Goal: Task Accomplishment & Management: Complete application form

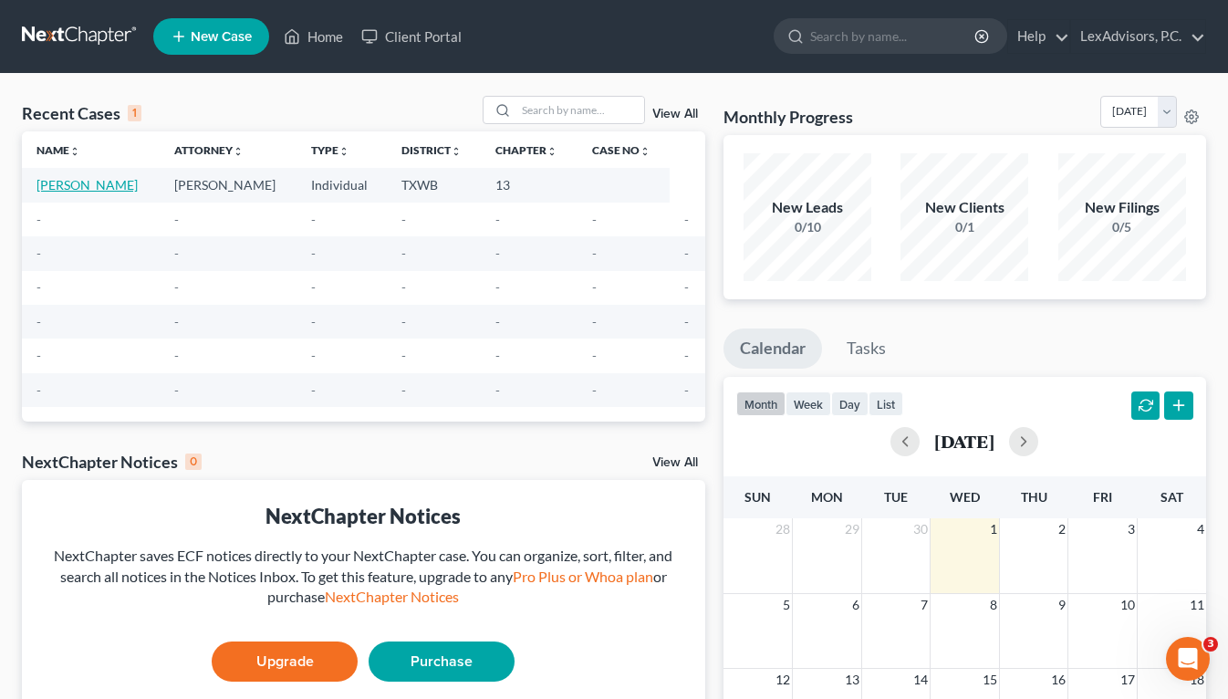
click at [92, 187] on link "[PERSON_NAME]" at bounding box center [86, 185] width 101 height 16
select select "10"
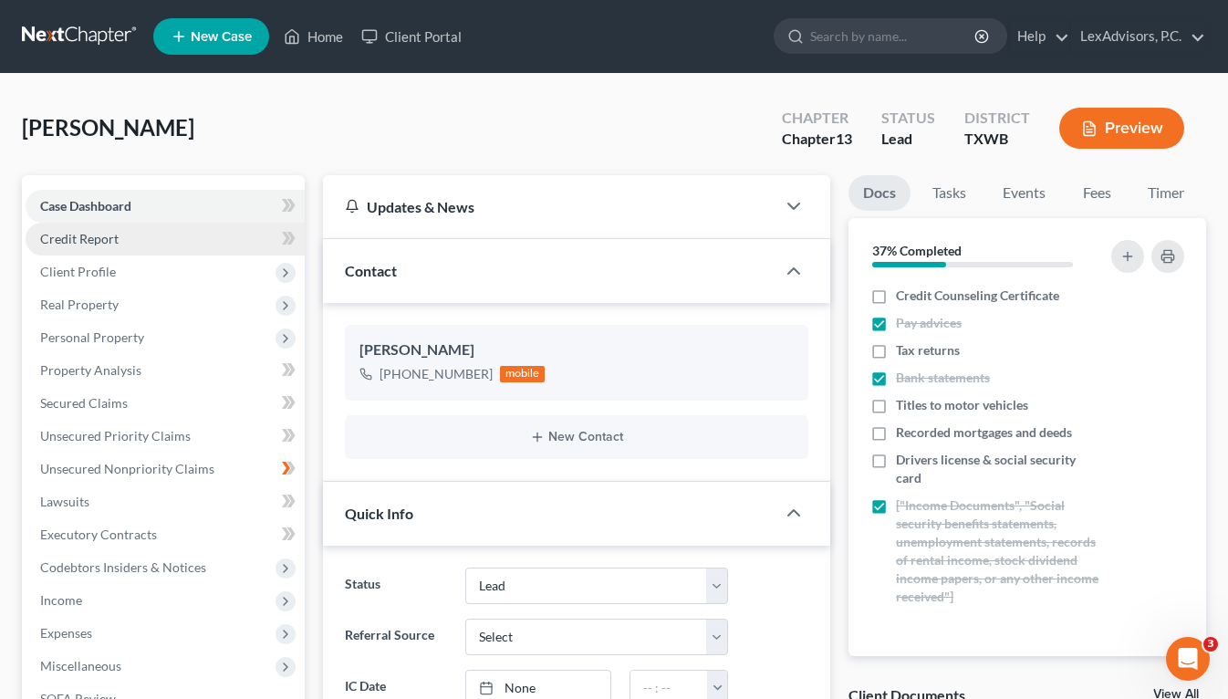
click at [192, 240] on link "Credit Report" at bounding box center [165, 239] width 279 height 33
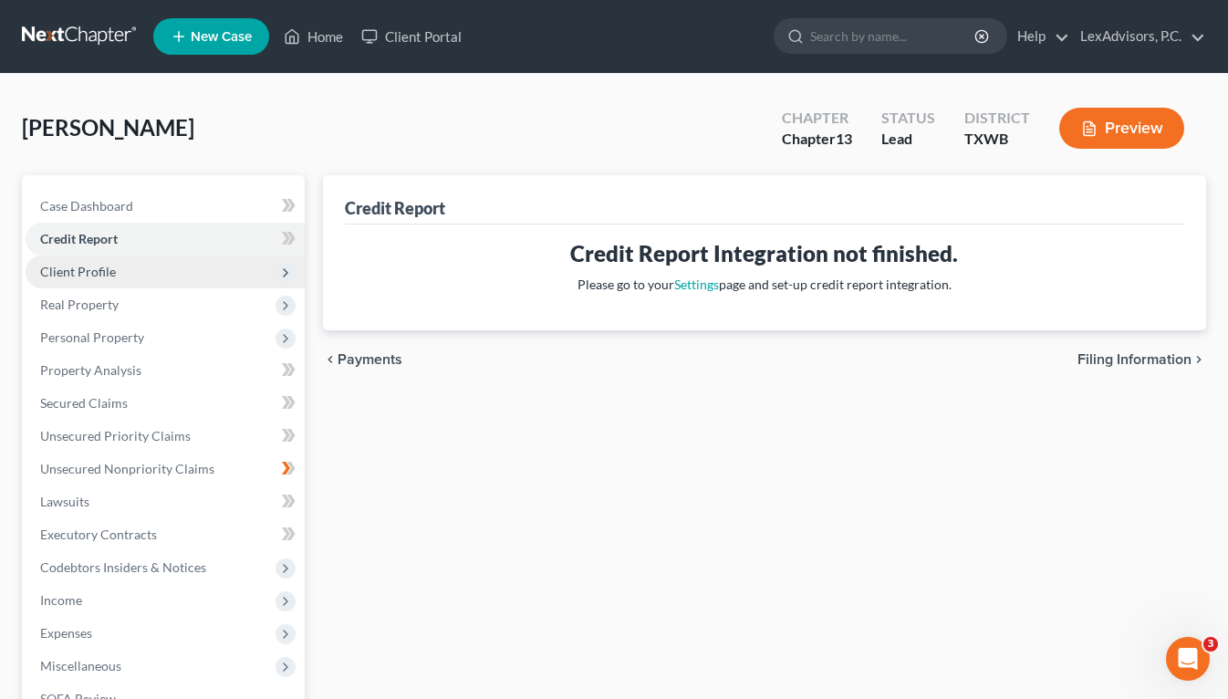
click at [150, 264] on span "Client Profile" at bounding box center [165, 271] width 279 height 33
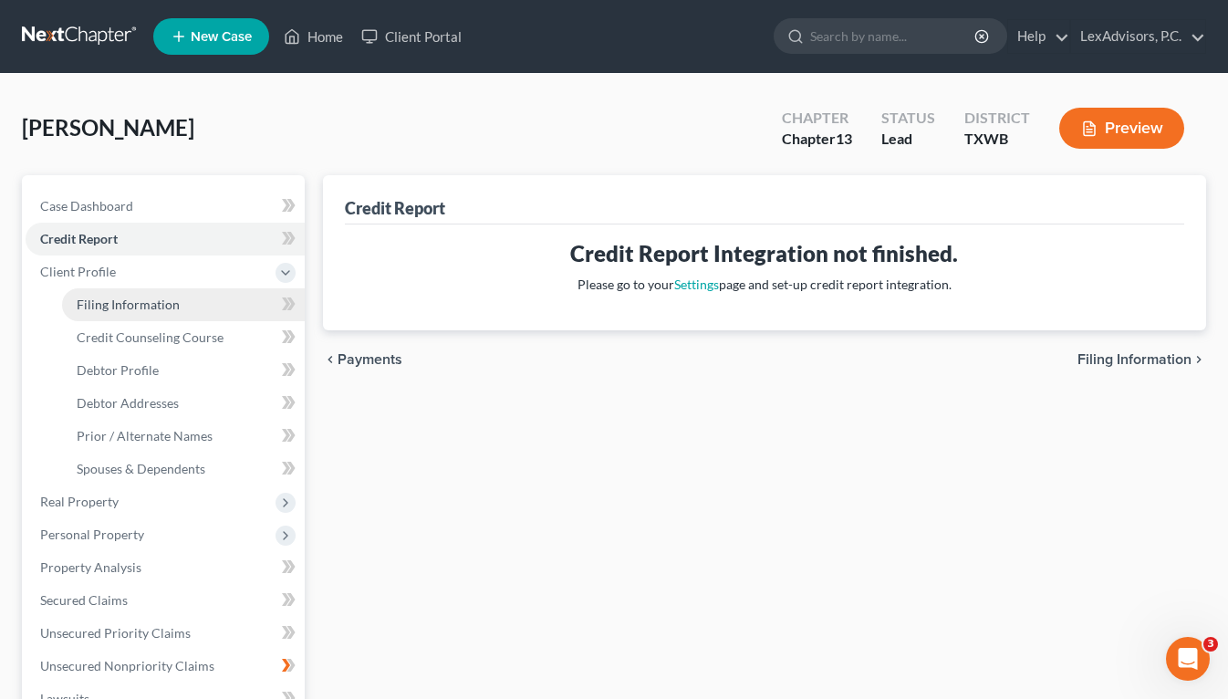
click at [143, 298] on span "Filing Information" at bounding box center [128, 304] width 103 height 16
select select "1"
select select "0"
select select "3"
select select "45"
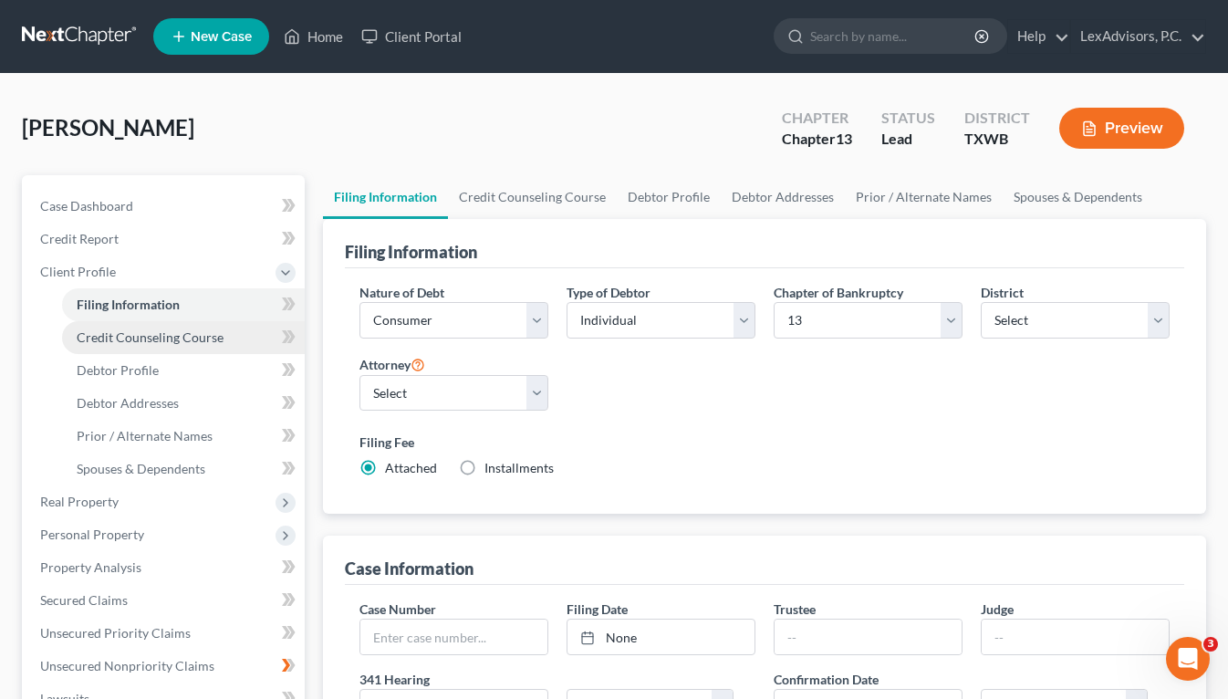
click at [159, 331] on span "Credit Counseling Course" at bounding box center [150, 337] width 147 height 16
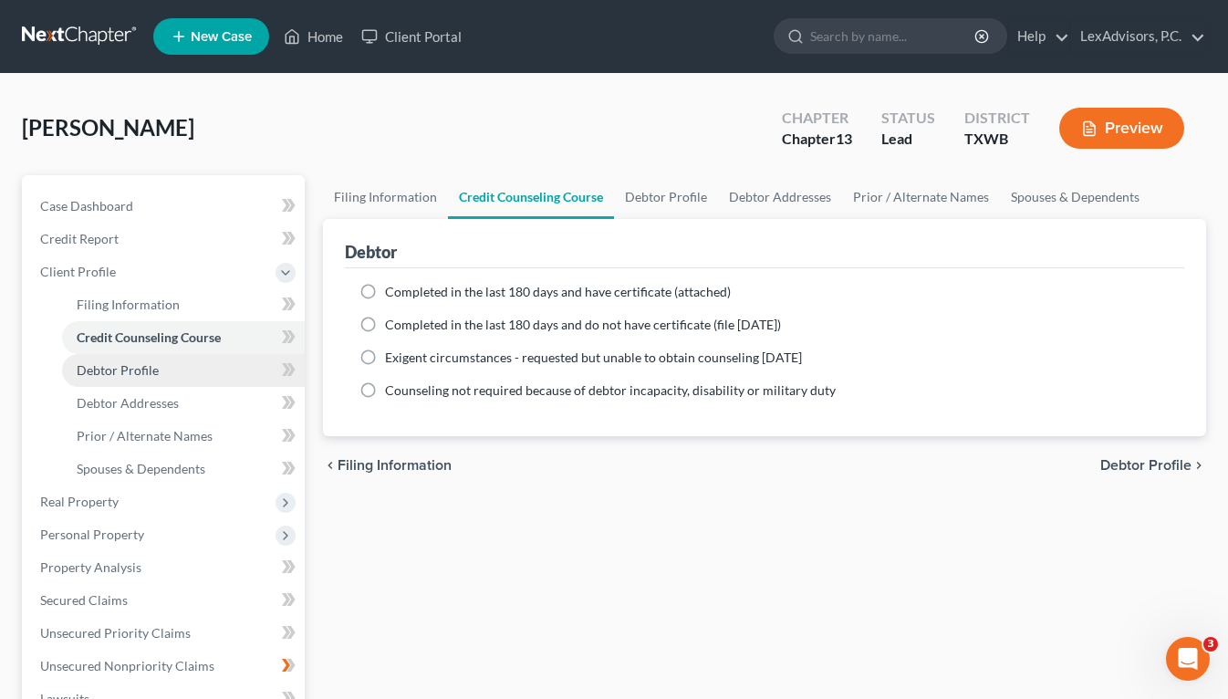
click at [140, 374] on span "Debtor Profile" at bounding box center [118, 370] width 82 height 16
select select "3"
select select "2"
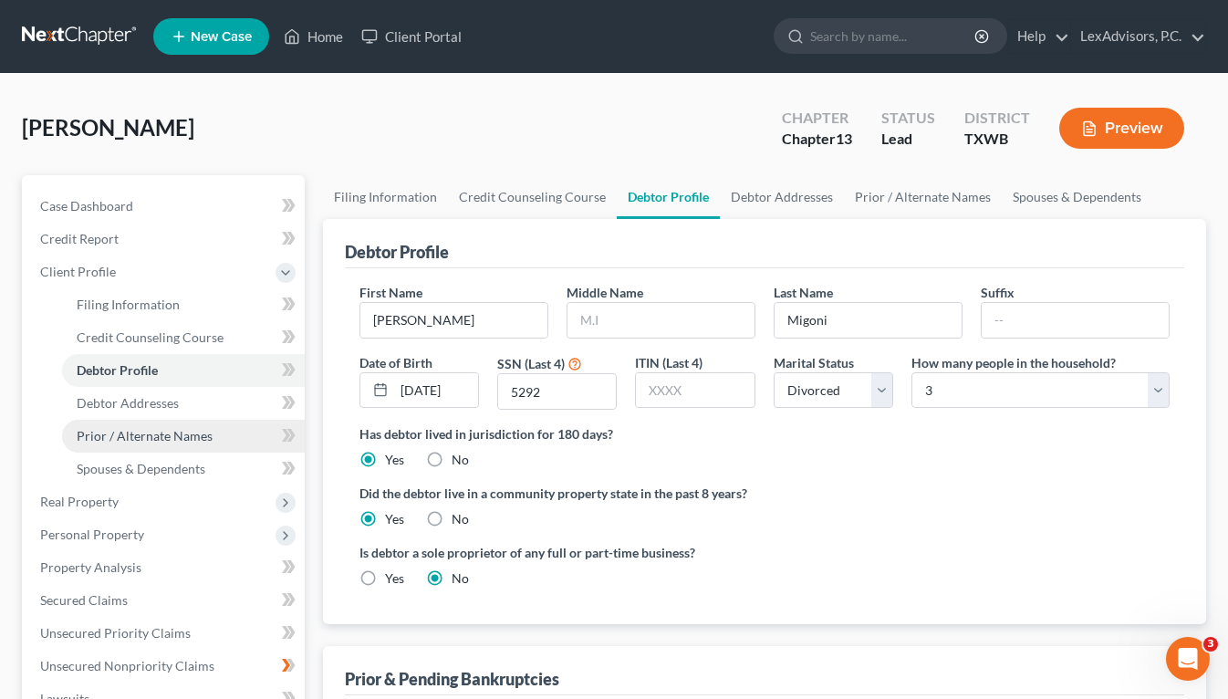
click at [151, 440] on span "Prior / Alternate Names" at bounding box center [145, 436] width 136 height 16
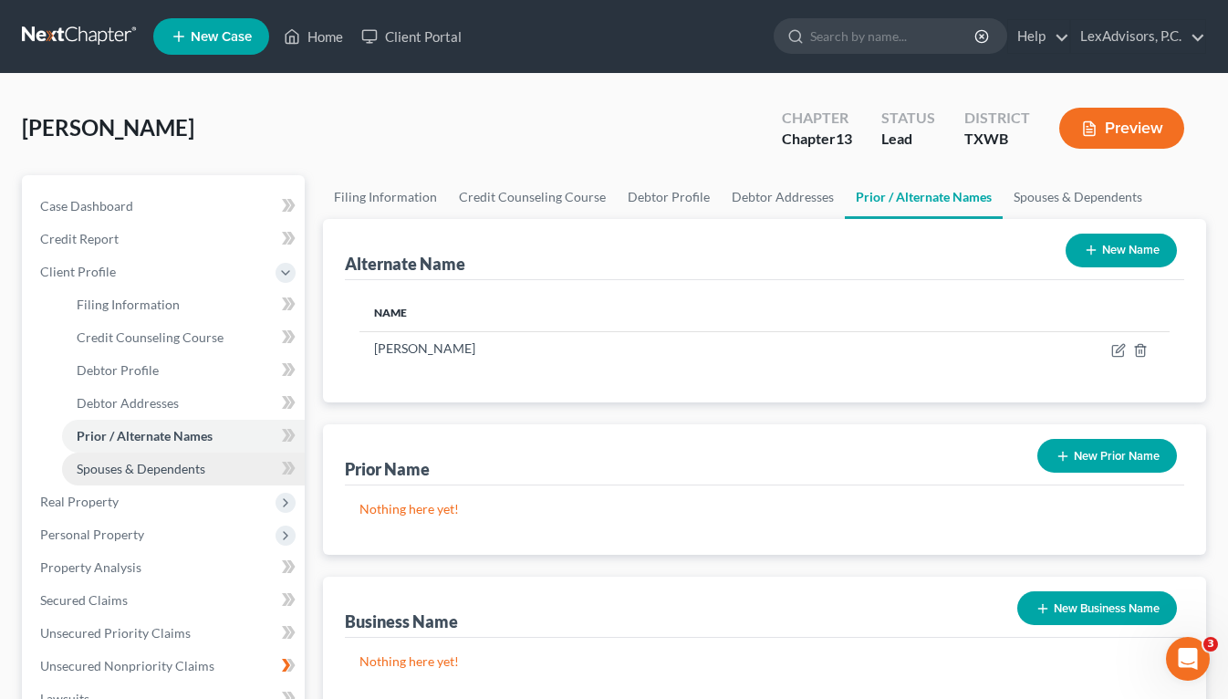
click at [161, 463] on span "Spouses & Dependents" at bounding box center [141, 469] width 129 height 16
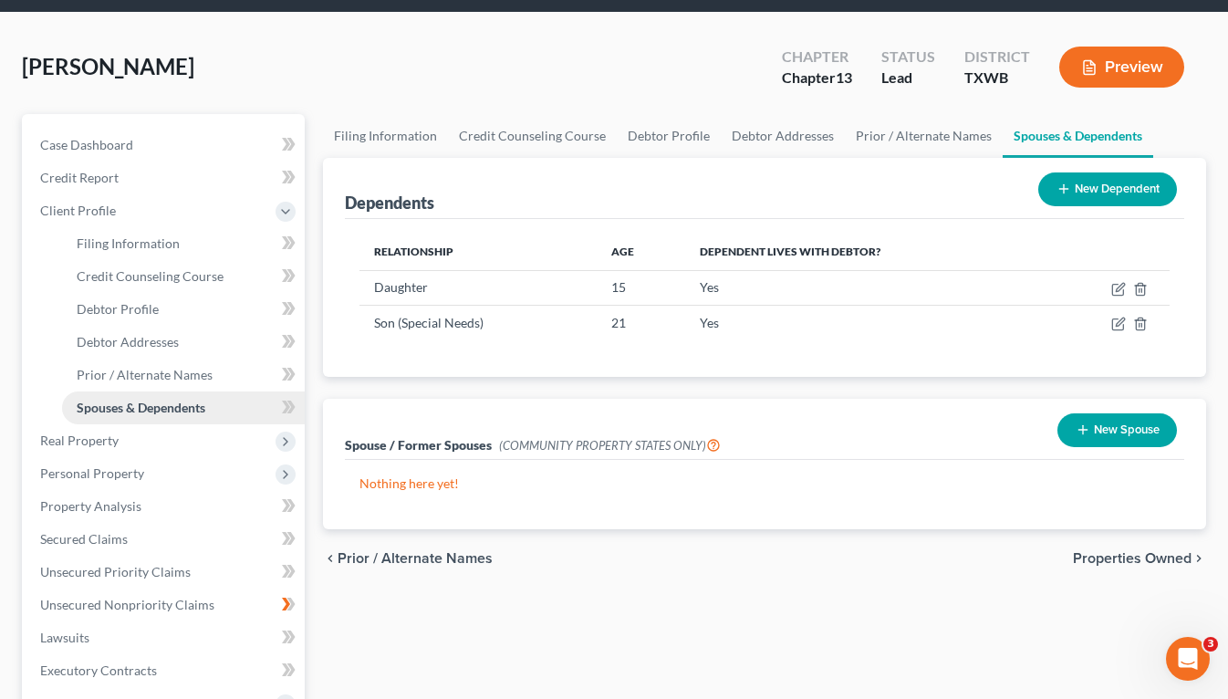
scroll to position [85, 0]
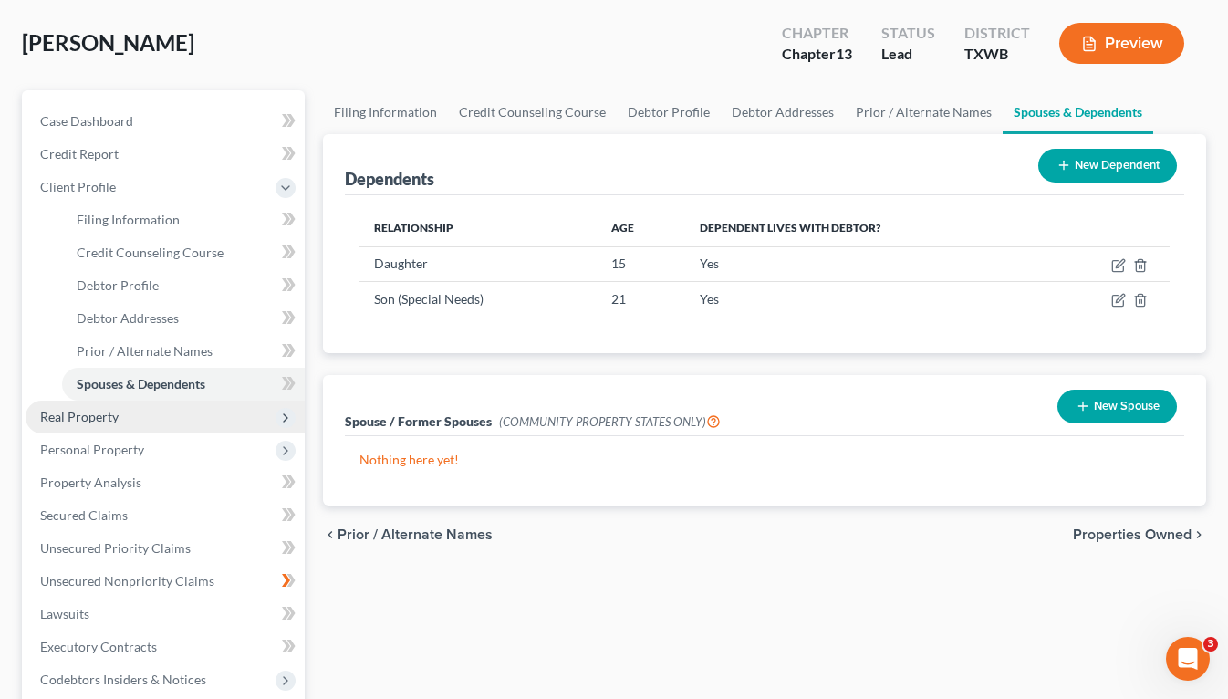
click at [145, 406] on span "Real Property" at bounding box center [165, 416] width 279 height 33
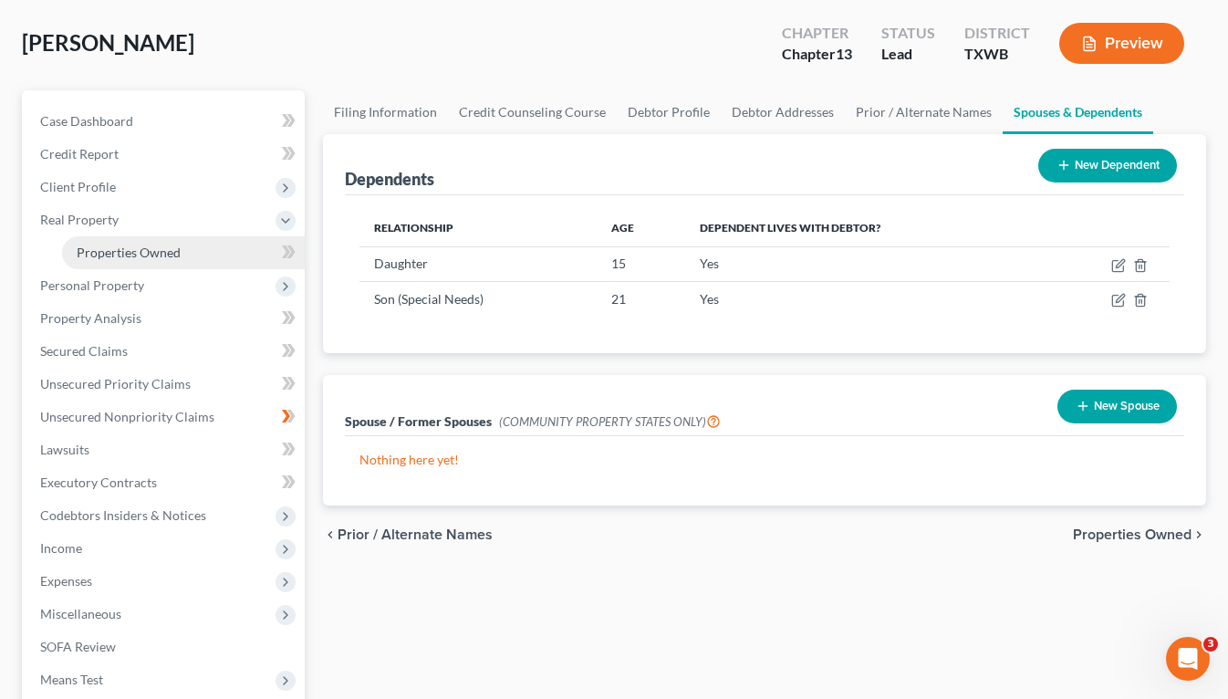
click at [124, 252] on span "Properties Owned" at bounding box center [129, 252] width 104 height 16
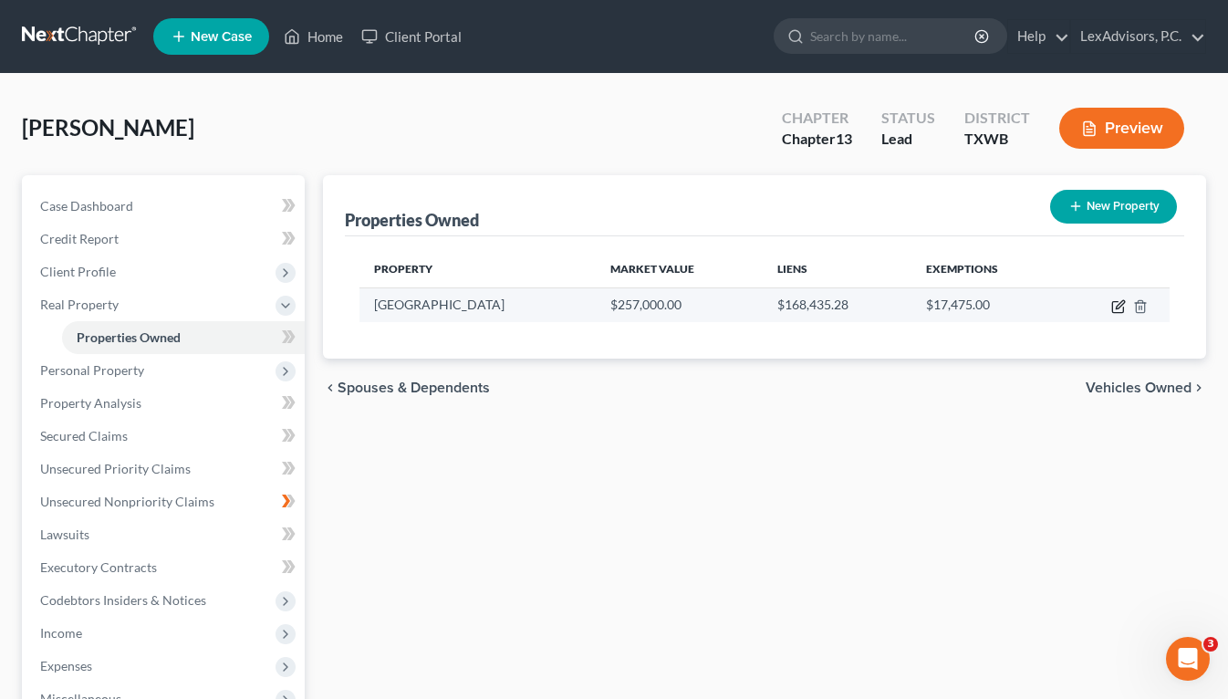
click at [1115, 306] on icon "button" at bounding box center [1118, 306] width 15 height 15
select select "45"
select select "0"
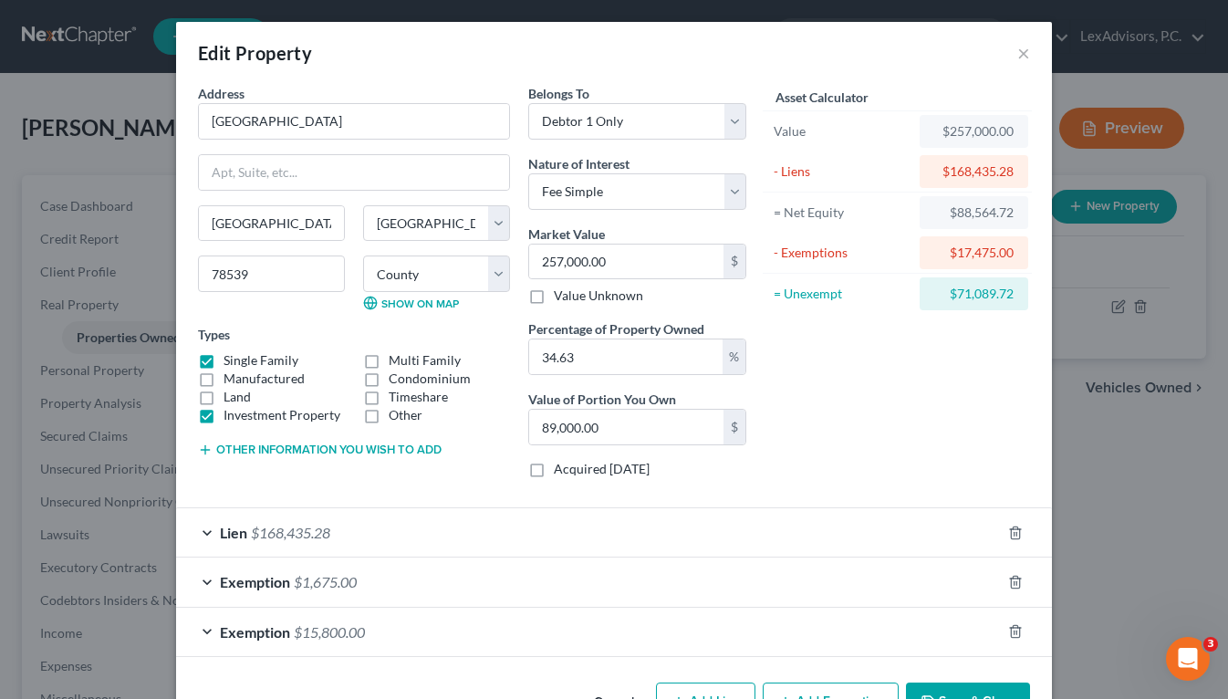
click at [208, 583] on div "Exemption $1,675.00" at bounding box center [588, 581] width 824 height 48
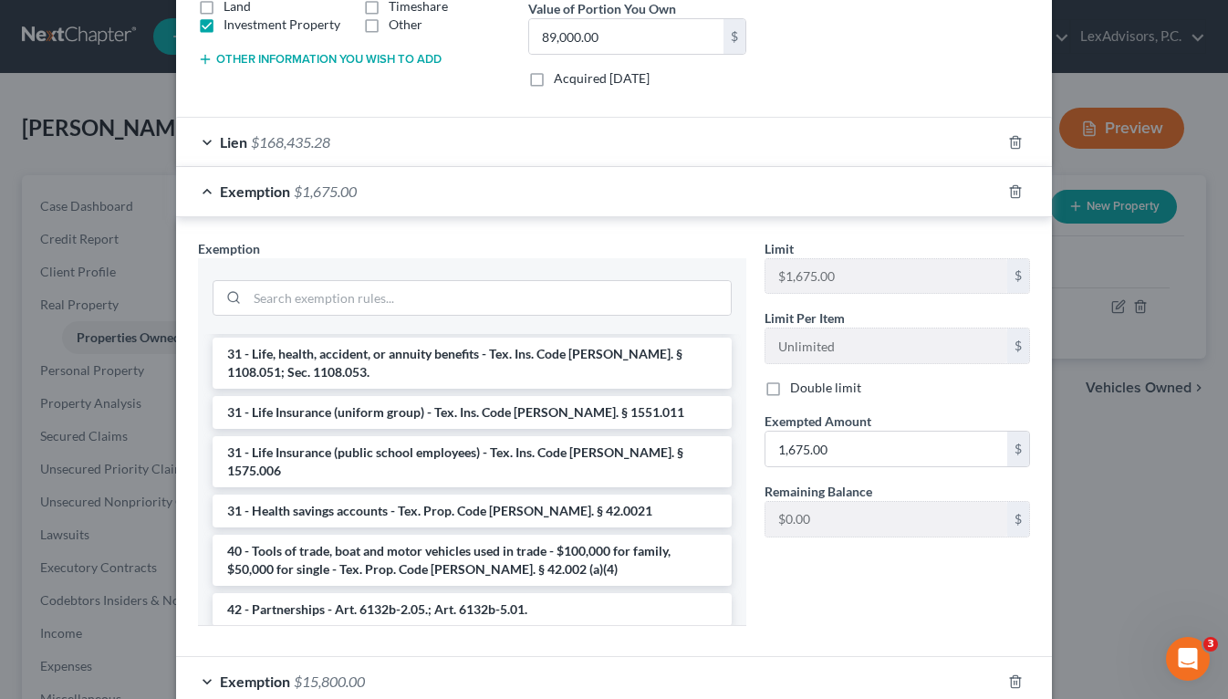
scroll to position [1764, 0]
click at [1012, 188] on polyline "button" at bounding box center [1015, 188] width 11 height 0
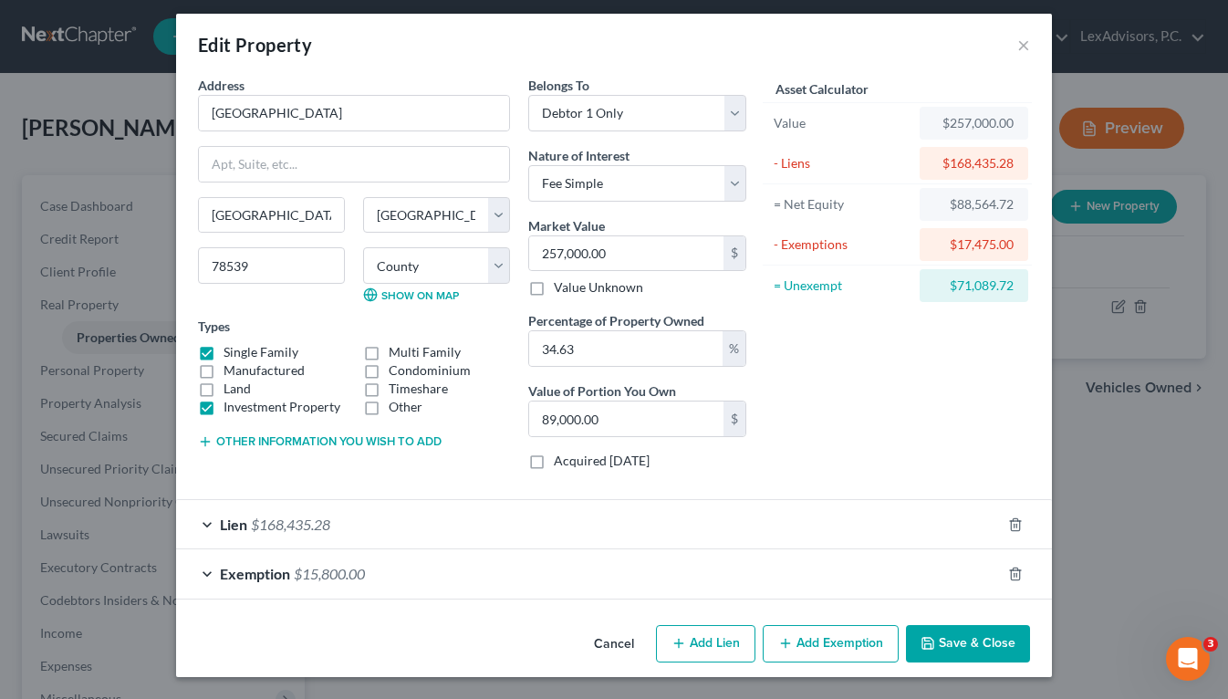
scroll to position [8, 0]
click at [1016, 571] on icon "button" at bounding box center [1015, 573] width 15 height 15
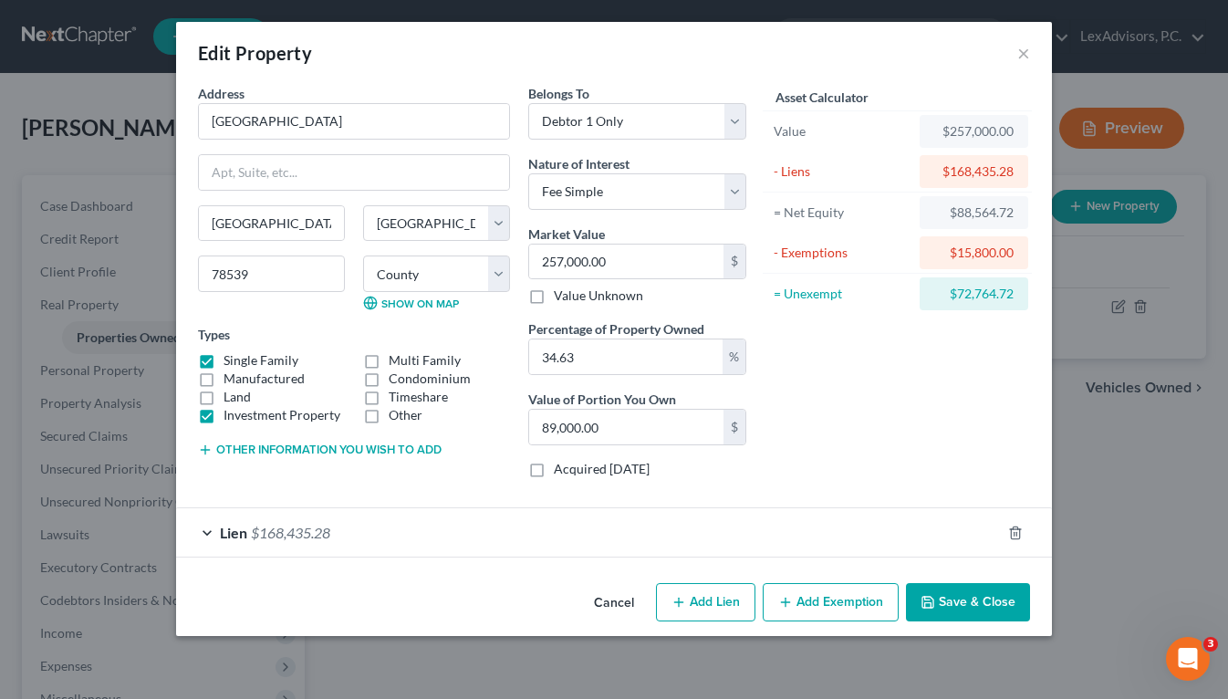
scroll to position [0, 0]
click at [992, 599] on button "Save & Close" at bounding box center [968, 602] width 124 height 38
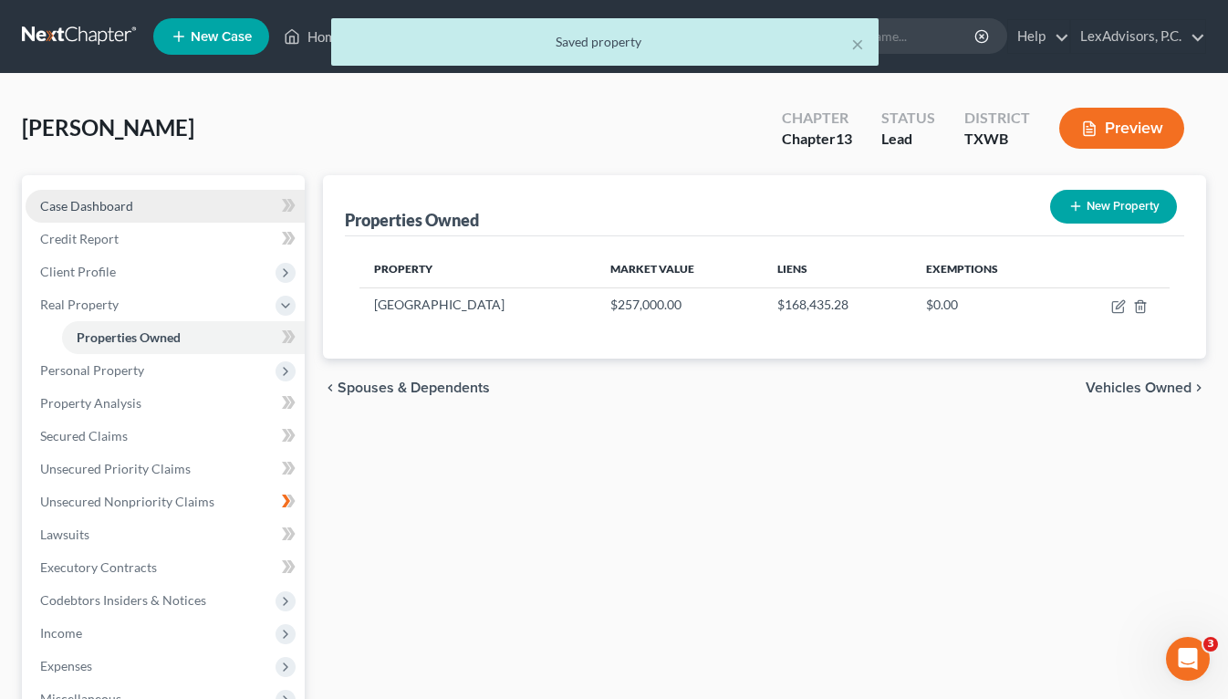
click at [96, 202] on span "Case Dashboard" at bounding box center [86, 206] width 93 height 16
select select "10"
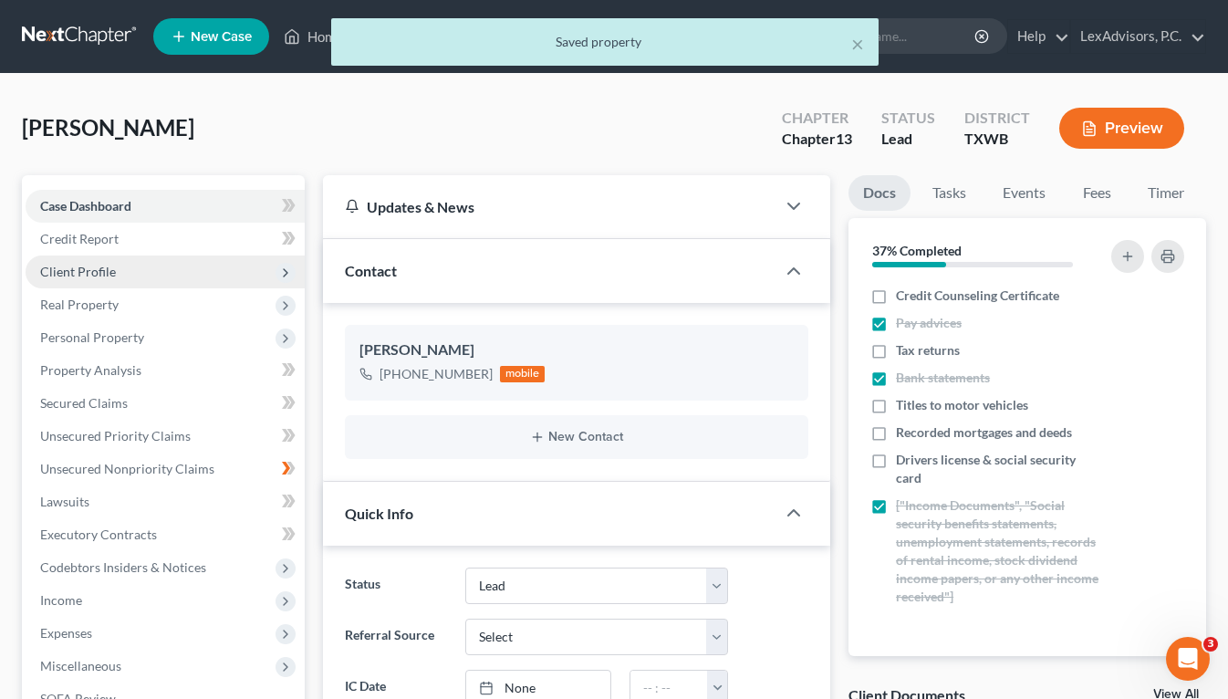
click at [106, 274] on span "Client Profile" at bounding box center [78, 272] width 76 height 16
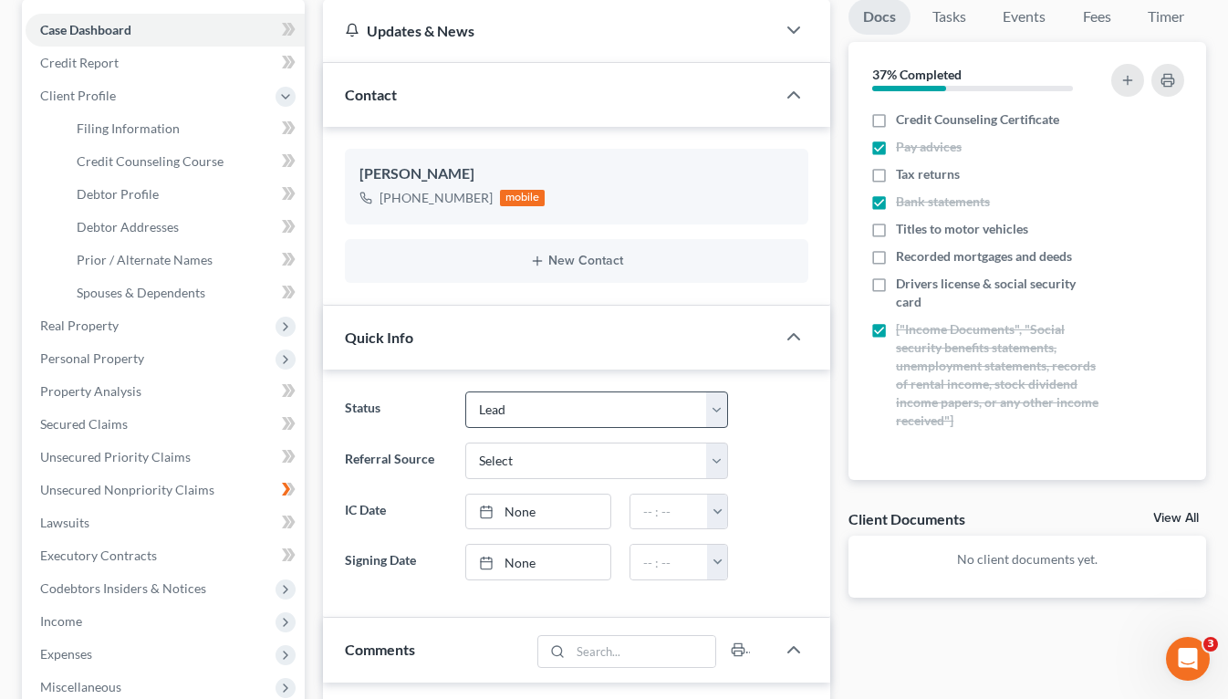
scroll to position [171, 0]
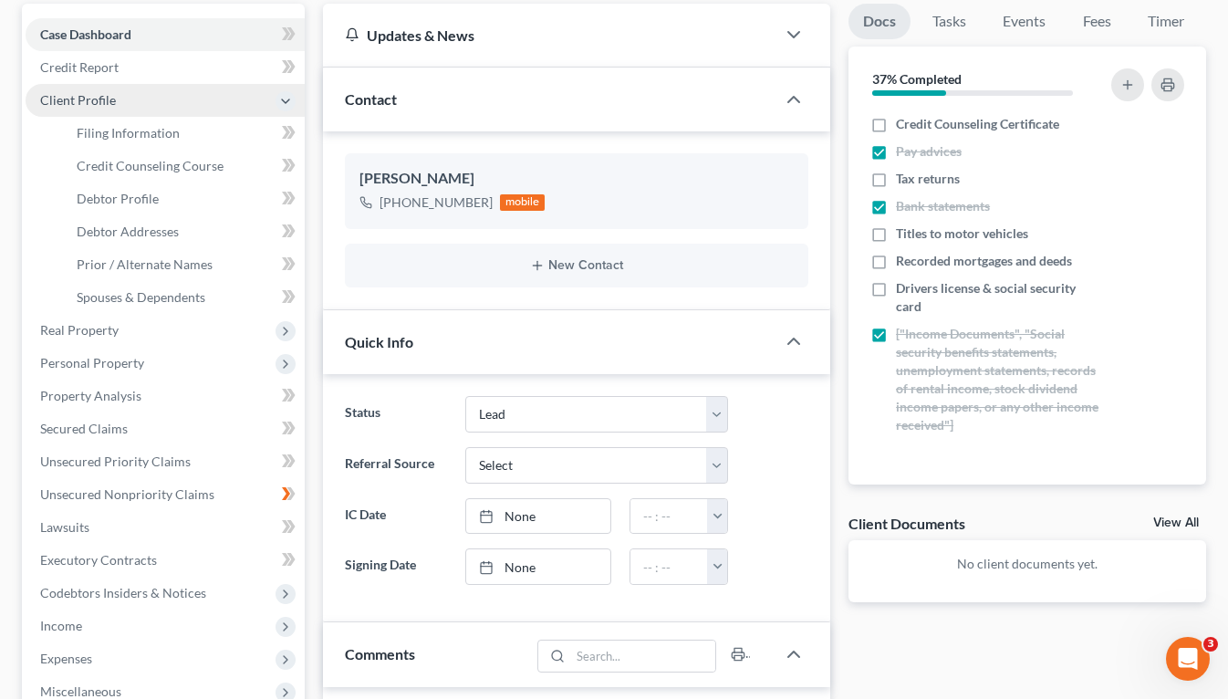
click at [85, 99] on span "Client Profile" at bounding box center [78, 100] width 76 height 16
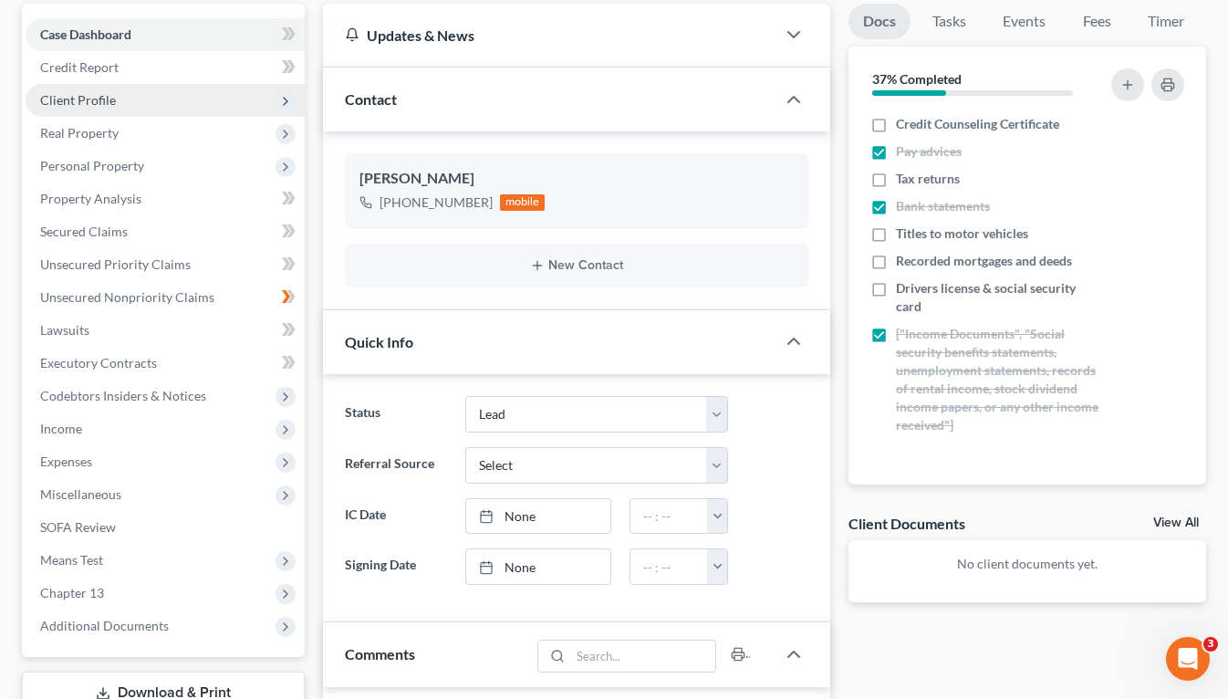
click at [141, 104] on span "Client Profile" at bounding box center [165, 100] width 279 height 33
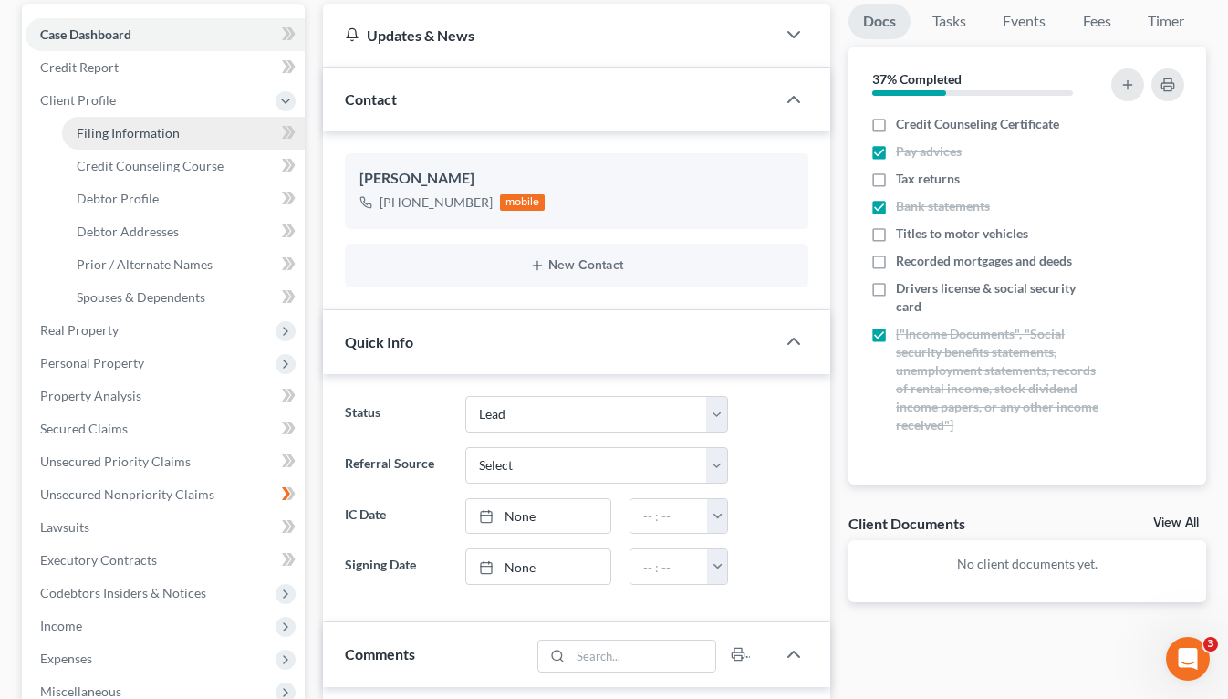
click at [134, 140] on span "Filing Information" at bounding box center [128, 133] width 103 height 16
select select "1"
select select "0"
select select "3"
select select "80"
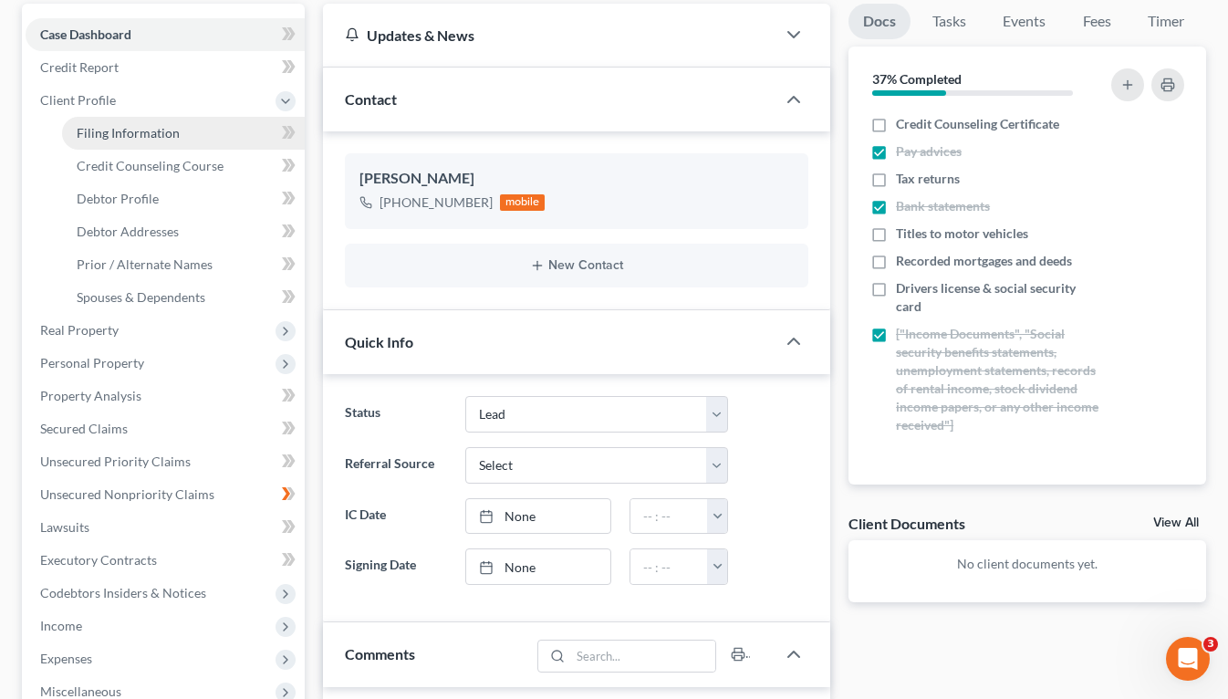
select select "0"
select select "45"
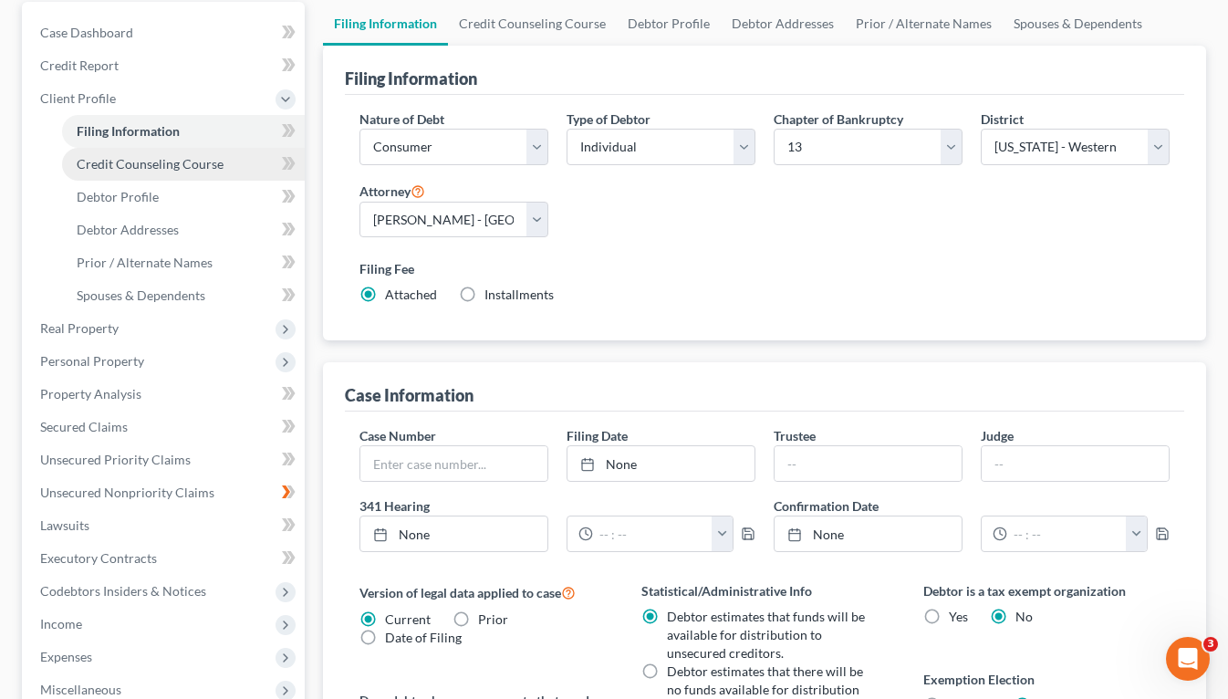
scroll to position [172, 0]
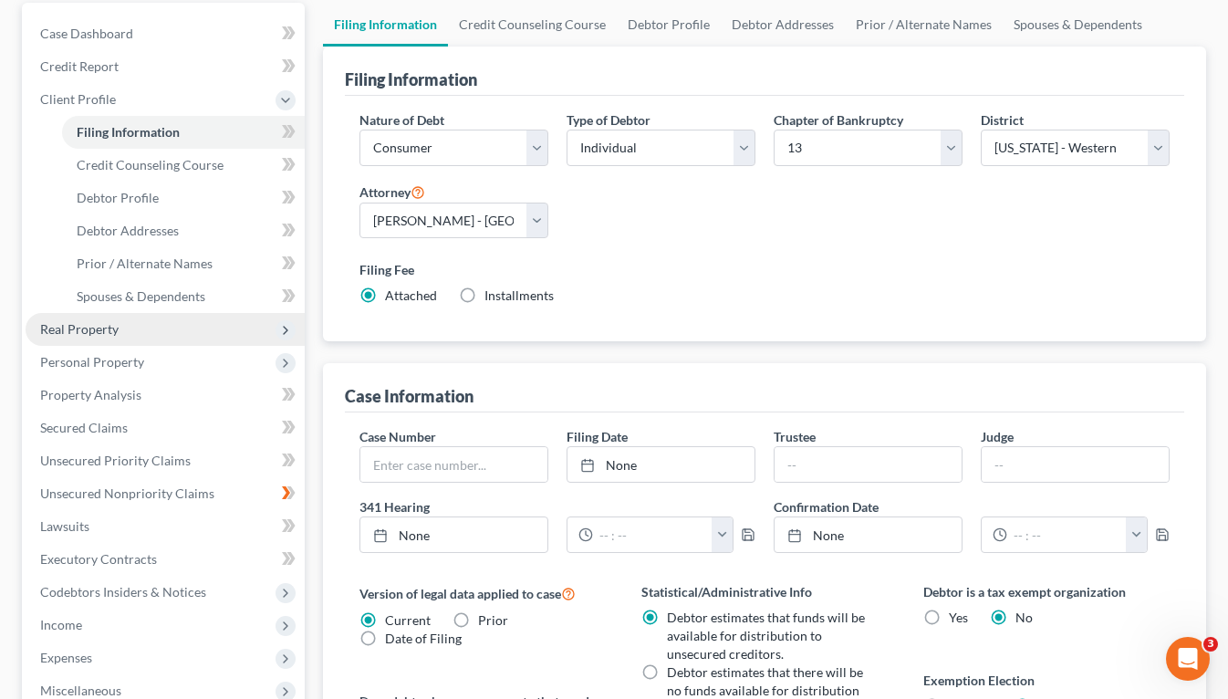
click at [113, 328] on span "Real Property" at bounding box center [79, 329] width 78 height 16
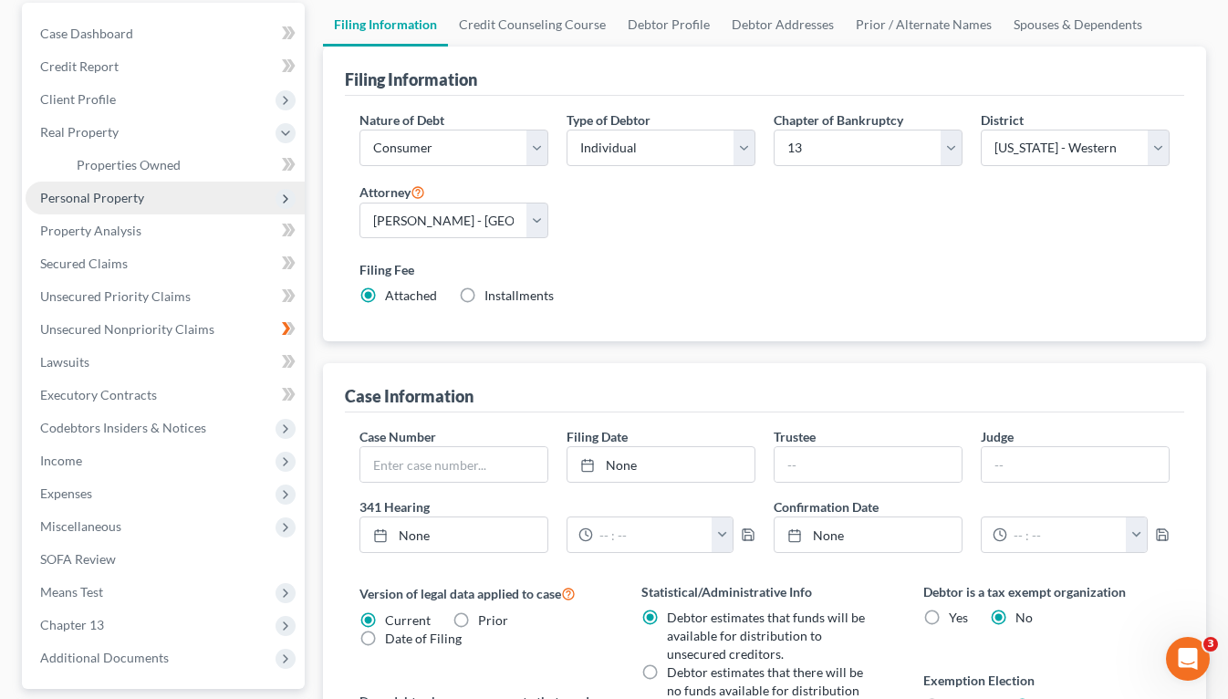
click at [109, 196] on span "Personal Property" at bounding box center [92, 198] width 104 height 16
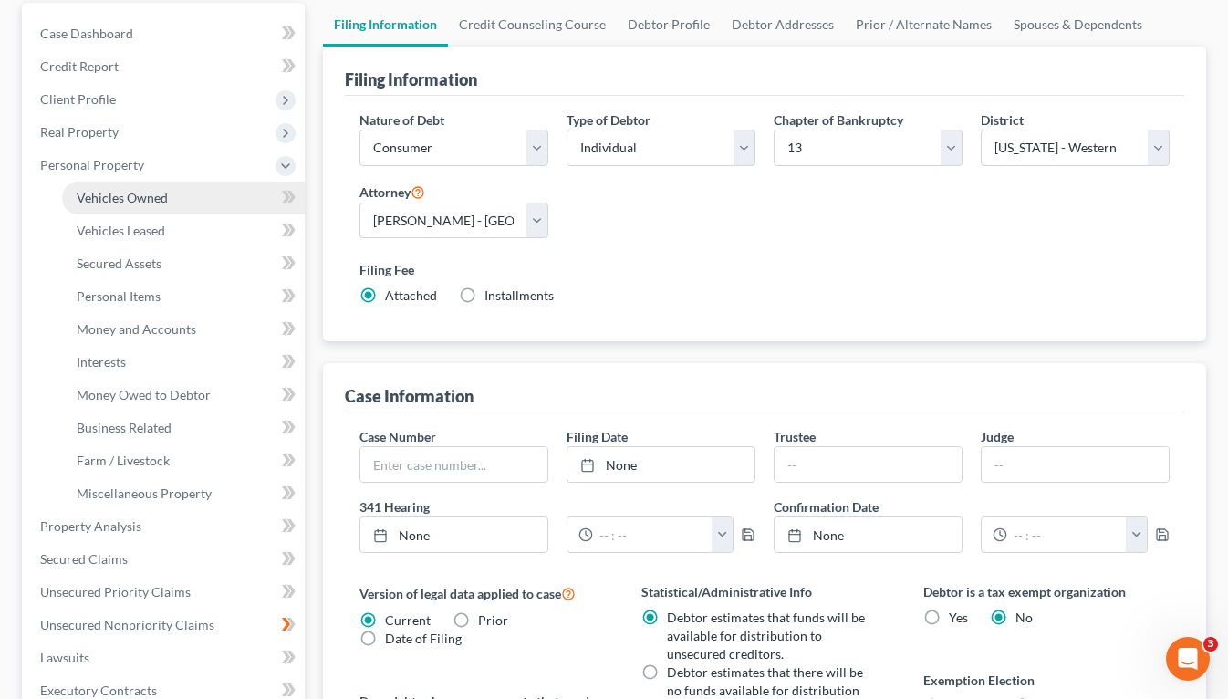
click at [124, 195] on span "Vehicles Owned" at bounding box center [122, 198] width 91 height 16
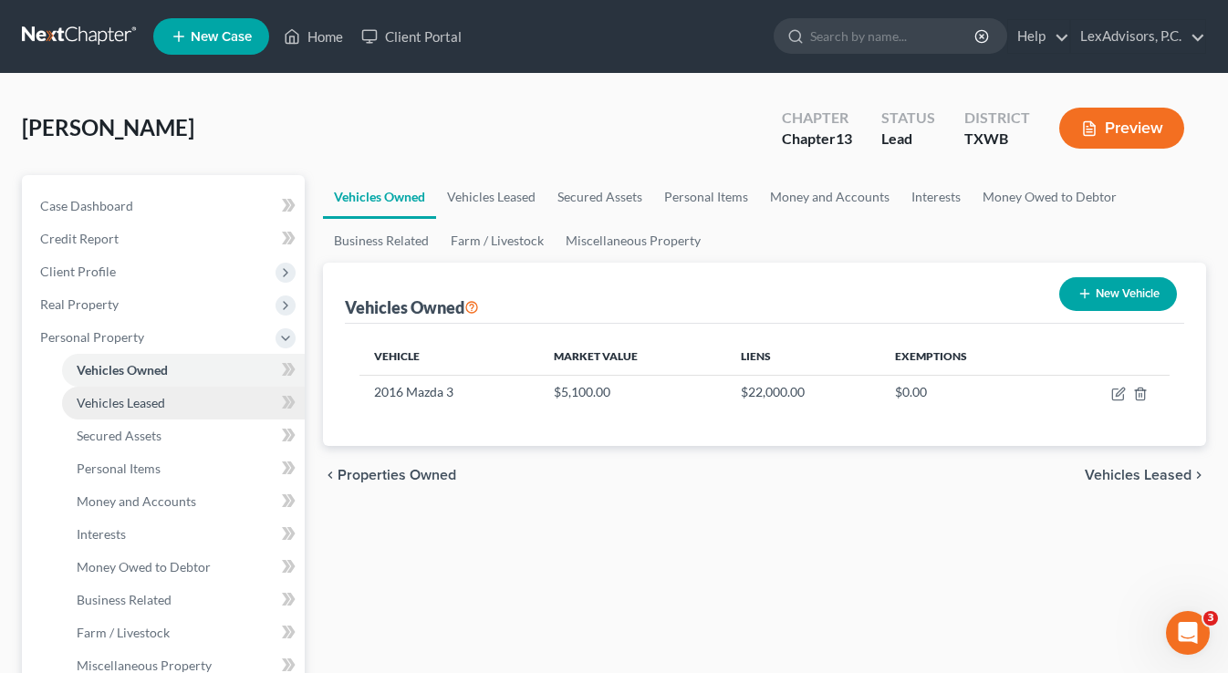
click at [138, 409] on span "Vehicles Leased" at bounding box center [121, 403] width 88 height 16
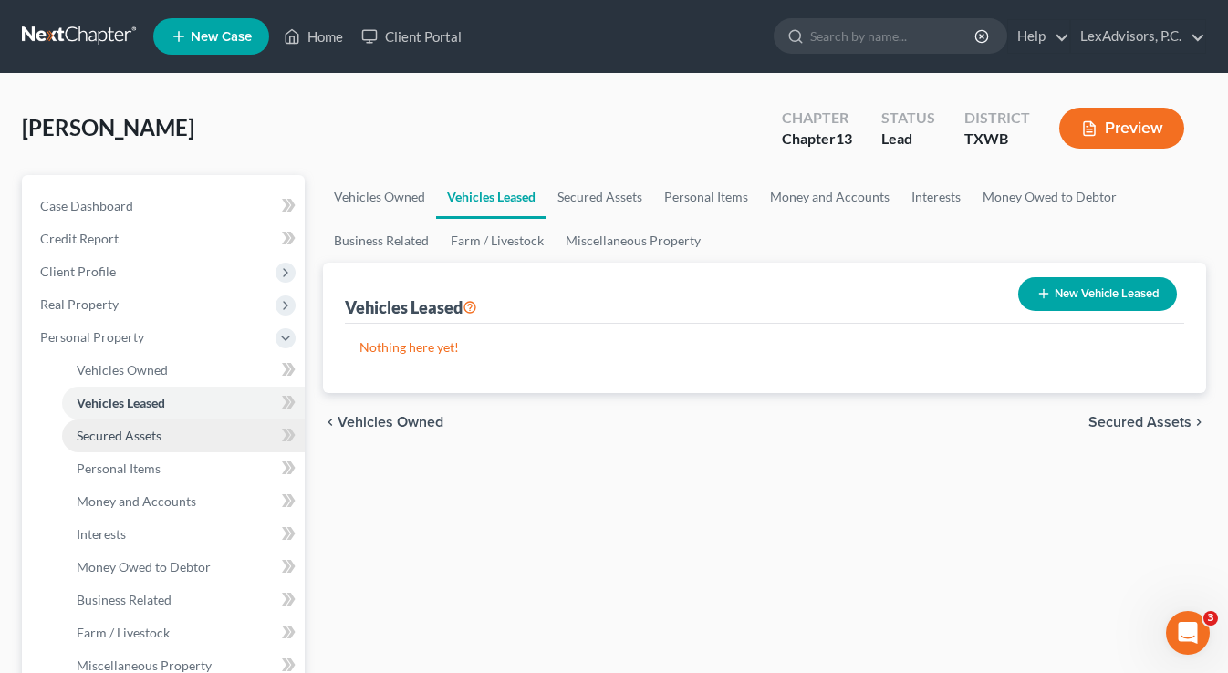
click at [138, 434] on span "Secured Assets" at bounding box center [119, 436] width 85 height 16
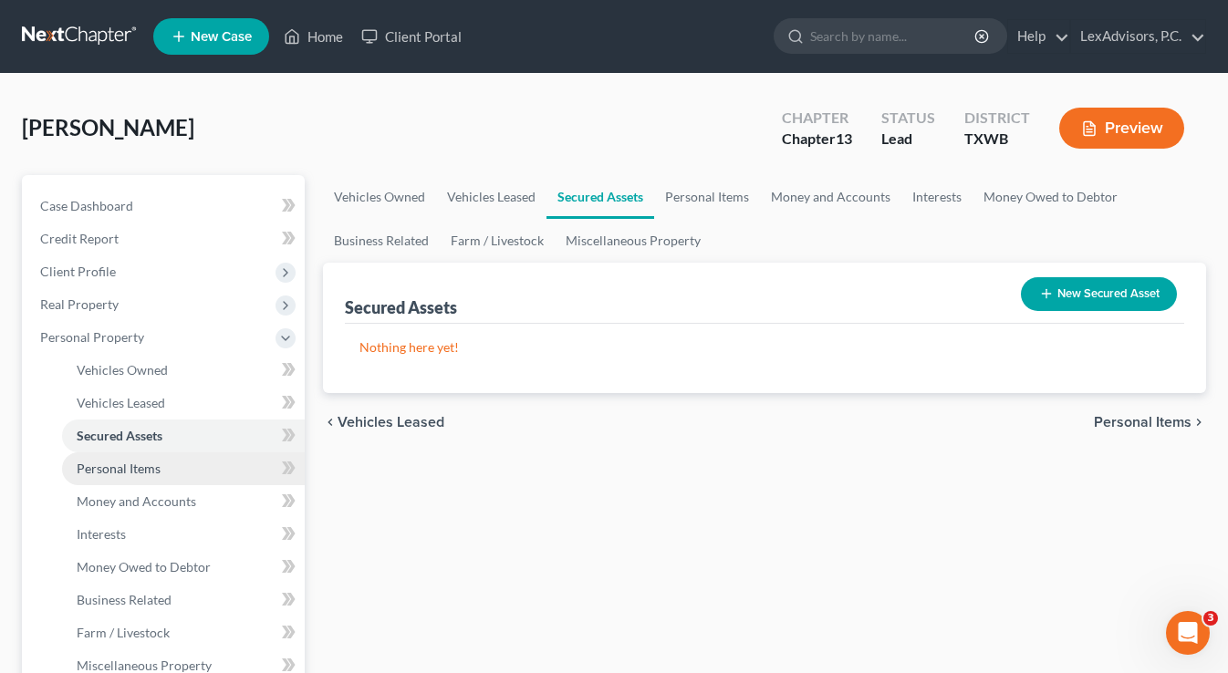
click at [145, 462] on span "Personal Items" at bounding box center [119, 469] width 84 height 16
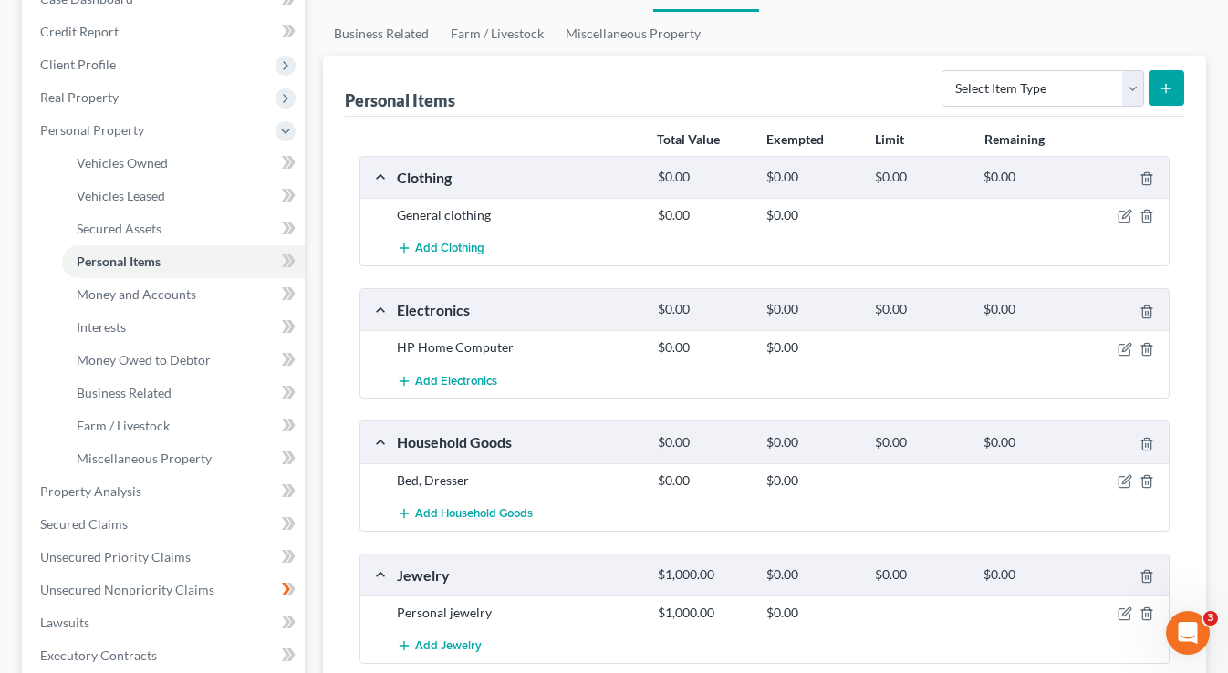
scroll to position [89, 0]
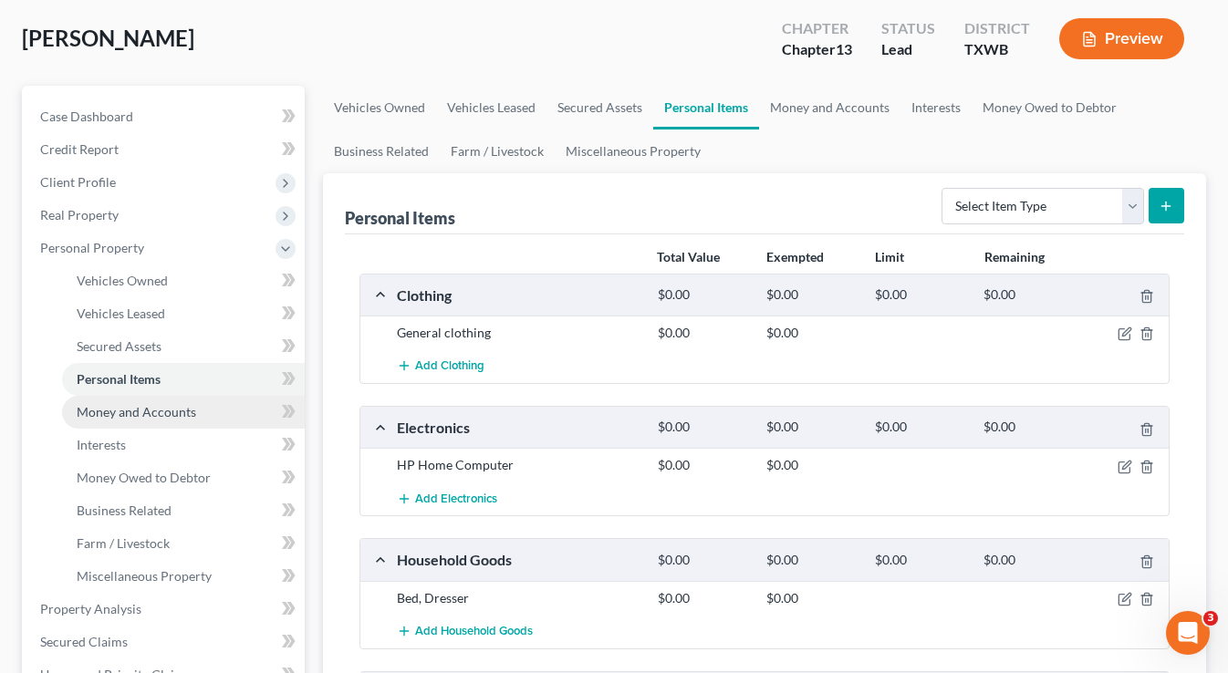
click at [176, 413] on span "Money and Accounts" at bounding box center [136, 412] width 119 height 16
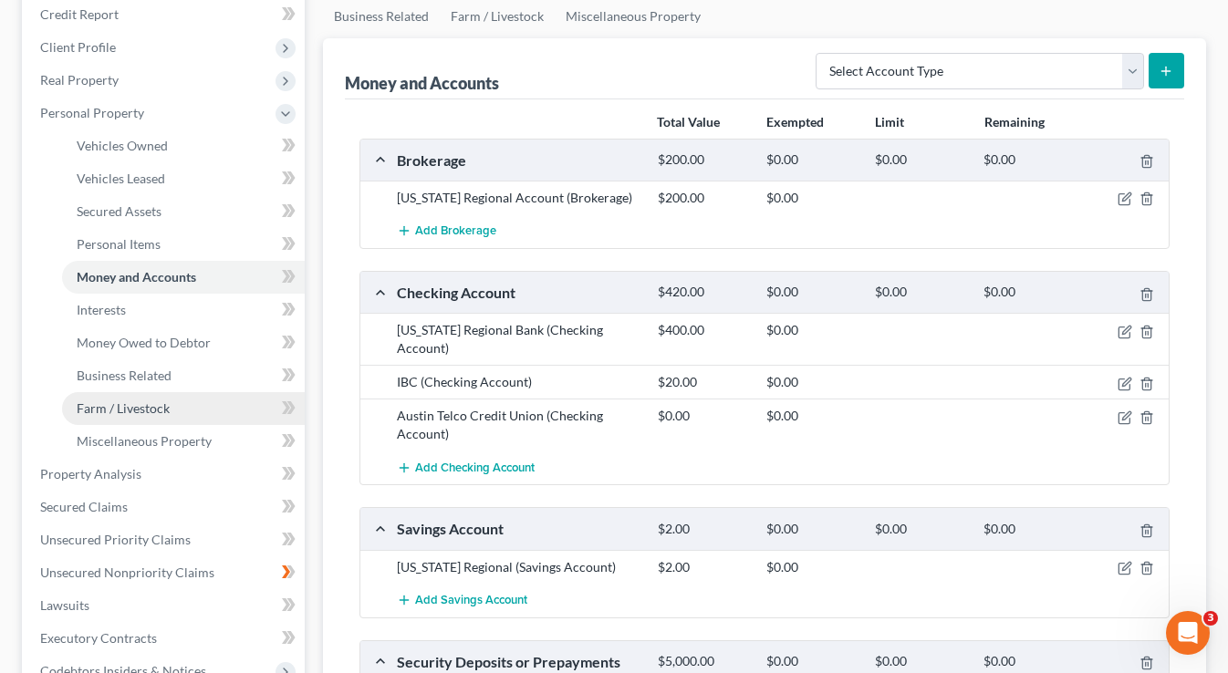
scroll to position [228, 0]
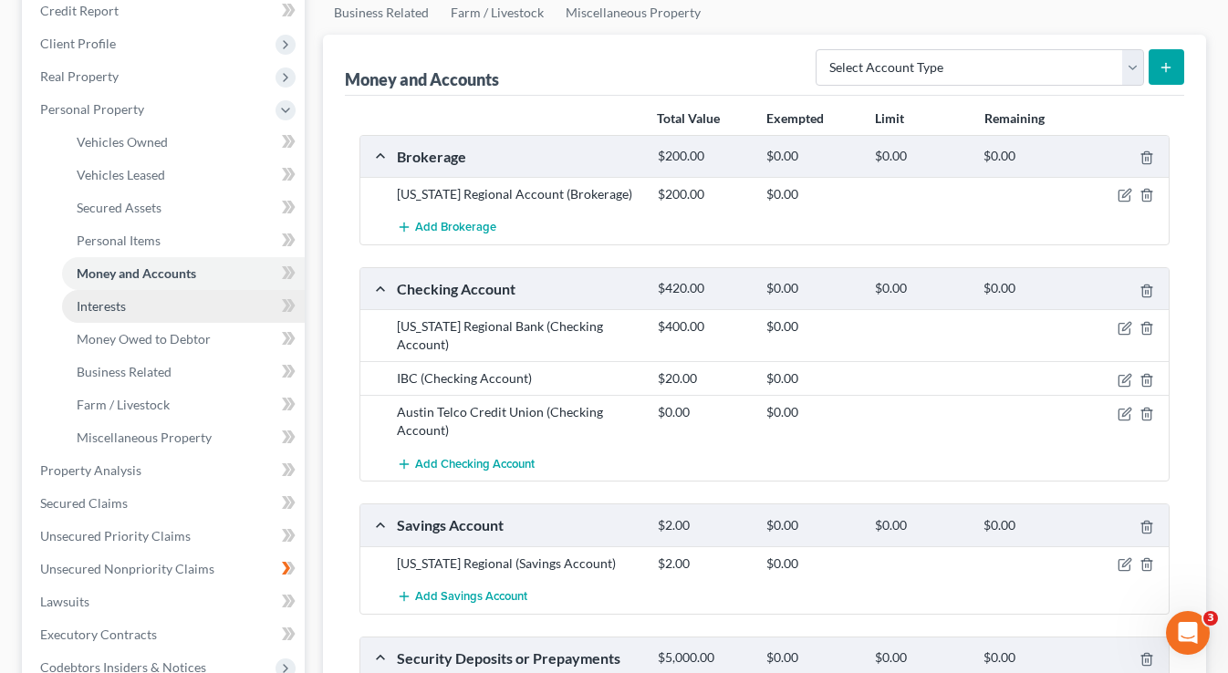
click at [130, 306] on link "Interests" at bounding box center [183, 306] width 243 height 33
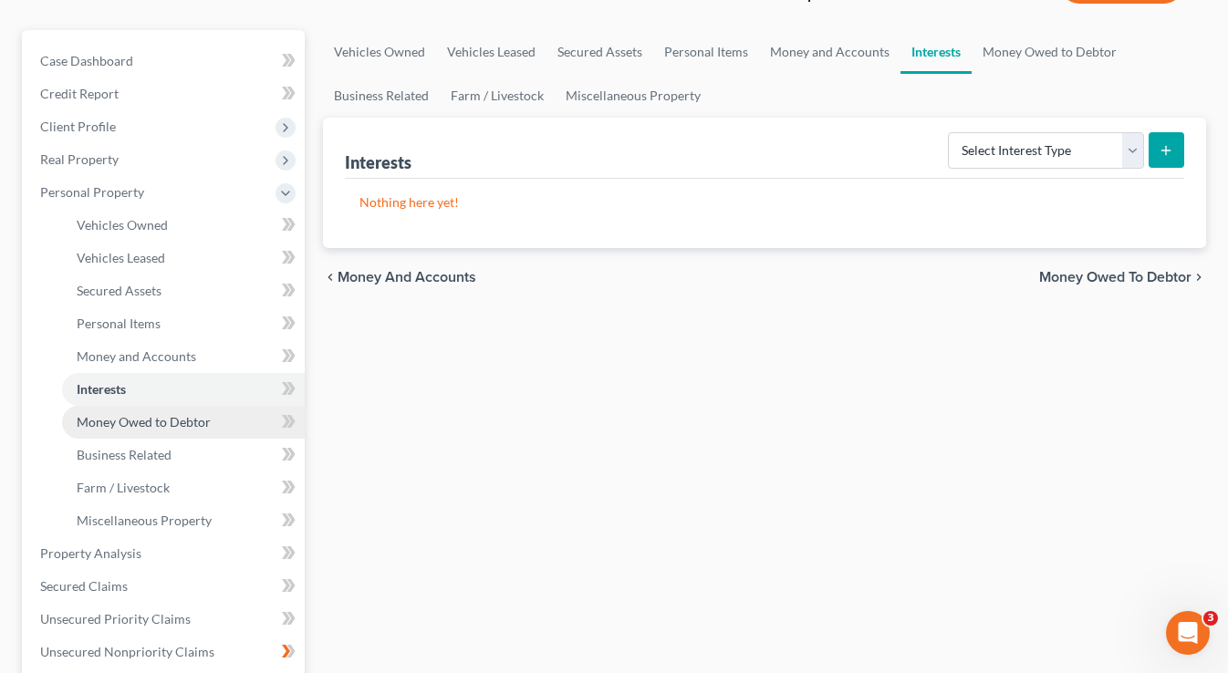
click at [161, 430] on link "Money Owed to Debtor" at bounding box center [183, 422] width 243 height 33
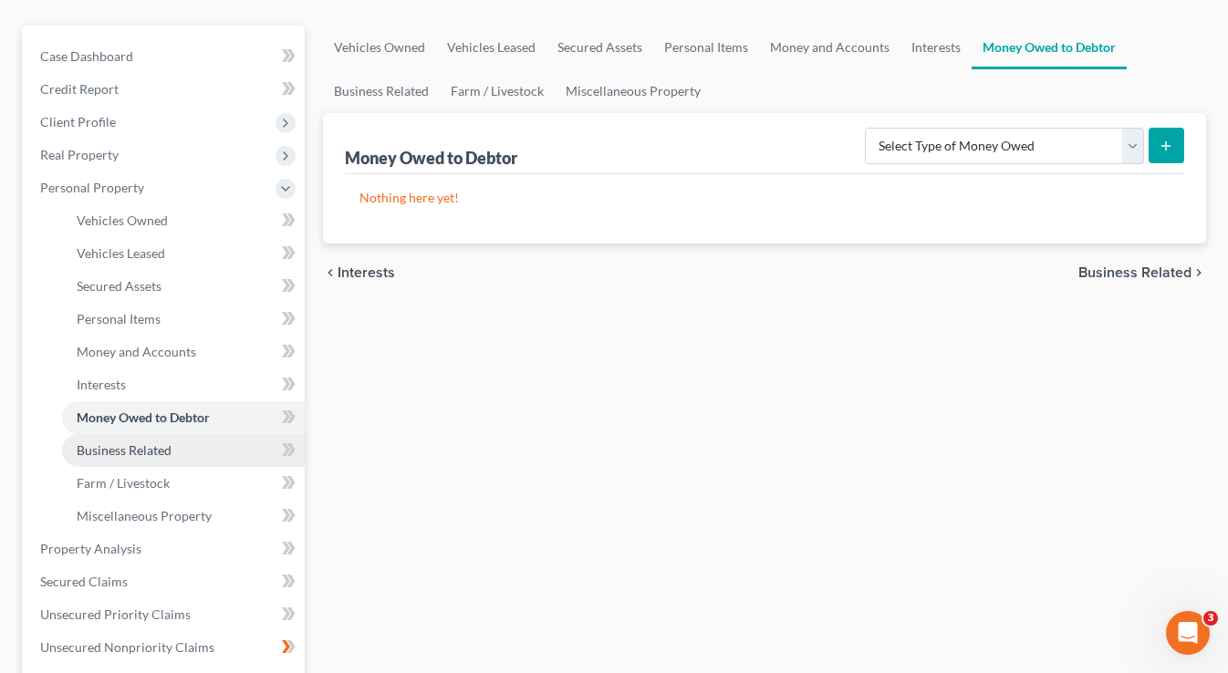
scroll to position [150, 0]
click at [152, 451] on span "Business Related" at bounding box center [124, 450] width 95 height 16
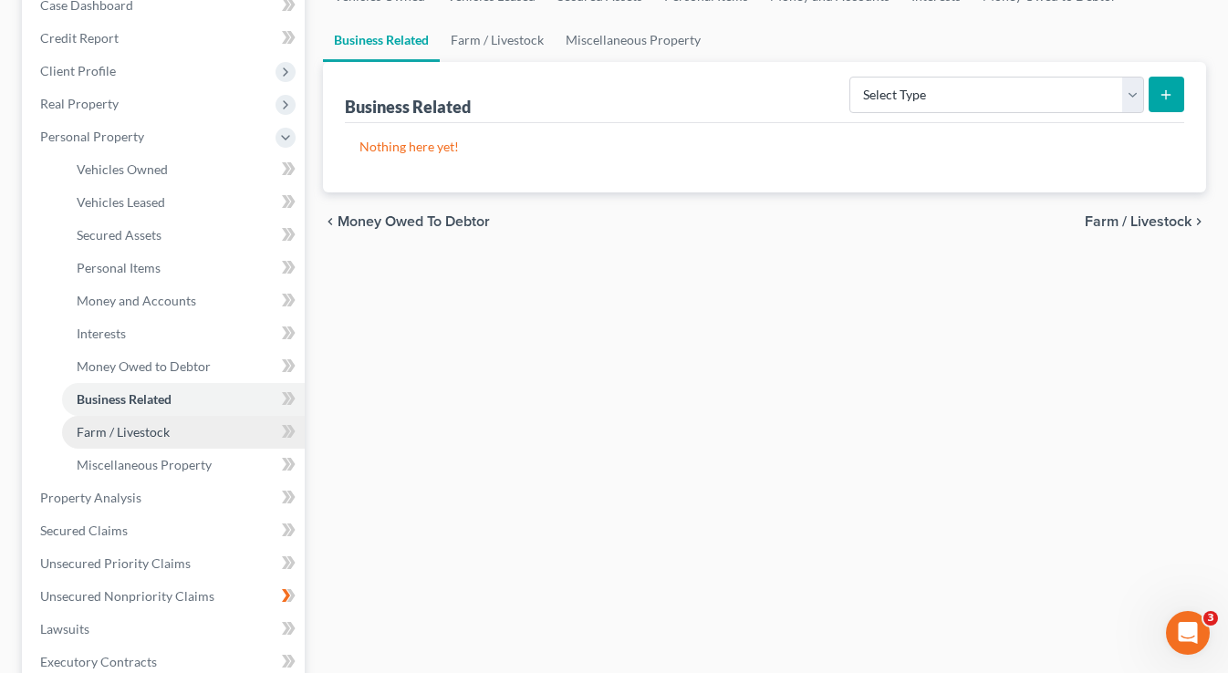
click at [155, 435] on span "Farm / Livestock" at bounding box center [123, 432] width 93 height 16
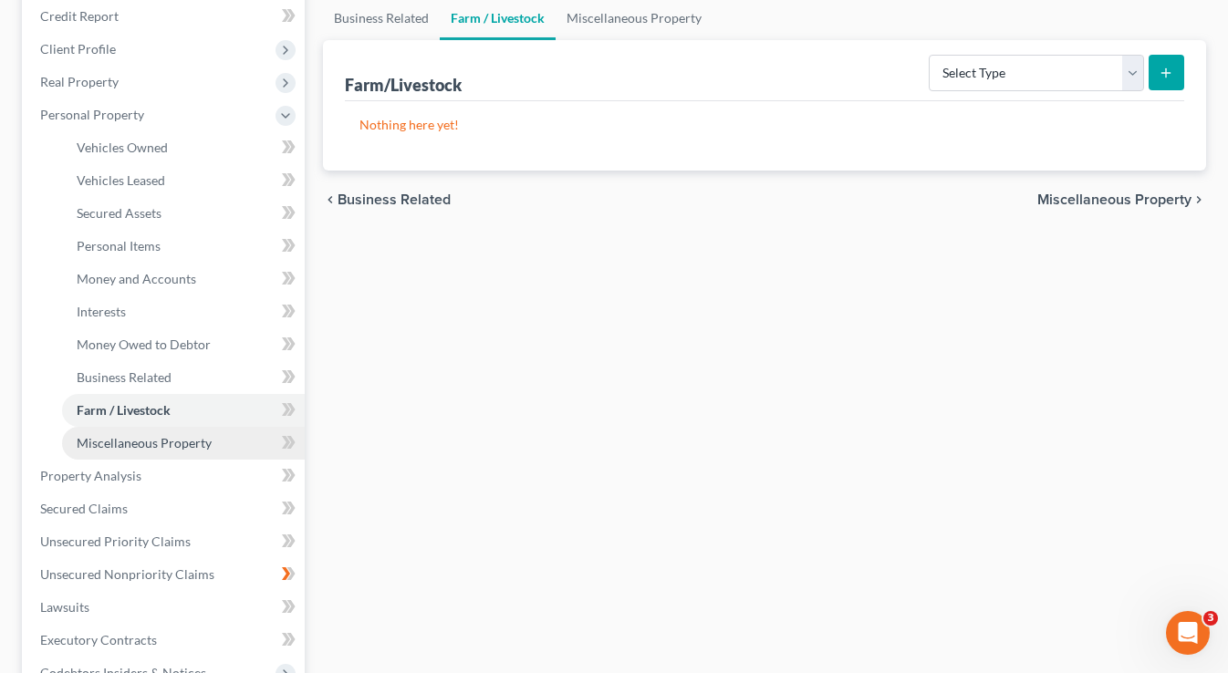
click at [153, 444] on span "Miscellaneous Property" at bounding box center [144, 443] width 135 height 16
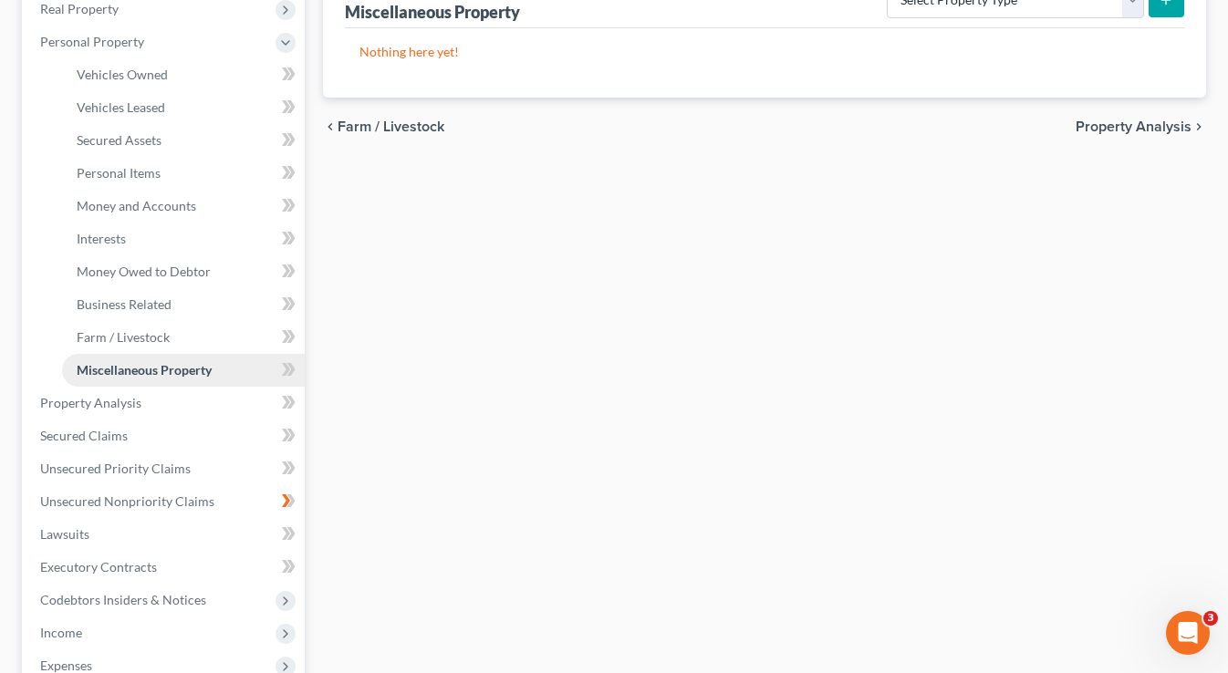
click at [132, 416] on link "Property Analysis" at bounding box center [165, 403] width 279 height 33
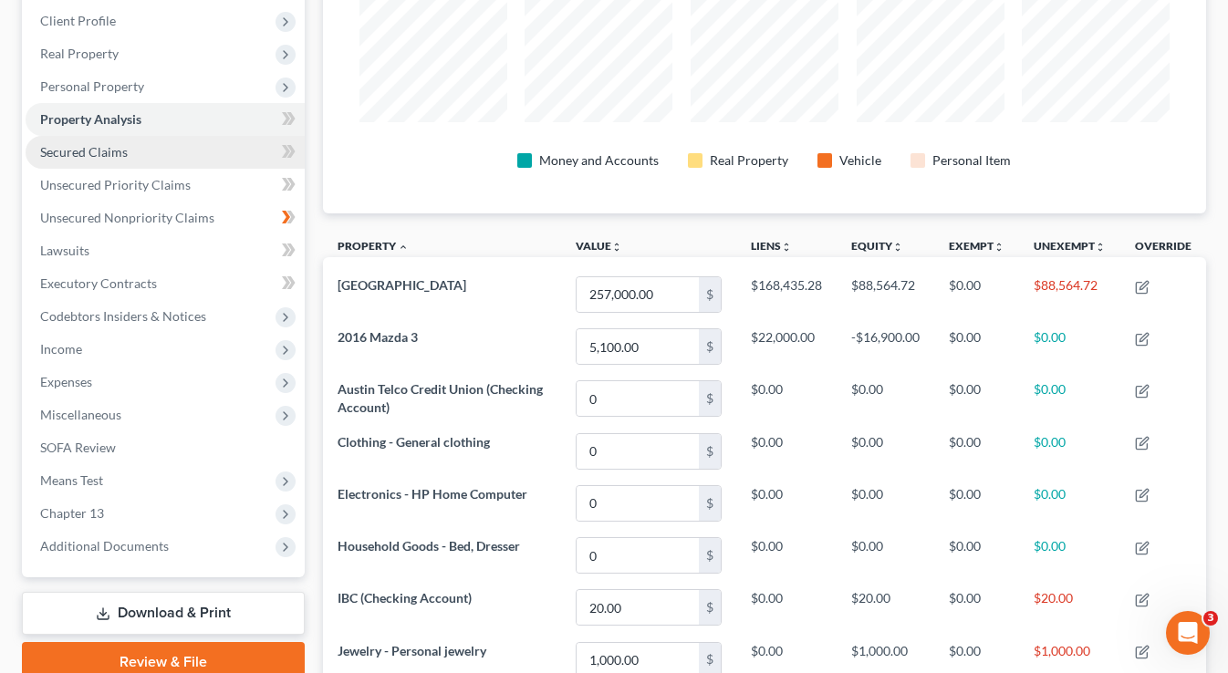
click at [107, 161] on link "Secured Claims" at bounding box center [165, 152] width 279 height 33
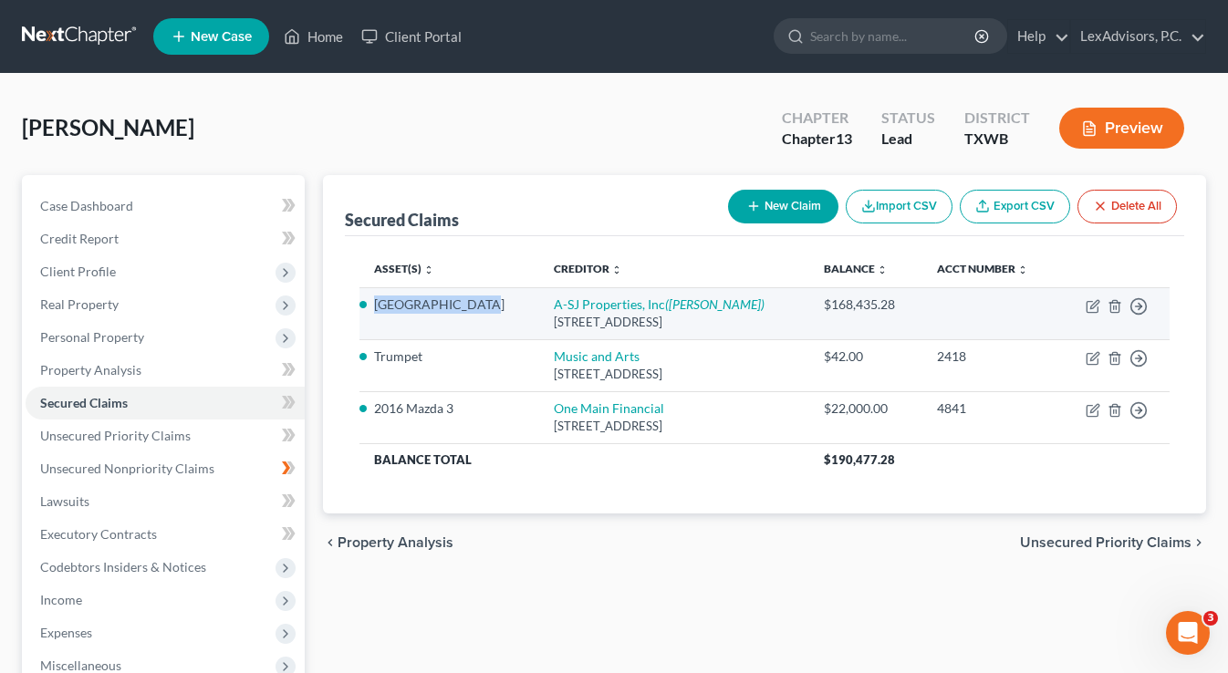
drag, startPoint x: 477, startPoint y: 307, endPoint x: 375, endPoint y: 306, distance: 102.1
click at [375, 306] on li "[GEOGRAPHIC_DATA]" at bounding box center [449, 304] width 150 height 18
copy li "1719 [PERSON_NAME]"
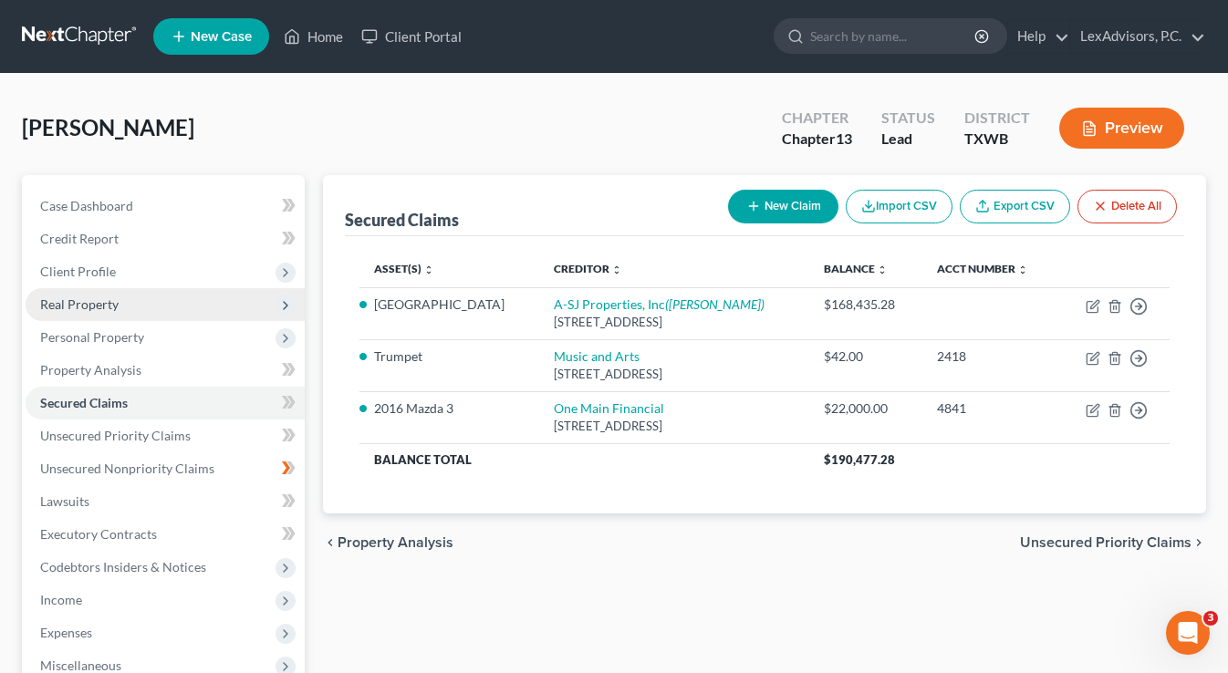
click at [142, 299] on span "Real Property" at bounding box center [165, 304] width 279 height 33
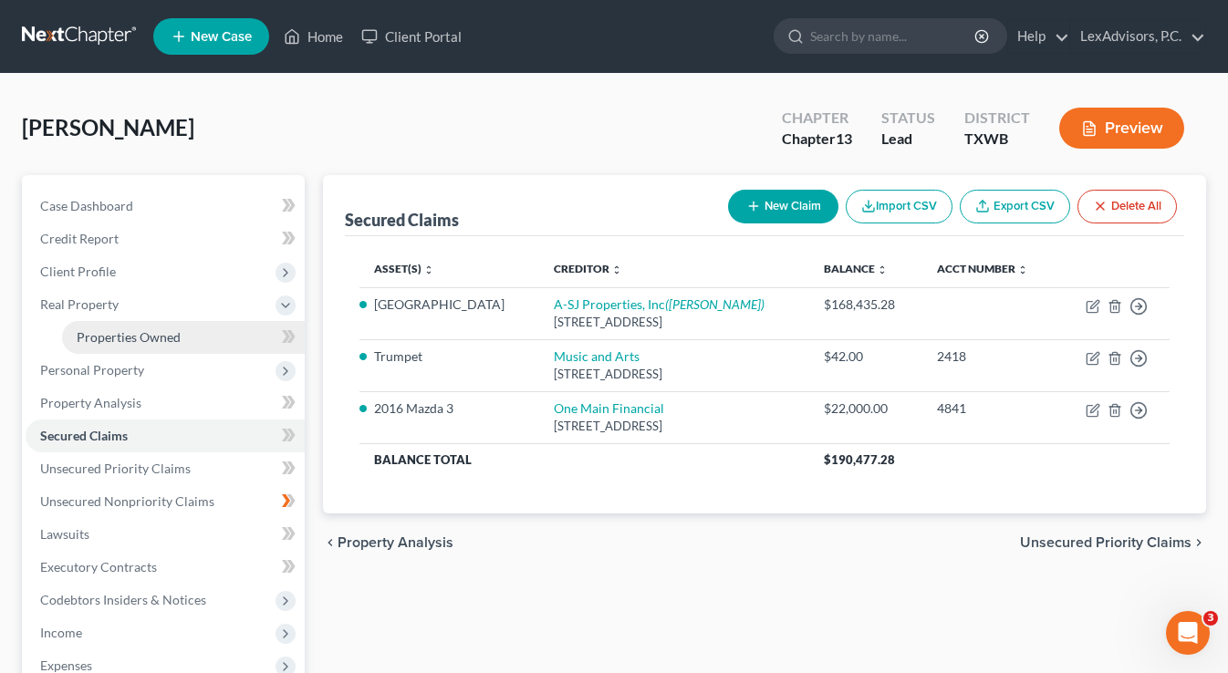
click at [140, 337] on span "Properties Owned" at bounding box center [129, 337] width 104 height 16
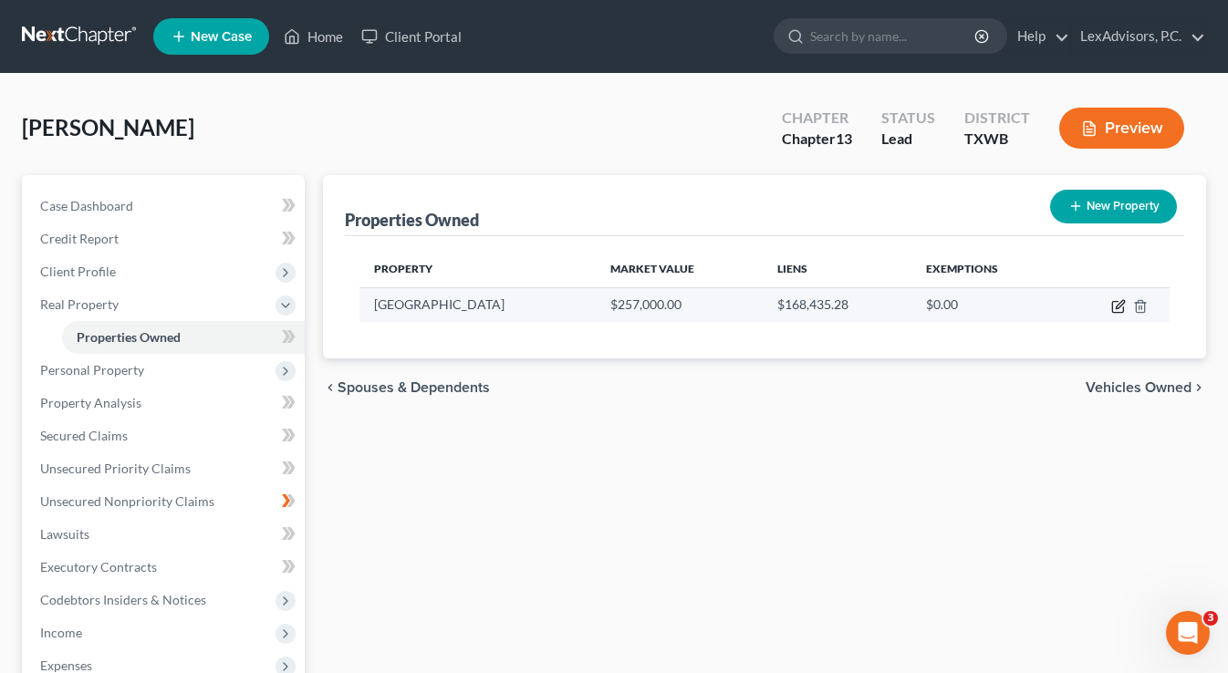
click at [1119, 306] on icon "button" at bounding box center [1118, 306] width 15 height 15
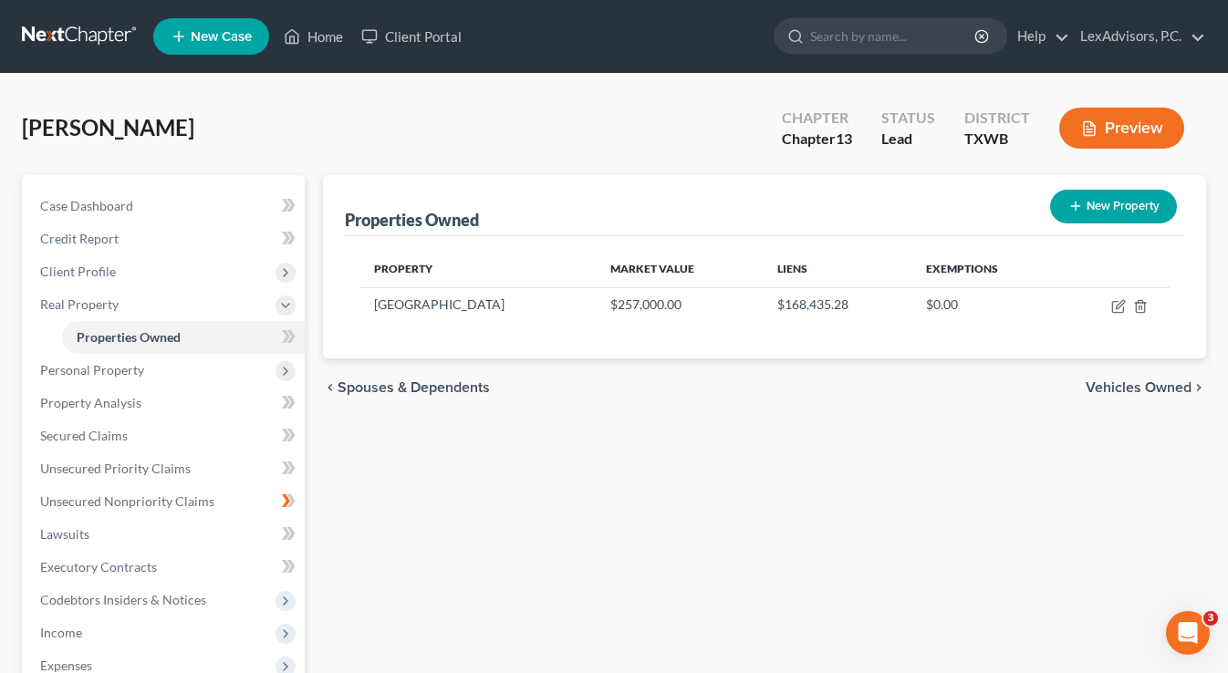
select select "45"
select select "107"
select select "0"
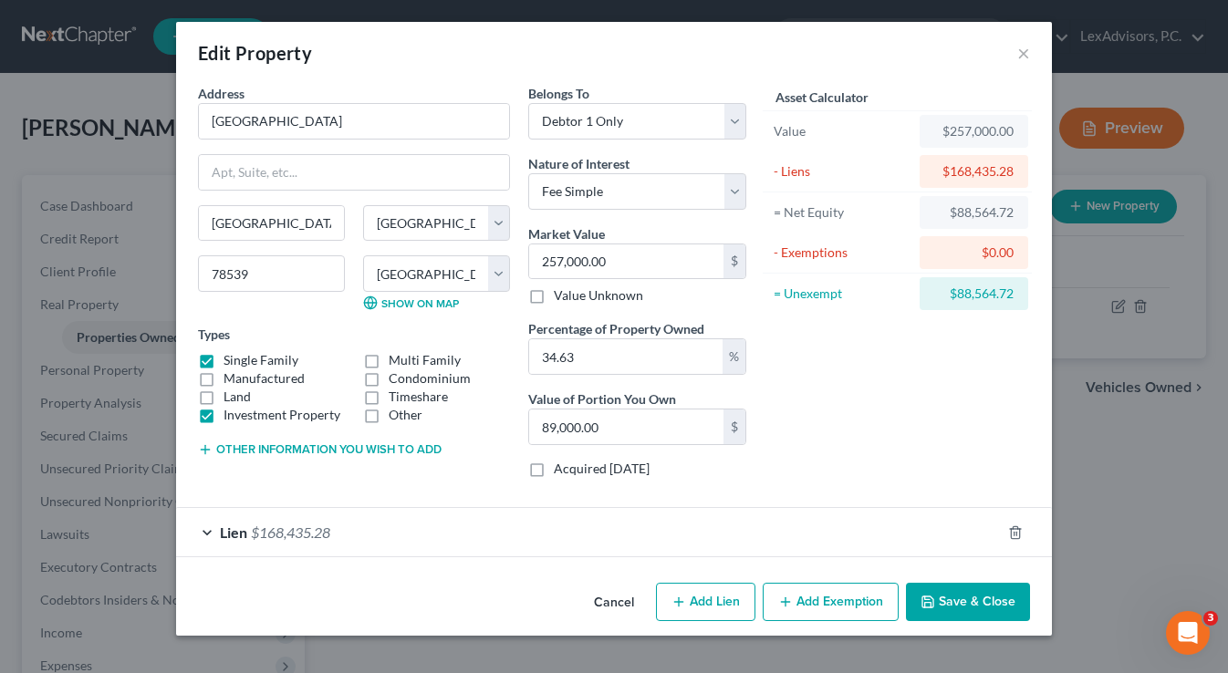
click at [793, 604] on icon "button" at bounding box center [785, 602] width 15 height 15
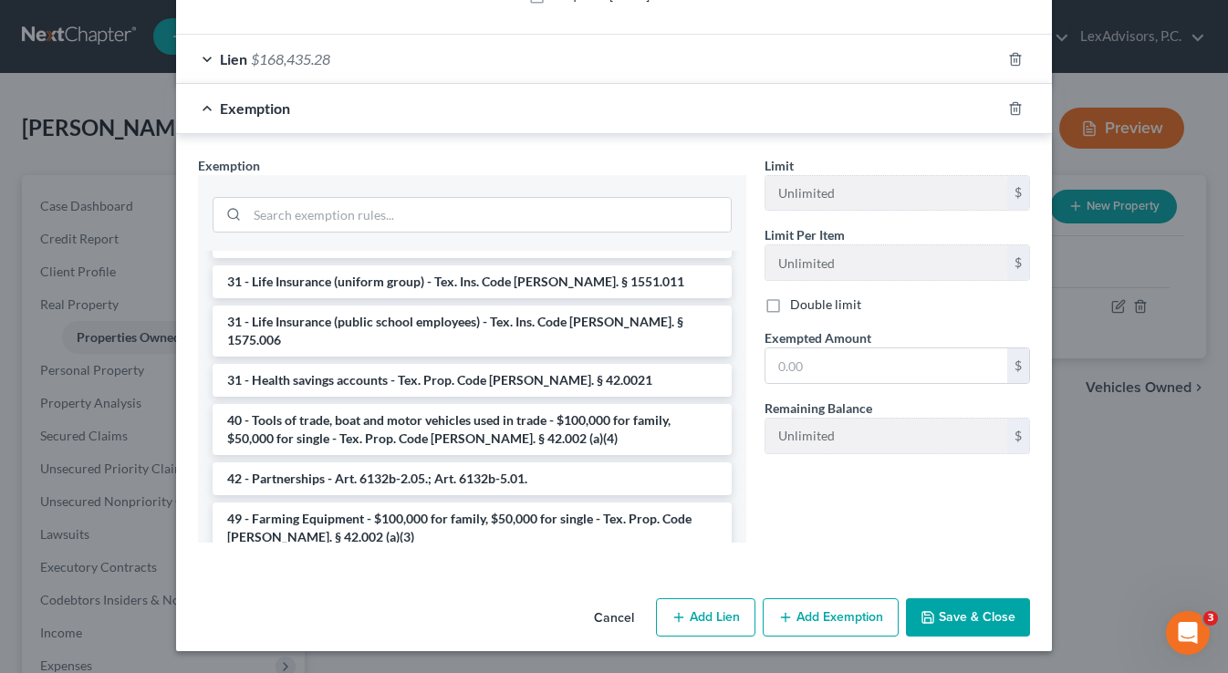
scroll to position [472, 0]
click at [958, 611] on button "Save & Close" at bounding box center [968, 618] width 124 height 38
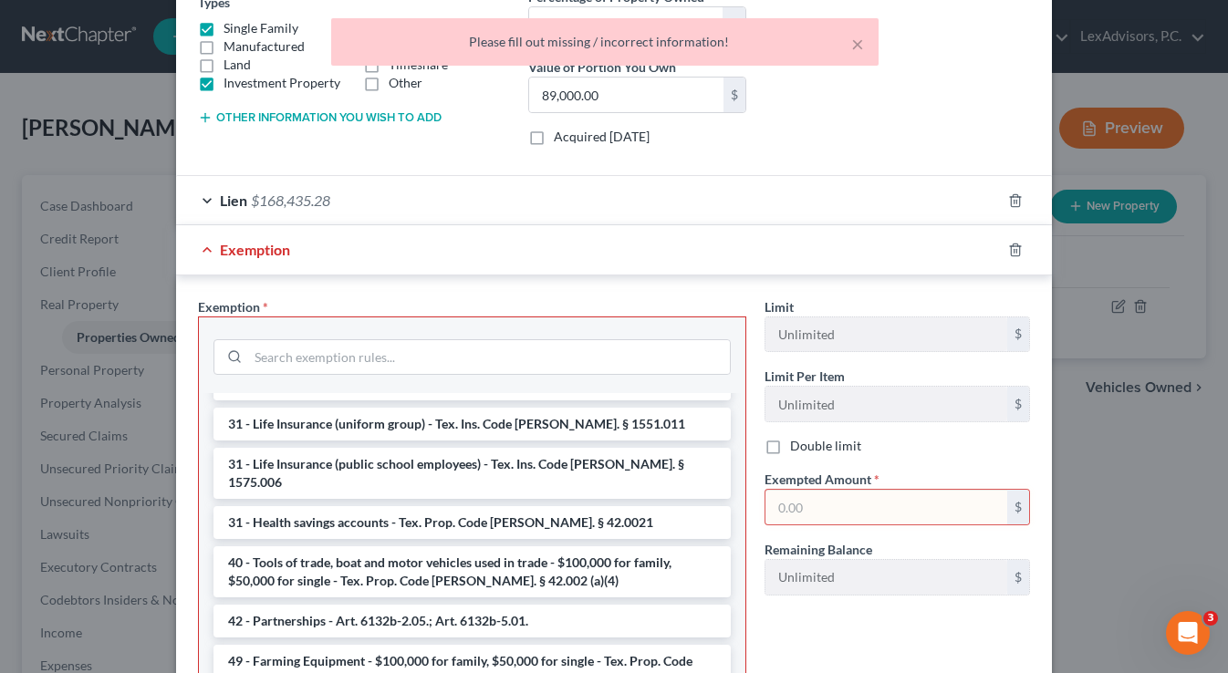
scroll to position [288, 0]
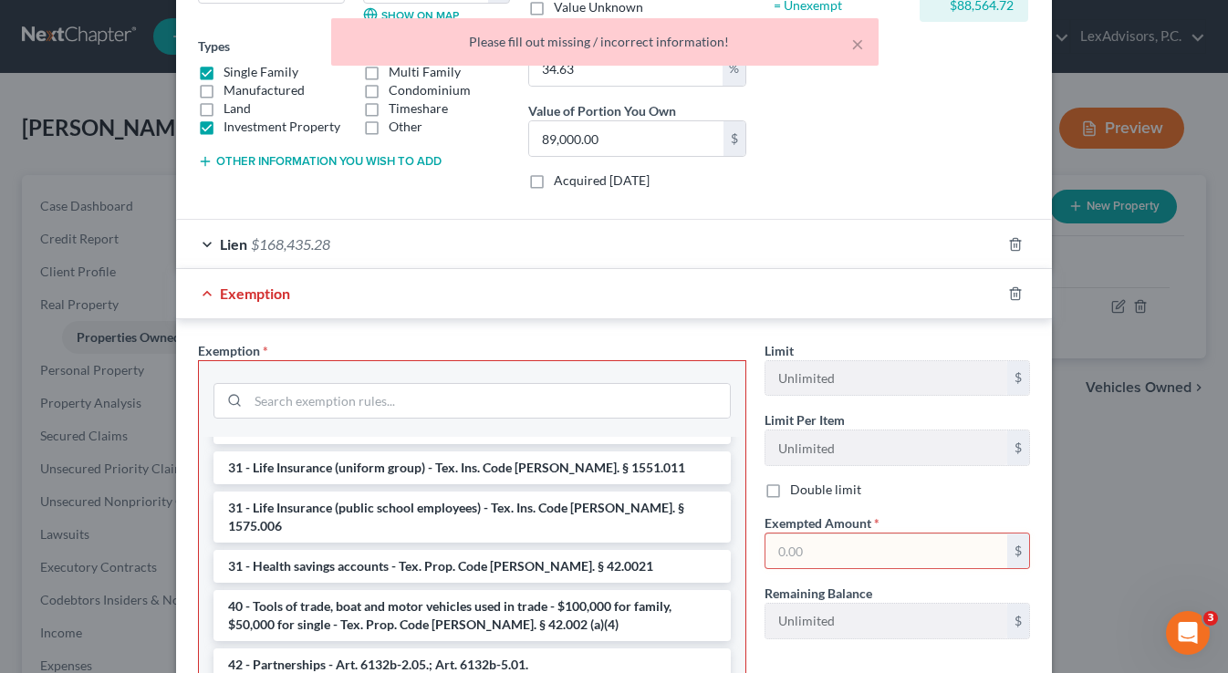
click at [1014, 295] on line "button" at bounding box center [1014, 295] width 0 height 4
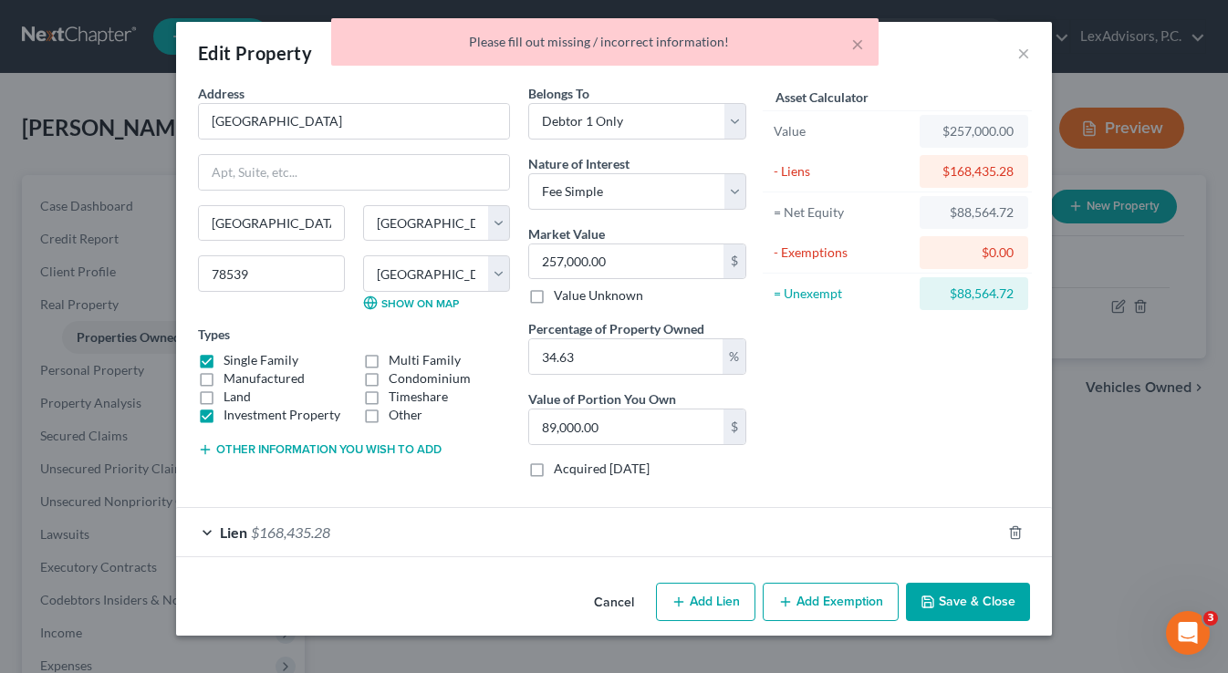
click at [959, 596] on button "Save & Close" at bounding box center [968, 602] width 124 height 38
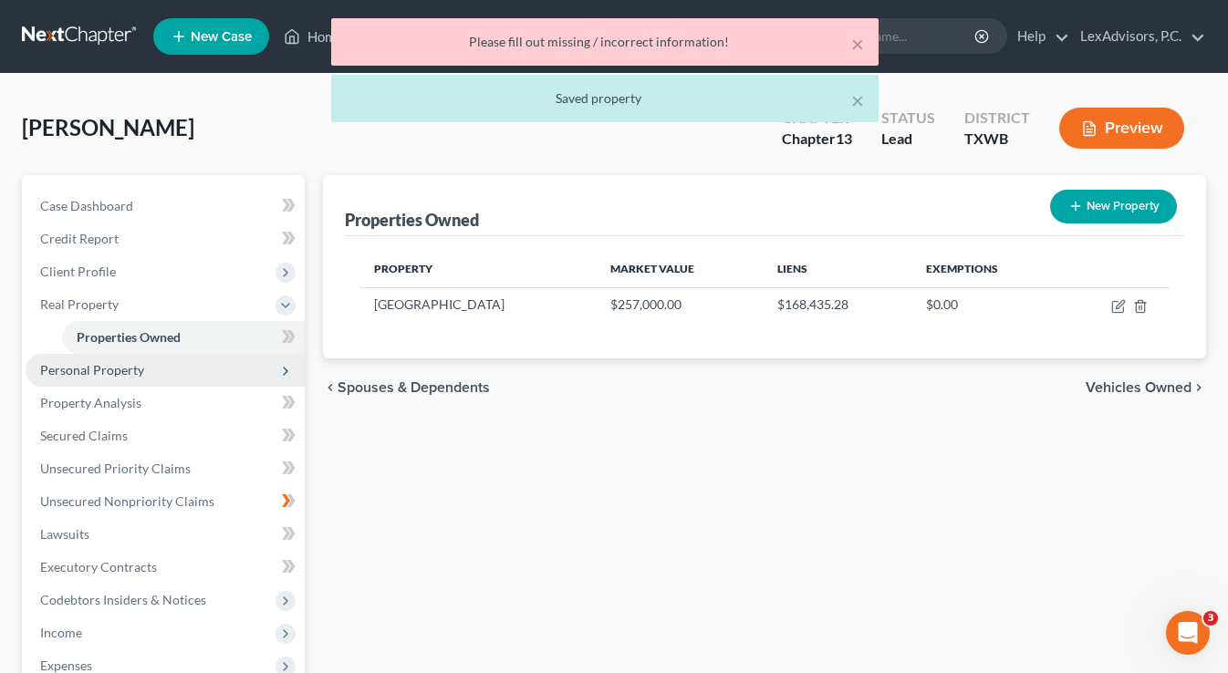
click at [146, 362] on span "Personal Property" at bounding box center [165, 370] width 279 height 33
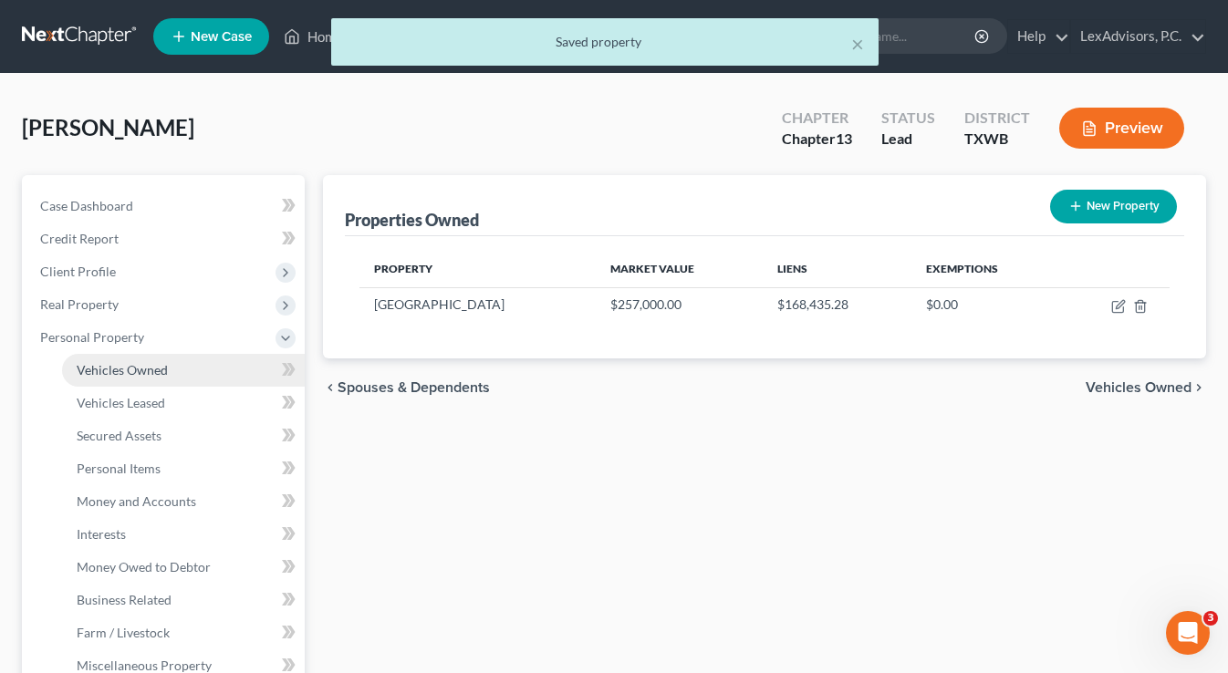
click at [140, 368] on span "Vehicles Owned" at bounding box center [122, 370] width 91 height 16
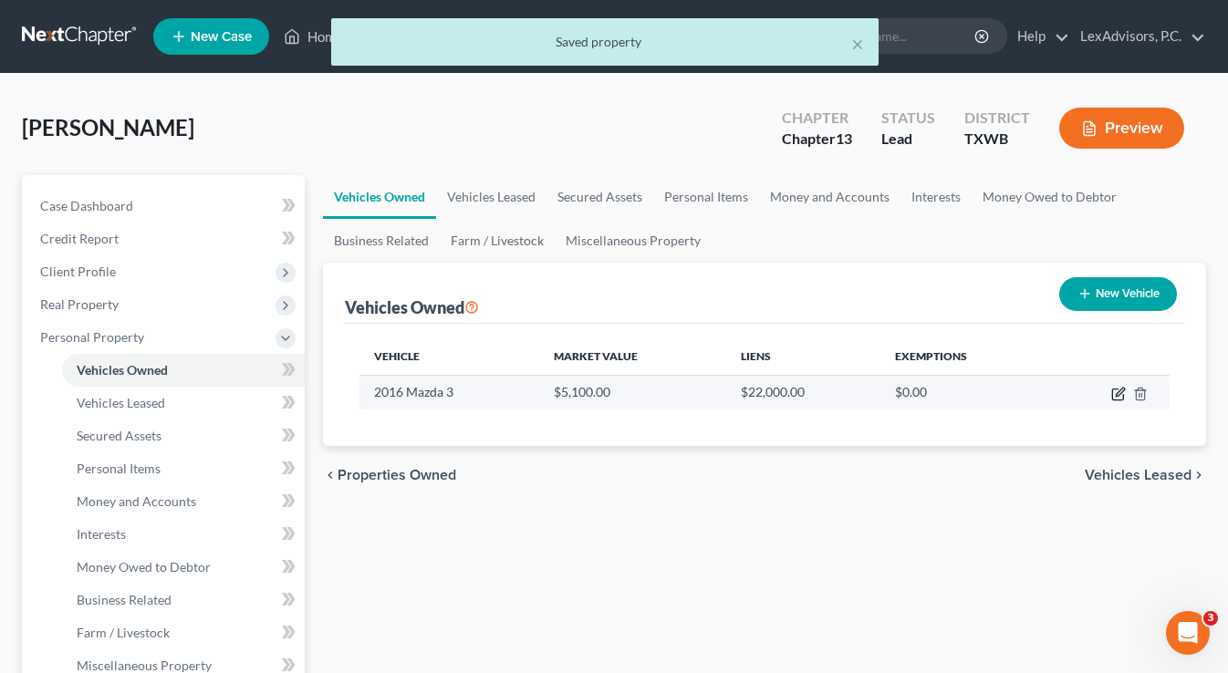
click at [1119, 391] on icon "button" at bounding box center [1119, 392] width 8 height 8
select select "0"
select select "10"
select select "2"
select select "0"
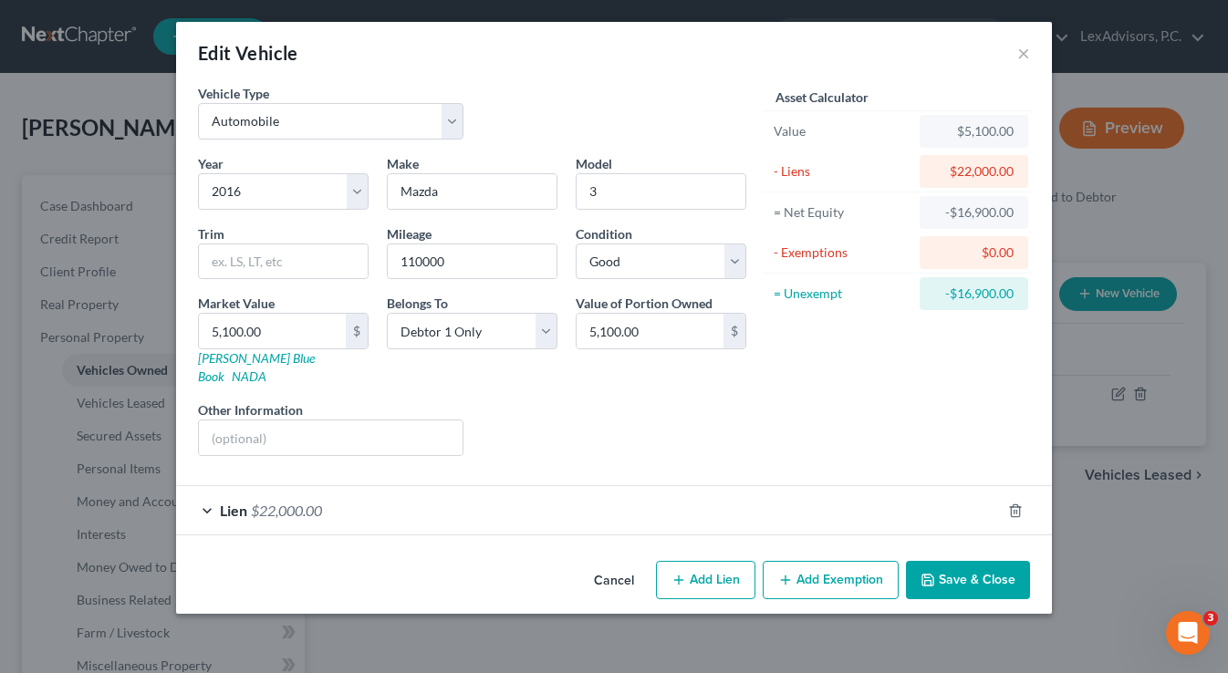
click at [816, 561] on button "Add Exemption" at bounding box center [830, 580] width 136 height 38
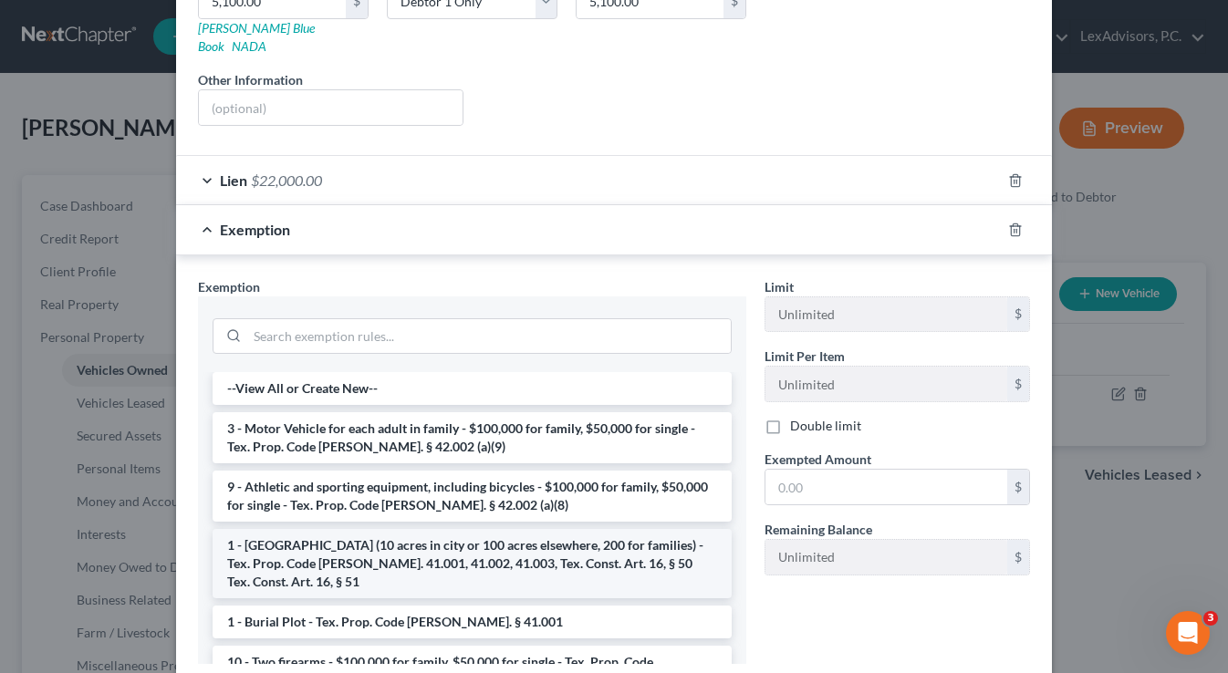
scroll to position [333, 0]
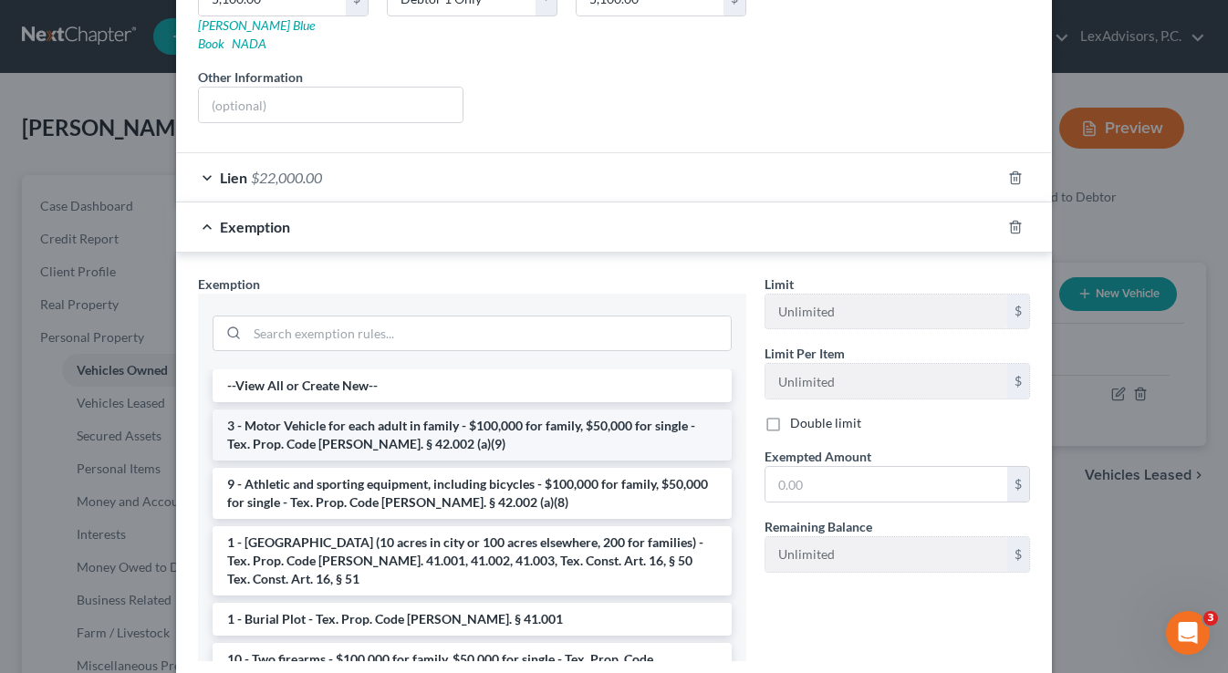
click at [579, 431] on li "3 - Motor Vehicle for each adult in family - $100,000 for family, $50,000 for s…" at bounding box center [471, 434] width 519 height 51
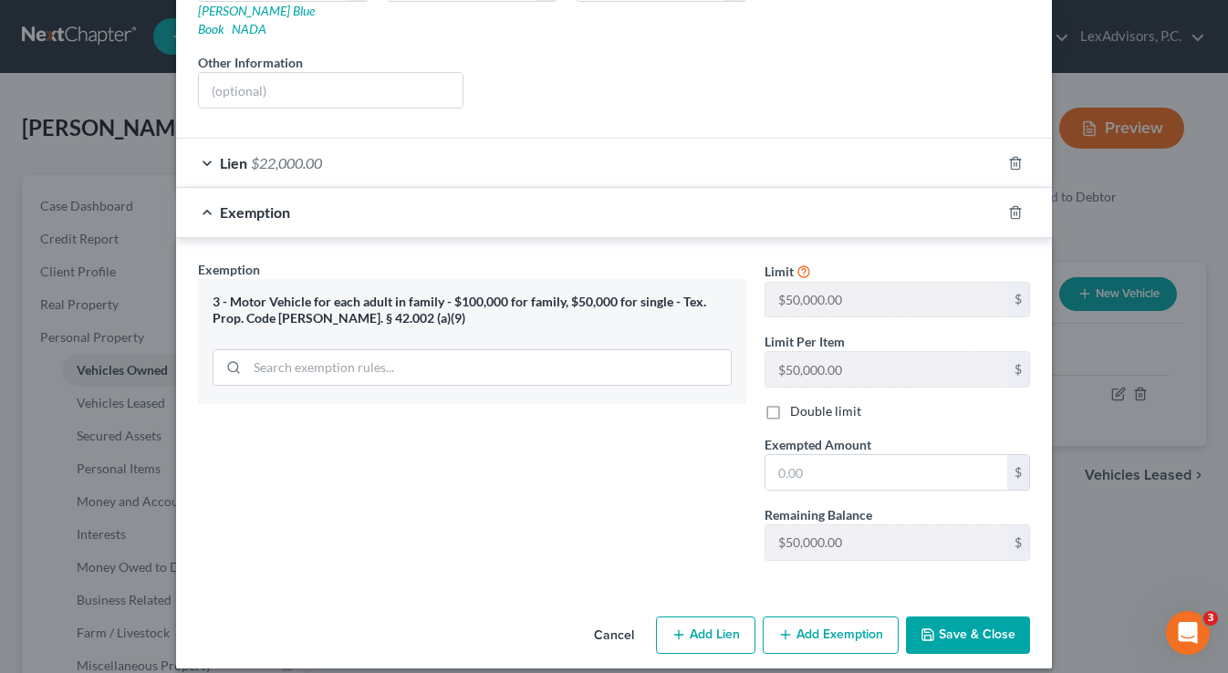
scroll to position [347, 0]
click at [979, 456] on input "text" at bounding box center [886, 473] width 242 height 35
click at [1018, 456] on div "$" at bounding box center [1018, 473] width 22 height 35
click at [619, 619] on button "Cancel" at bounding box center [613, 637] width 69 height 36
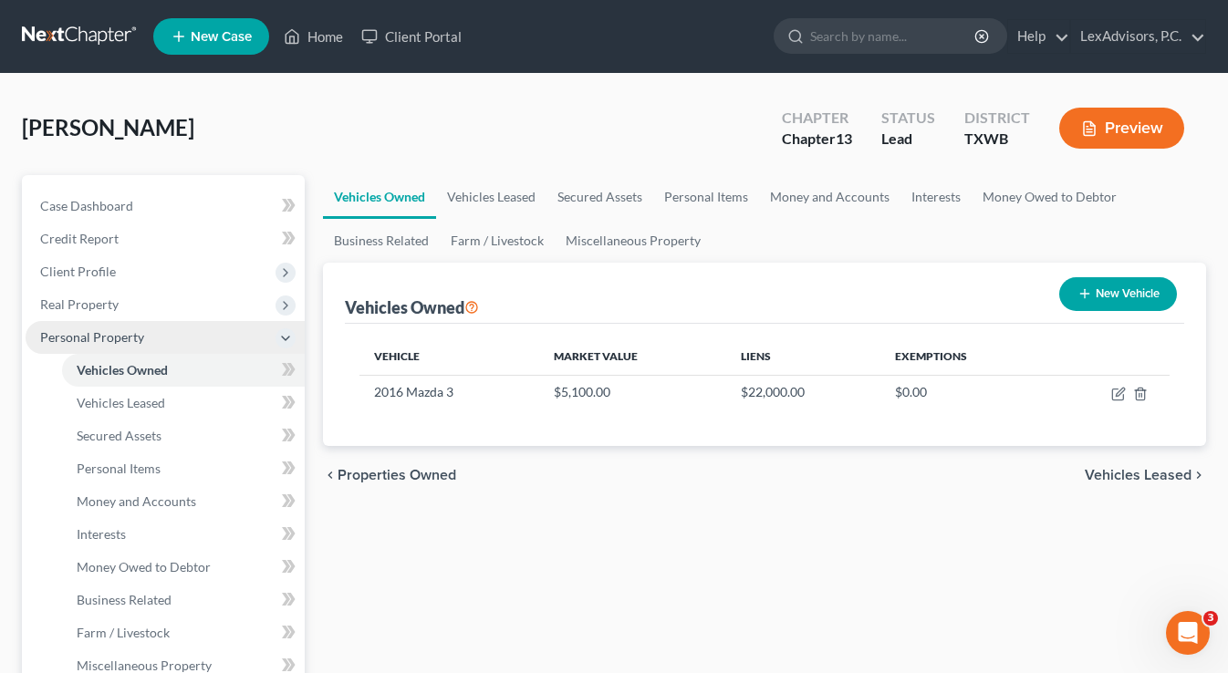
click at [109, 327] on span "Personal Property" at bounding box center [165, 337] width 279 height 33
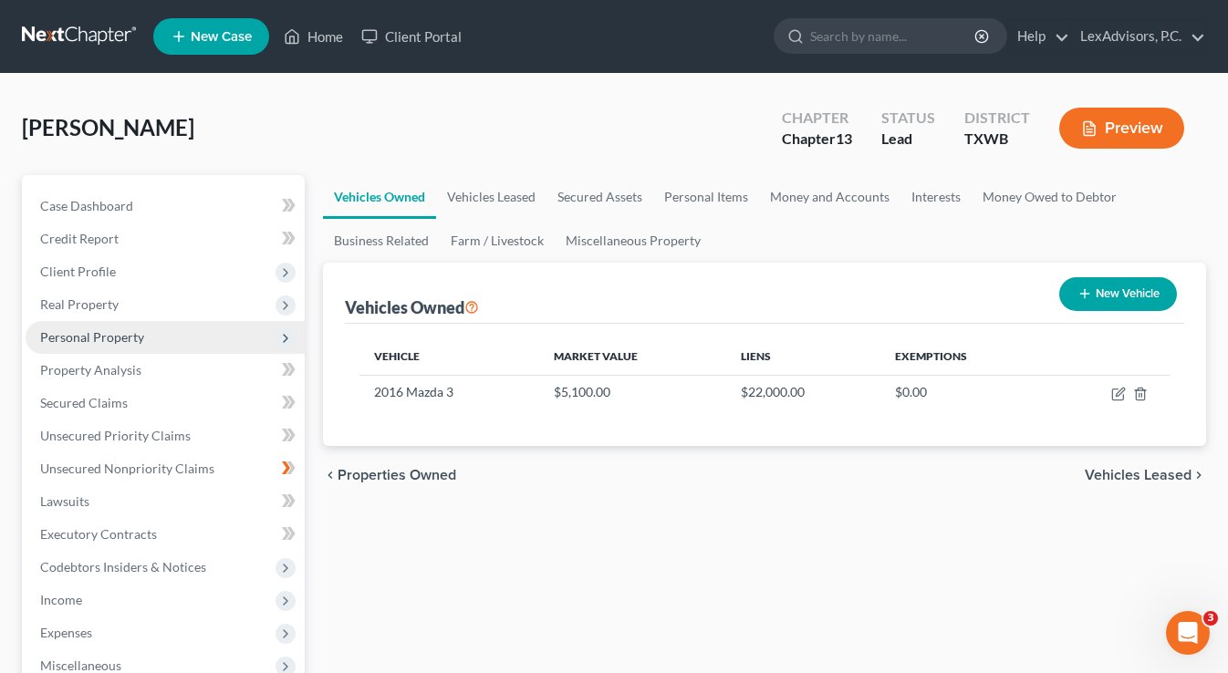
click at [109, 327] on span "Personal Property" at bounding box center [165, 337] width 279 height 33
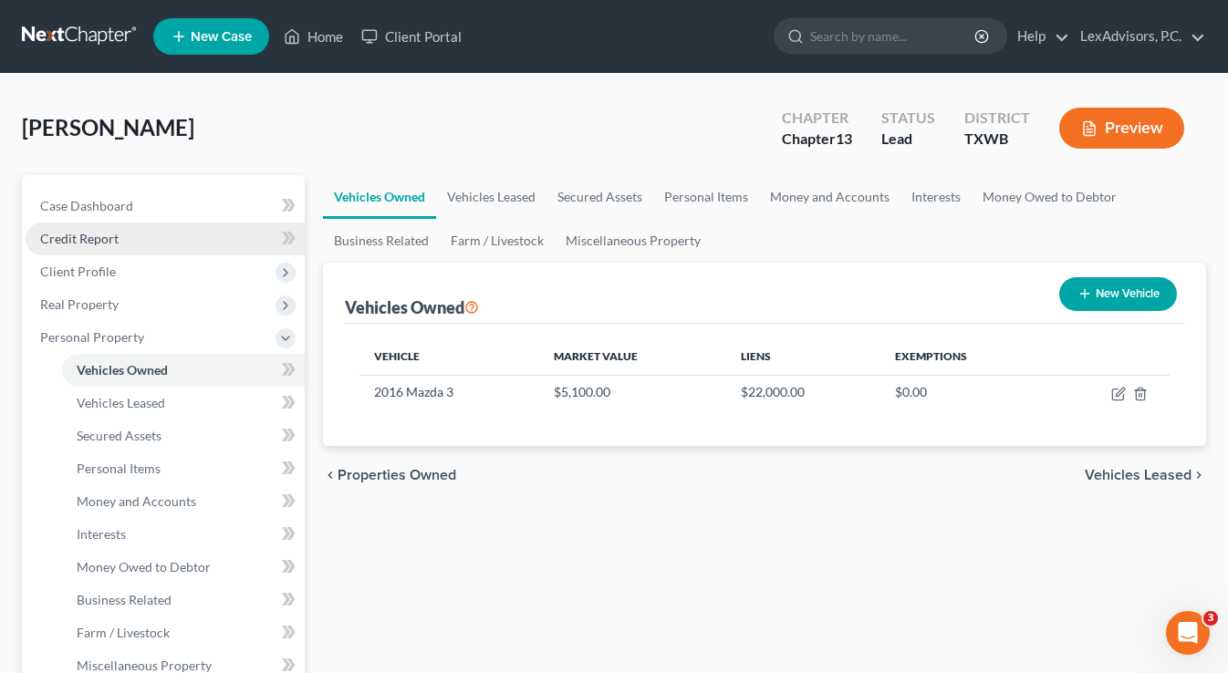
click at [105, 228] on link "Credit Report" at bounding box center [165, 239] width 279 height 33
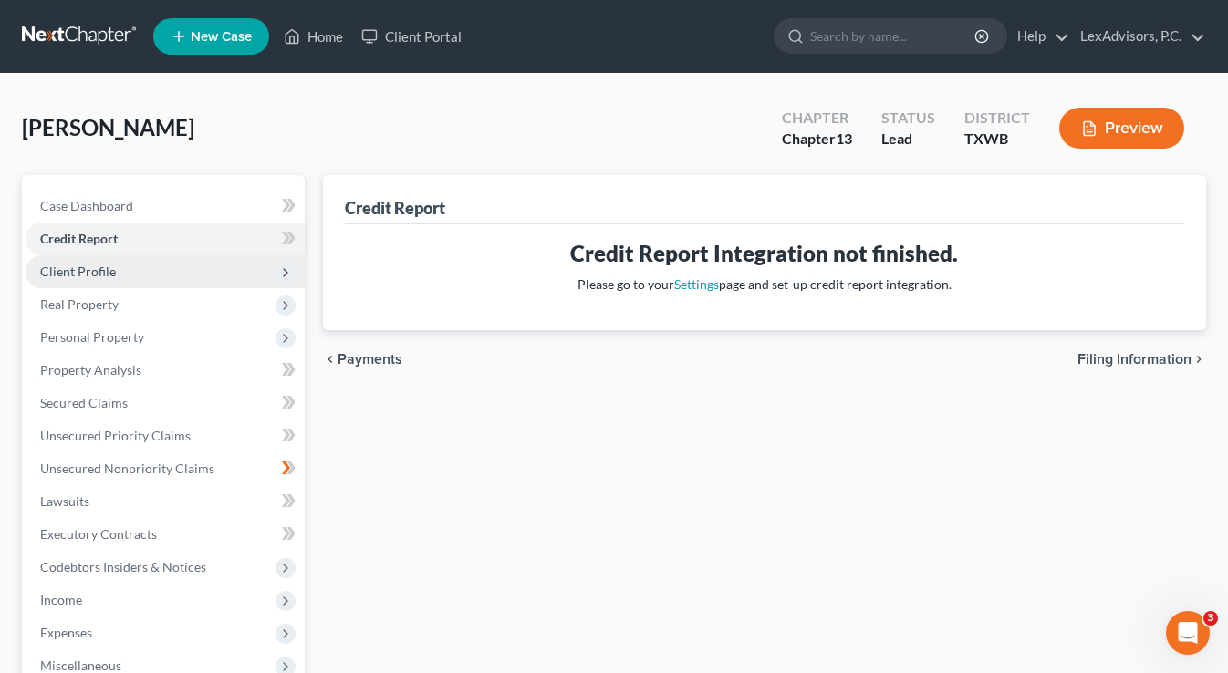
click at [212, 265] on span "Client Profile" at bounding box center [165, 271] width 279 height 33
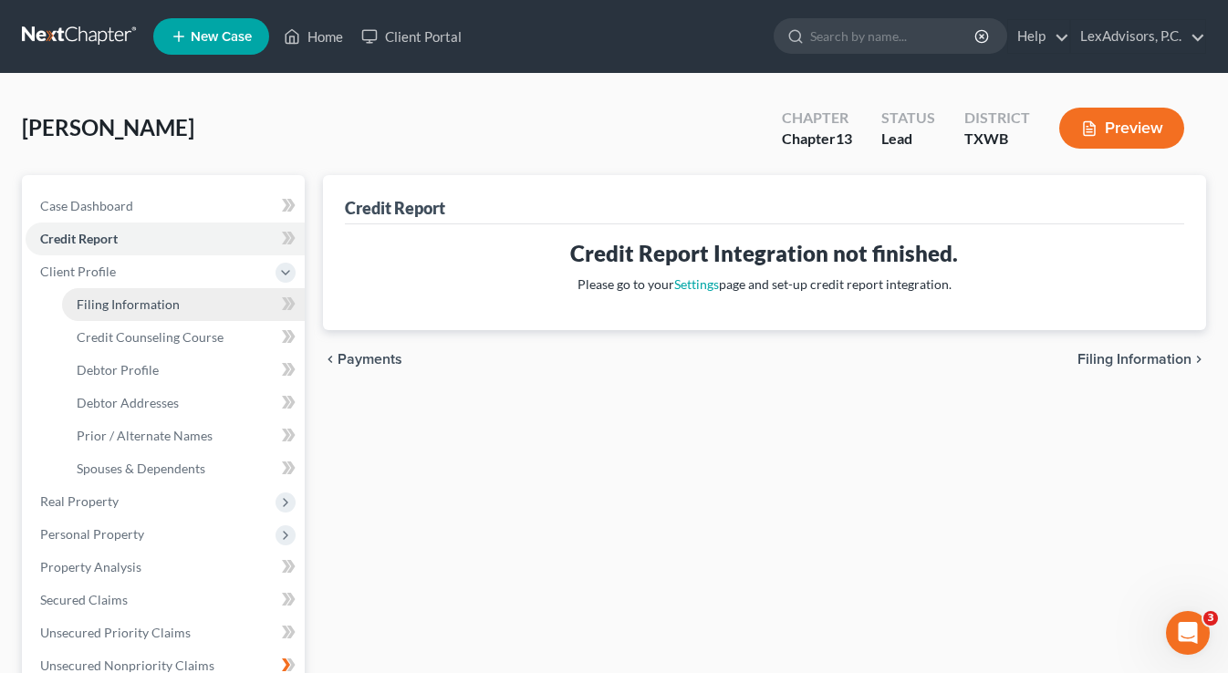
click at [169, 306] on span "Filing Information" at bounding box center [128, 304] width 103 height 16
select select "1"
select select "0"
select select "3"
select select "80"
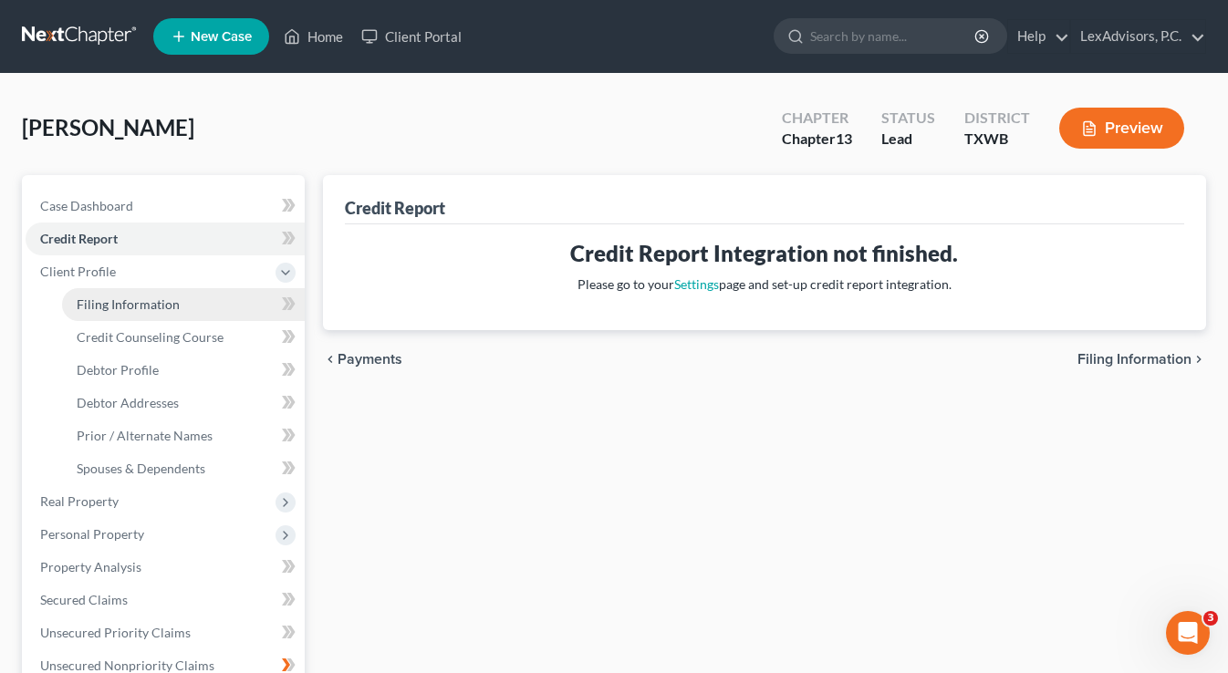
select select "0"
select select "45"
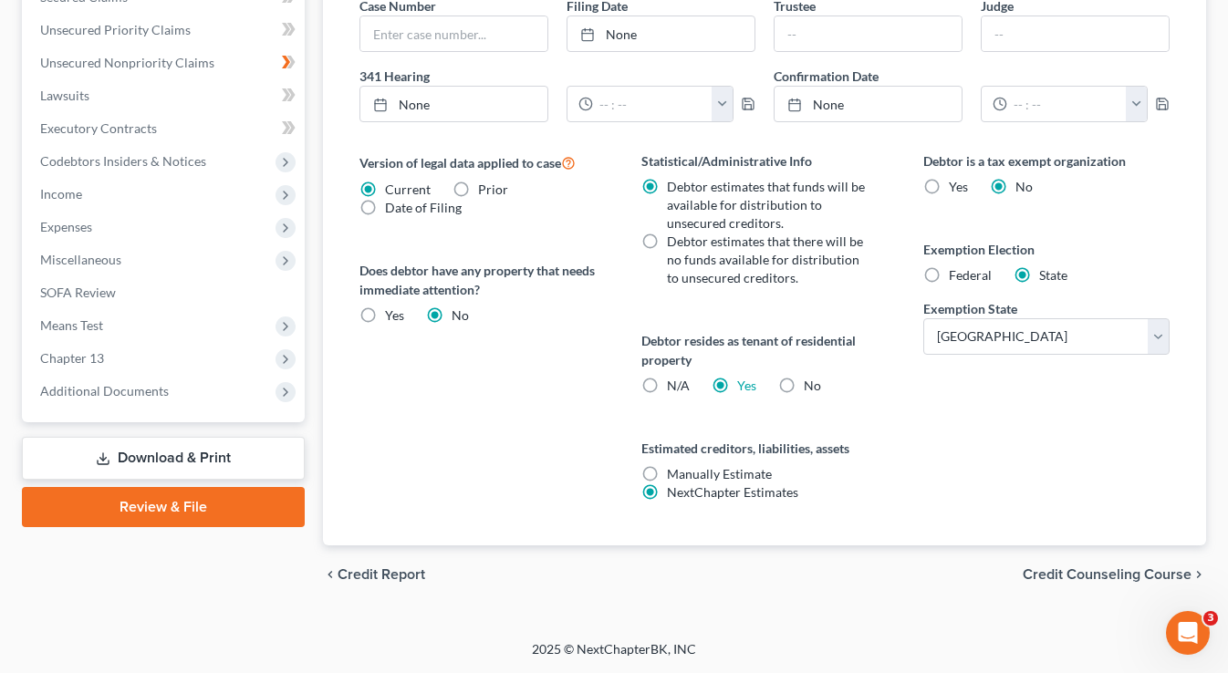
scroll to position [603, 0]
click at [948, 275] on label "Federal" at bounding box center [969, 275] width 43 height 18
click at [956, 275] on input "Federal" at bounding box center [962, 272] width 12 height 12
radio input "true"
radio input "false"
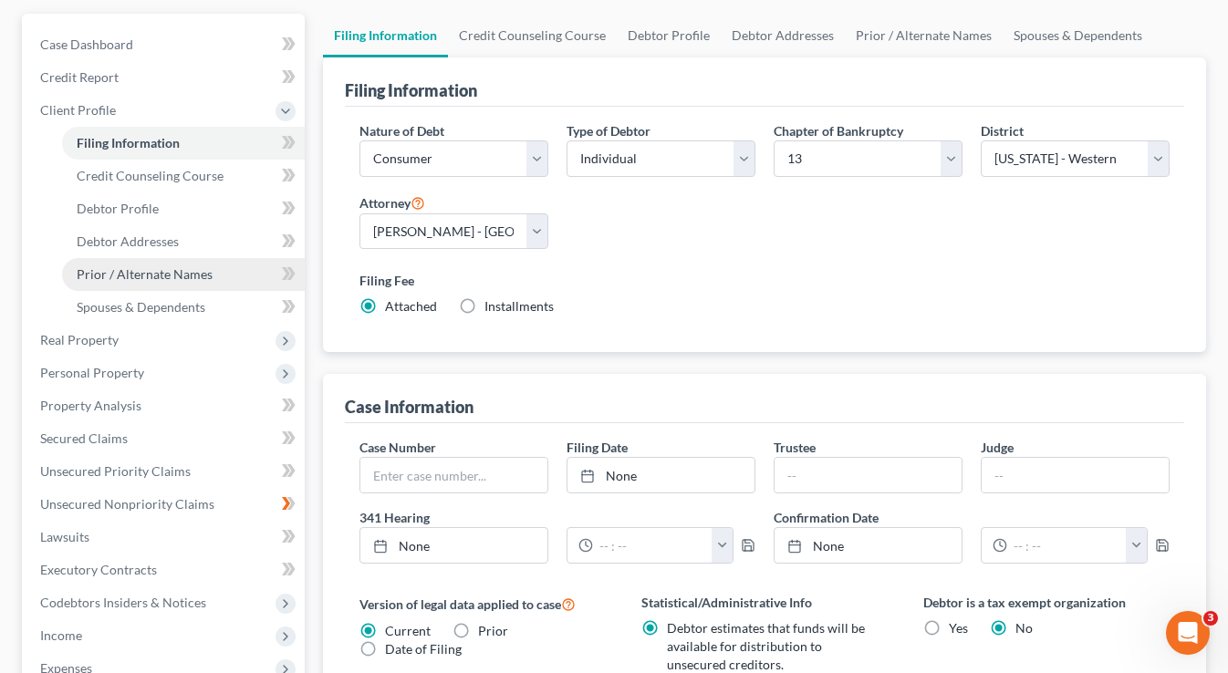
scroll to position [160, 0]
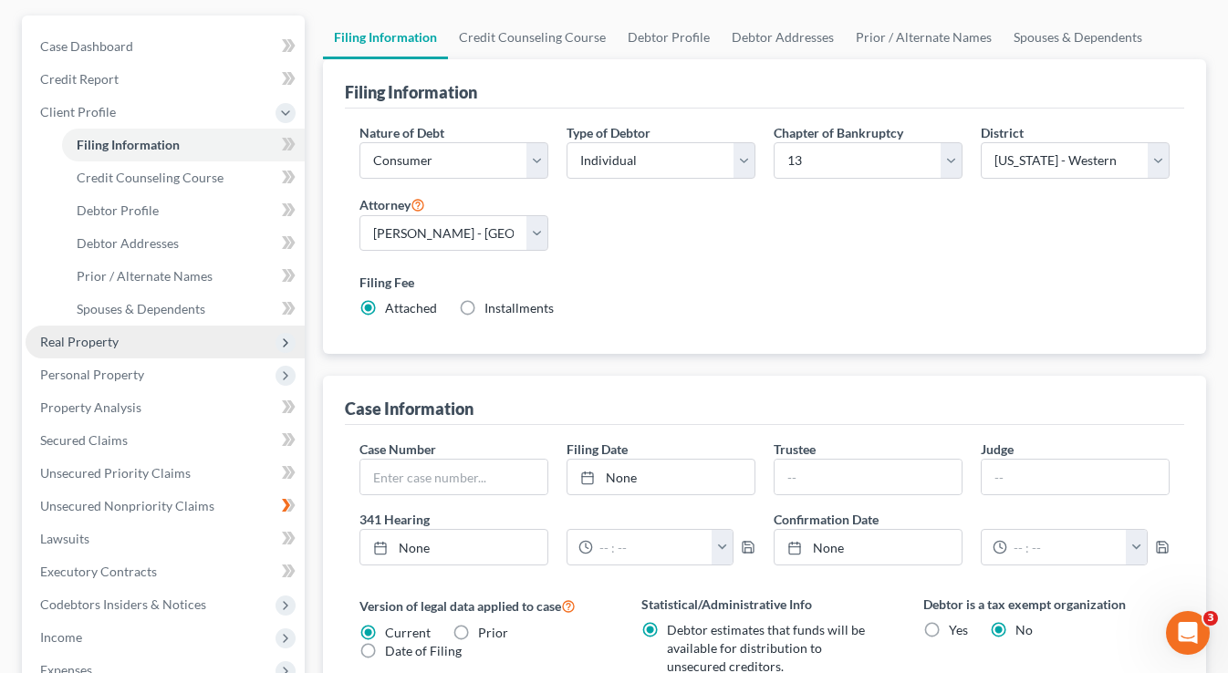
click at [115, 337] on span "Real Property" at bounding box center [79, 342] width 78 height 16
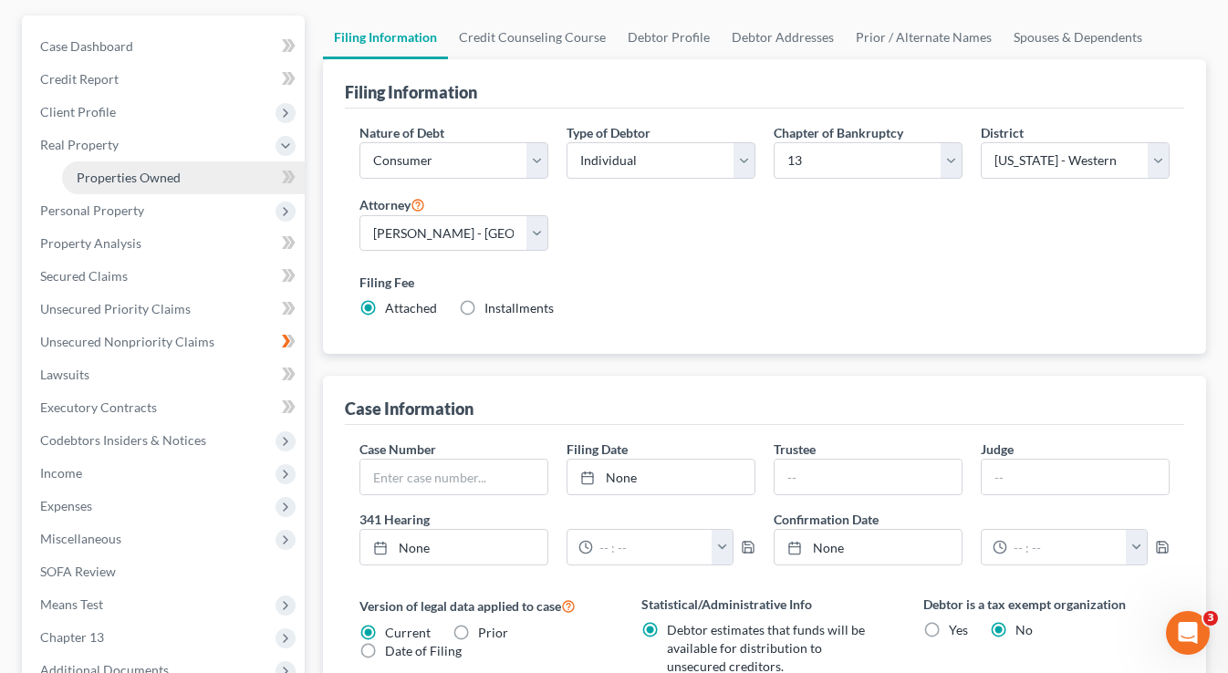
click at [125, 178] on span "Properties Owned" at bounding box center [129, 178] width 104 height 16
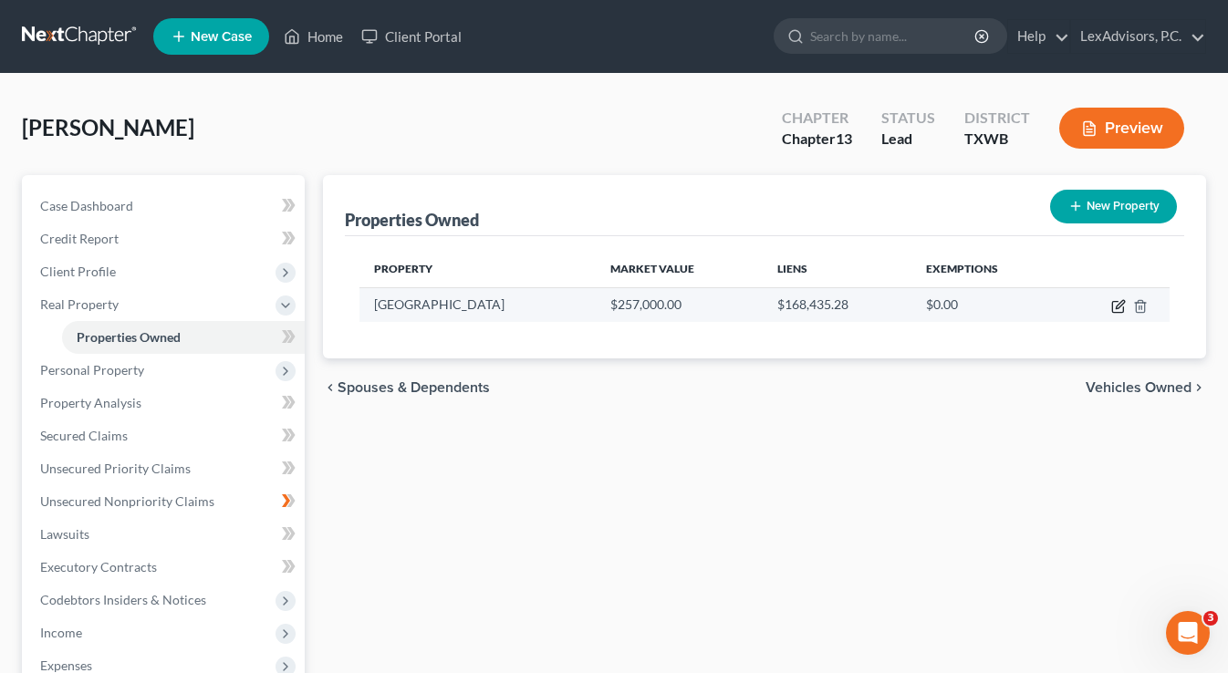
click at [1114, 308] on icon "button" at bounding box center [1118, 306] width 15 height 15
select select "45"
select select "107"
select select "0"
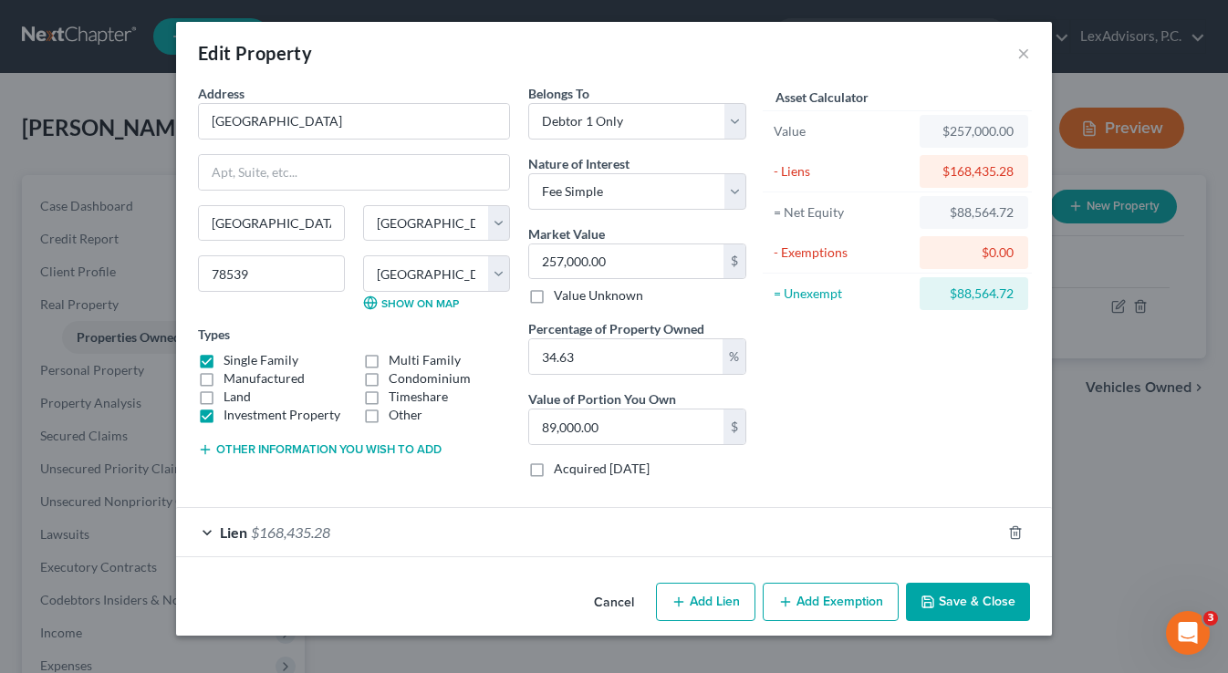
click at [821, 601] on button "Add Exemption" at bounding box center [830, 602] width 136 height 38
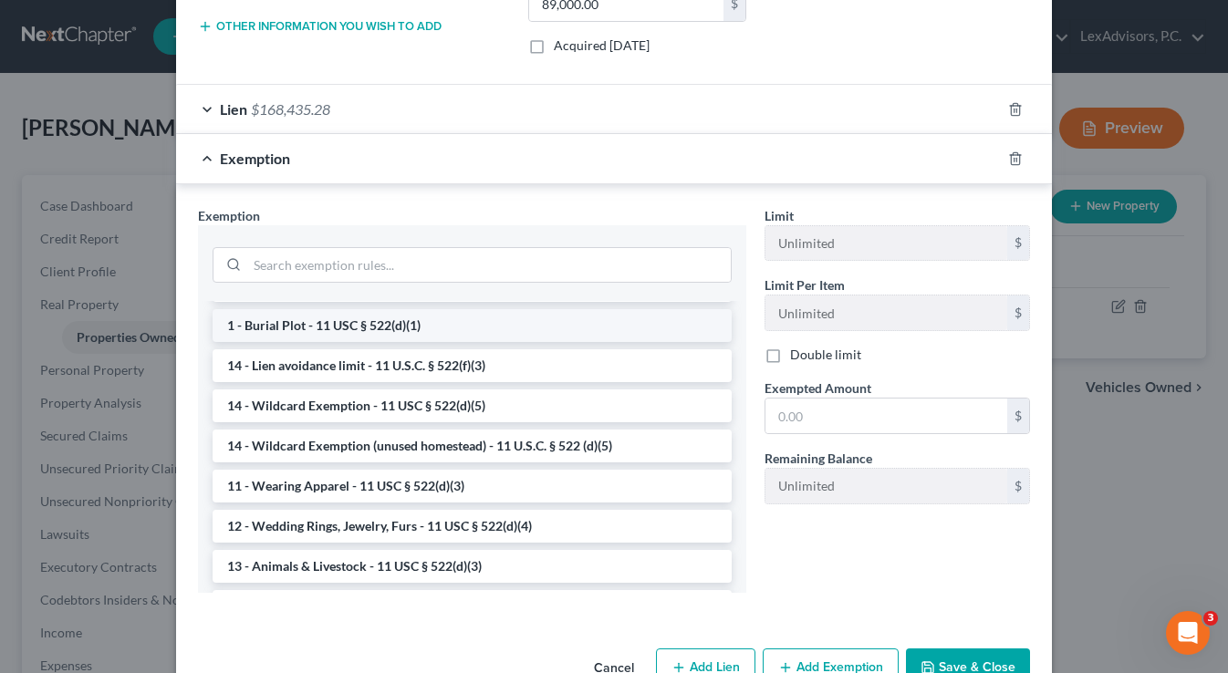
scroll to position [114, 0]
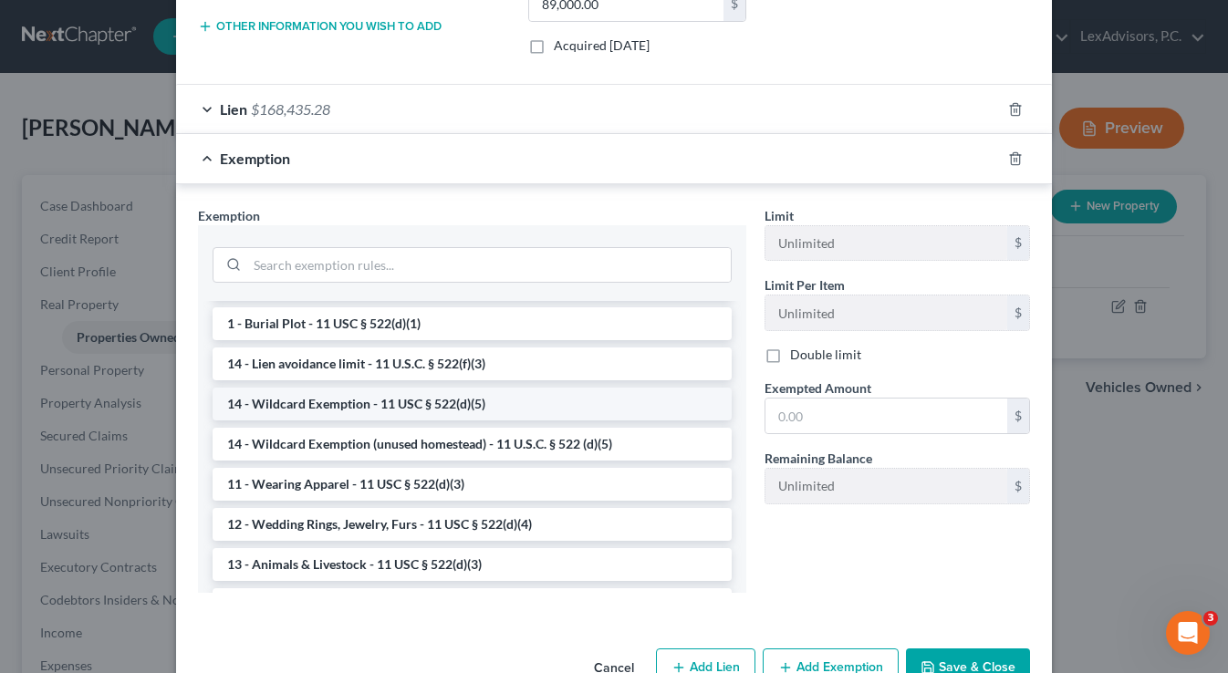
click at [596, 409] on li "14 - Wildcard Exemption - 11 USC § 522(d)(5)" at bounding box center [471, 404] width 519 height 33
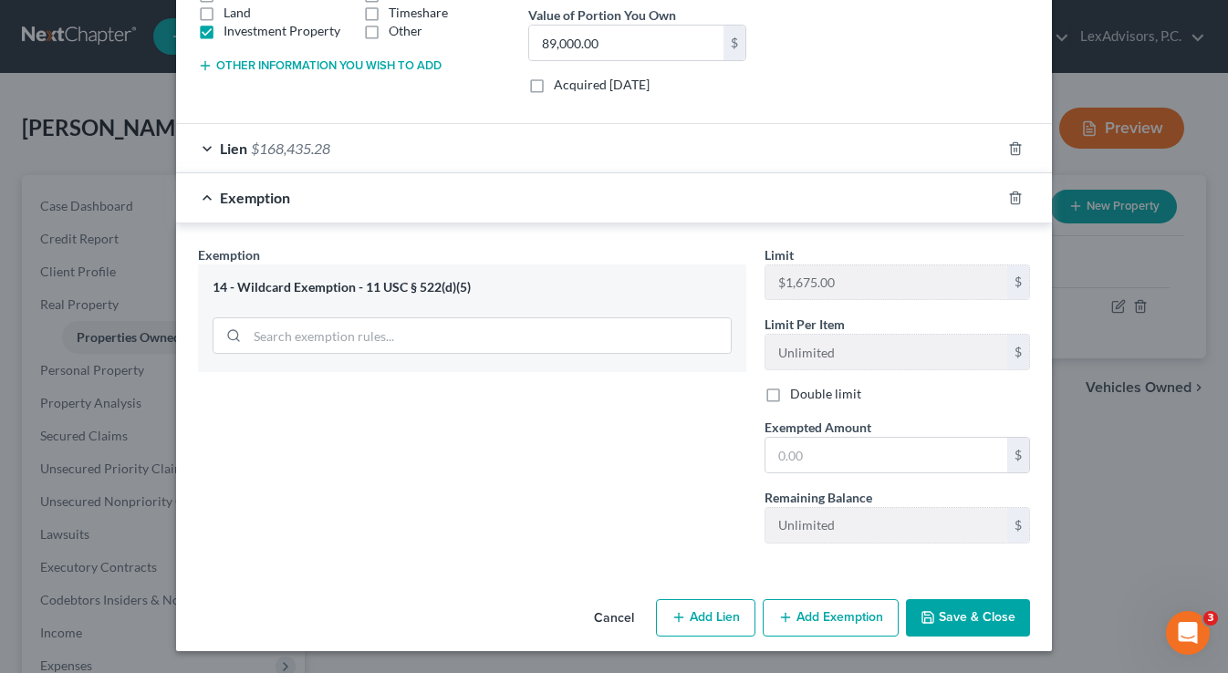
scroll to position [384, 0]
click at [836, 454] on input "text" at bounding box center [886, 455] width 242 height 35
type input "1,675"
click at [856, 619] on button "Add Exemption" at bounding box center [830, 618] width 136 height 38
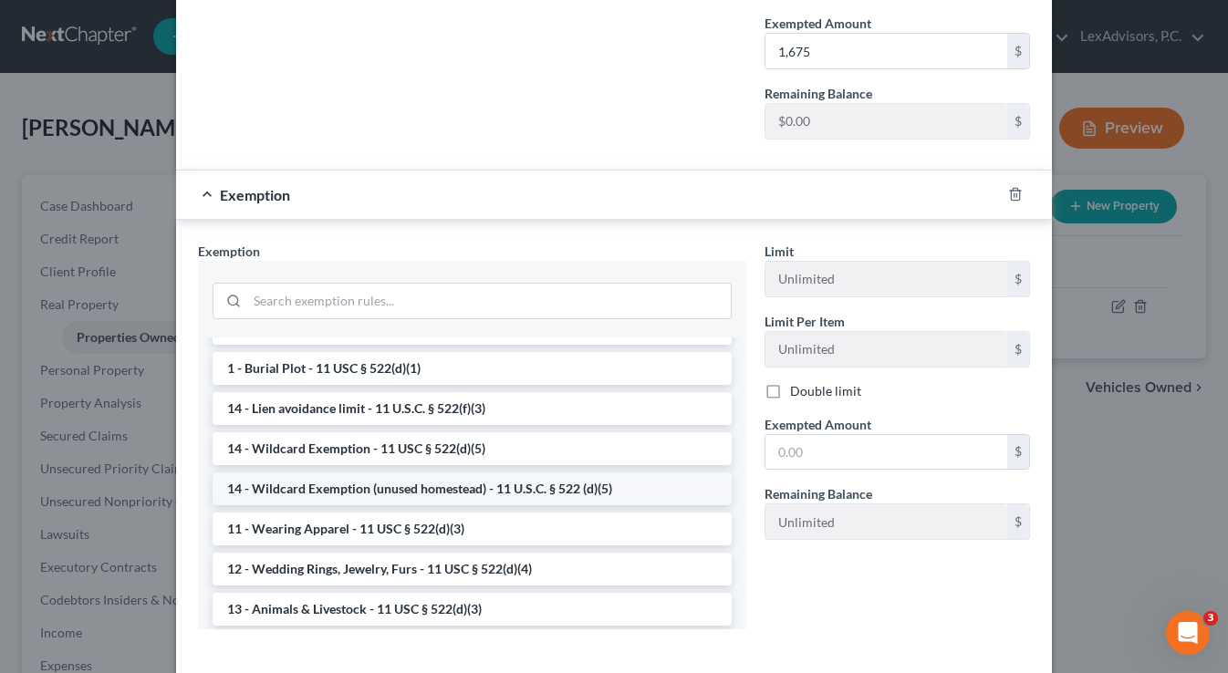
scroll to position [103, 0]
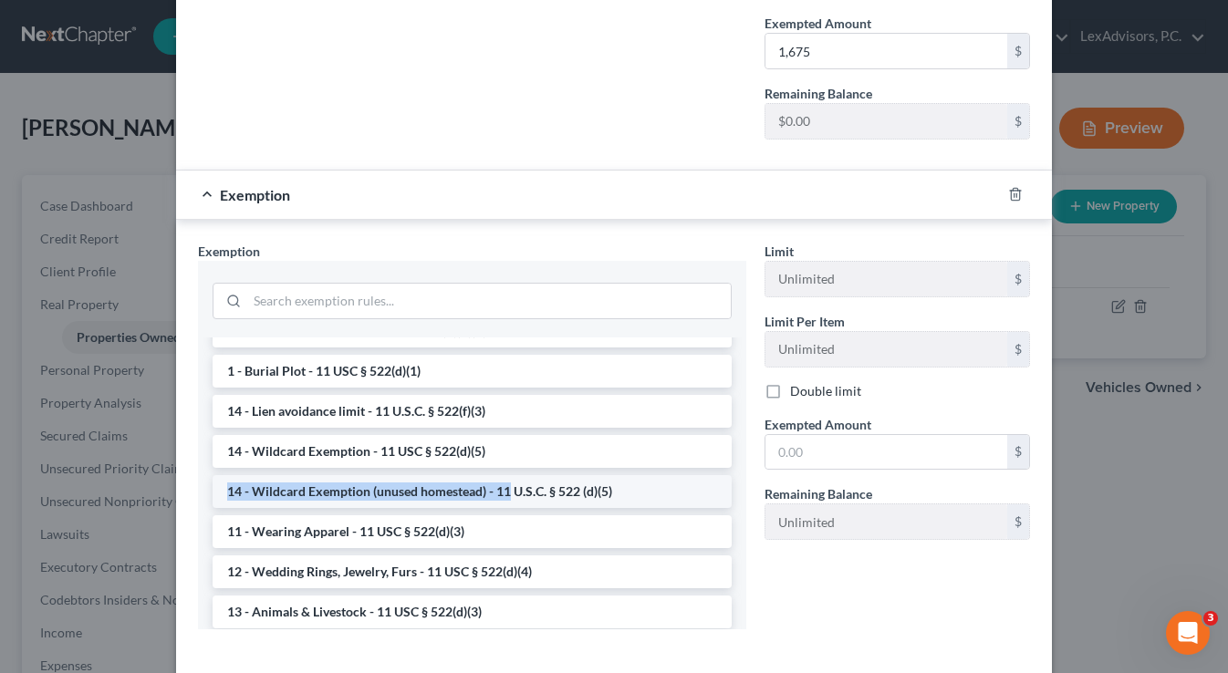
click at [509, 481] on li "14 - Wildcard Exemption (unused homestead) - 11 U.S.C. § 522 (d)(5)" at bounding box center [471, 491] width 519 height 33
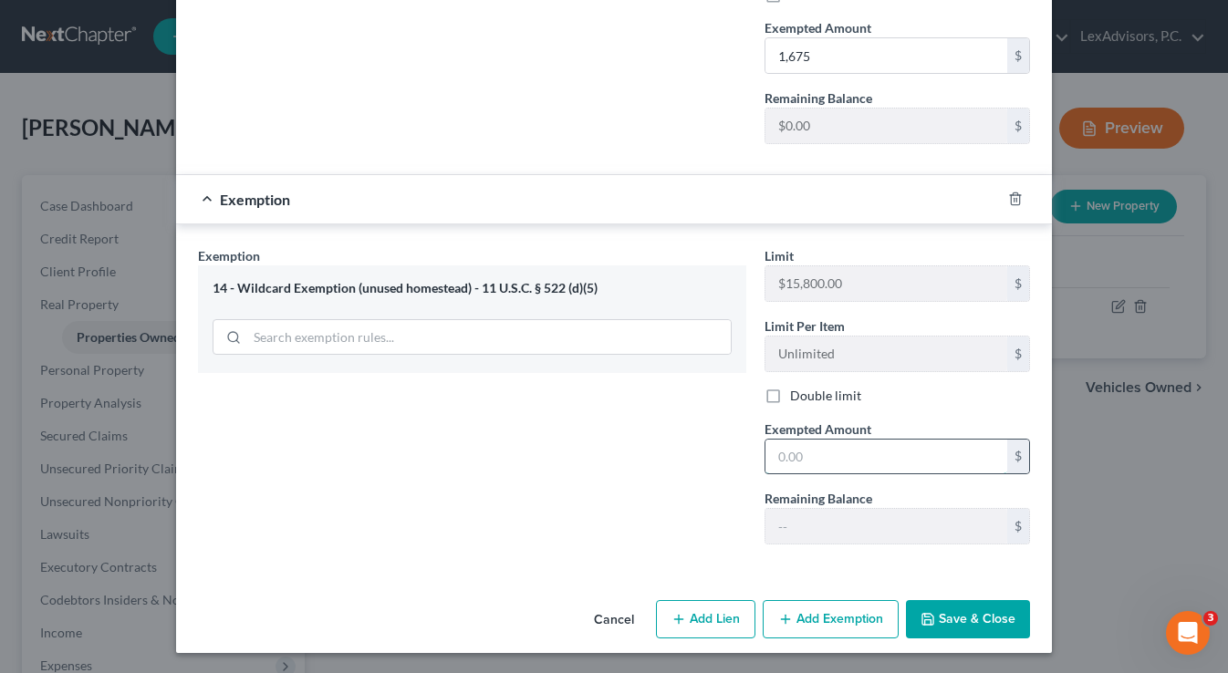
click at [822, 461] on input "text" at bounding box center [886, 457] width 242 height 35
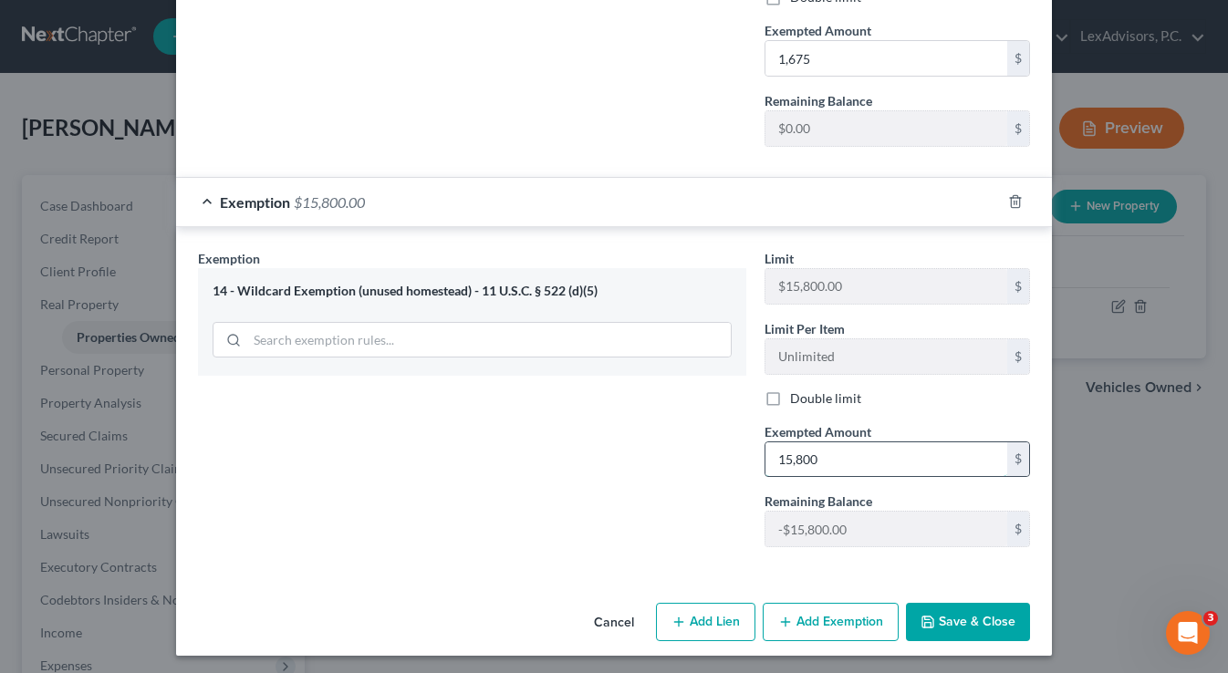
click at [858, 464] on input "15,800" at bounding box center [886, 459] width 242 height 35
drag, startPoint x: 809, startPoint y: 460, endPoint x: 761, endPoint y: 457, distance: 47.5
click at [761, 457] on div "Exempted Amount * 15,800 $" at bounding box center [897, 450] width 284 height 56
type input "0"
type input "15,800"
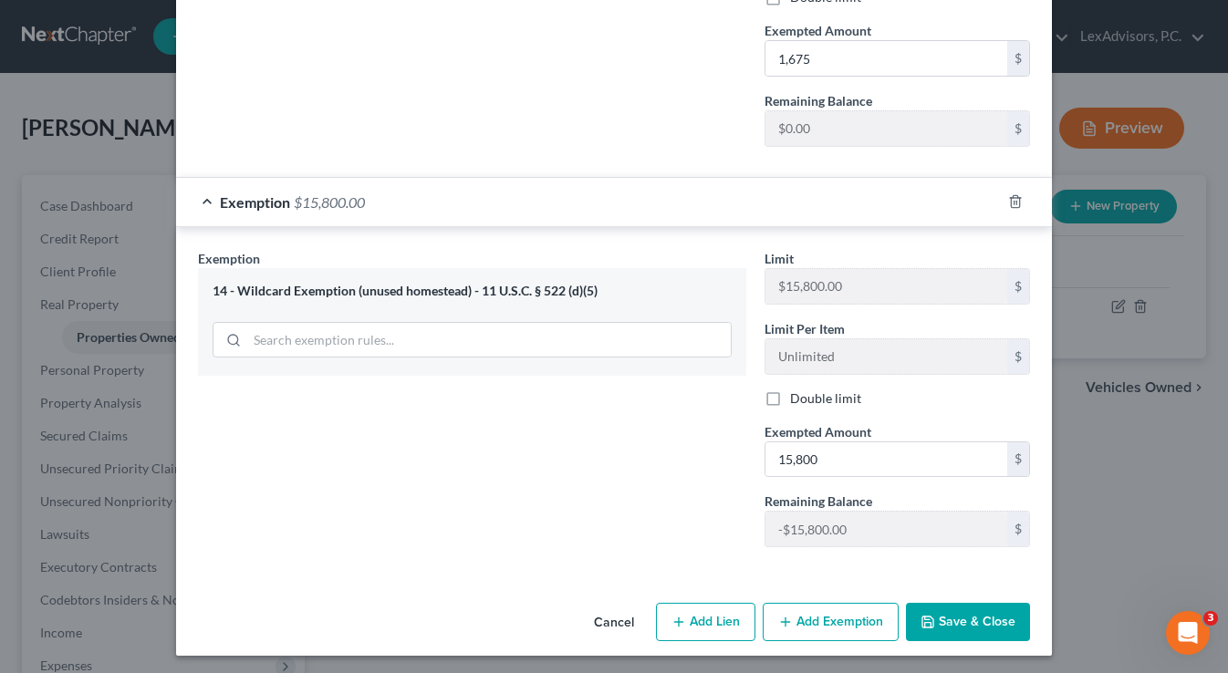
click at [920, 618] on button "Save & Close" at bounding box center [968, 622] width 124 height 38
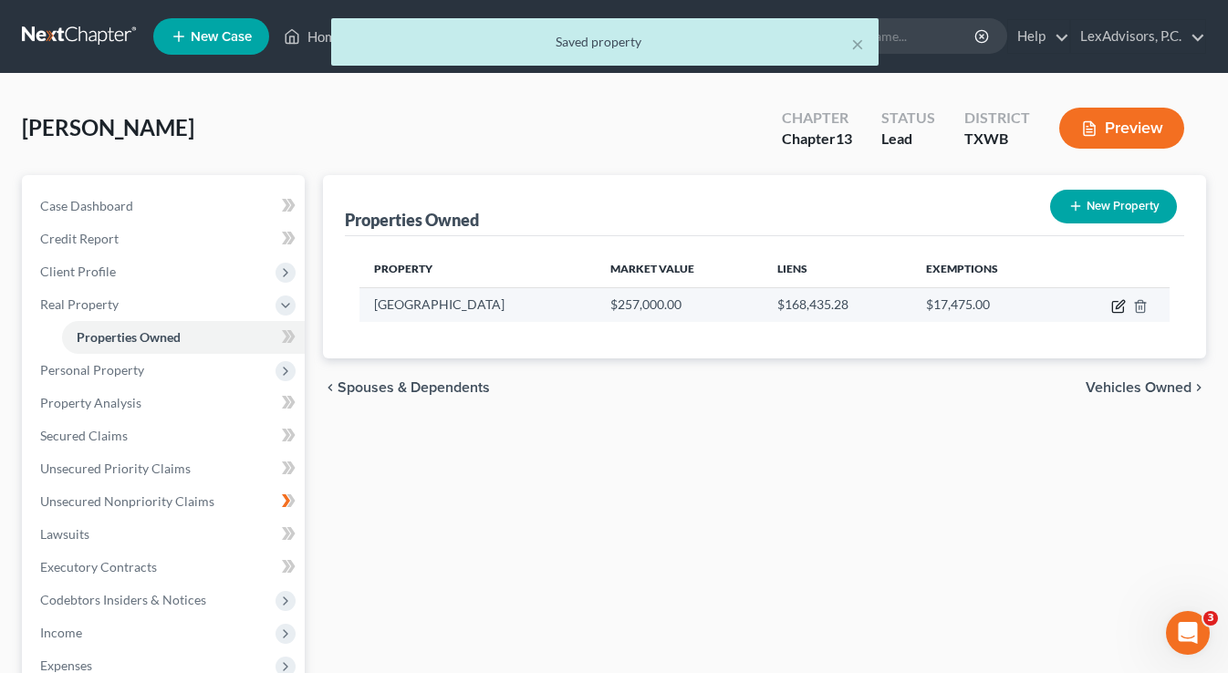
click at [1116, 309] on icon "button" at bounding box center [1118, 306] width 15 height 15
select select "45"
select select "107"
select select "0"
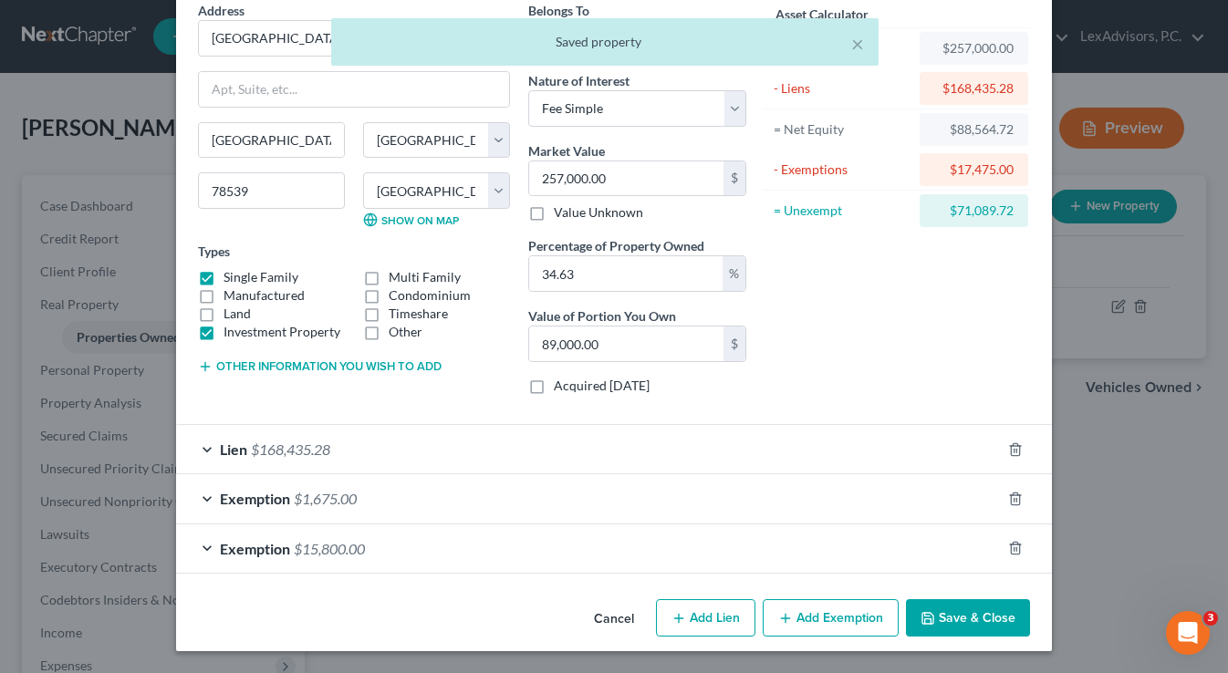
scroll to position [83, 0]
click at [324, 545] on span "$15,800.00" at bounding box center [329, 548] width 71 height 17
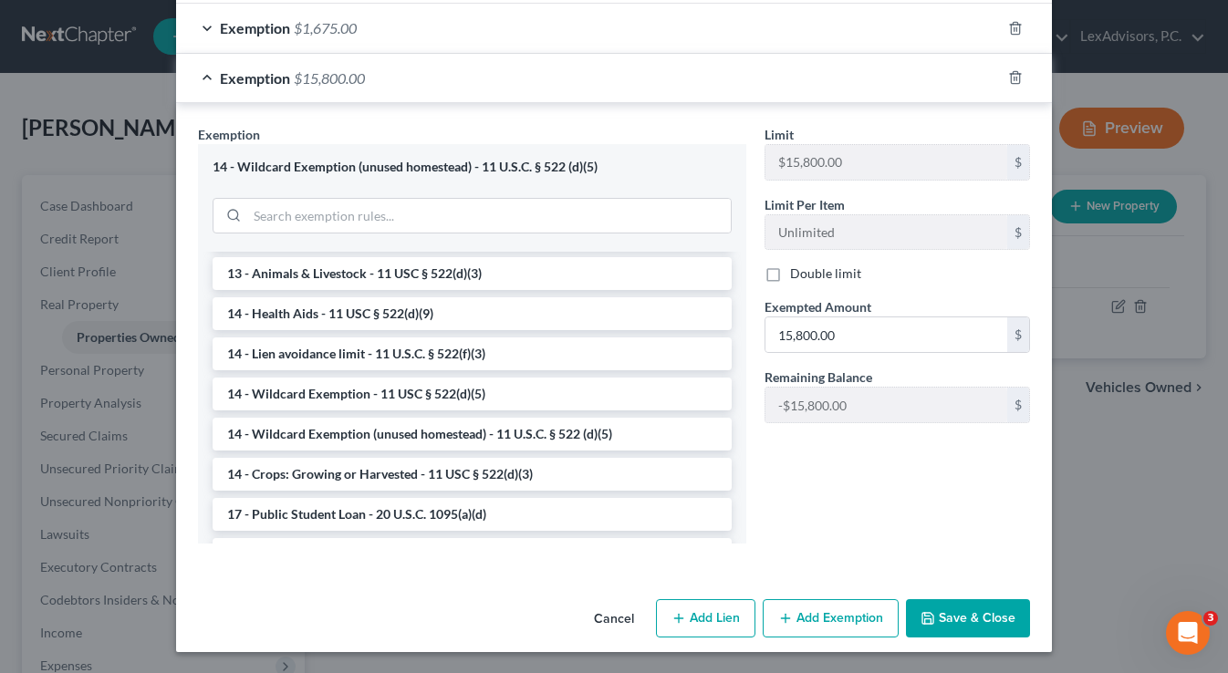
scroll to position [553, 0]
click at [857, 617] on button "Add Exemption" at bounding box center [830, 619] width 136 height 38
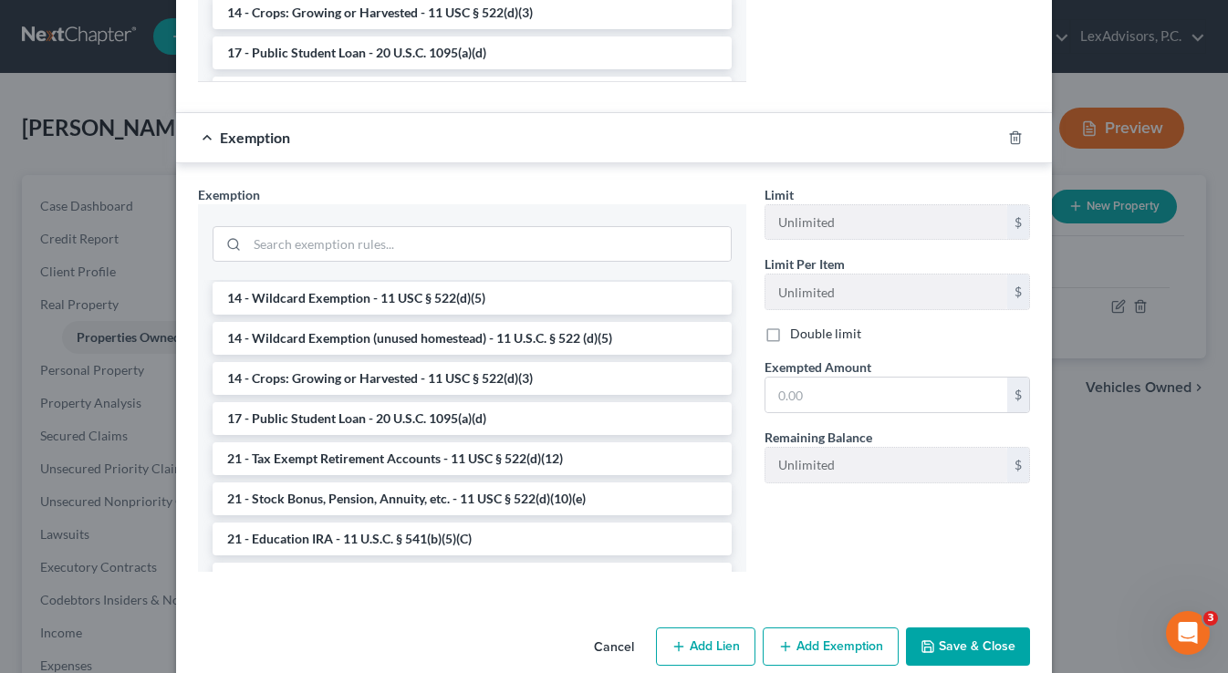
scroll to position [481, 0]
click at [515, 305] on li "14 - Wildcard Exemption - 11 USC § 522(d)(5)" at bounding box center [471, 297] width 519 height 33
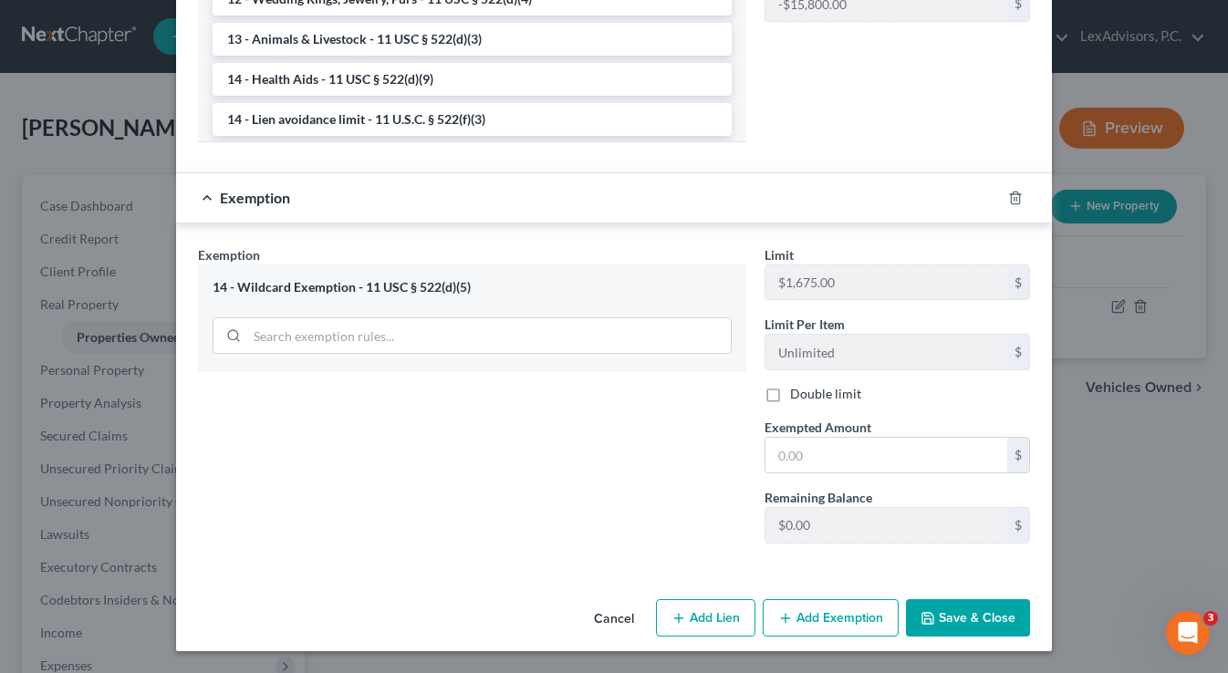
scroll to position [953, 0]
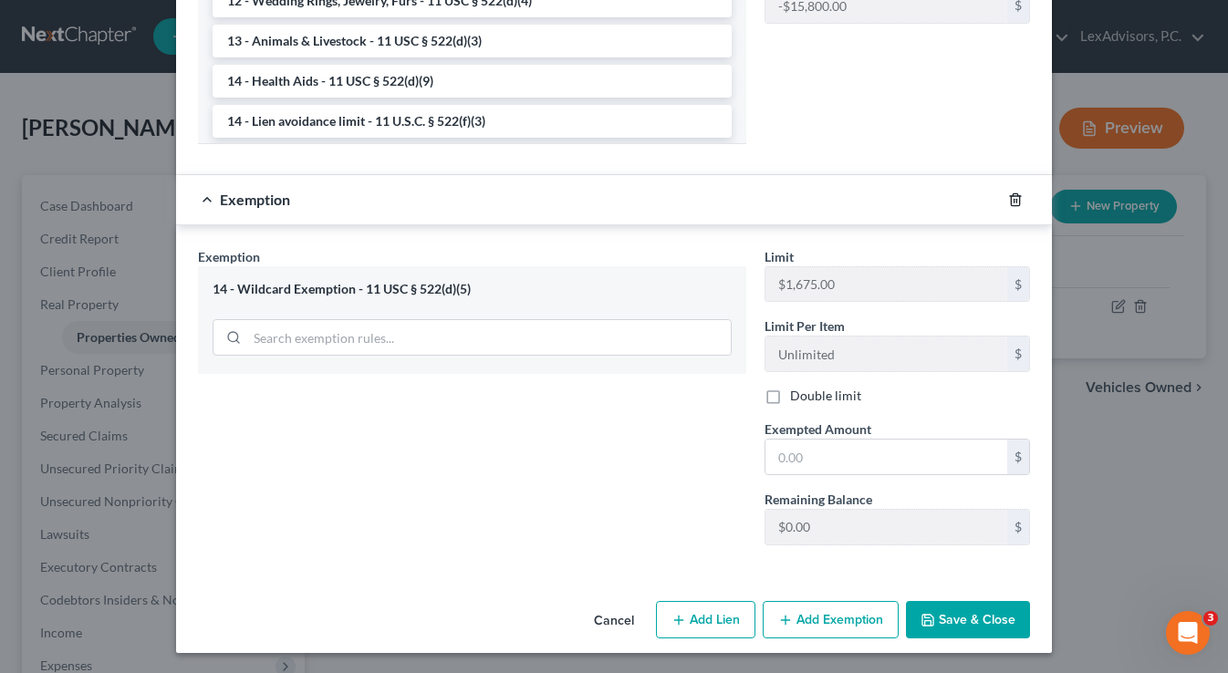
click at [1019, 202] on icon "button" at bounding box center [1014, 199] width 8 height 12
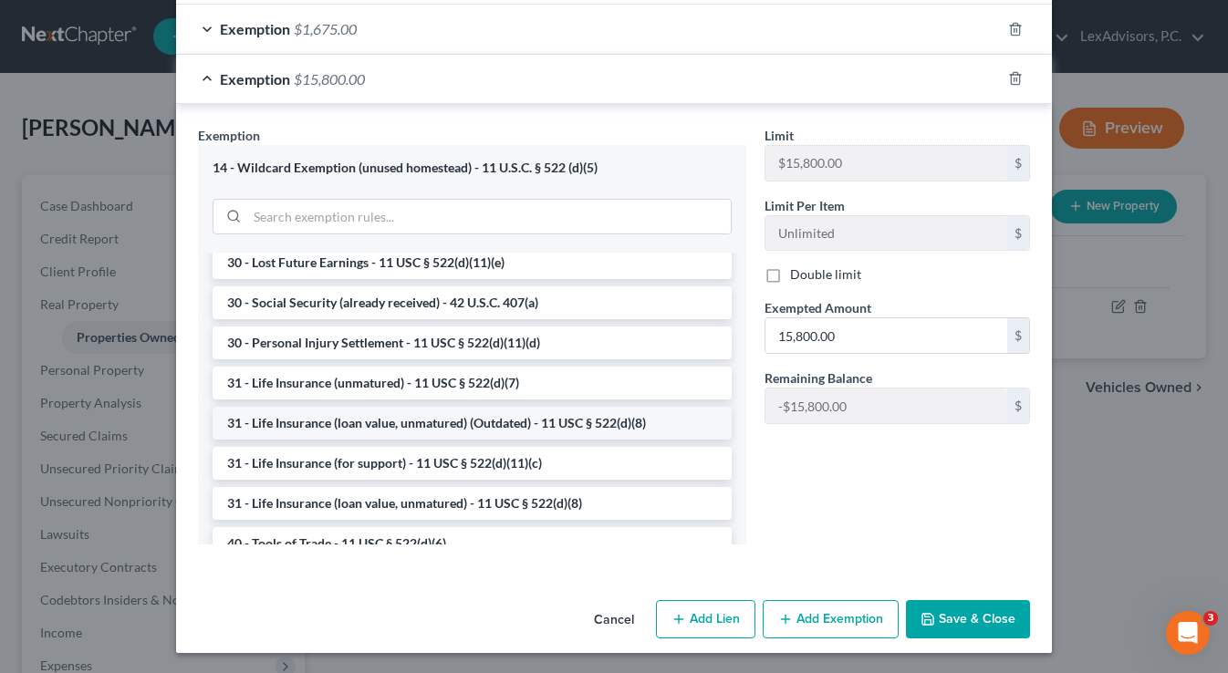
scroll to position [1281, 0]
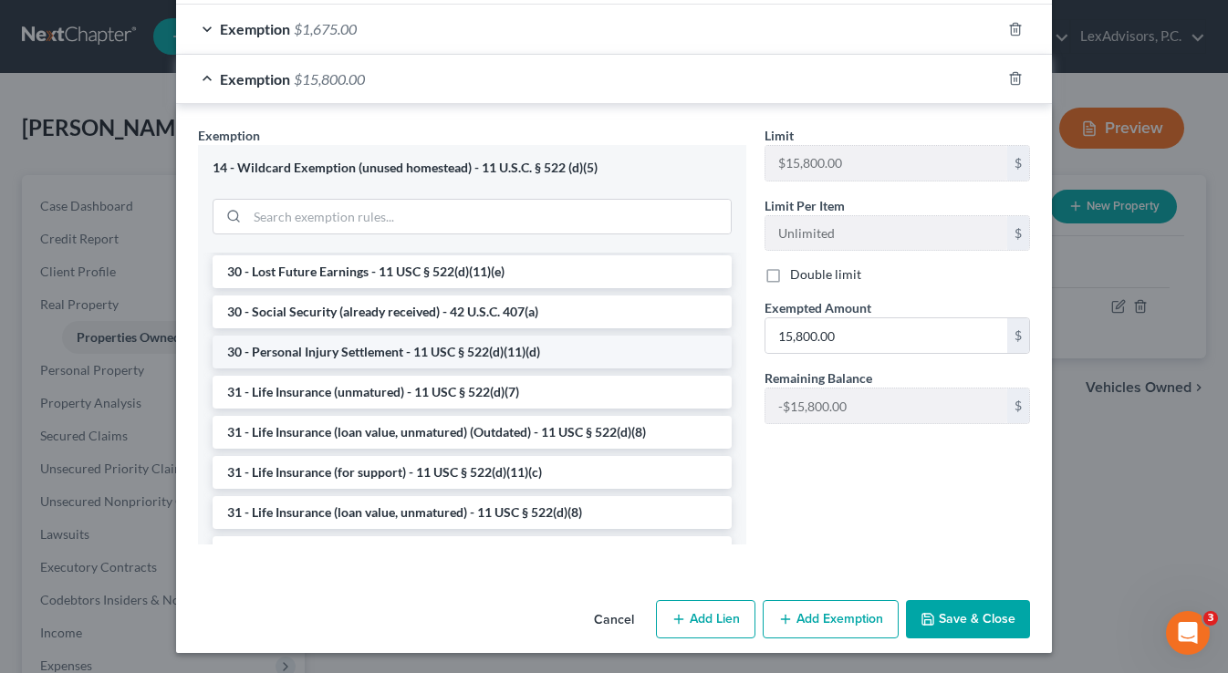
click at [519, 355] on li "30 - Personal Injury Settlement - 11 USC § 522(d)(11)(d)" at bounding box center [471, 352] width 519 height 33
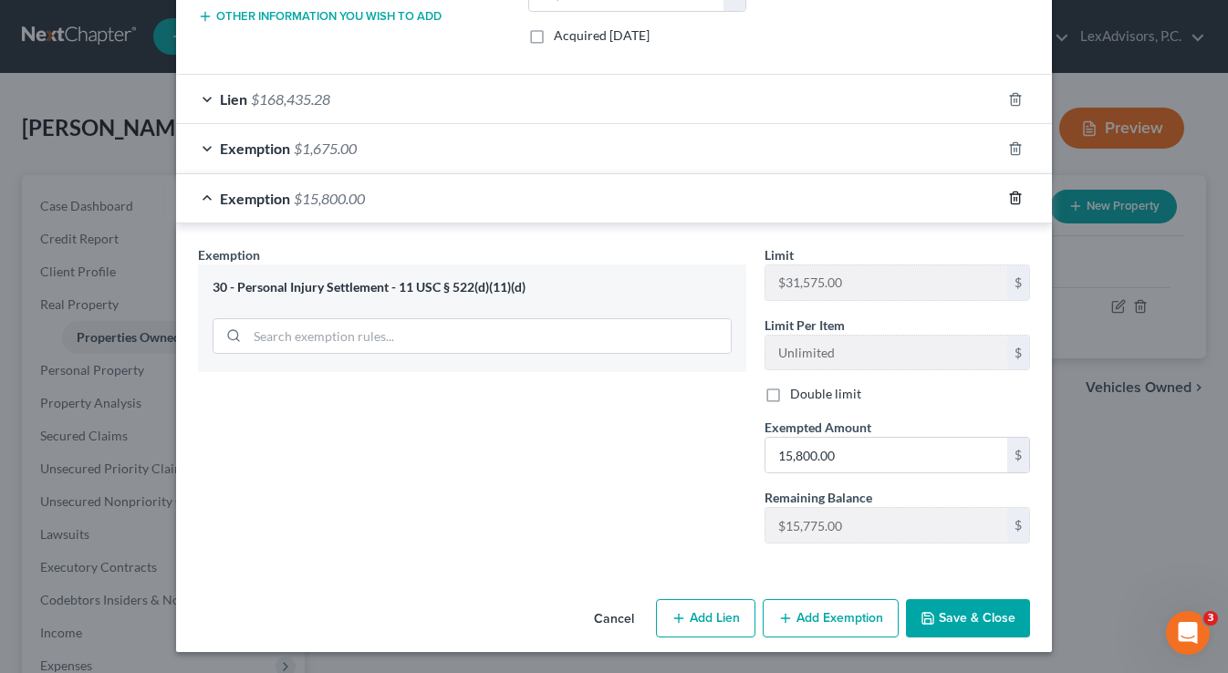
click at [1016, 199] on line "button" at bounding box center [1016, 200] width 0 height 4
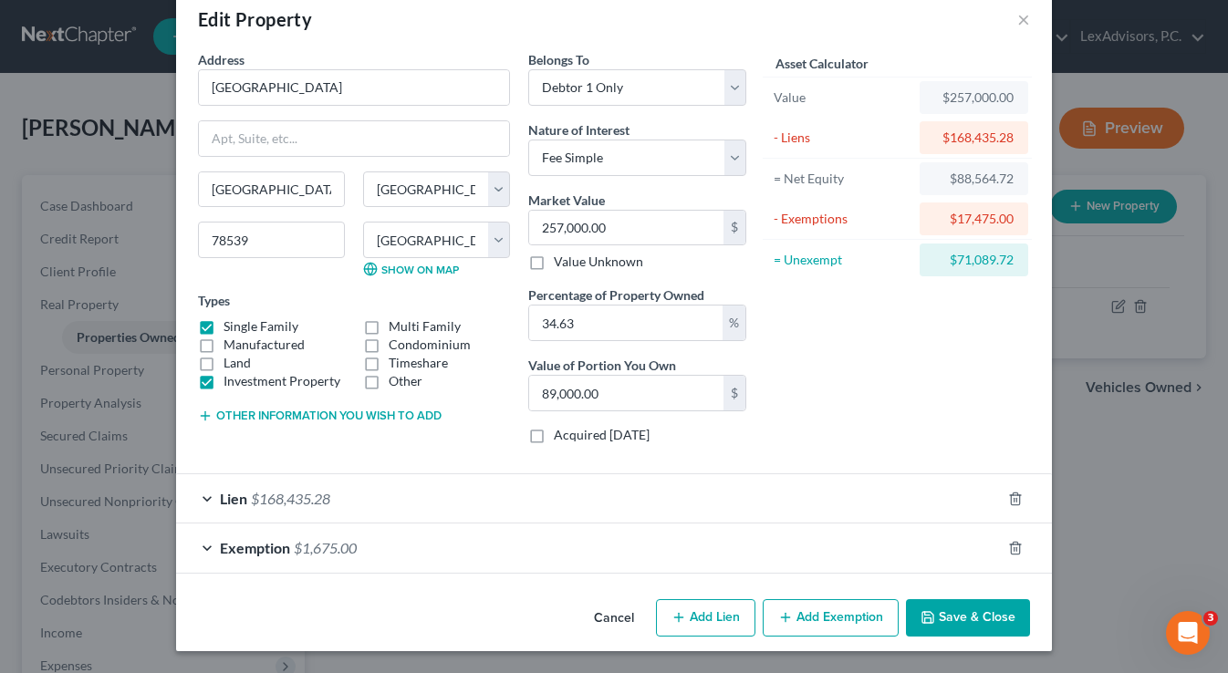
scroll to position [34, 0]
click at [851, 614] on button "Add Exemption" at bounding box center [830, 618] width 136 height 38
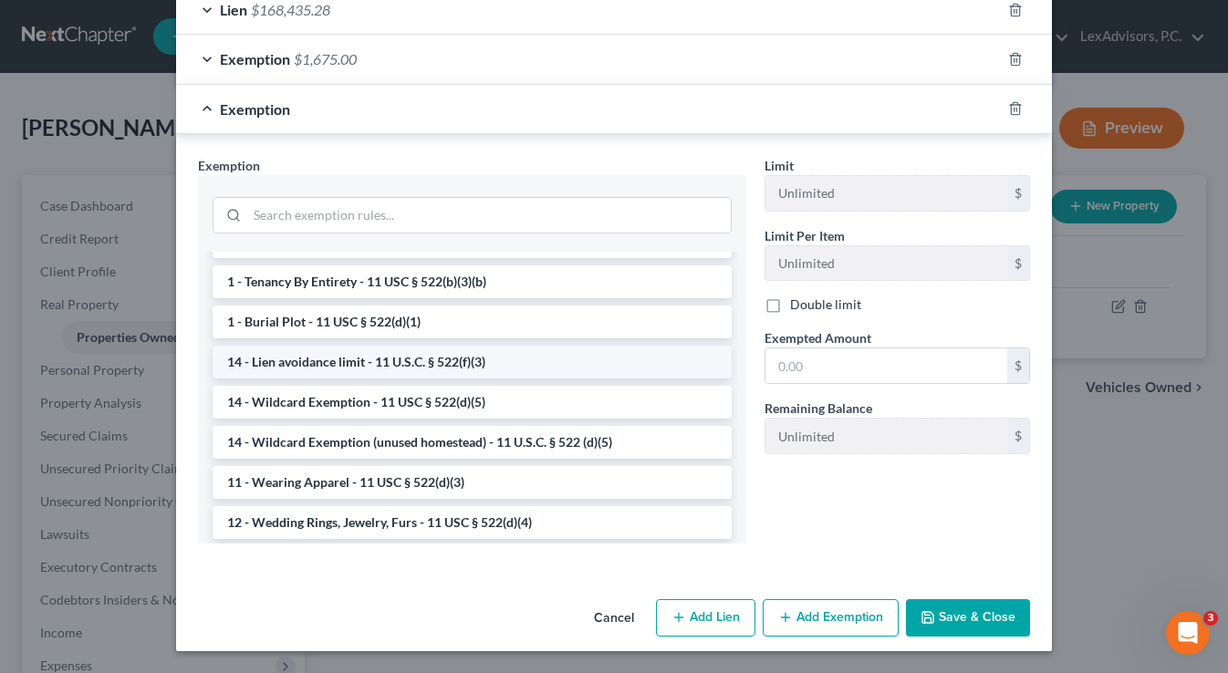
scroll to position [522, 0]
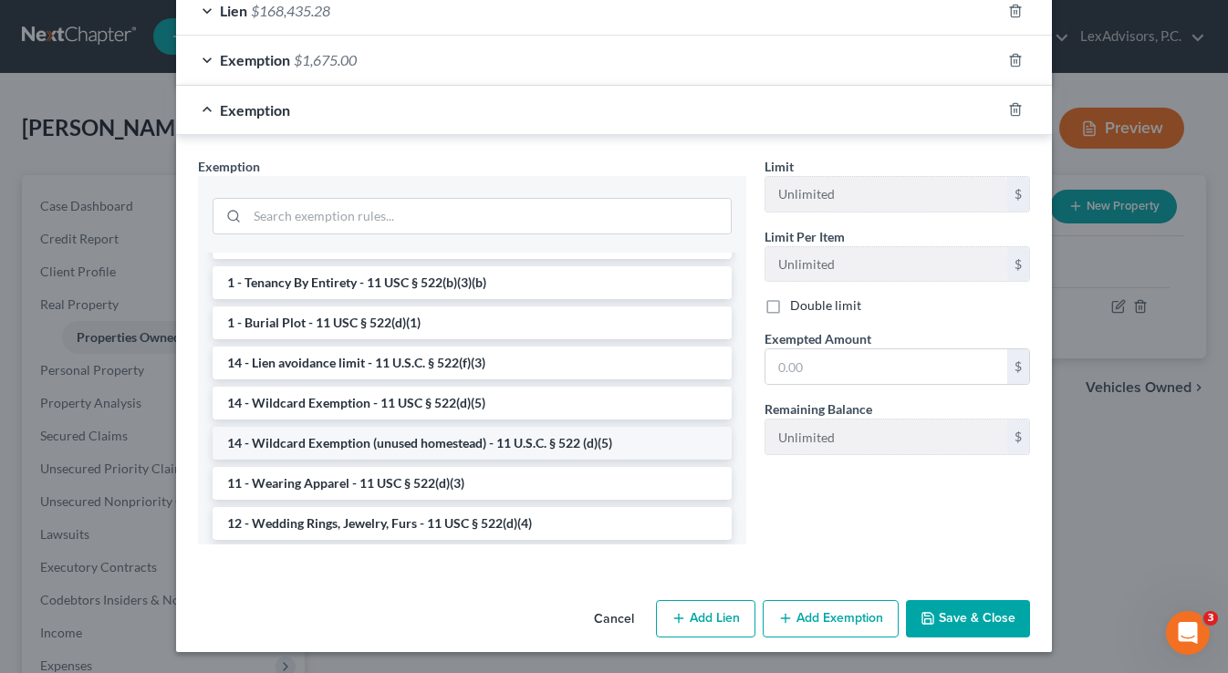
click at [588, 447] on li "14 - Wildcard Exemption (unused homestead) - 11 U.S.C. § 522 (d)(5)" at bounding box center [471, 443] width 519 height 33
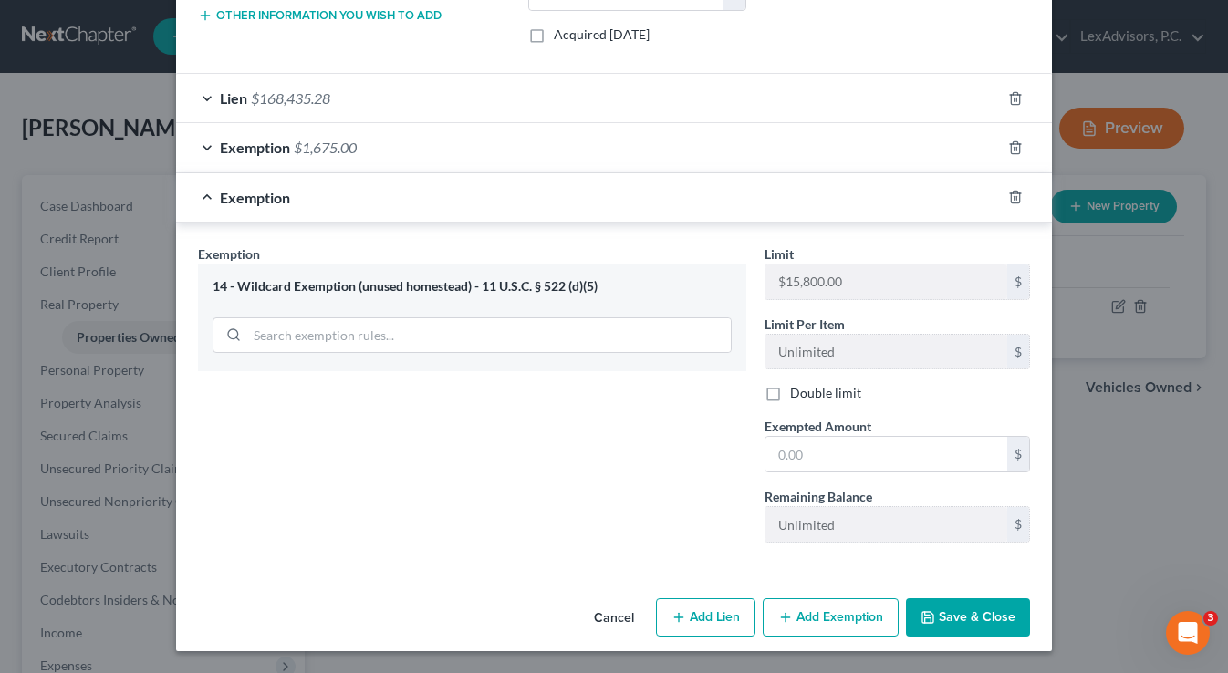
scroll to position [430, 0]
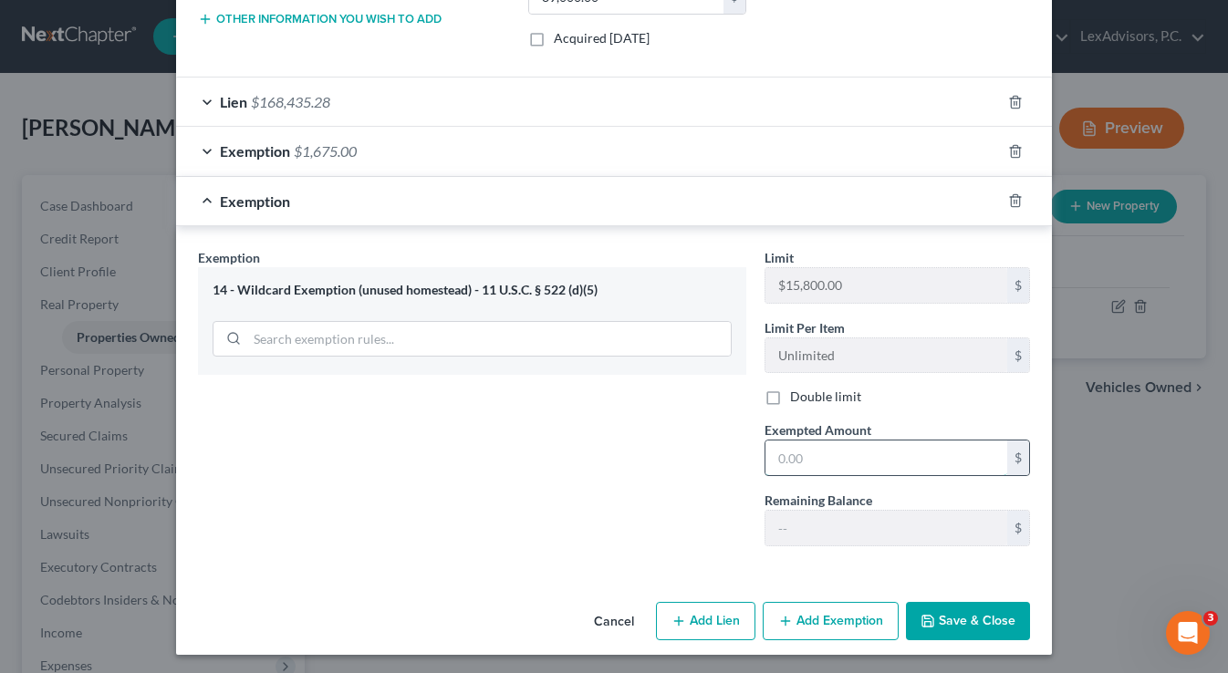
click at [816, 461] on input "text" at bounding box center [886, 457] width 242 height 35
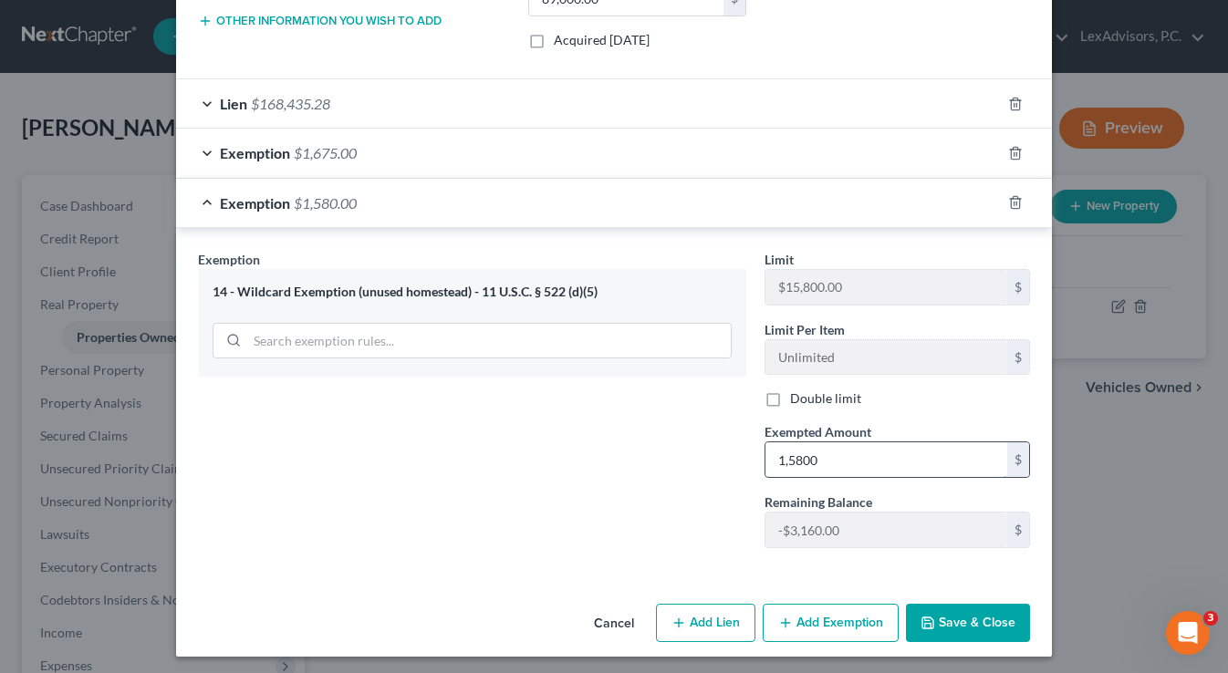
type input "15,800"
click at [928, 626] on icon "button" at bounding box center [927, 623] width 15 height 15
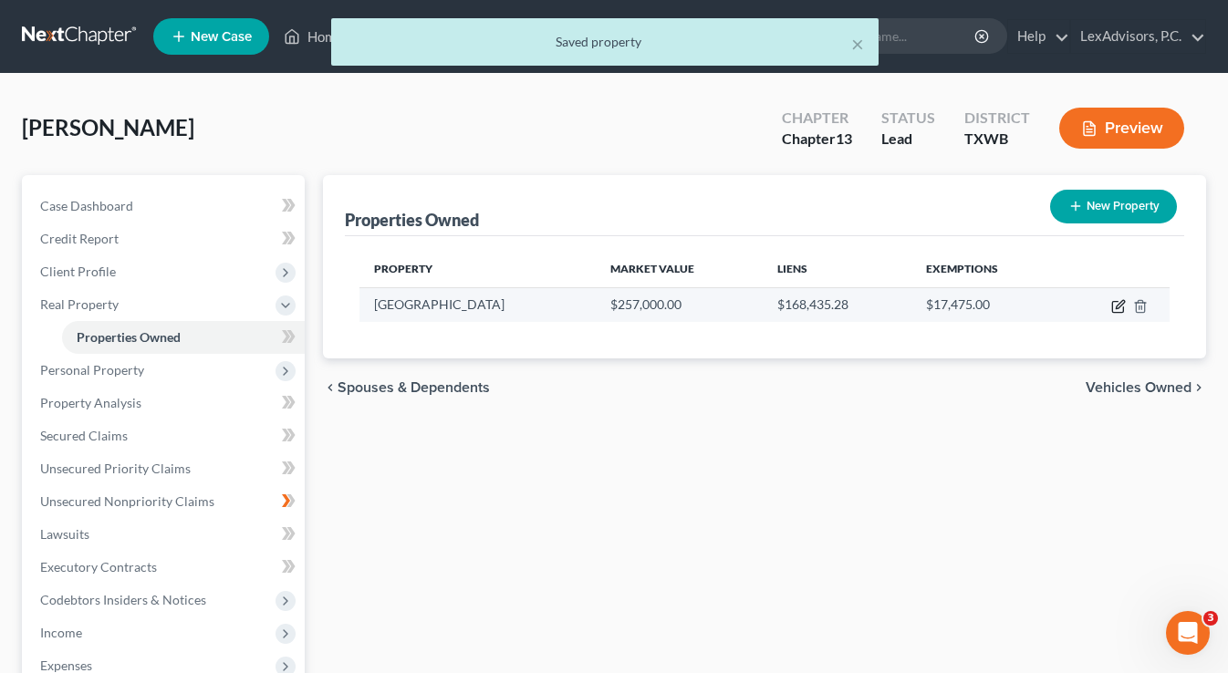
click at [1115, 306] on icon "button" at bounding box center [1118, 306] width 15 height 15
select select "45"
select select "107"
select select "0"
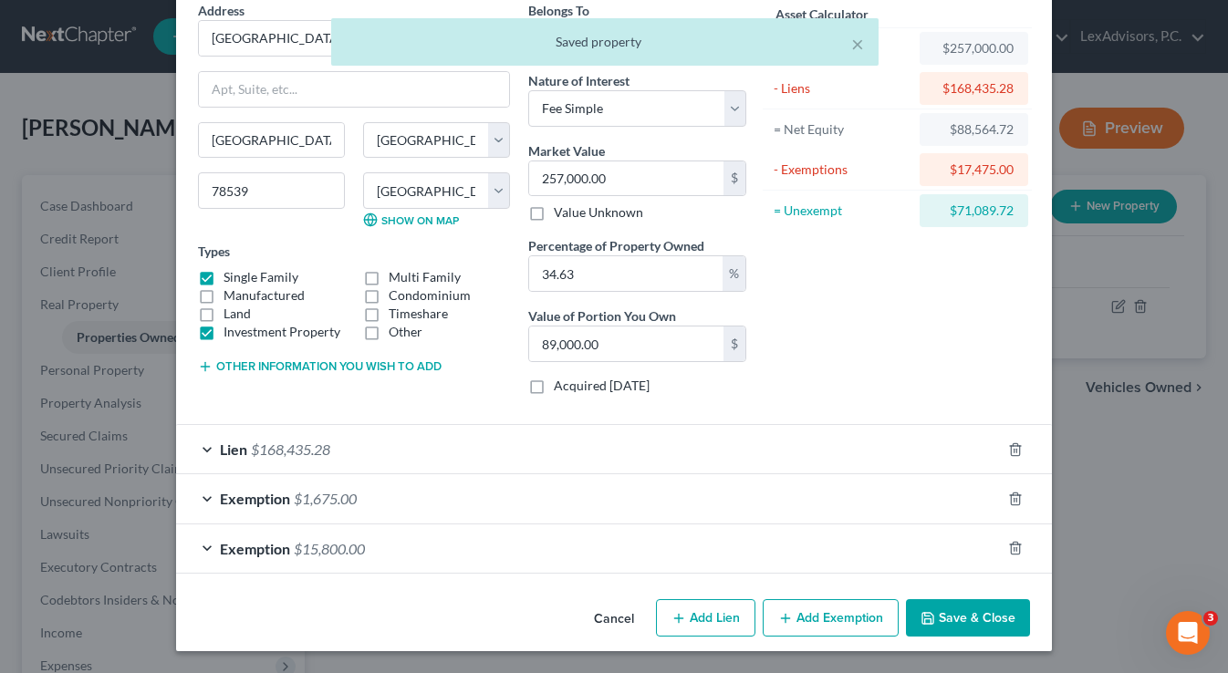
scroll to position [83, 0]
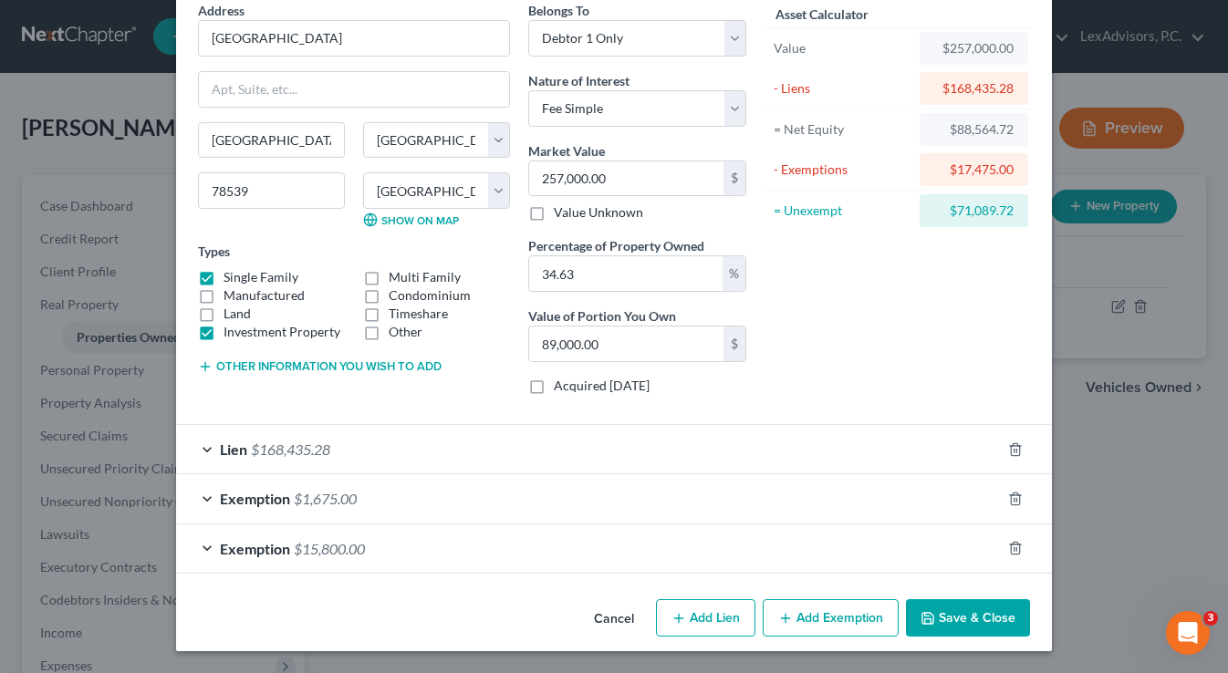
click at [210, 491] on div "Exemption $1,675.00" at bounding box center [588, 498] width 824 height 48
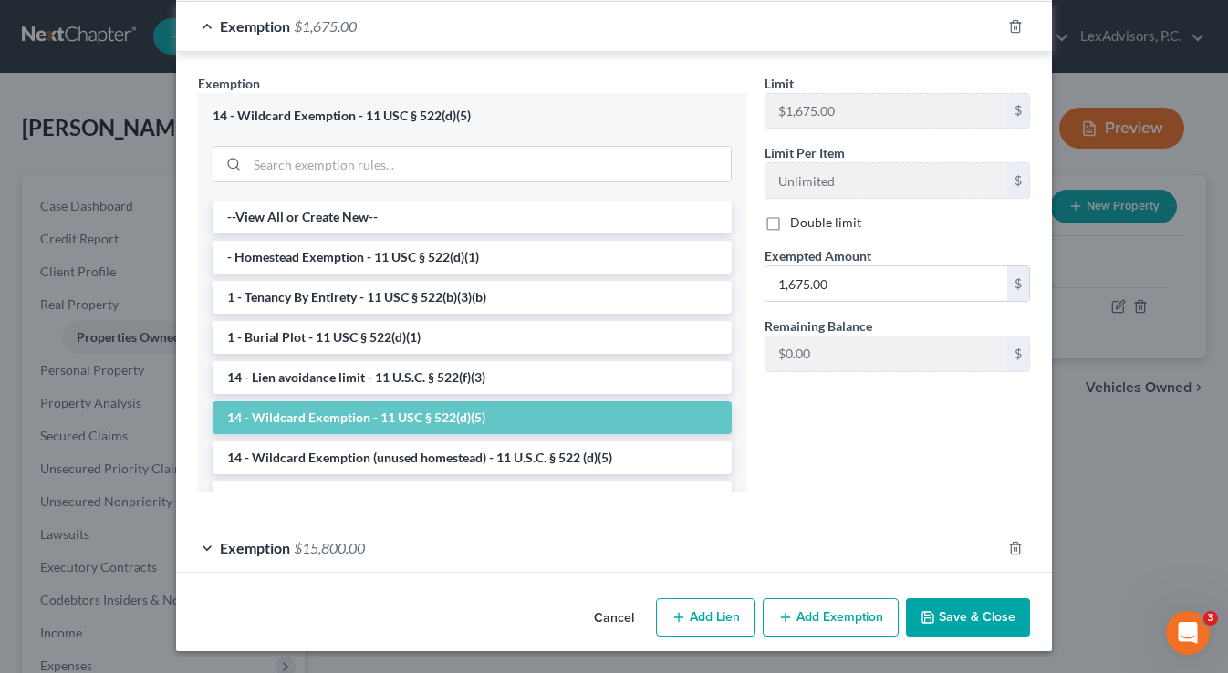
scroll to position [554, 0]
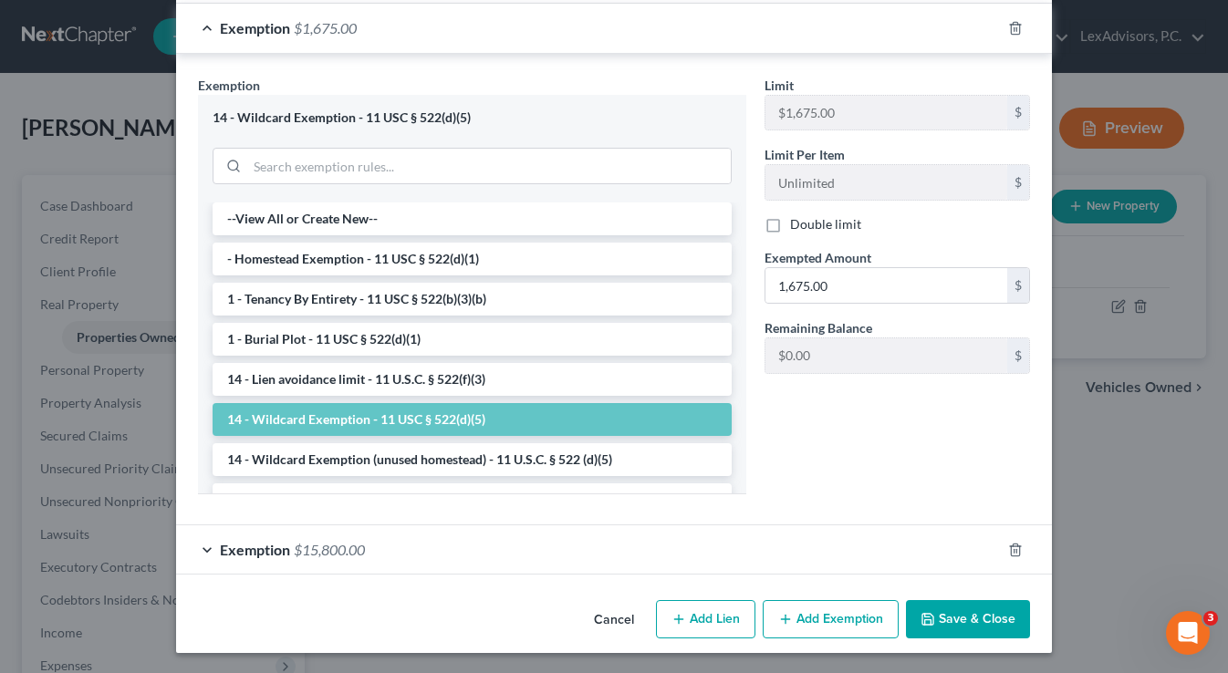
drag, startPoint x: 206, startPoint y: 547, endPoint x: 221, endPoint y: 546, distance: 14.6
click at [206, 547] on div "Exemption $15,800.00" at bounding box center [588, 549] width 824 height 48
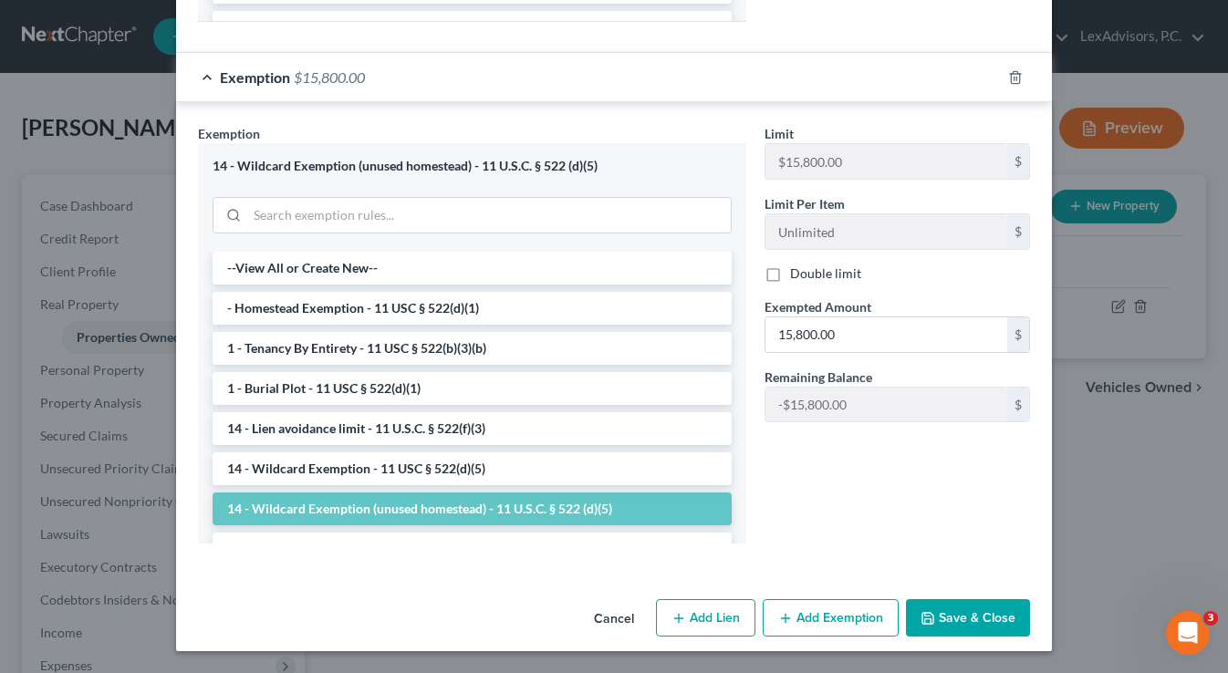
scroll to position [1024, 0]
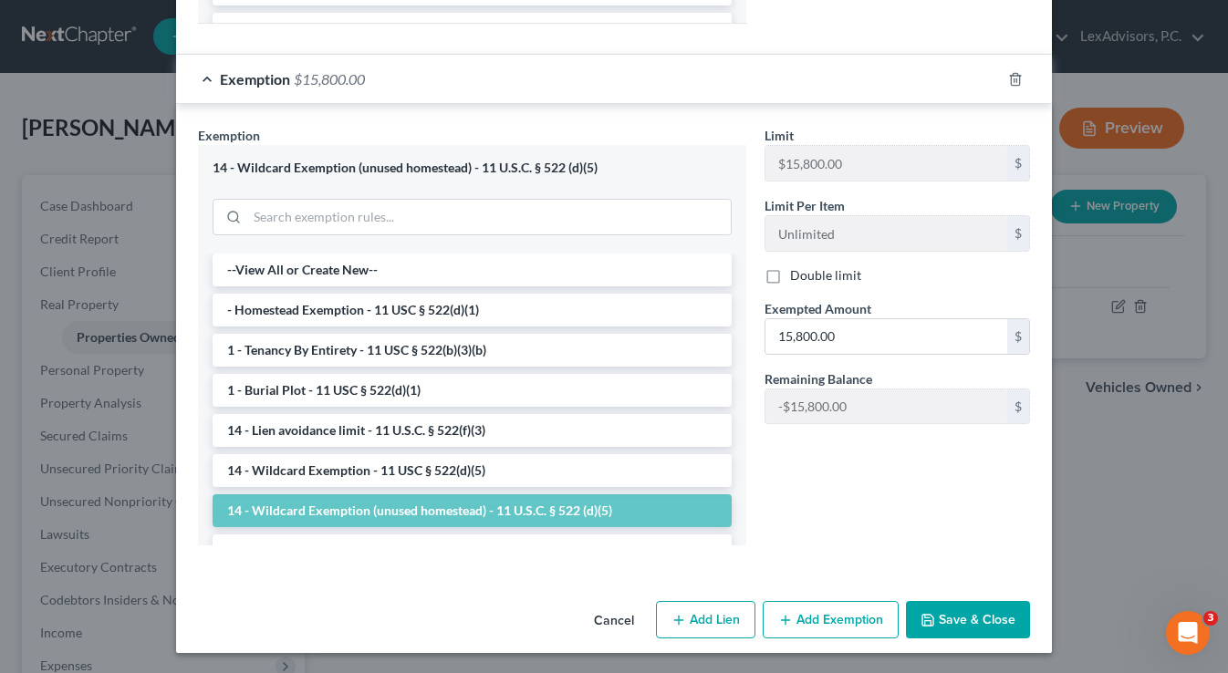
click at [957, 606] on button "Save & Close" at bounding box center [968, 620] width 124 height 38
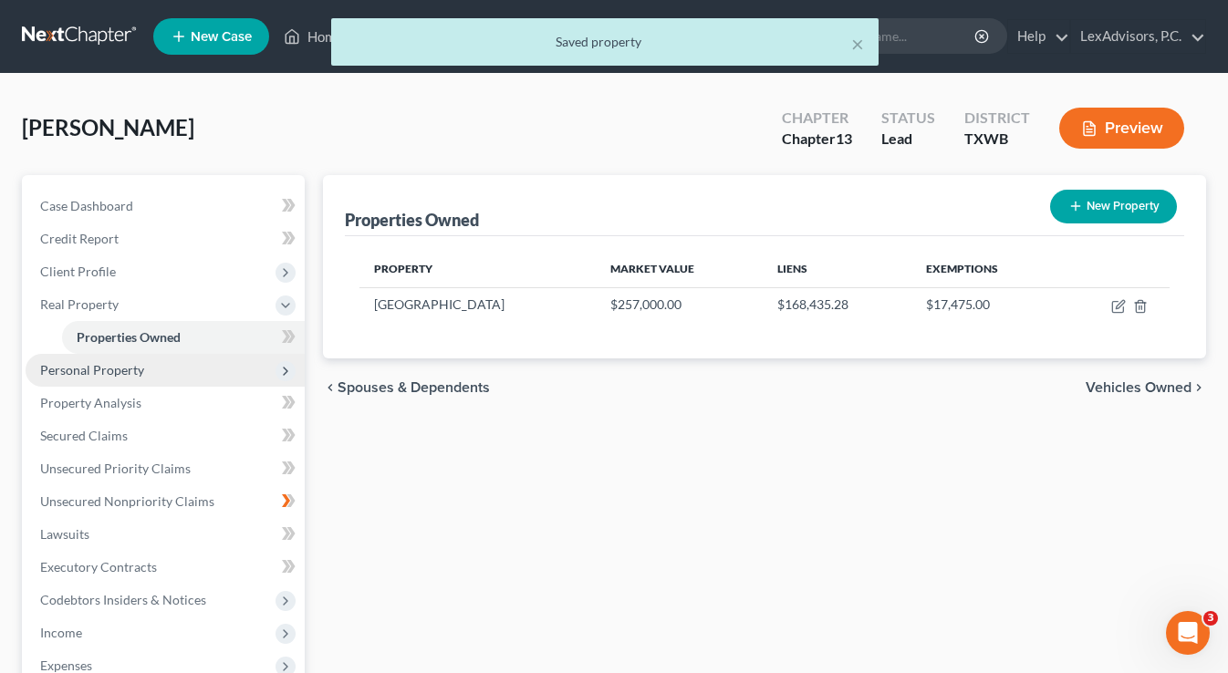
click at [191, 368] on span "Personal Property" at bounding box center [165, 370] width 279 height 33
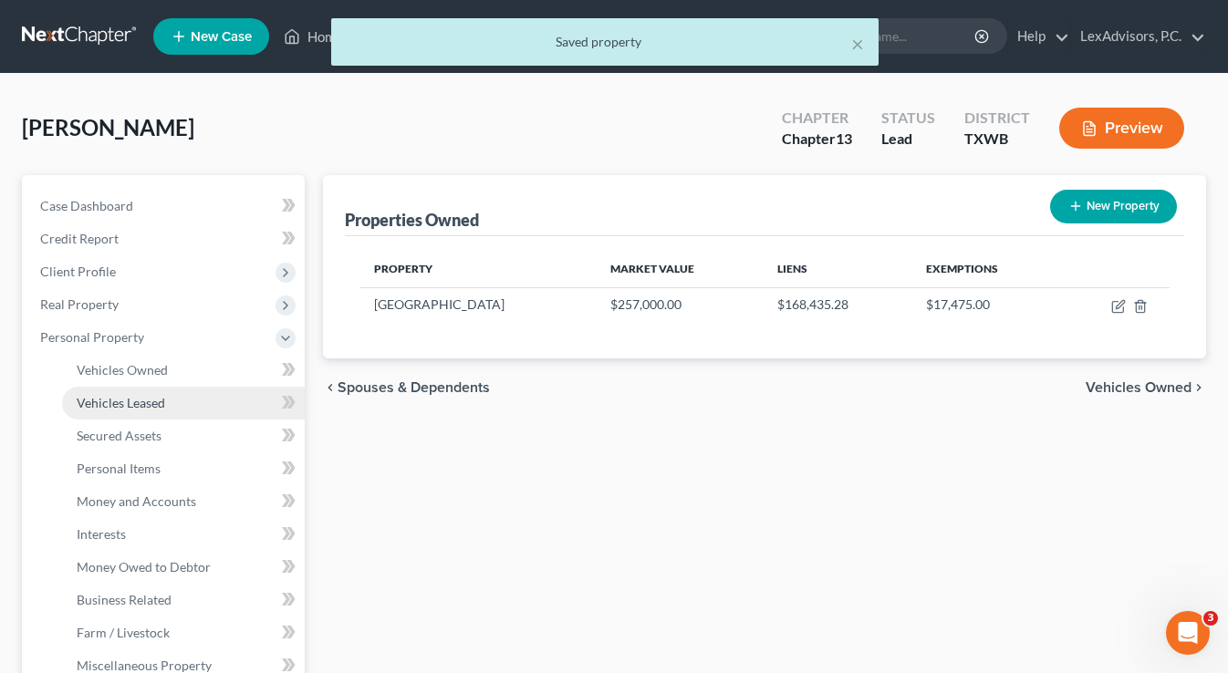
click at [146, 399] on span "Vehicles Leased" at bounding box center [121, 403] width 88 height 16
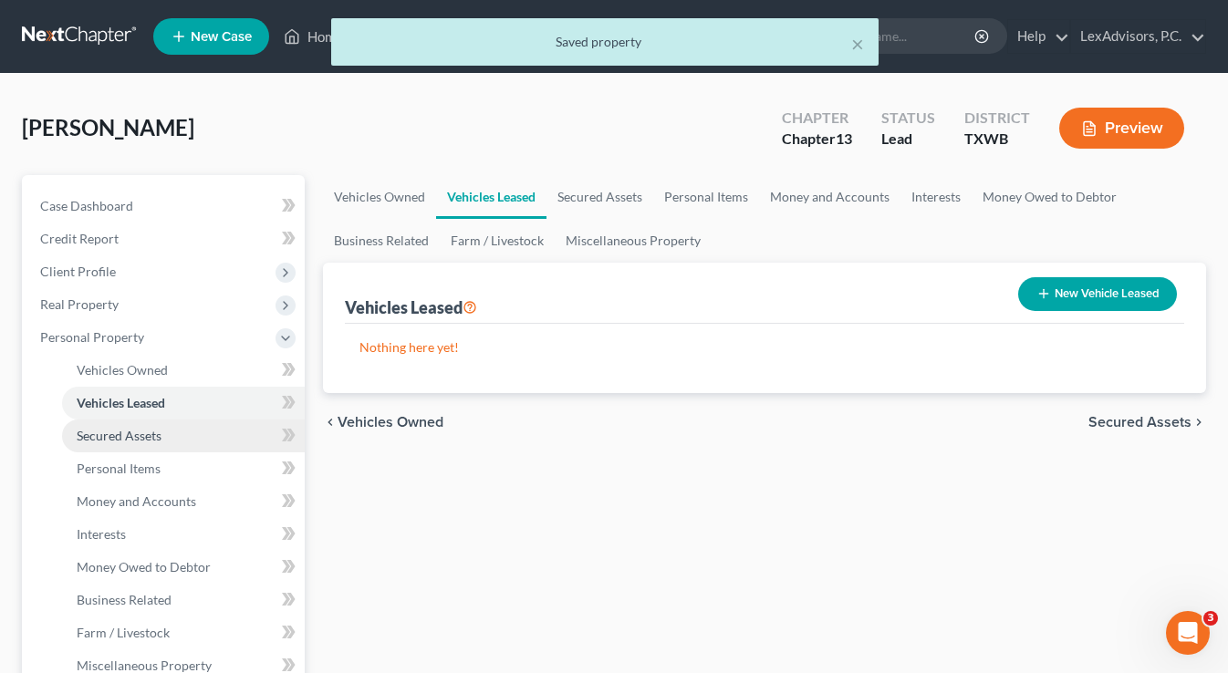
click at [147, 429] on span "Secured Assets" at bounding box center [119, 436] width 85 height 16
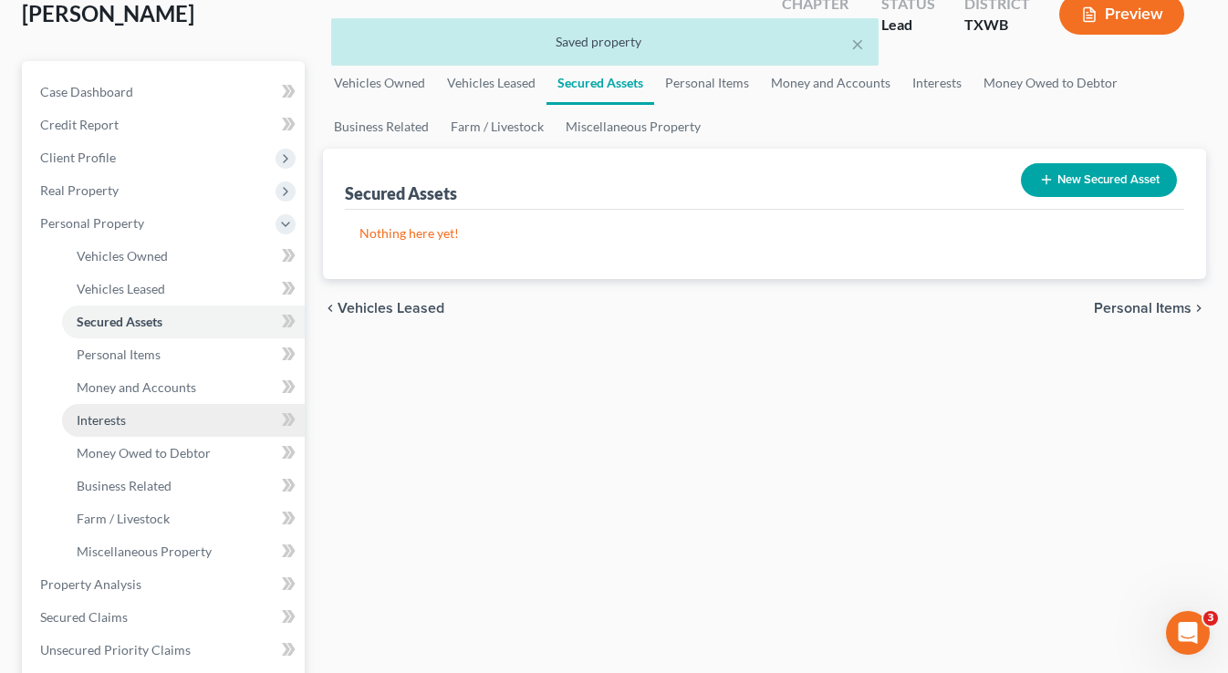
scroll to position [116, 1]
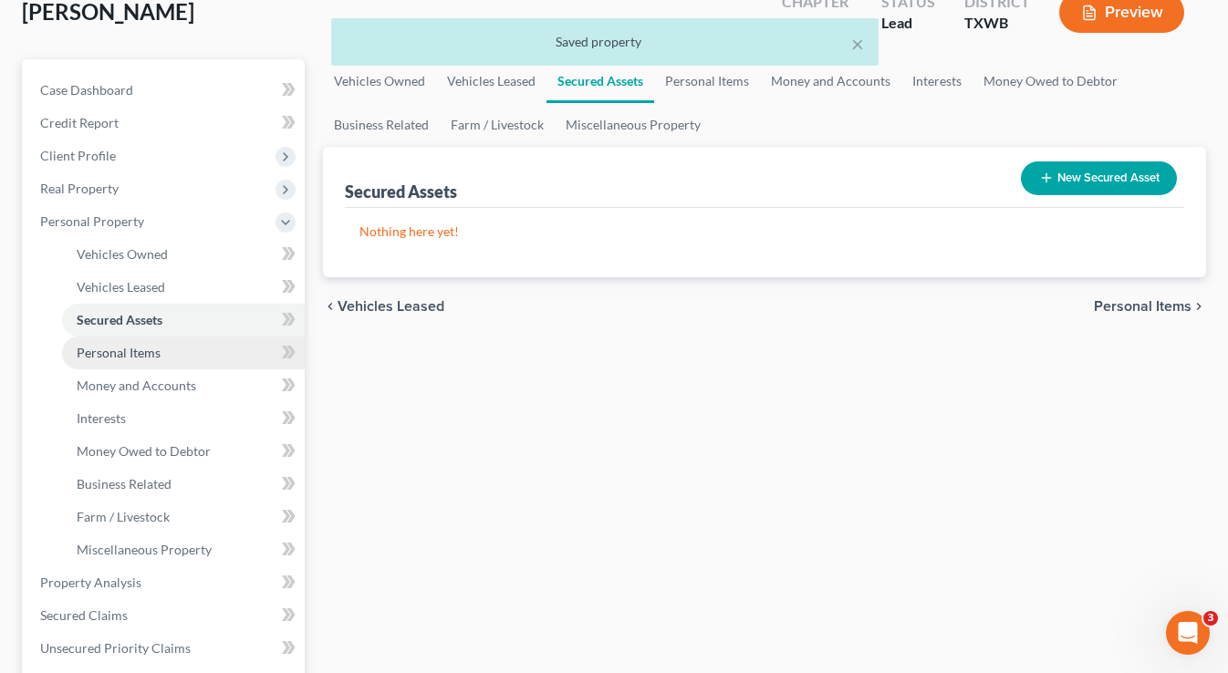
click at [158, 351] on span "Personal Items" at bounding box center [119, 353] width 84 height 16
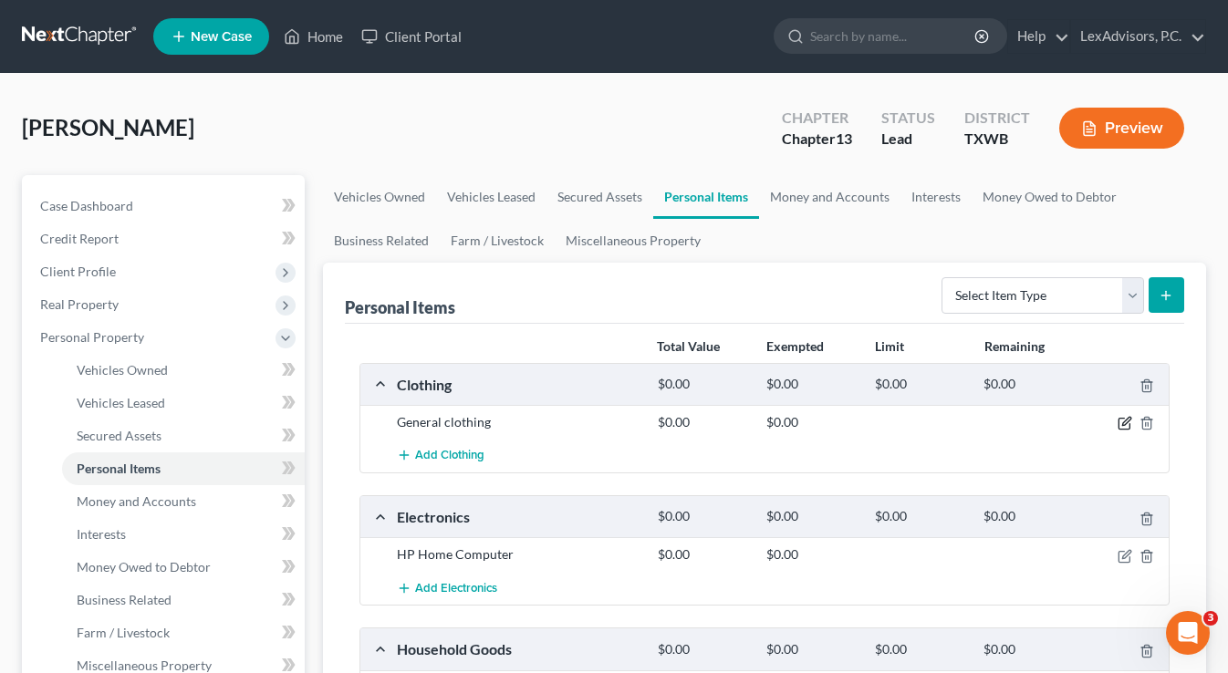
click at [1125, 425] on icon "button" at bounding box center [1124, 423] width 15 height 15
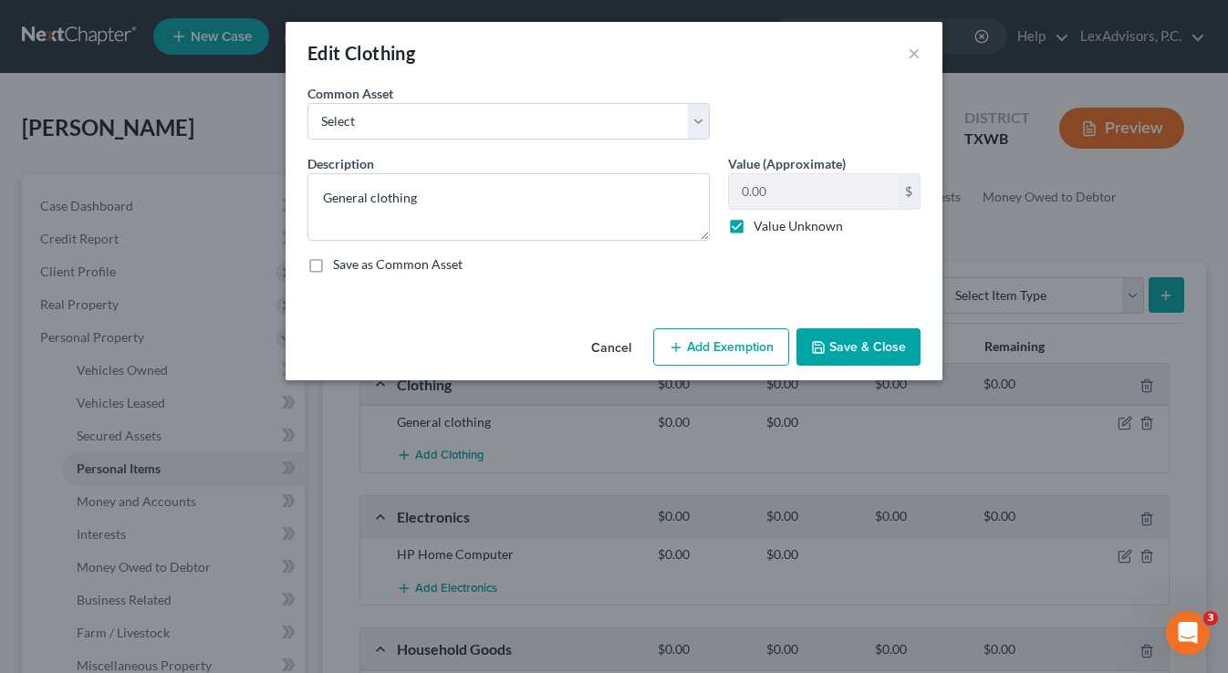
click at [716, 348] on button "Add Exemption" at bounding box center [721, 347] width 136 height 38
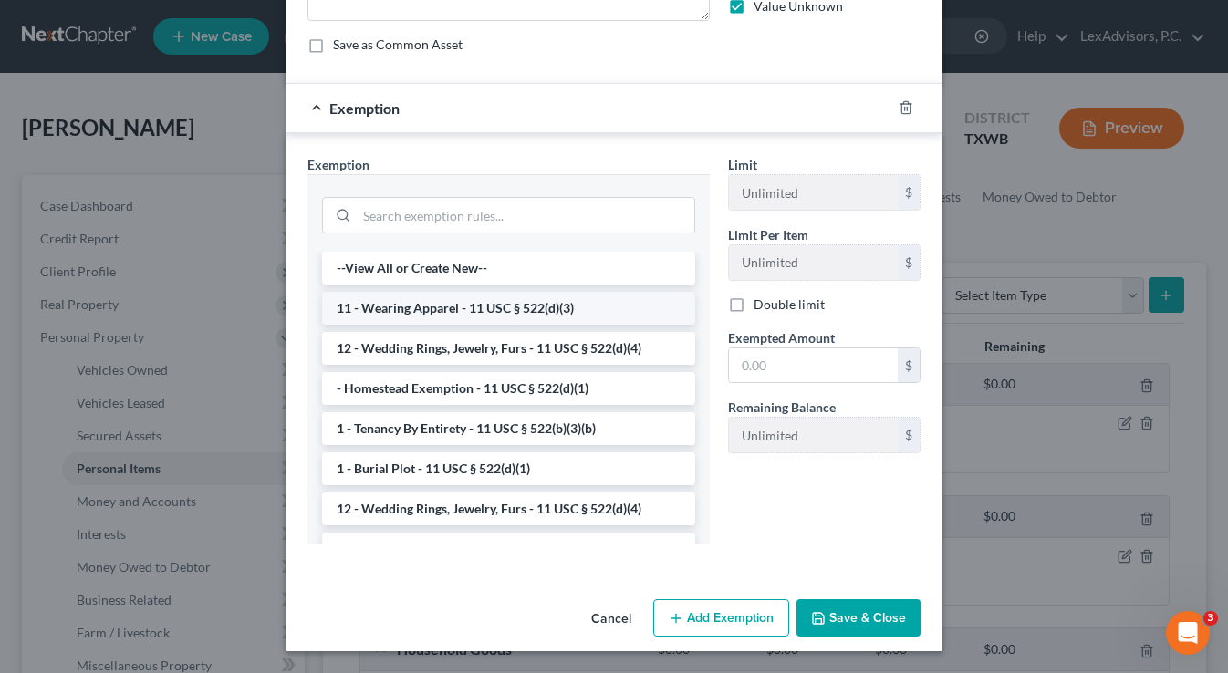
scroll to position [220, 0]
click at [577, 309] on li "11 - Wearing Apparel - 11 USC § 522(d)(3)" at bounding box center [508, 308] width 373 height 33
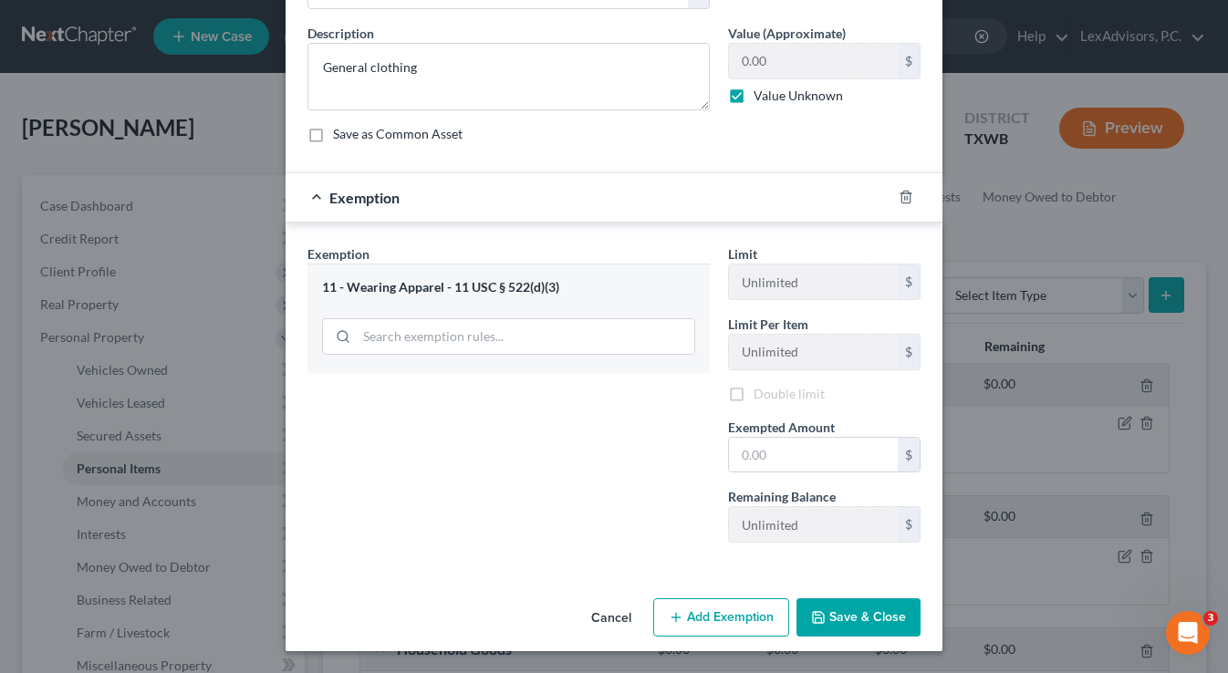
scroll to position [130, 0]
click at [831, 461] on input "text" at bounding box center [813, 455] width 169 height 35
click at [835, 631] on button "Save & Close" at bounding box center [858, 617] width 124 height 38
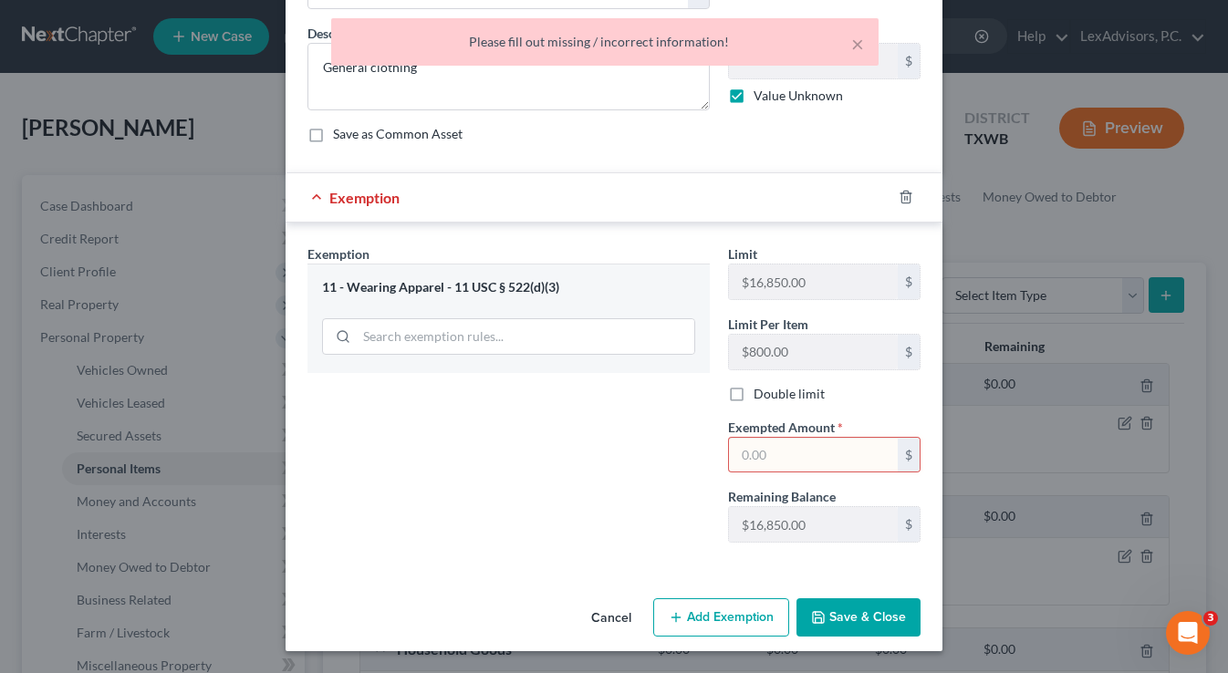
click at [790, 469] on input "text" at bounding box center [813, 455] width 169 height 35
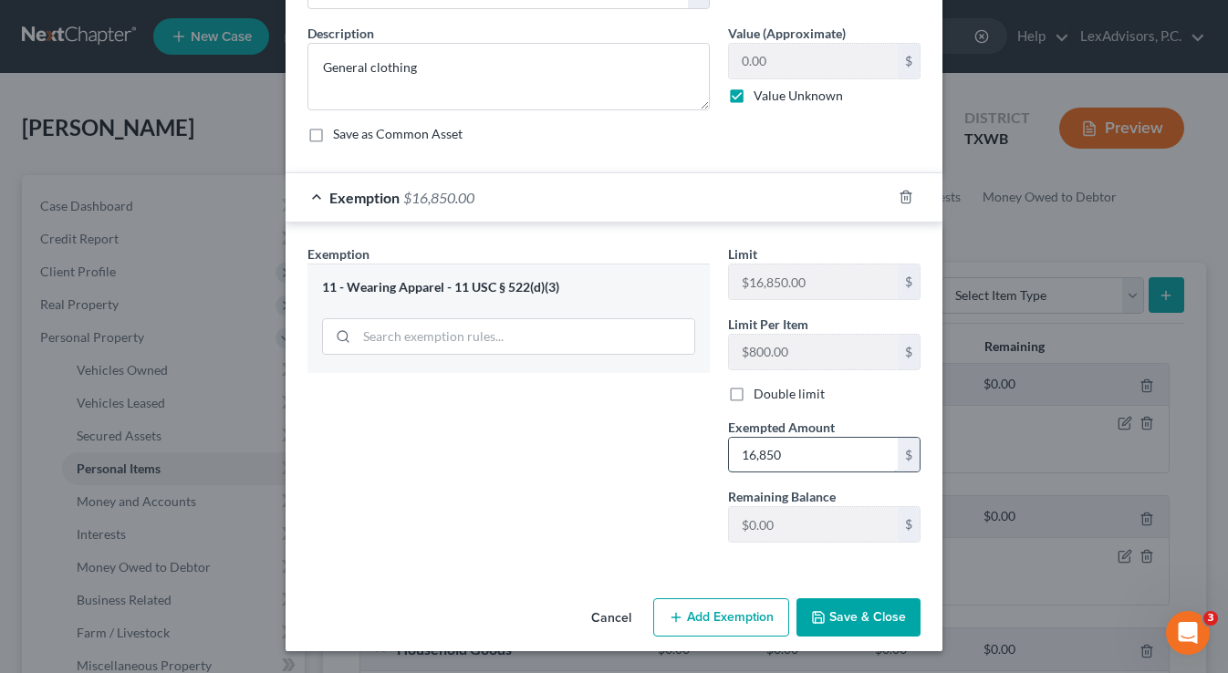
drag, startPoint x: 787, startPoint y: 457, endPoint x: 729, endPoint y: 457, distance: 58.4
click at [729, 457] on input "16,850" at bounding box center [813, 455] width 169 height 35
type input "2,000"
click at [845, 608] on button "Save & Close" at bounding box center [858, 617] width 124 height 38
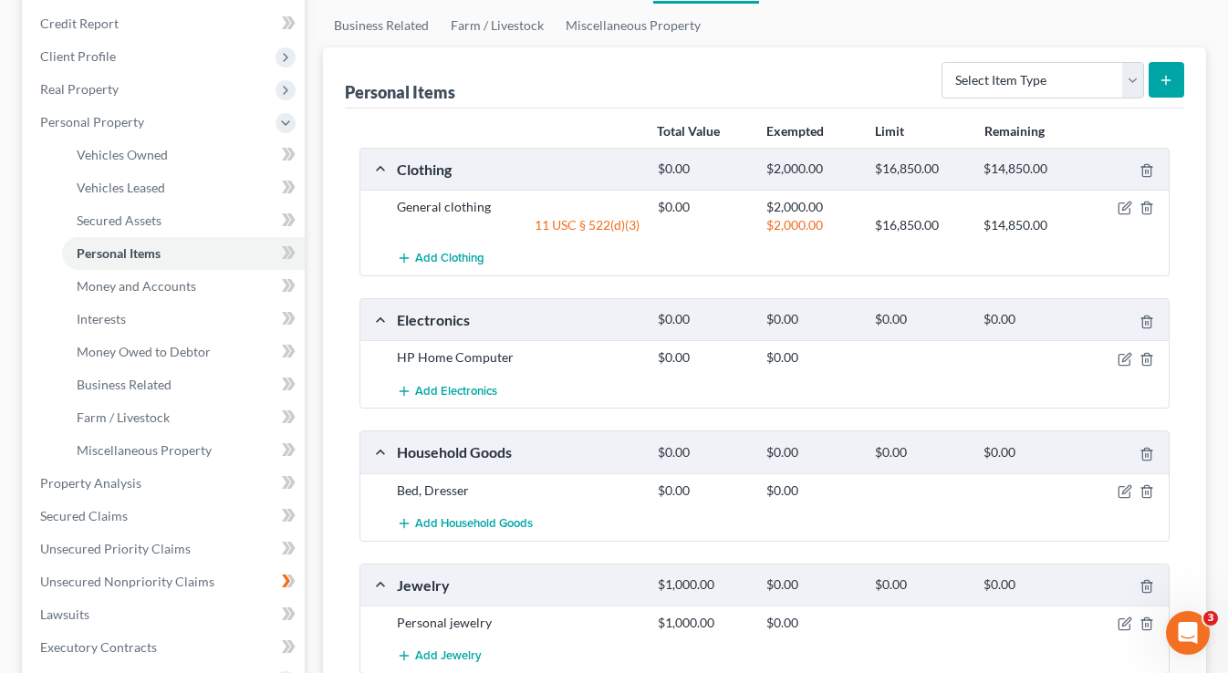
scroll to position [229, 0]
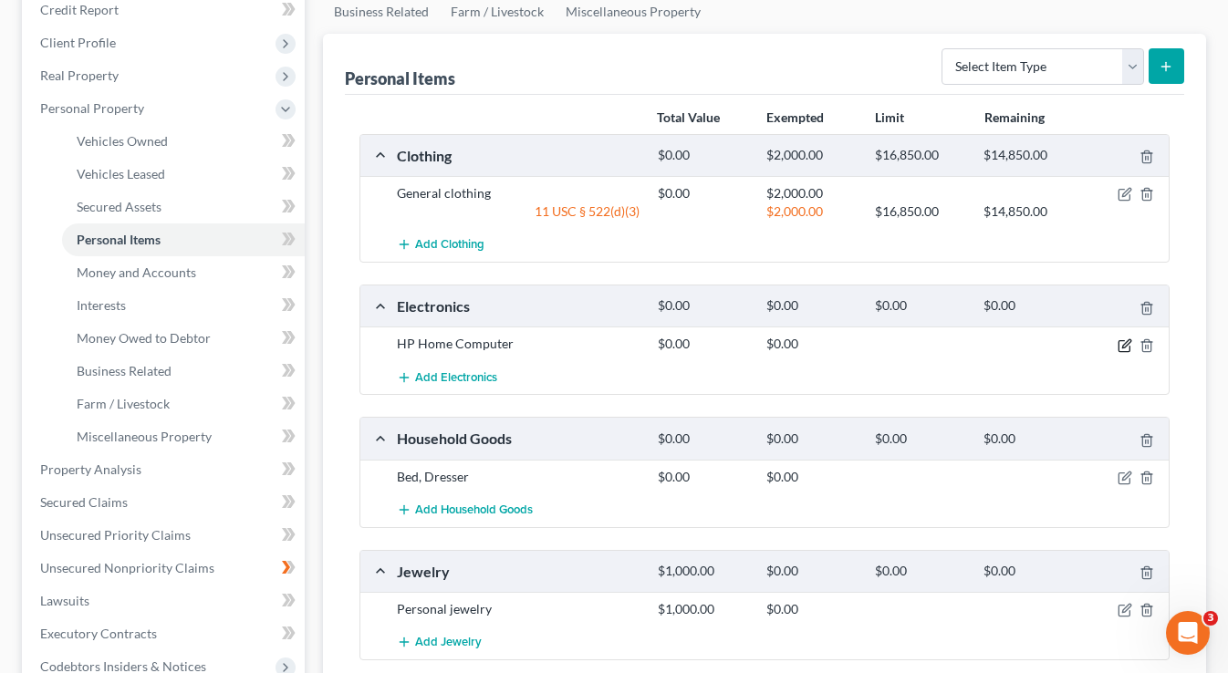
click at [1123, 345] on icon "button" at bounding box center [1126, 343] width 8 height 8
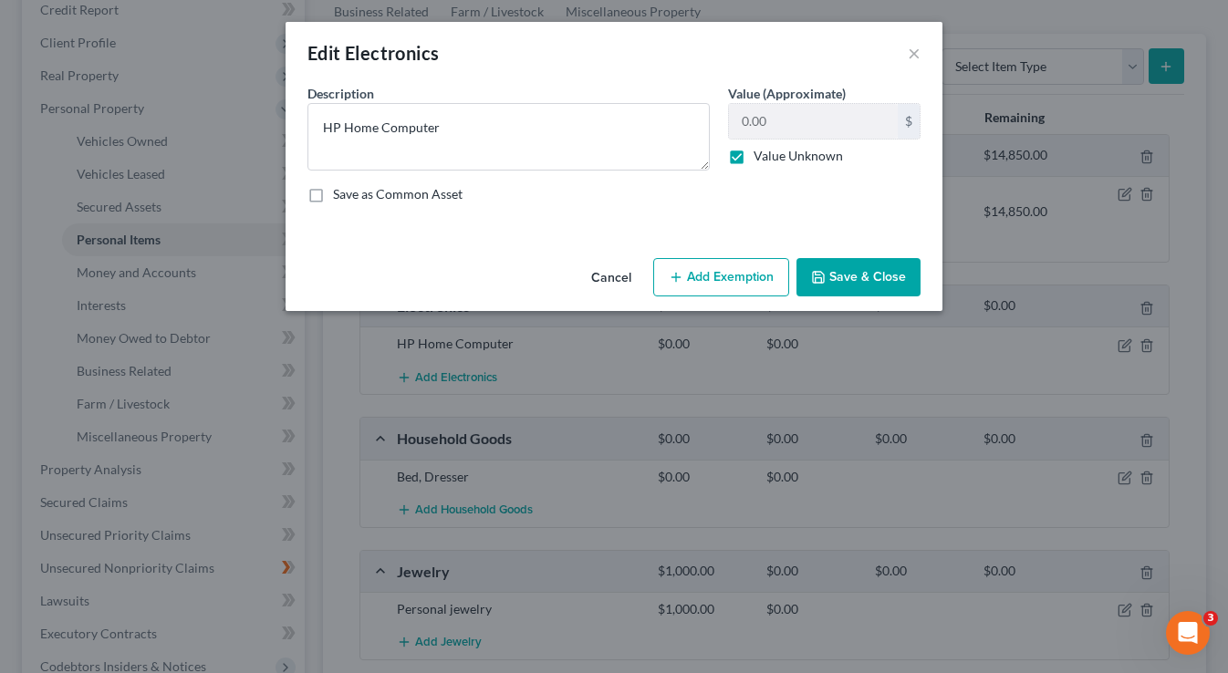
click at [704, 279] on button "Add Exemption" at bounding box center [721, 277] width 136 height 38
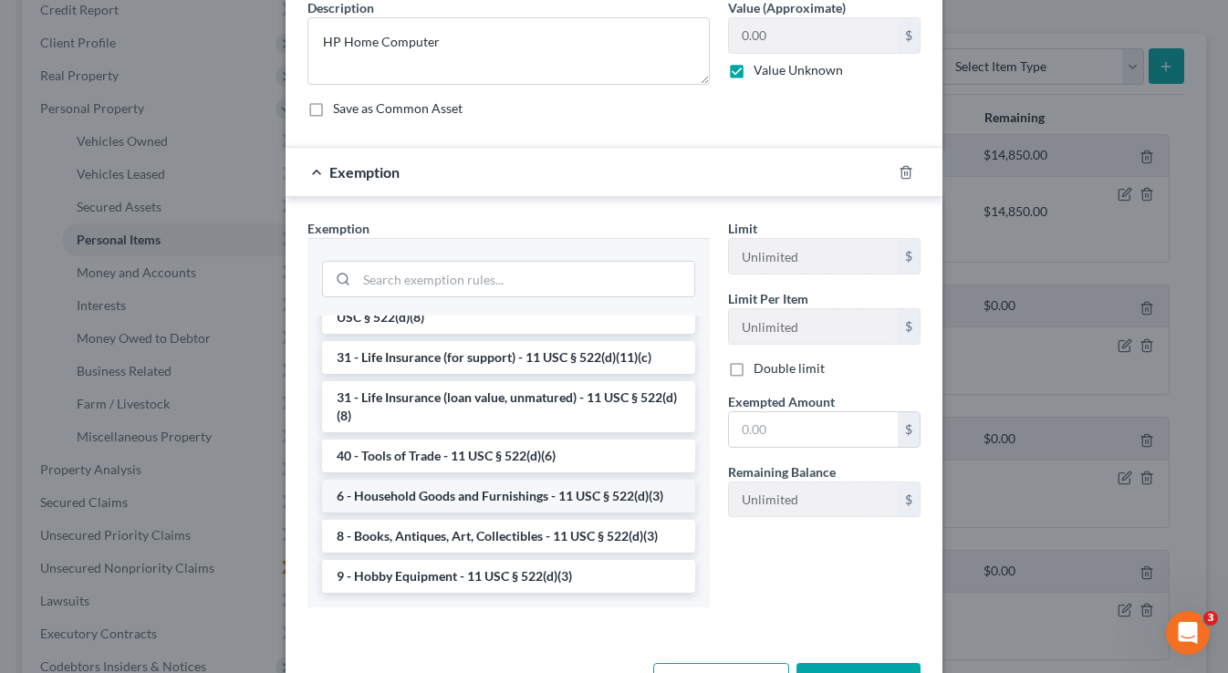
scroll to position [1412, 0]
click at [502, 497] on li "6 - Household Goods and Furnishings - 11 USC § 522(d)(3)" at bounding box center [508, 496] width 373 height 33
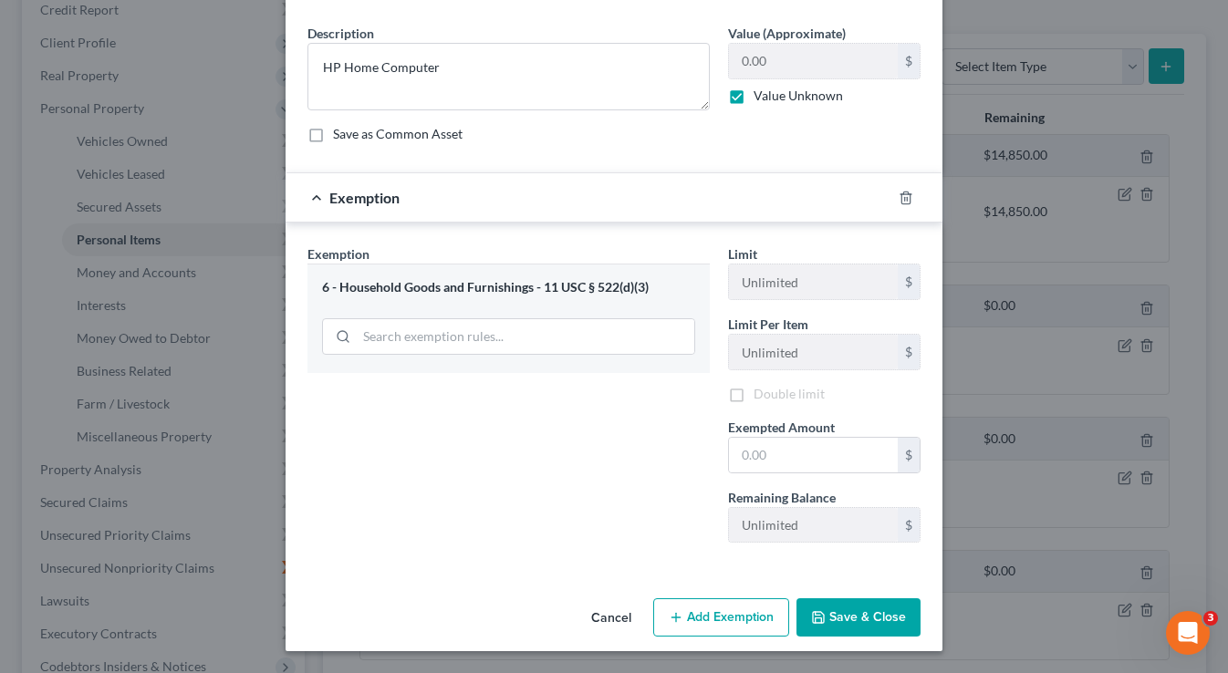
scroll to position [60, 0]
click at [777, 451] on input "text" at bounding box center [813, 455] width 169 height 35
type input "150"
click at [842, 606] on button "Save & Close" at bounding box center [858, 617] width 124 height 38
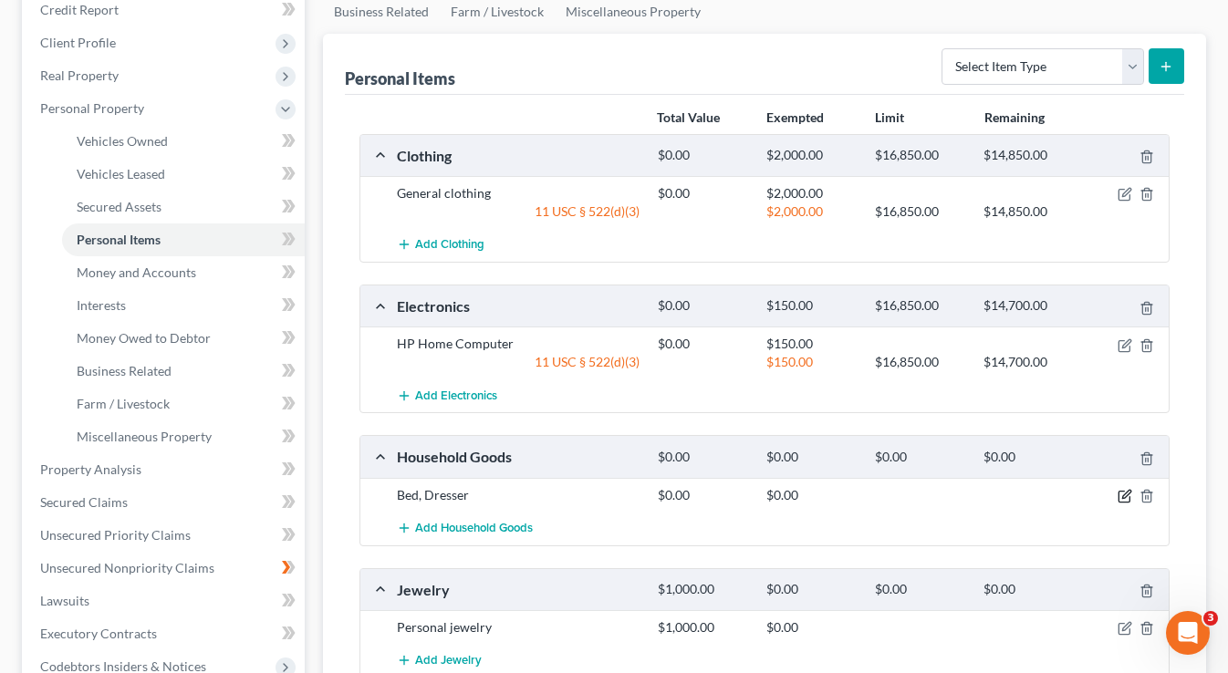
click at [1123, 492] on icon "button" at bounding box center [1124, 496] width 15 height 15
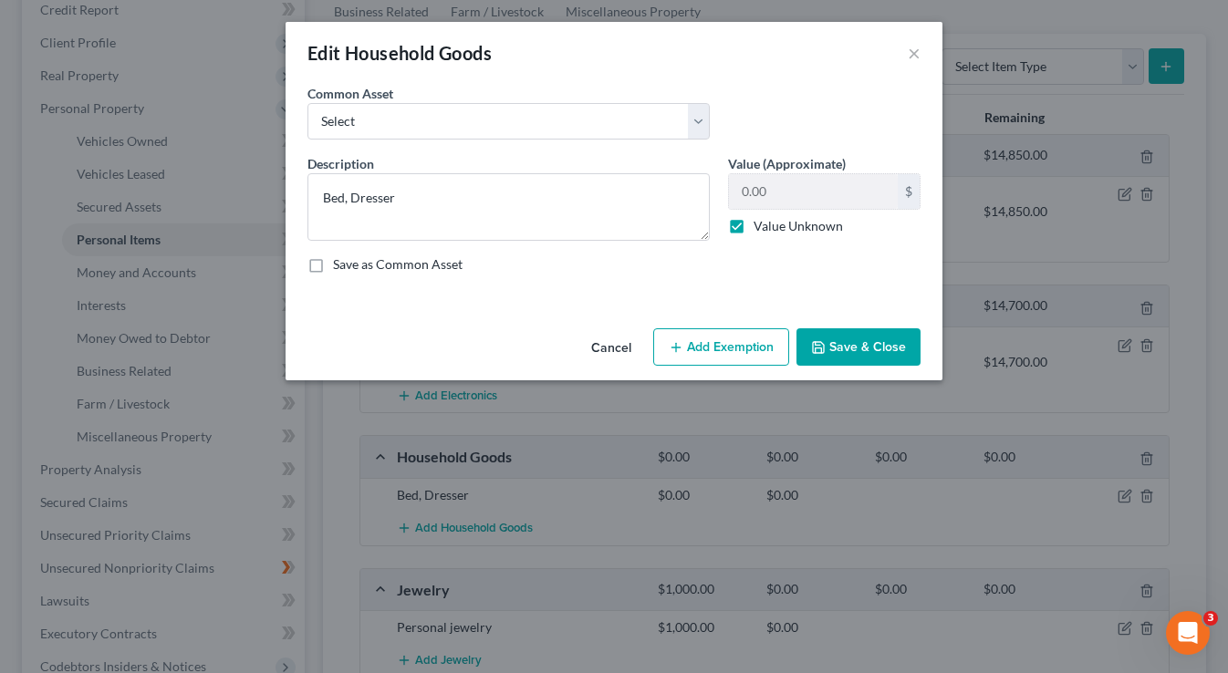
click at [731, 342] on button "Add Exemption" at bounding box center [721, 347] width 136 height 38
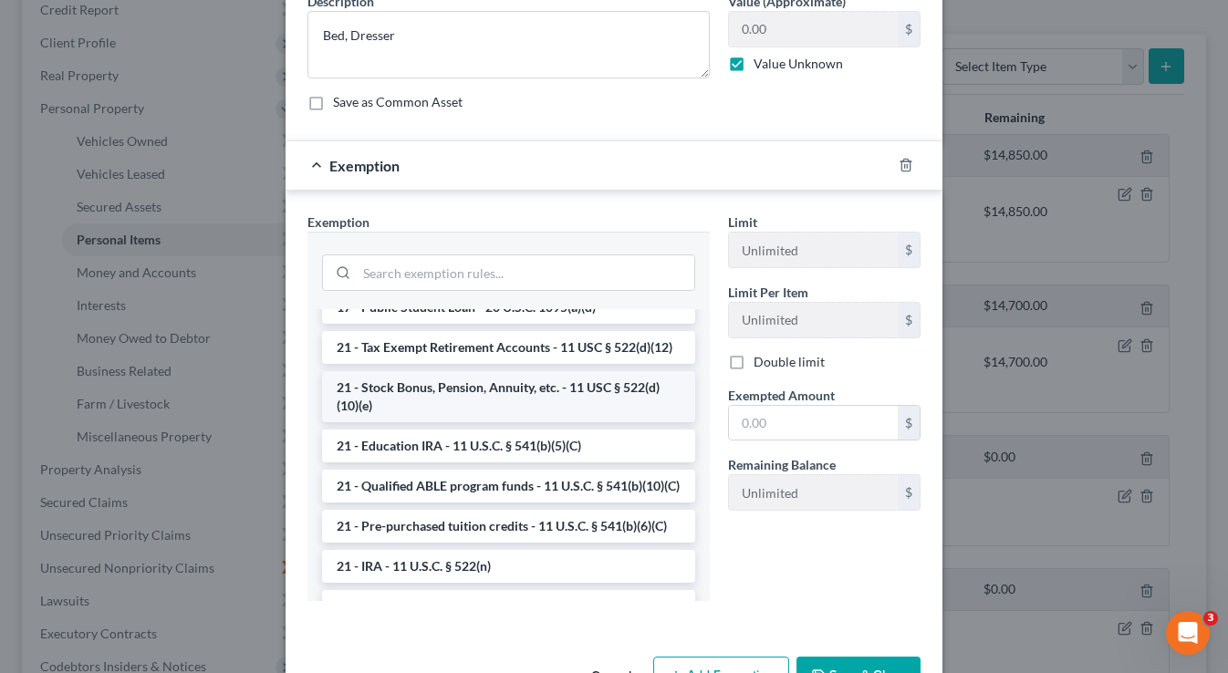
scroll to position [683, 0]
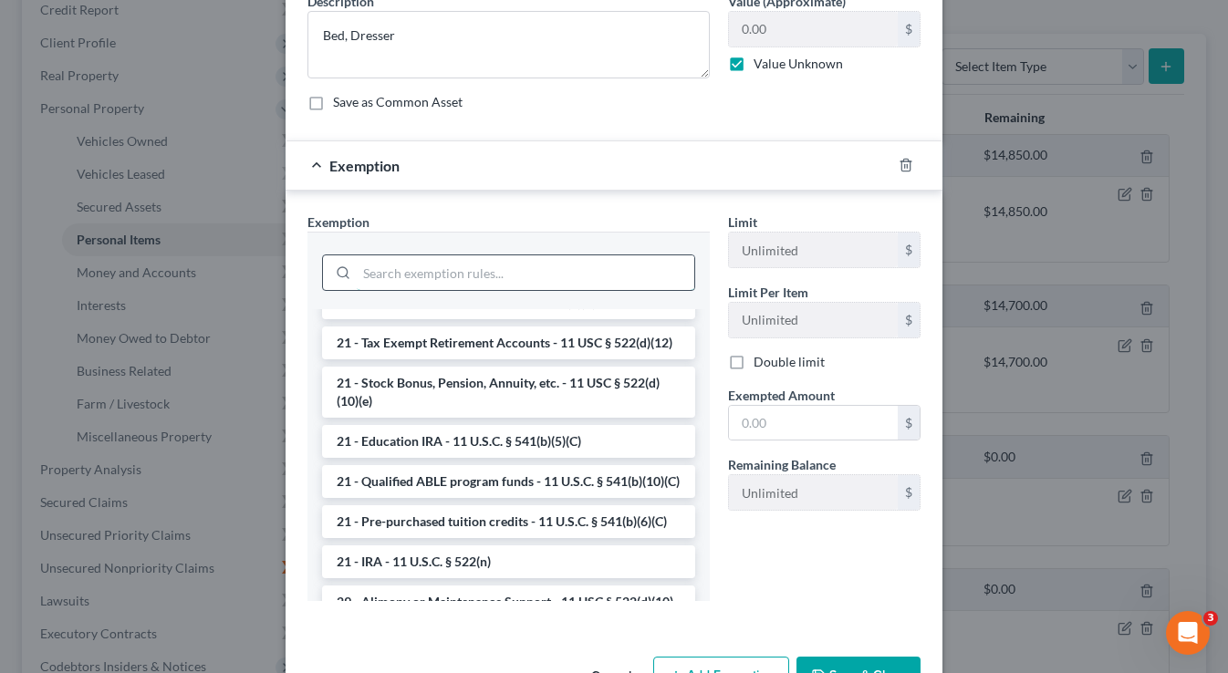
drag, startPoint x: 621, startPoint y: 289, endPoint x: 611, endPoint y: 287, distance: 10.2
click at [620, 289] on input "search" at bounding box center [525, 272] width 337 height 35
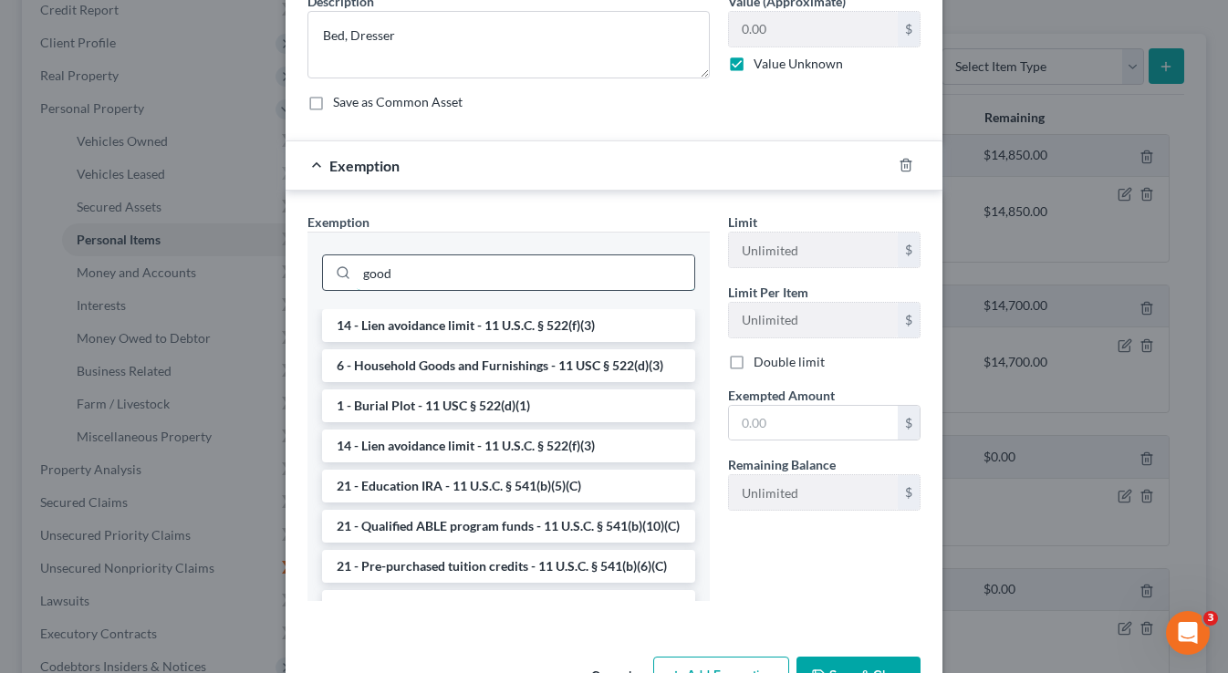
scroll to position [130, 0]
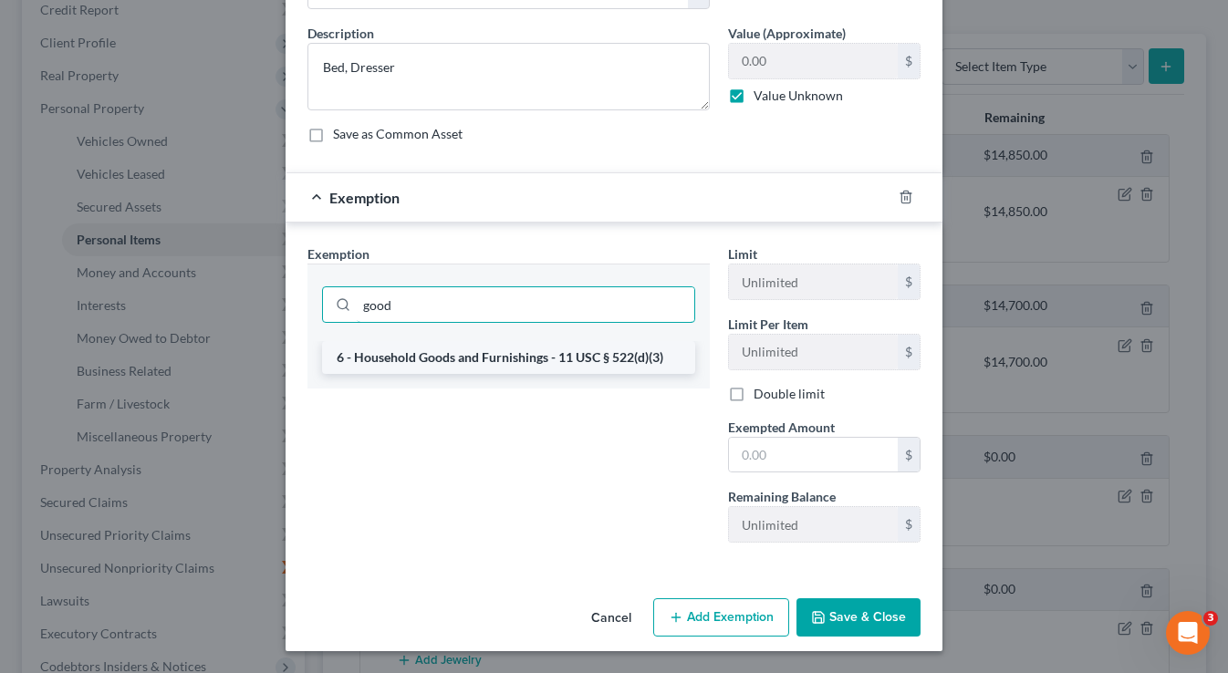
type input "good"
click at [596, 357] on li "6 - Household Goods and Furnishings - 11 USC § 522(d)(3)" at bounding box center [508, 357] width 373 height 33
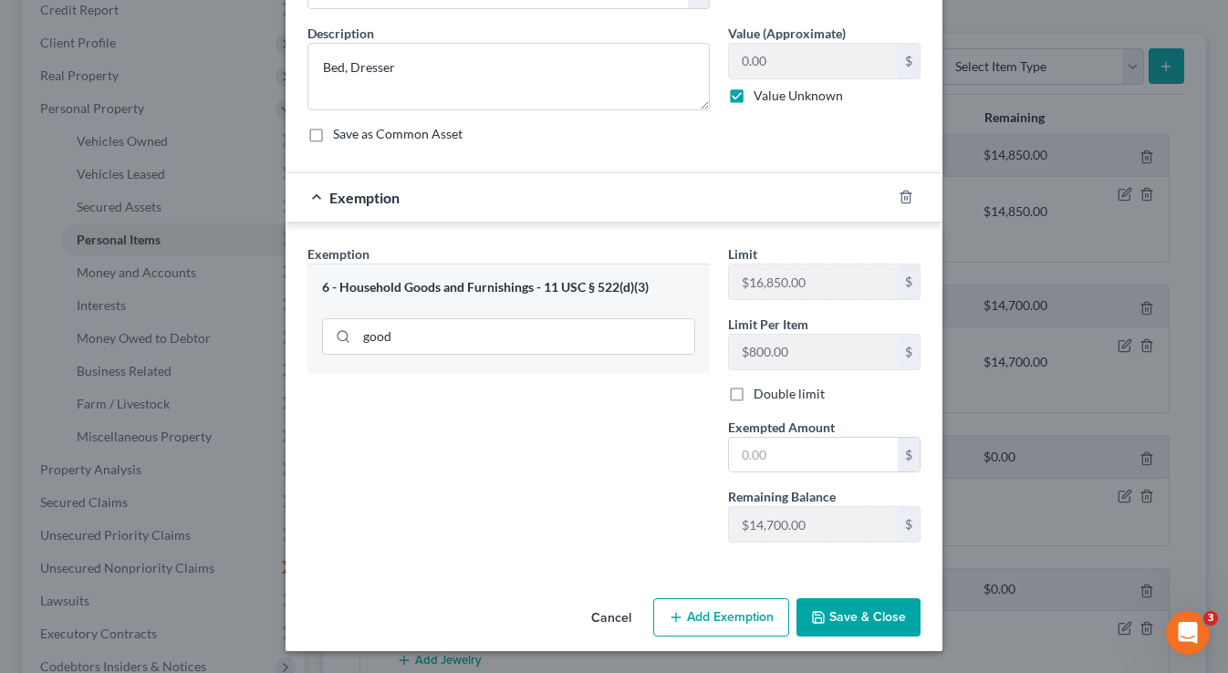
click at [846, 626] on button "Save & Close" at bounding box center [858, 617] width 124 height 38
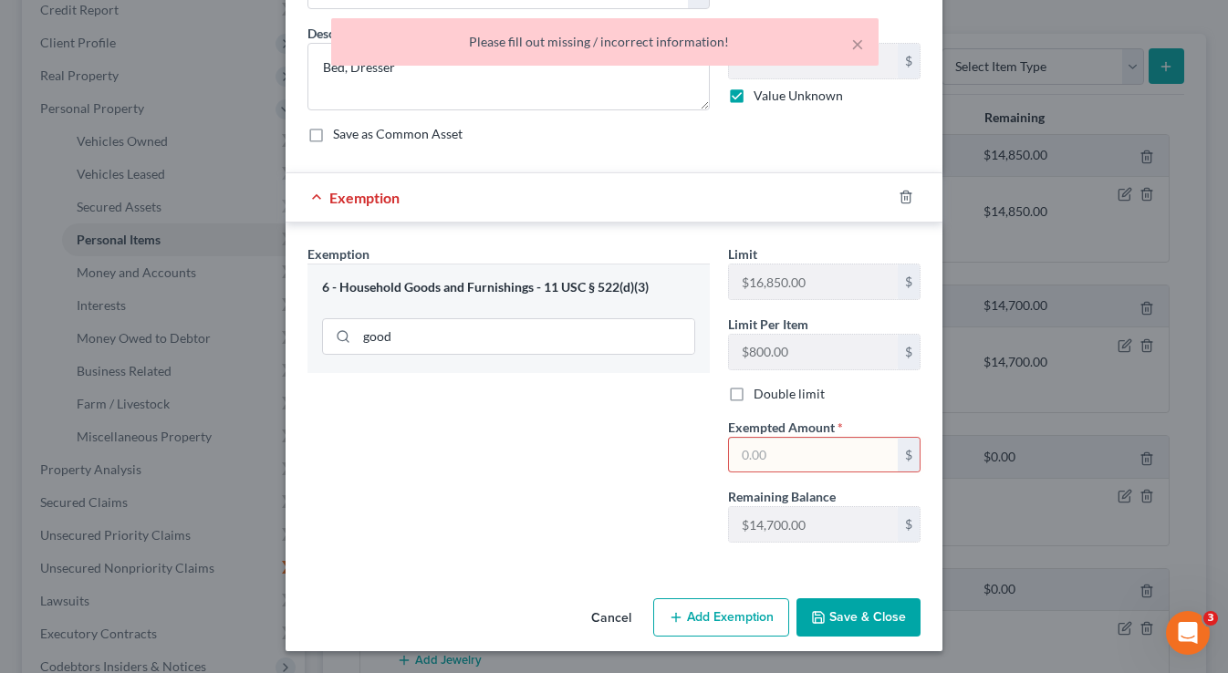
click at [794, 457] on input "text" at bounding box center [813, 455] width 169 height 35
type input "1"
click at [829, 609] on button "Save & Close" at bounding box center [858, 617] width 124 height 38
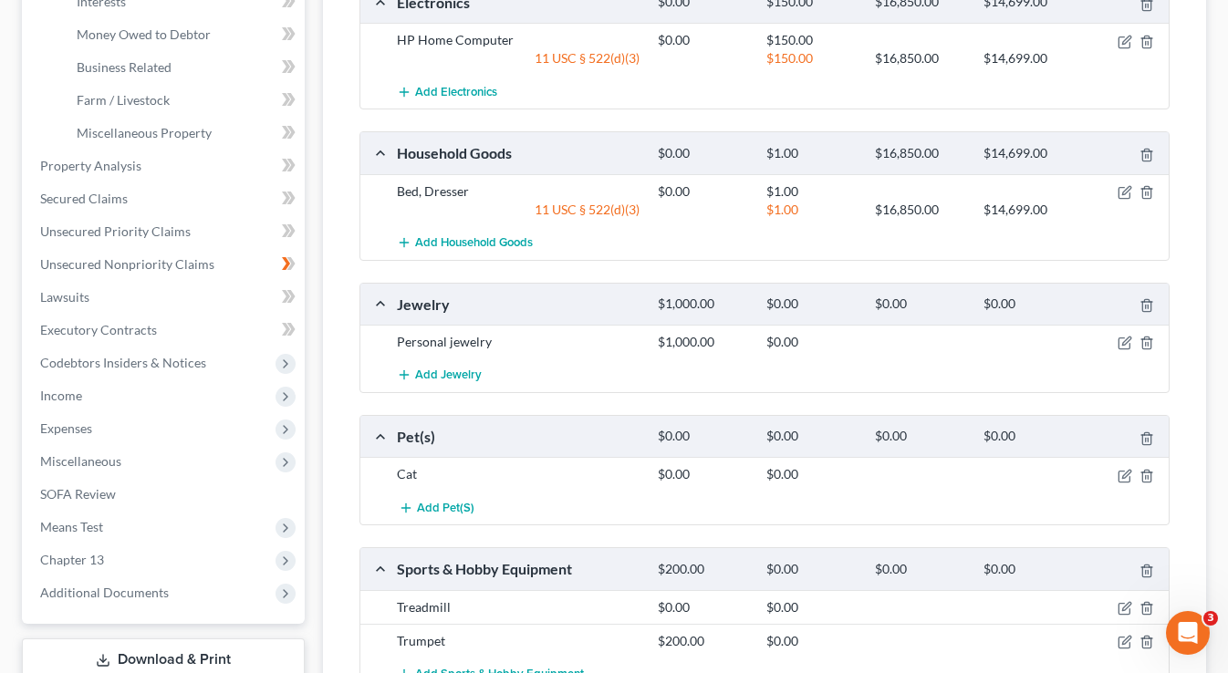
scroll to position [536, 0]
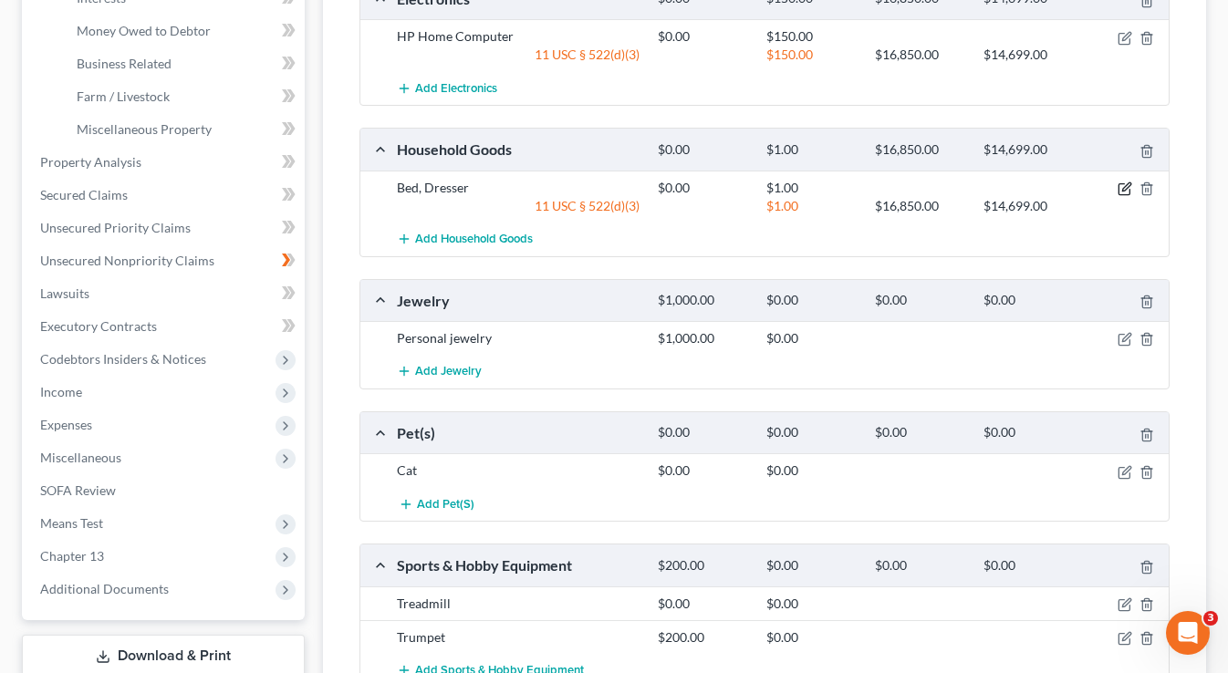
click at [1124, 187] on icon "button" at bounding box center [1124, 188] width 15 height 15
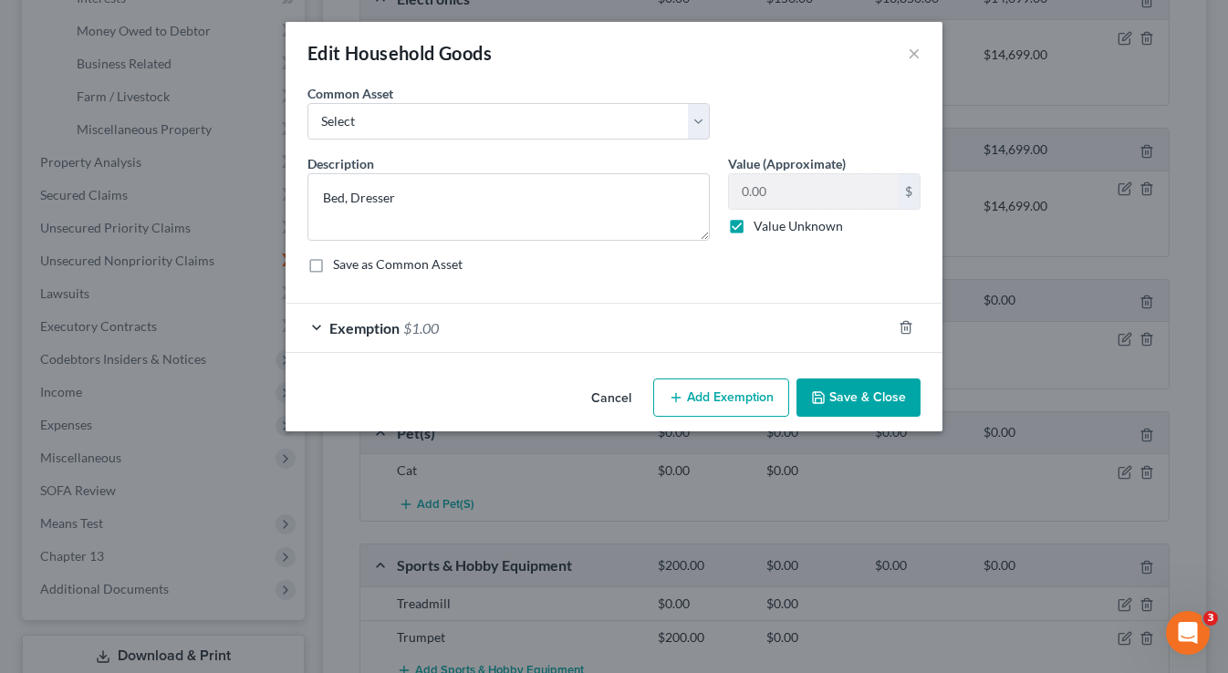
click at [315, 326] on div "Exemption $1.00" at bounding box center [588, 328] width 606 height 48
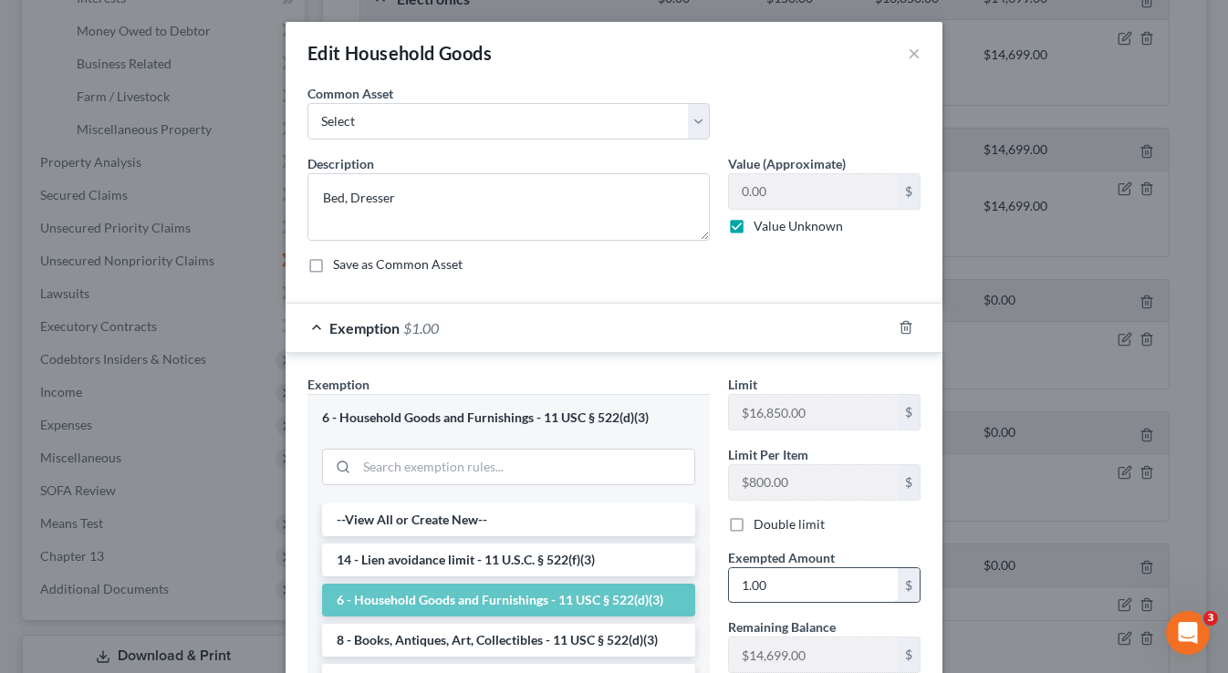
click at [782, 587] on input "1.00" at bounding box center [813, 585] width 169 height 35
click at [782, 588] on input "1.00" at bounding box center [813, 585] width 169 height 35
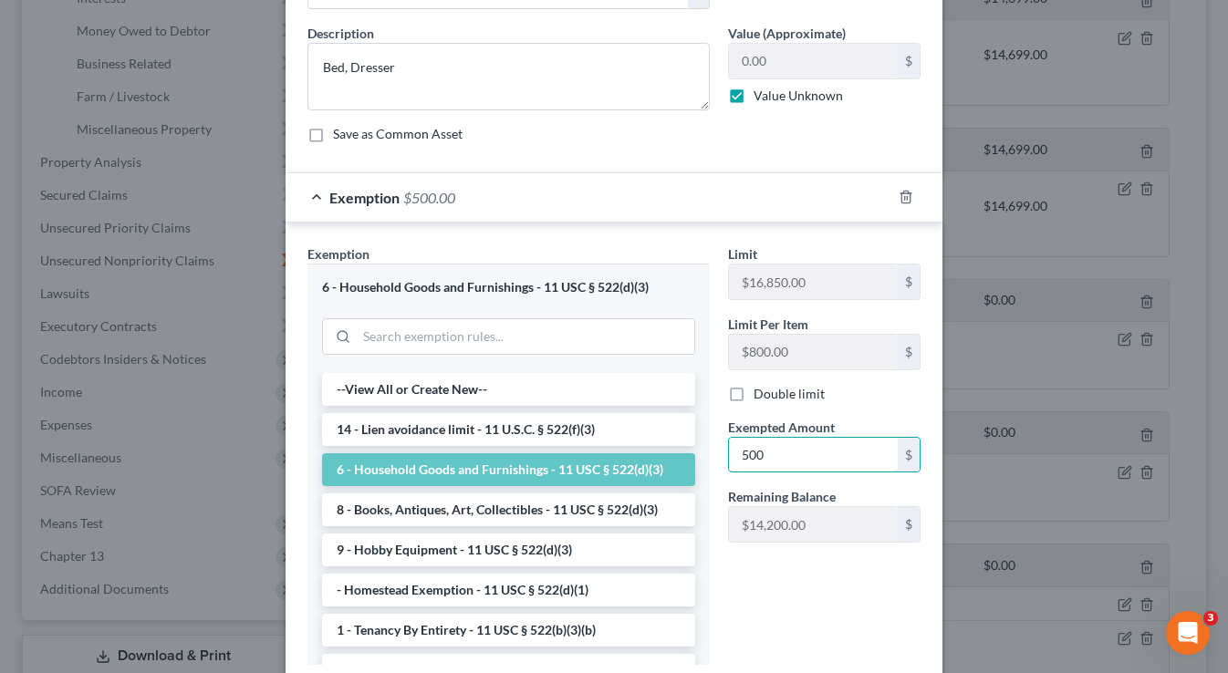
scroll to position [199, 0]
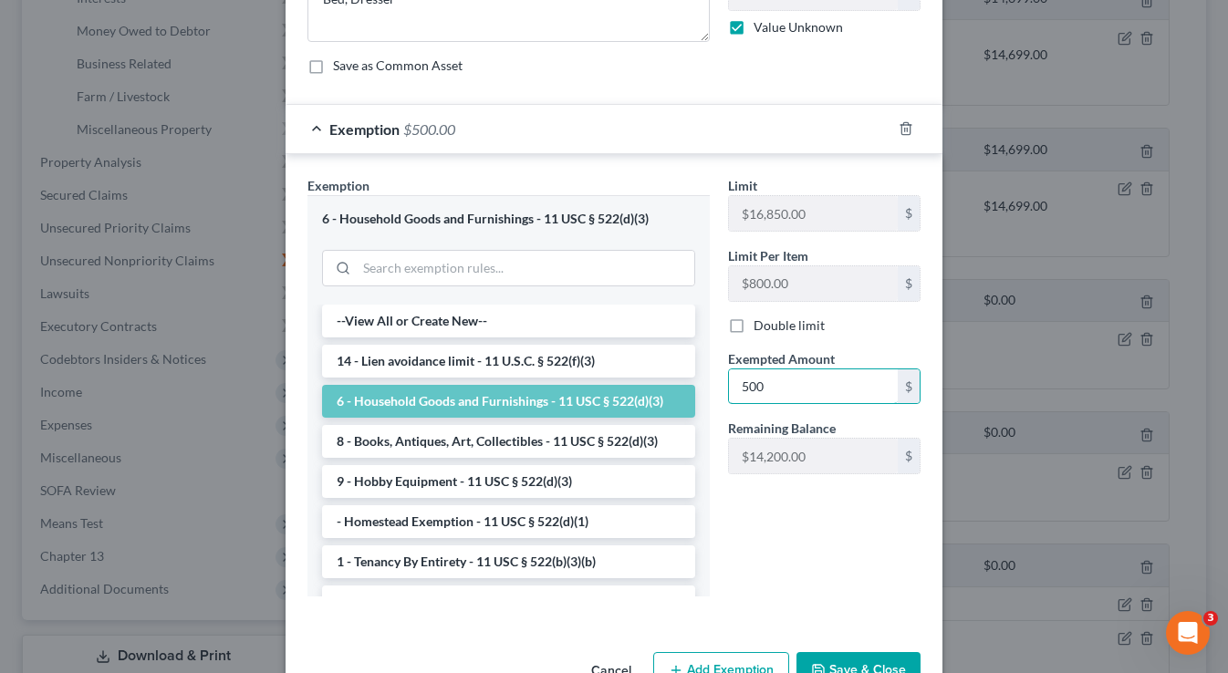
type input "500"
click at [857, 663] on button "Save & Close" at bounding box center [858, 671] width 124 height 38
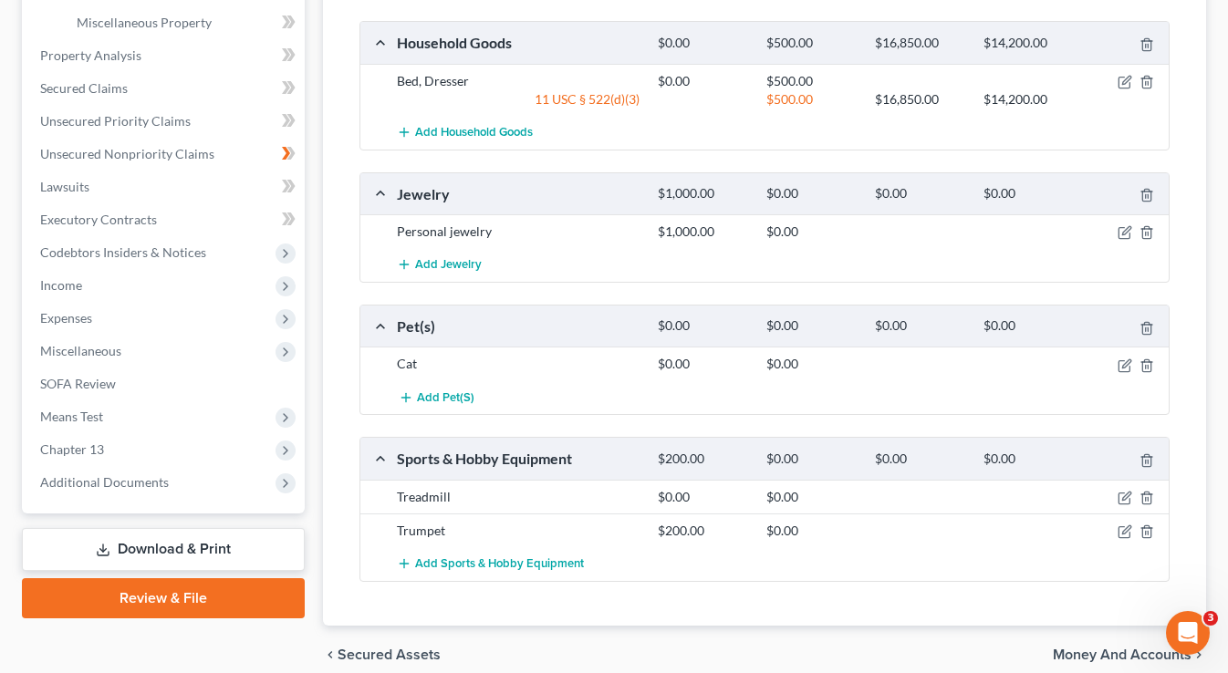
scroll to position [643, 0]
click at [1121, 233] on icon "button" at bounding box center [1124, 232] width 15 height 15
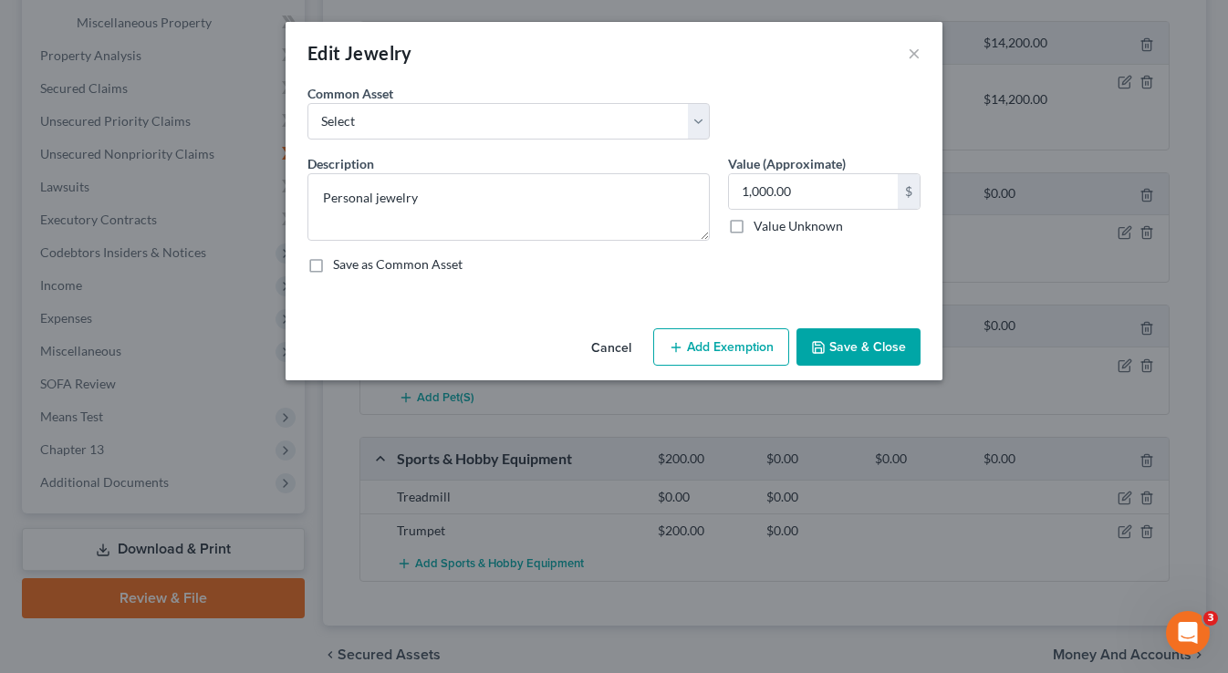
click at [707, 348] on button "Add Exemption" at bounding box center [721, 347] width 136 height 38
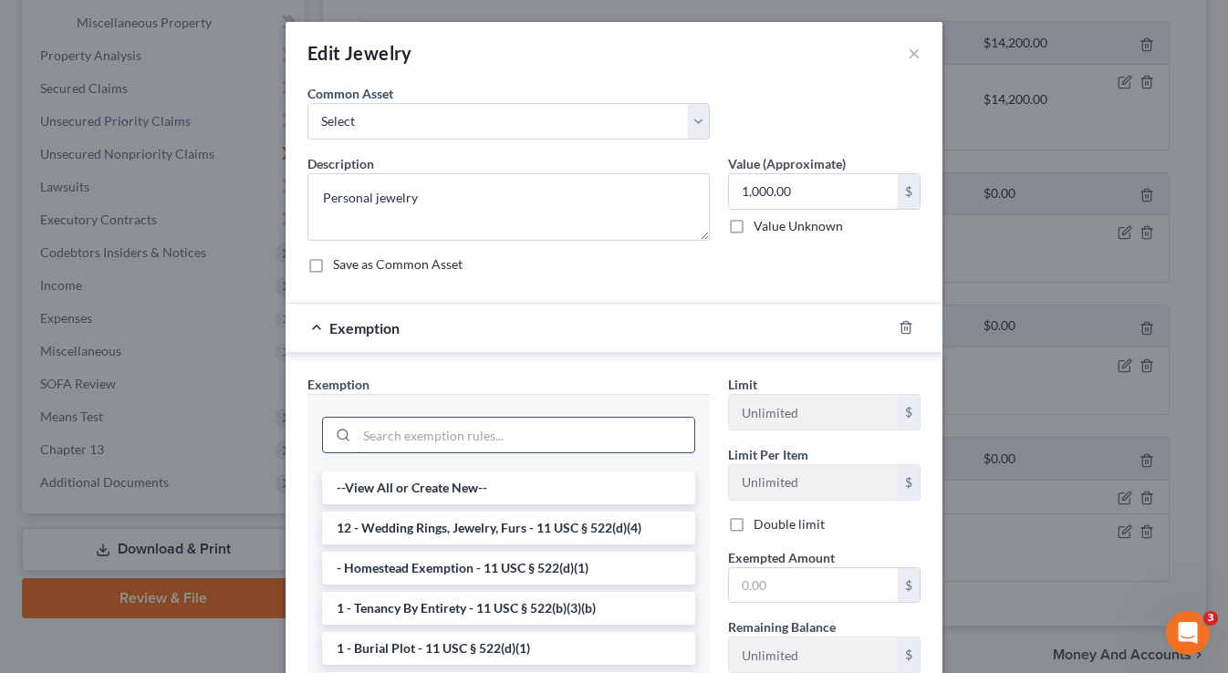
click at [544, 439] on input "search" at bounding box center [525, 435] width 337 height 35
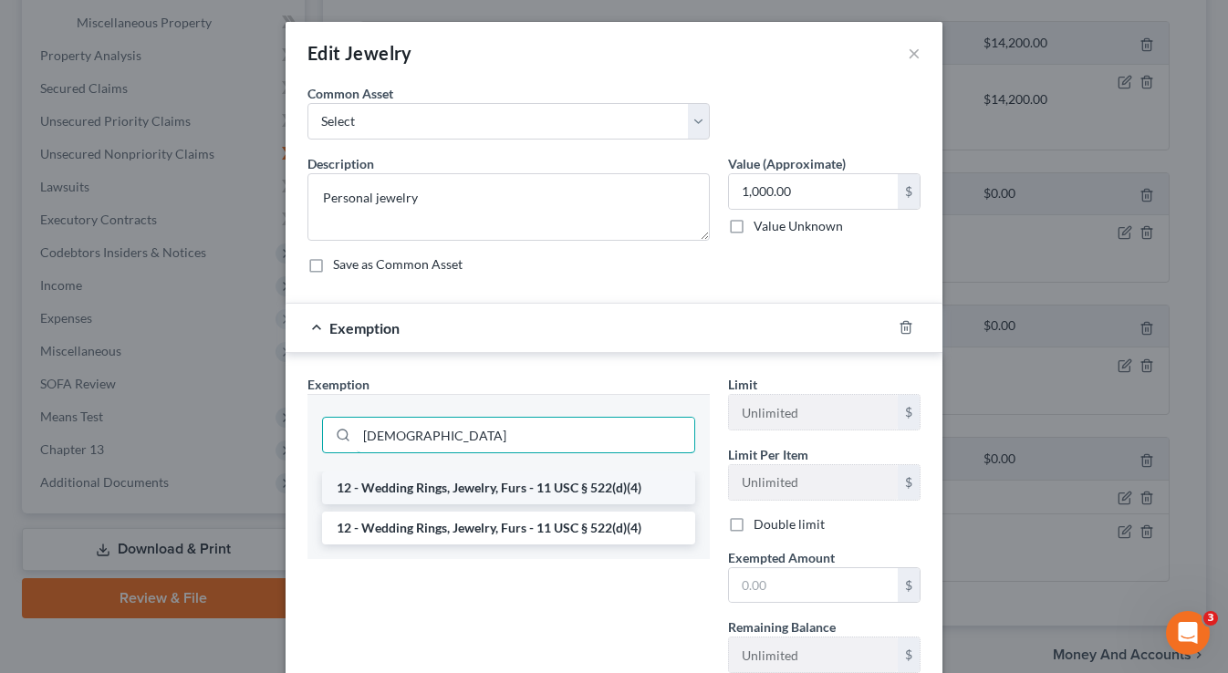
type input "[DEMOGRAPHIC_DATA]"
click at [536, 494] on li "12 - Wedding Rings, Jewelry, Furs - 11 USC § 522(d)(4)" at bounding box center [508, 487] width 373 height 33
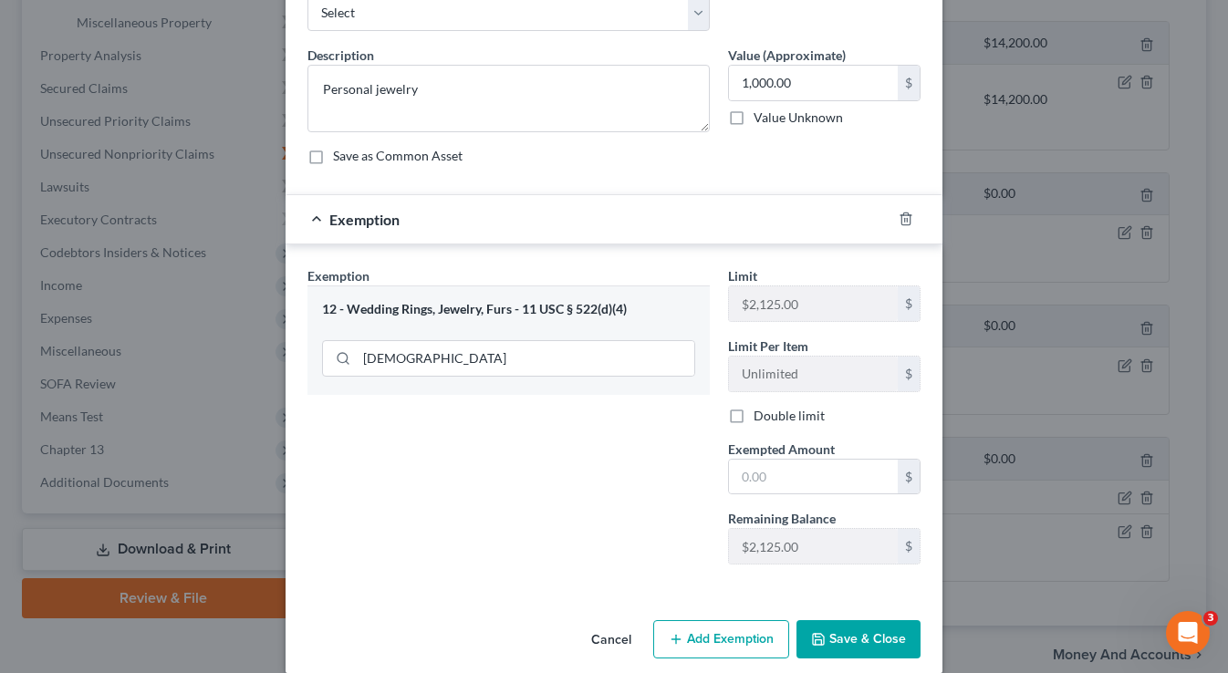
scroll to position [117, 0]
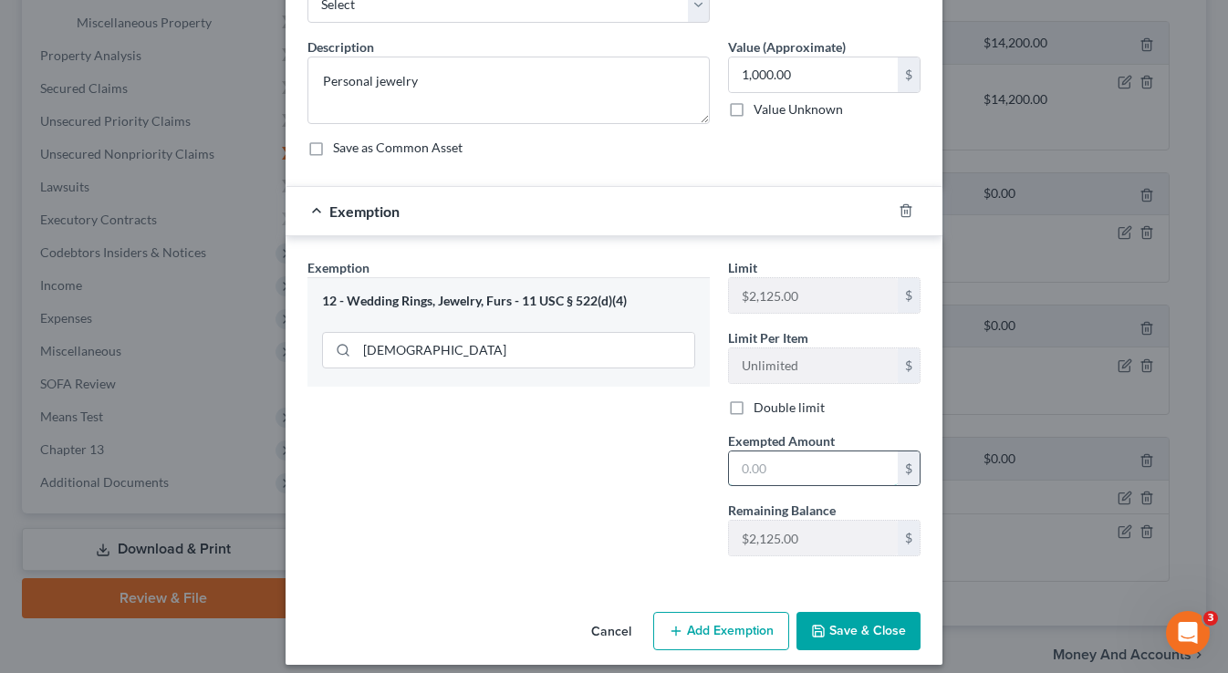
click at [762, 477] on input "text" at bounding box center [813, 468] width 169 height 35
type input "1,000"
click at [842, 622] on button "Save & Close" at bounding box center [858, 631] width 124 height 38
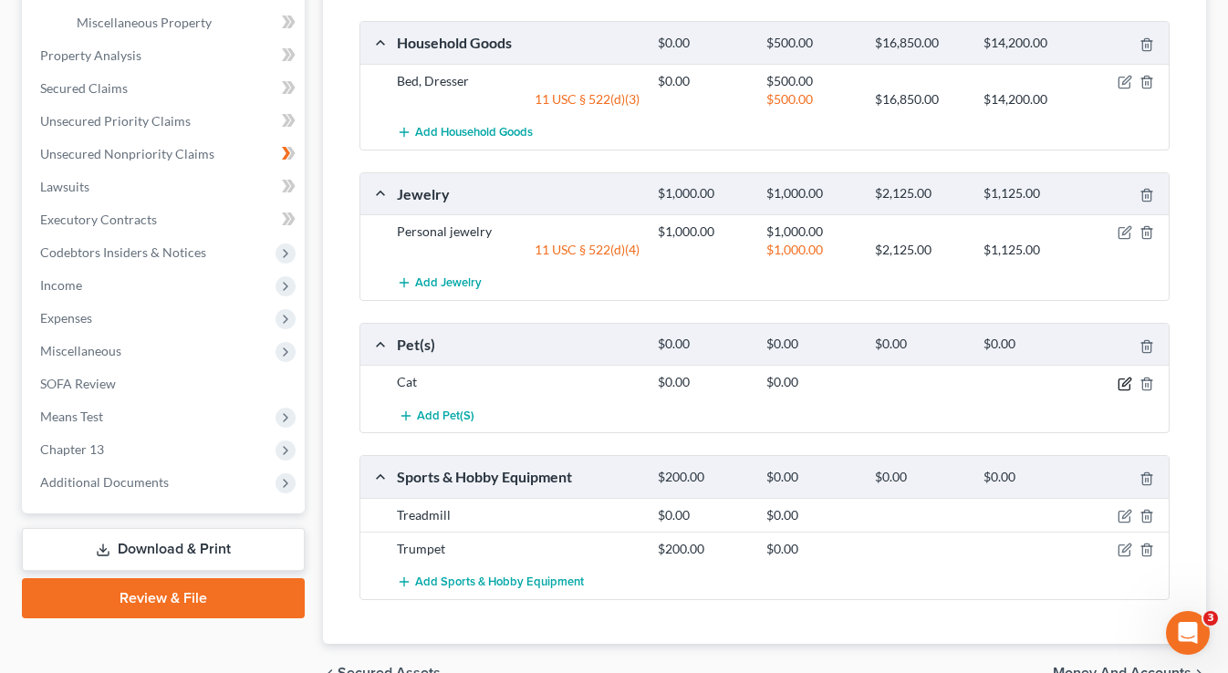
click at [1125, 382] on icon "button" at bounding box center [1124, 384] width 15 height 15
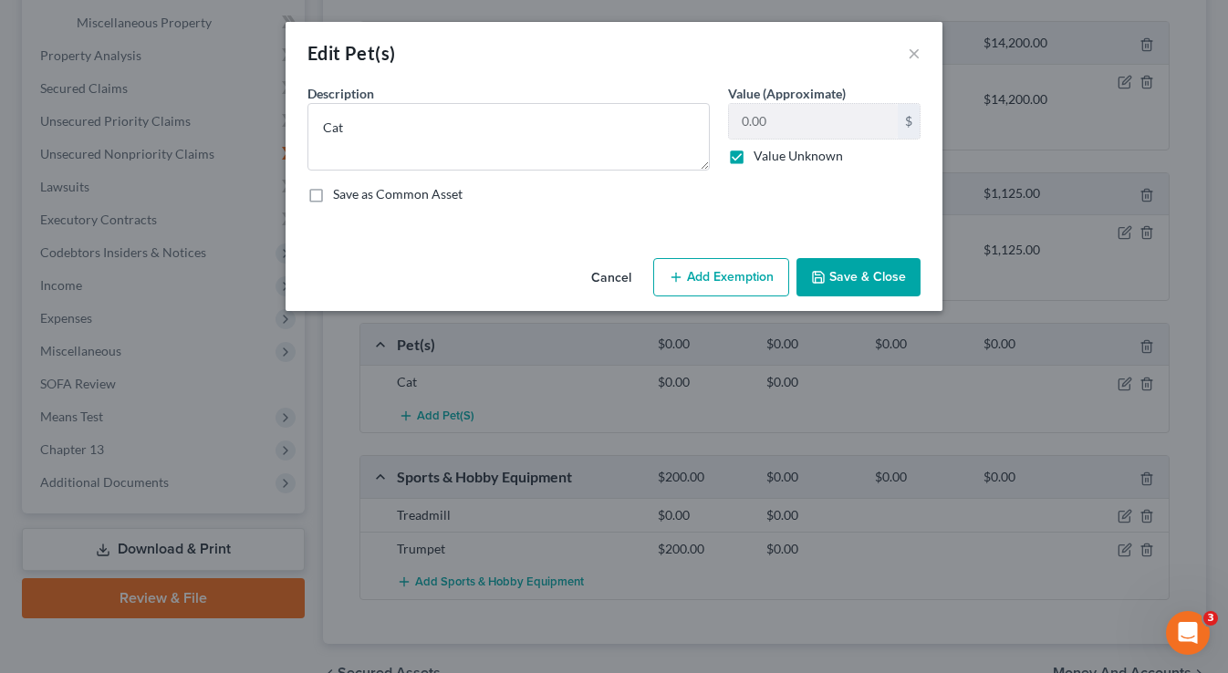
click at [698, 264] on button "Add Exemption" at bounding box center [721, 277] width 136 height 38
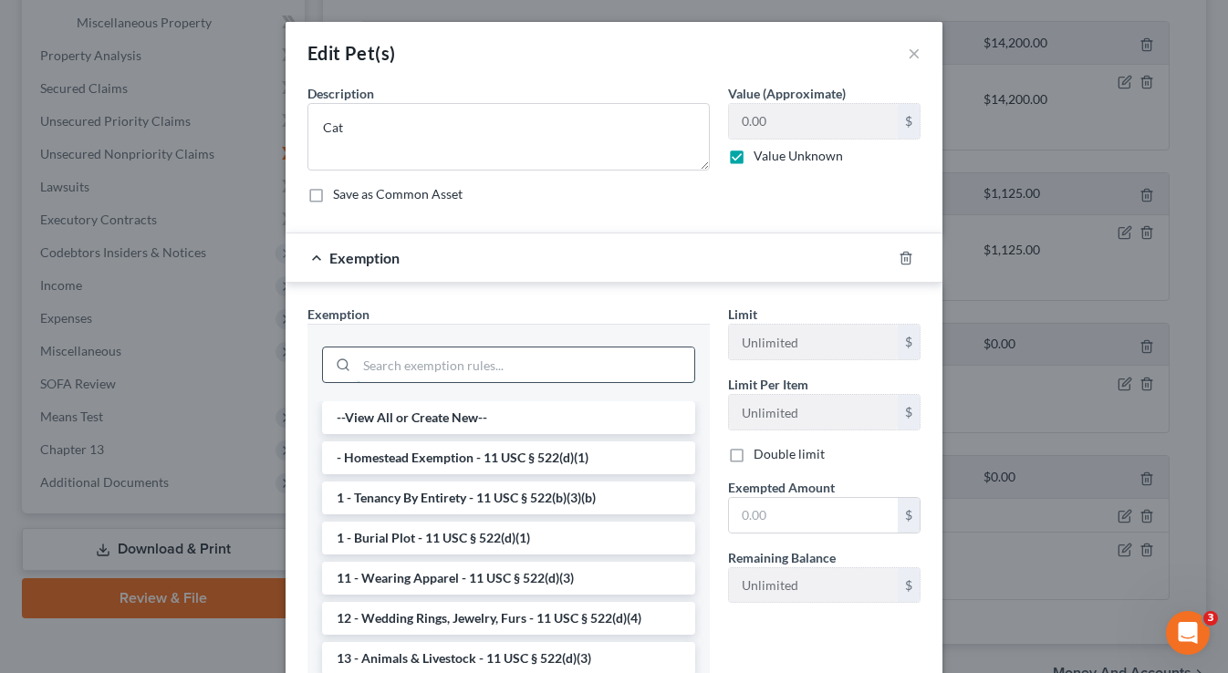
click at [485, 357] on input "search" at bounding box center [525, 364] width 337 height 35
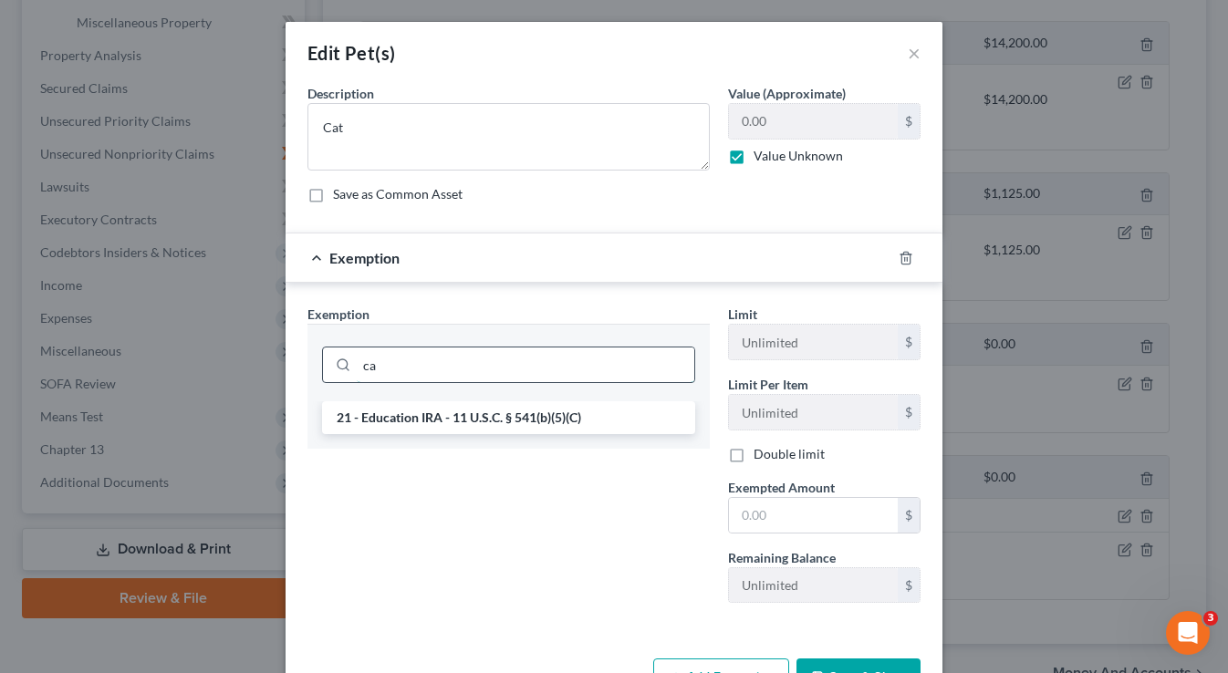
type input "c"
type input "ani"
click at [482, 413] on li "13 - Animals & Livestock - 11 USC § 522(d)(3)" at bounding box center [508, 417] width 373 height 33
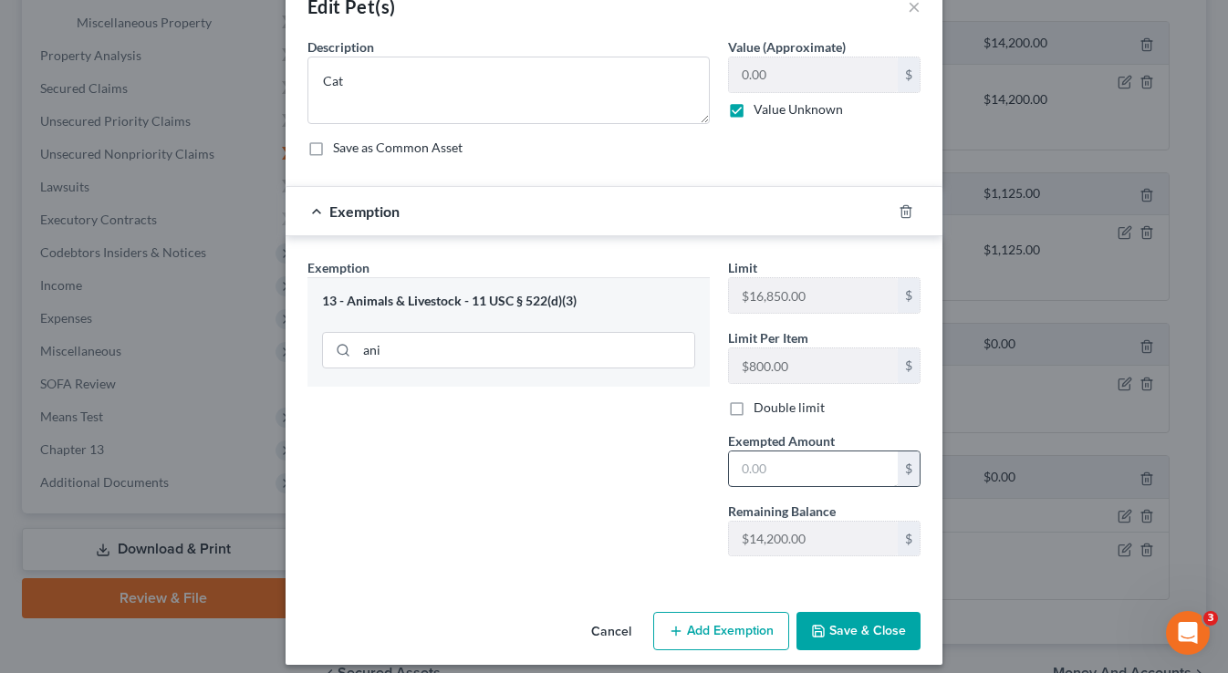
scroll to position [47, 0]
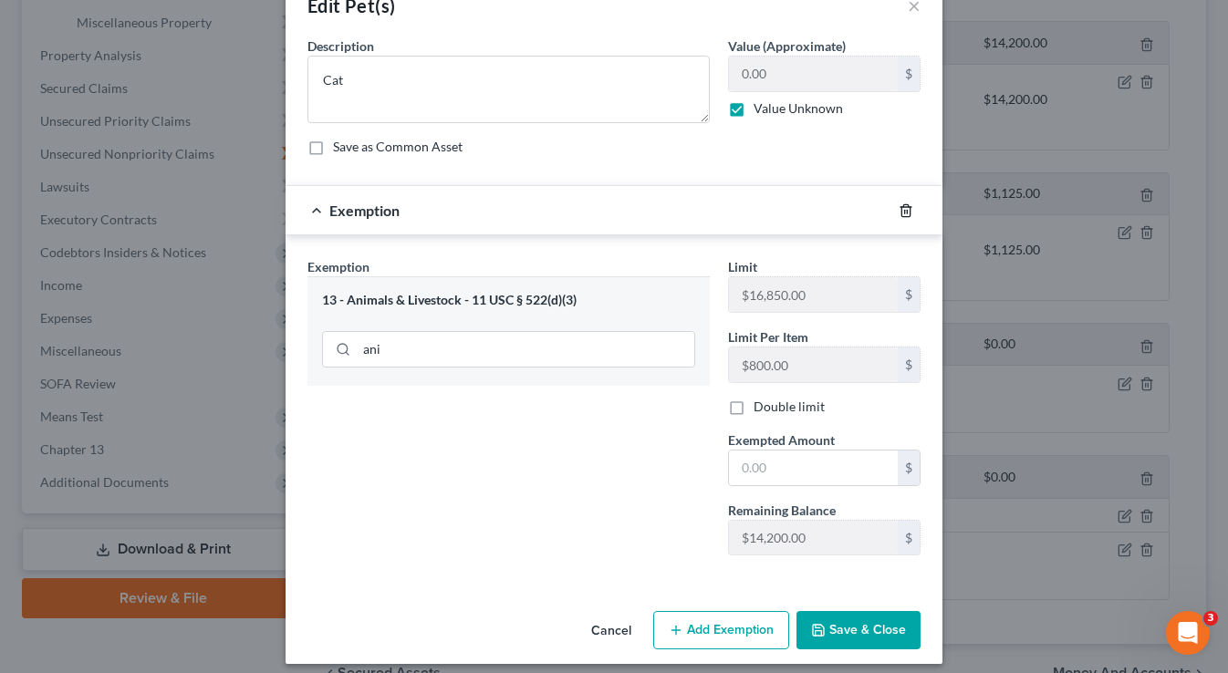
click at [906, 210] on icon "button" at bounding box center [905, 210] width 15 height 15
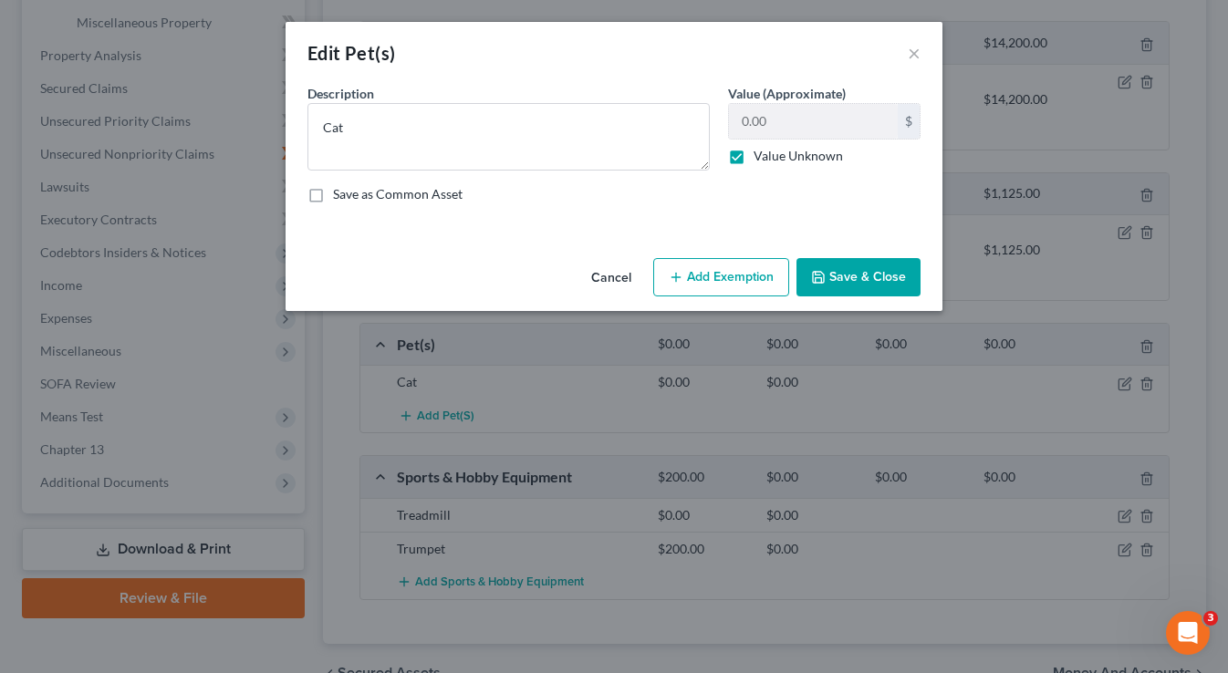
click at [855, 276] on button "Save & Close" at bounding box center [858, 277] width 124 height 38
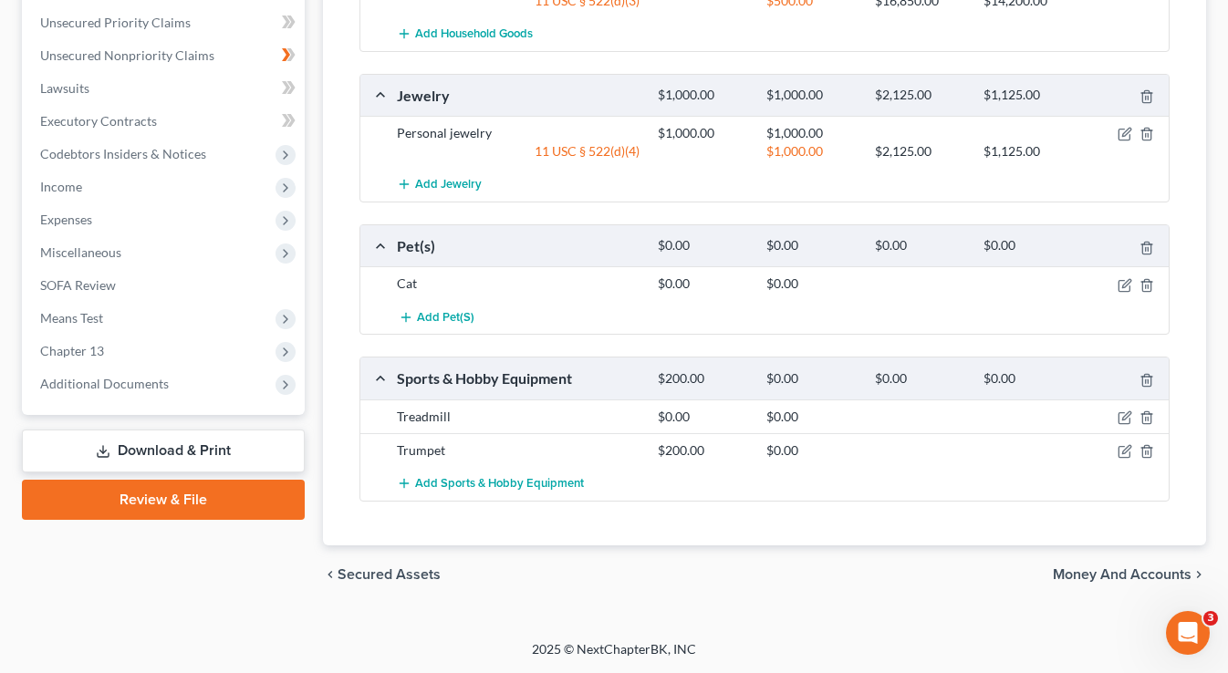
scroll to position [740, 0]
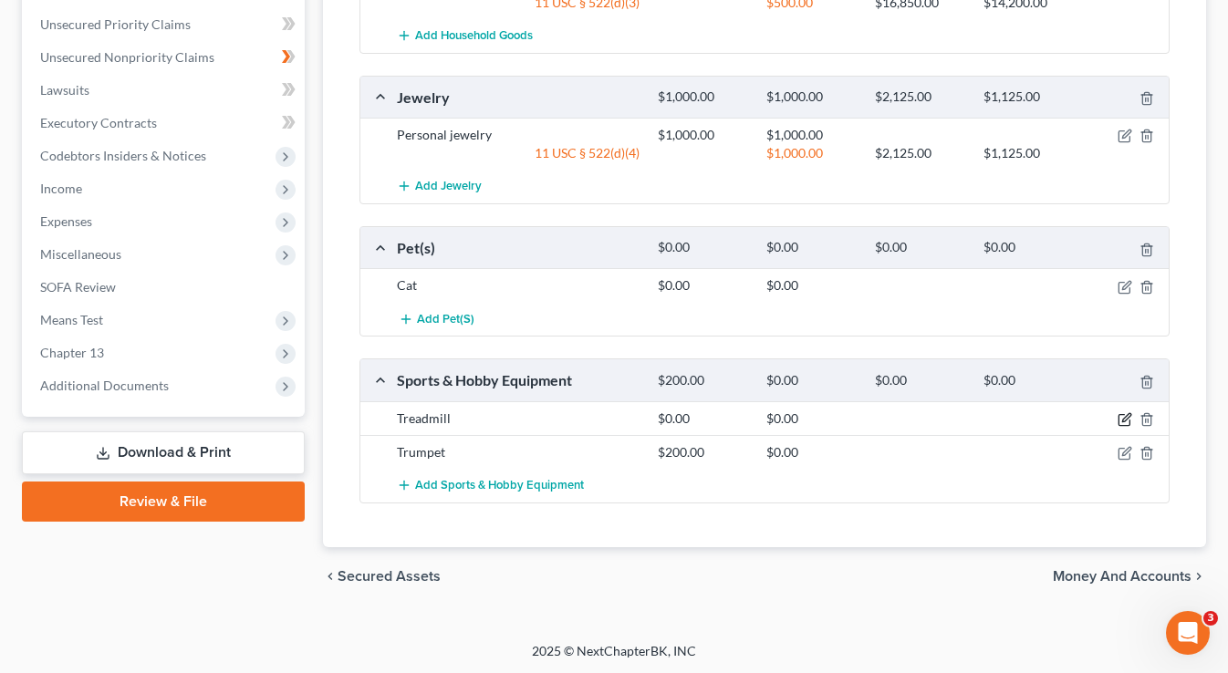
click at [1122, 416] on icon "button" at bounding box center [1124, 419] width 15 height 15
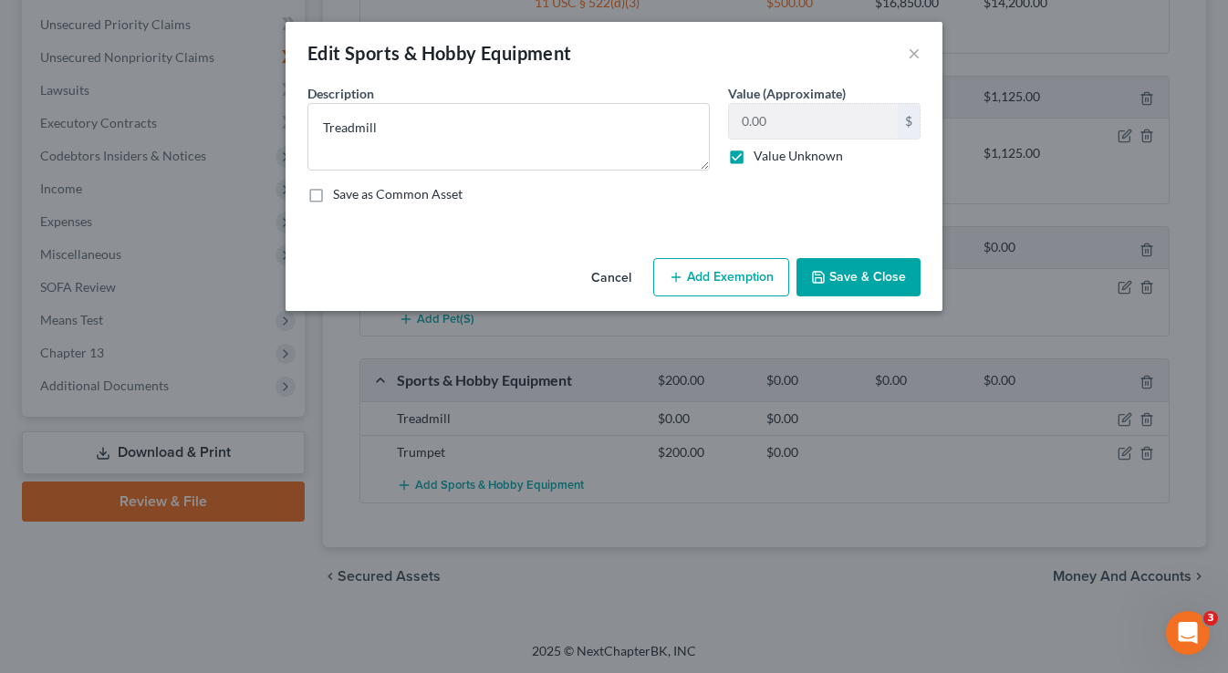
click at [707, 280] on button "Add Exemption" at bounding box center [721, 277] width 136 height 38
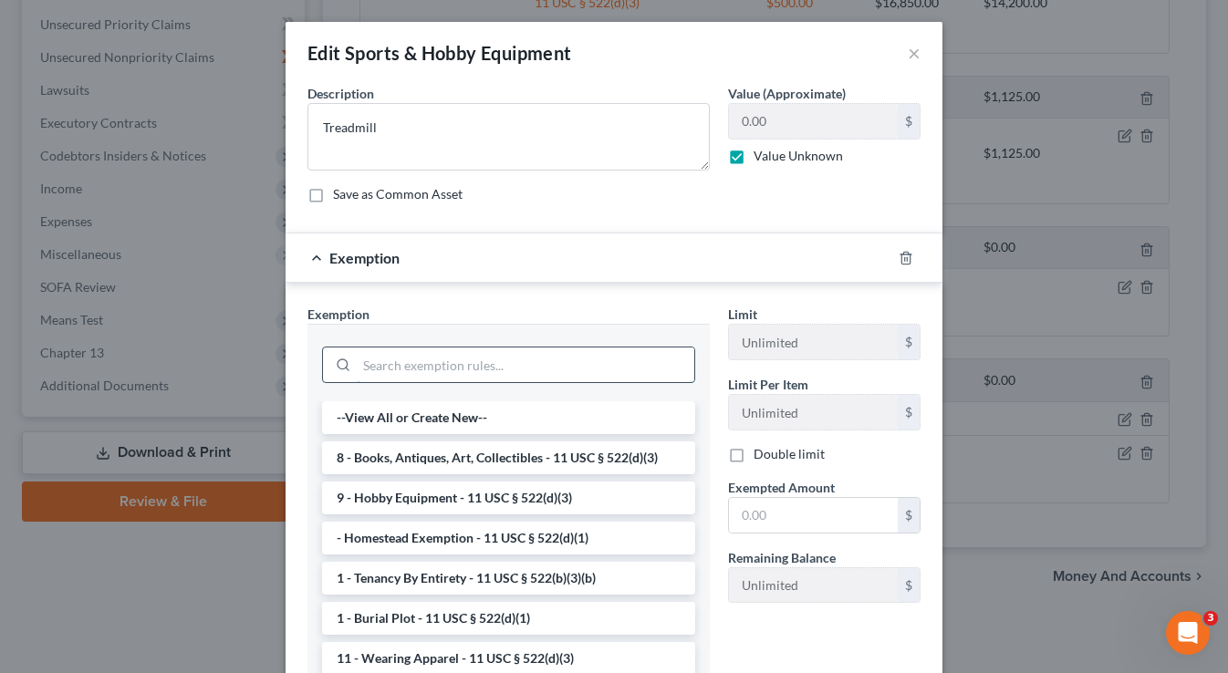
click at [513, 350] on input "search" at bounding box center [525, 364] width 337 height 35
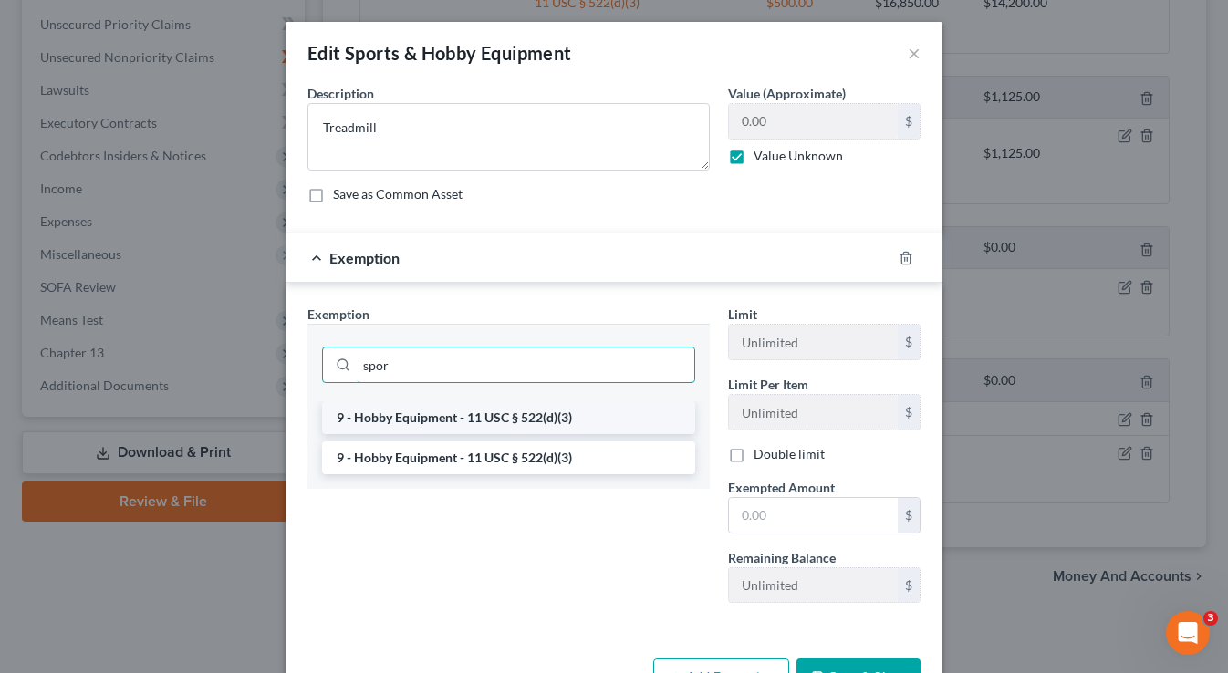
type input "spor"
click at [526, 418] on li "9 - Hobby Equipment - 11 USC § 522(d)(3)" at bounding box center [508, 417] width 373 height 33
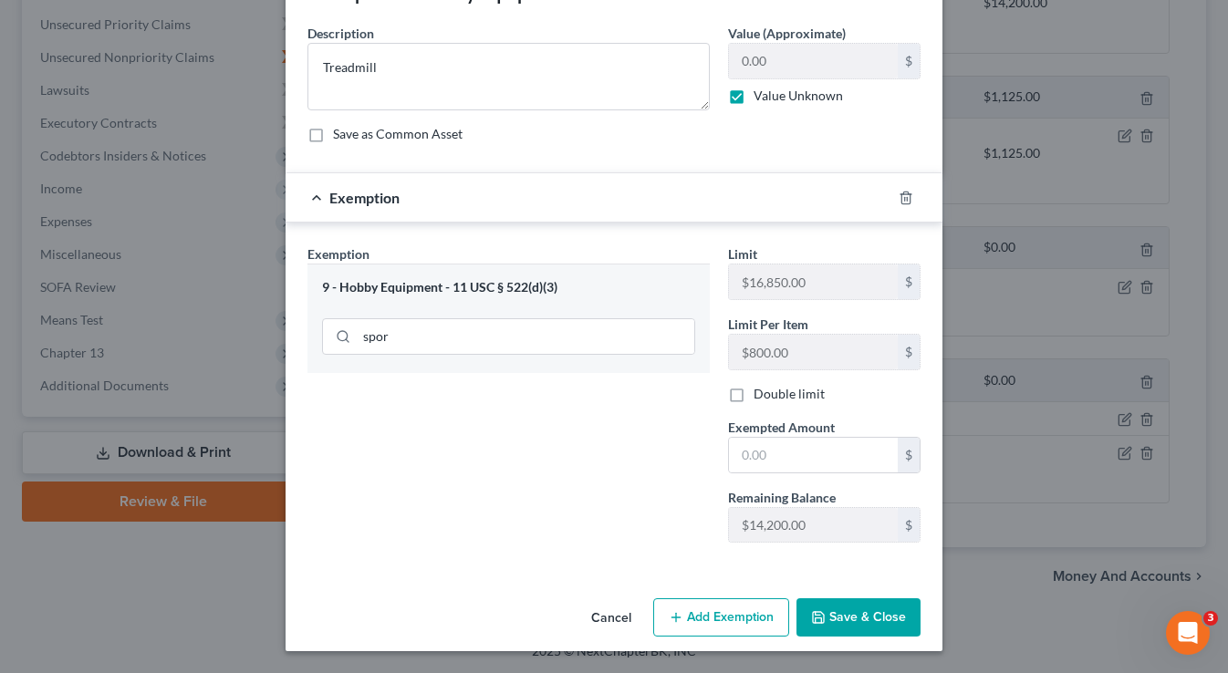
scroll to position [60, 0]
click at [796, 458] on input "text" at bounding box center [813, 455] width 169 height 35
type input "200"
click at [866, 612] on button "Save & Close" at bounding box center [858, 617] width 124 height 38
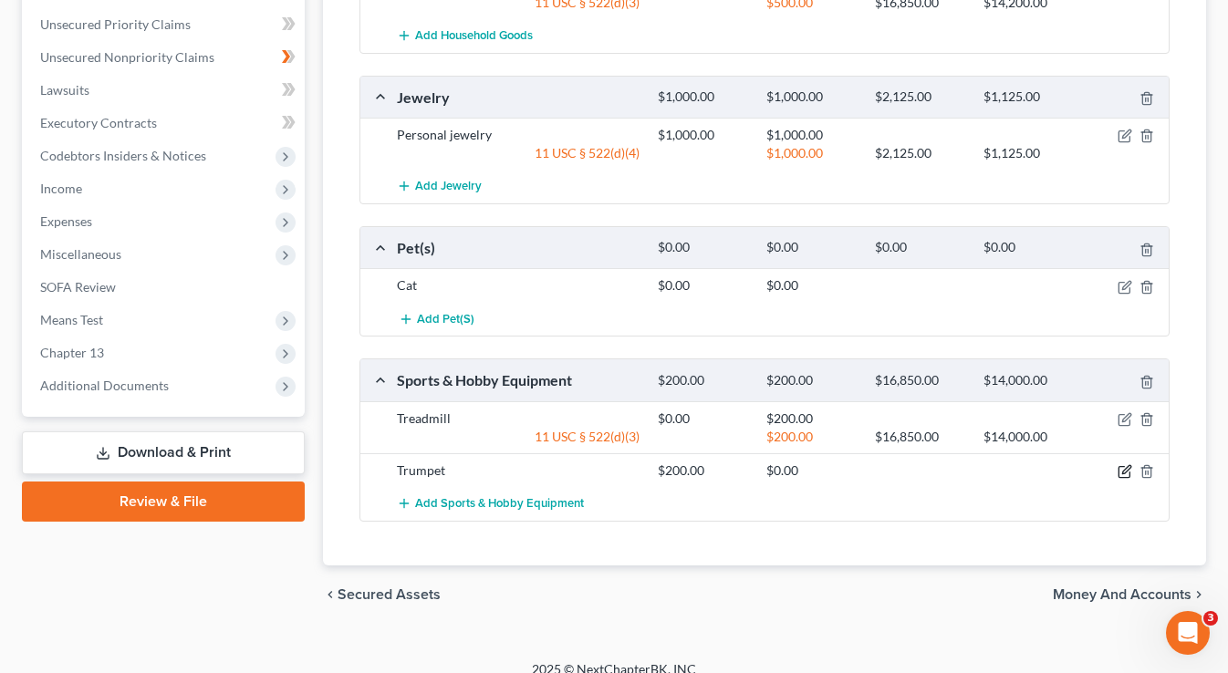
click at [1120, 469] on icon "button" at bounding box center [1124, 471] width 15 height 15
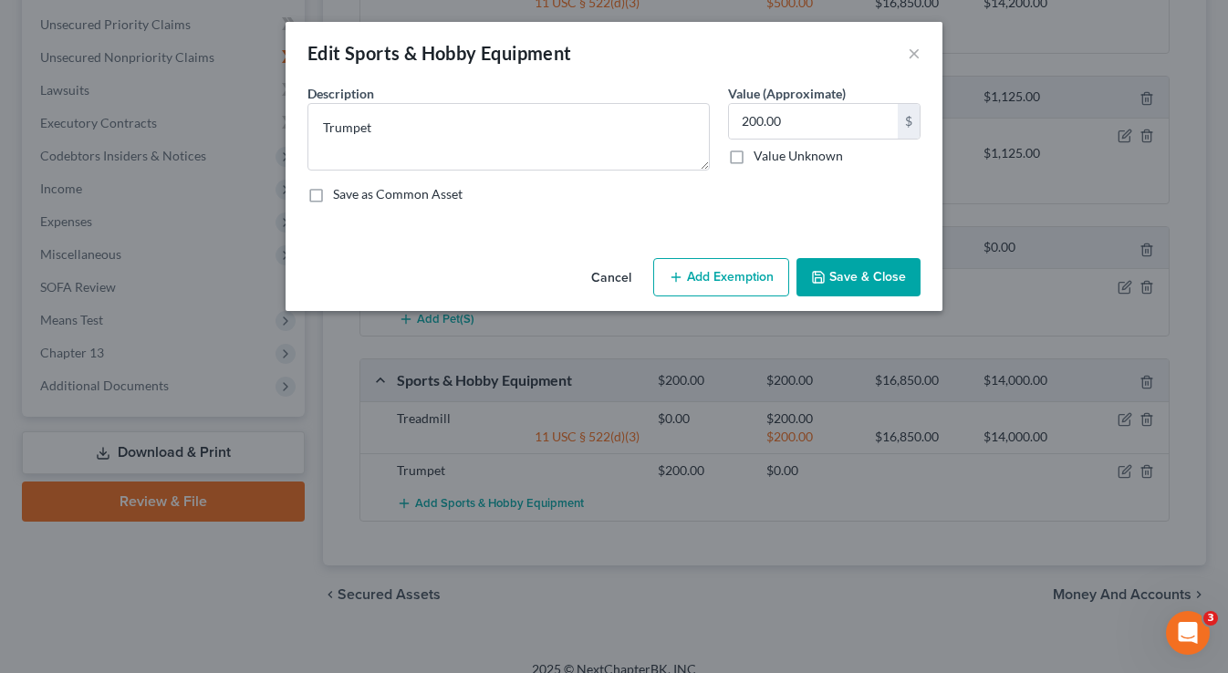
click at [706, 275] on button "Add Exemption" at bounding box center [721, 277] width 136 height 38
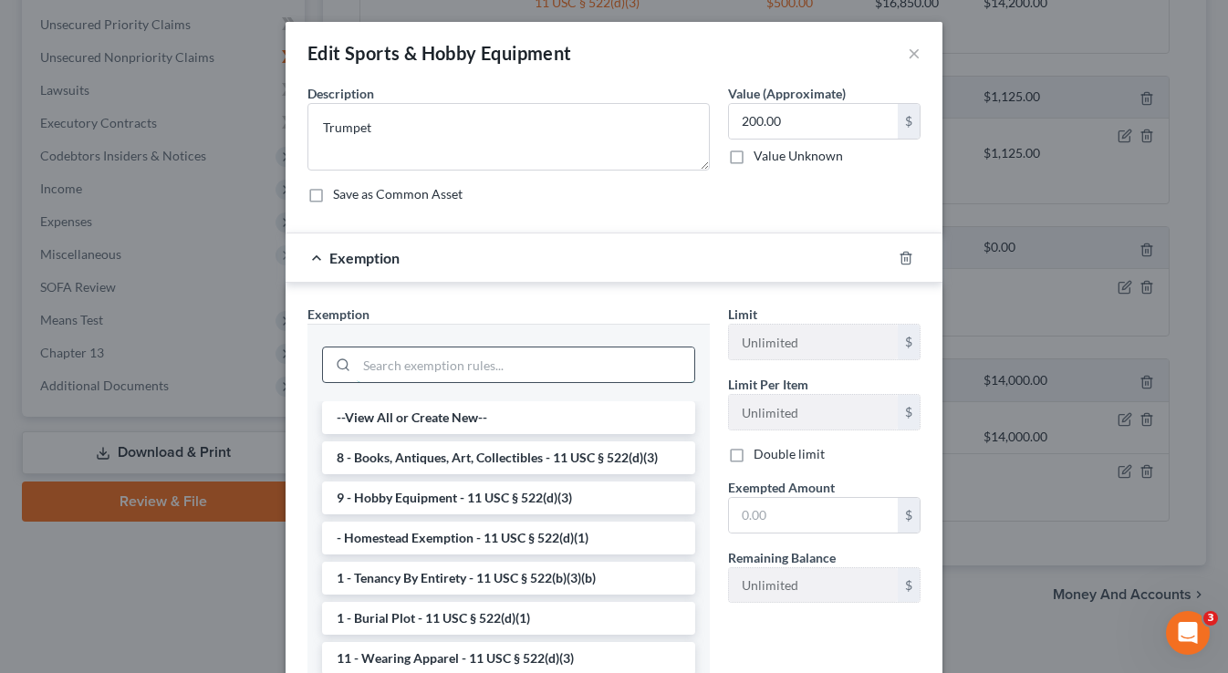
click at [645, 356] on input "search" at bounding box center [525, 364] width 337 height 35
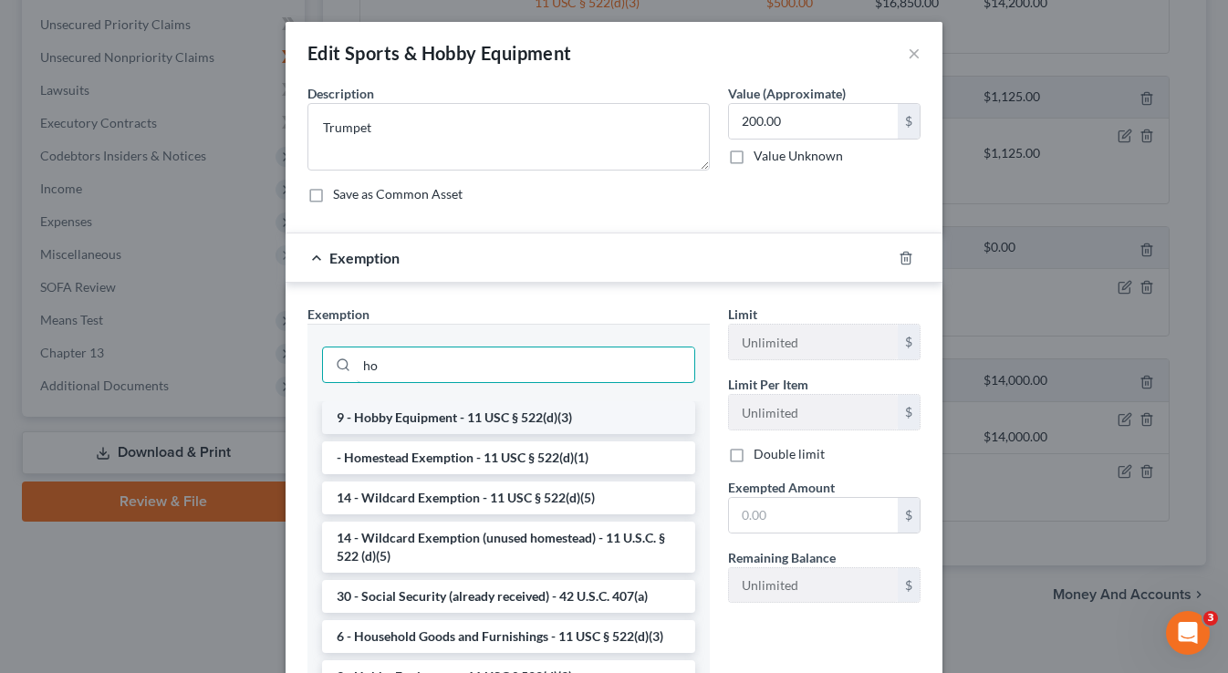
type input "ho"
click at [619, 412] on li "9 - Hobby Equipment - 11 USC § 522(d)(3)" at bounding box center [508, 417] width 373 height 33
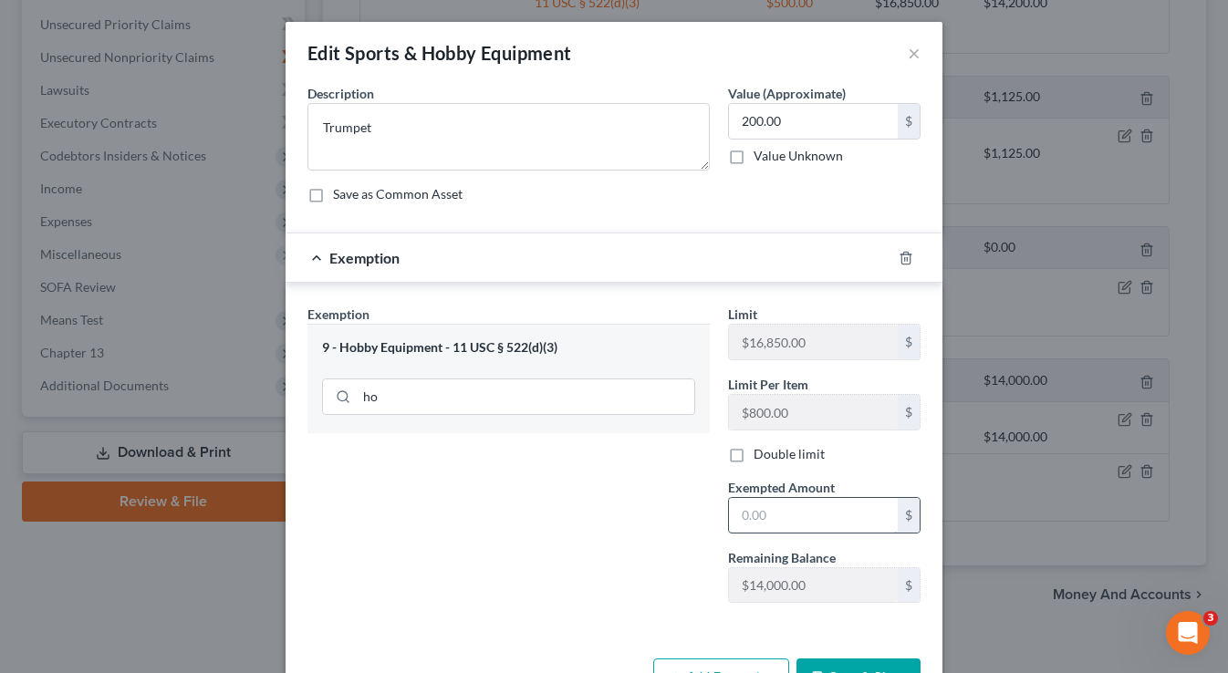
click at [822, 527] on input "text" at bounding box center [813, 515] width 169 height 35
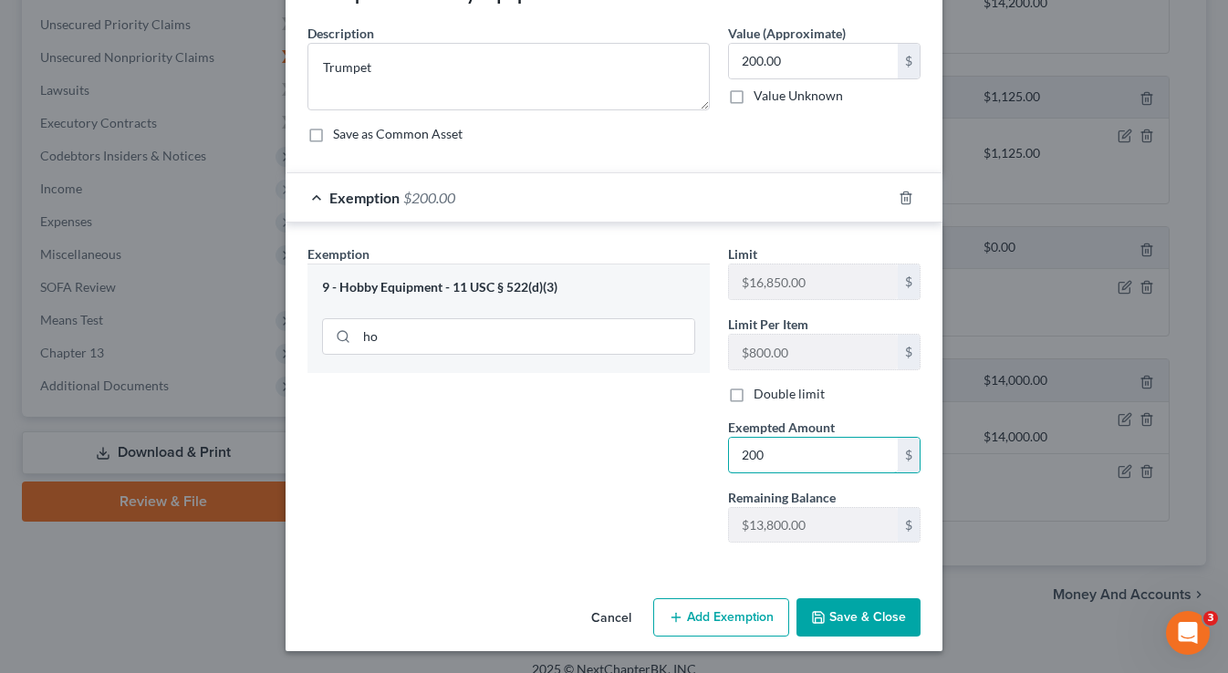
scroll to position [60, 0]
type input "200"
click at [874, 611] on button "Save & Close" at bounding box center [858, 617] width 124 height 38
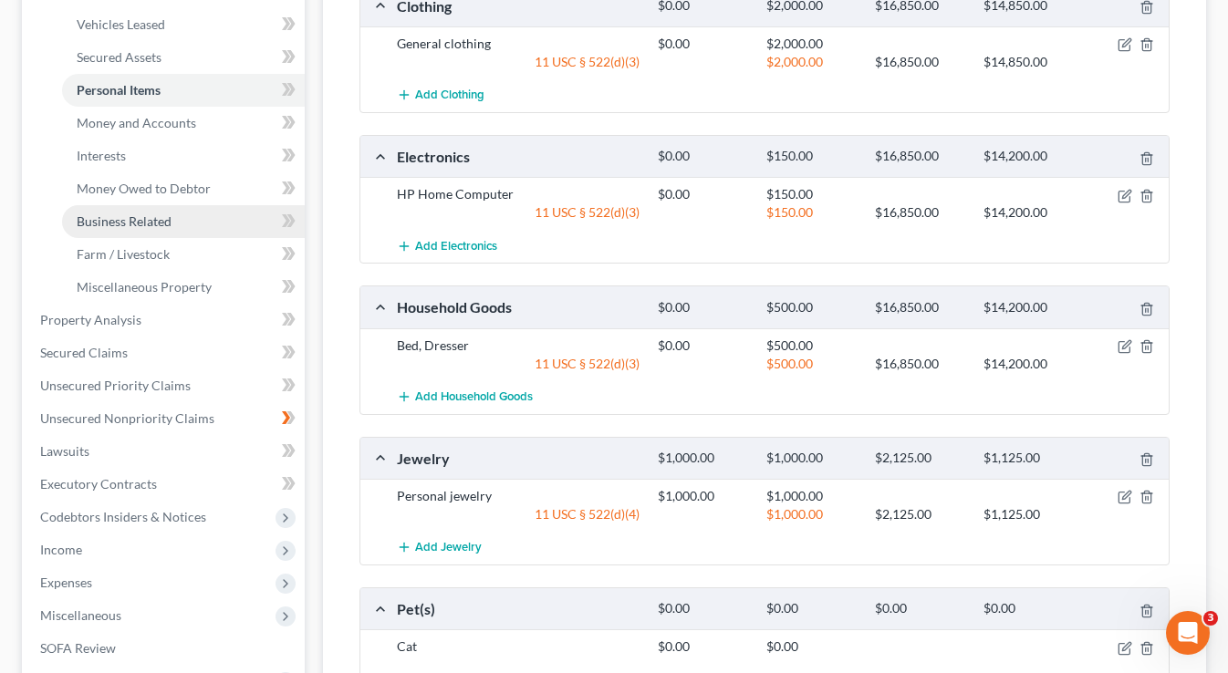
scroll to position [378, 0]
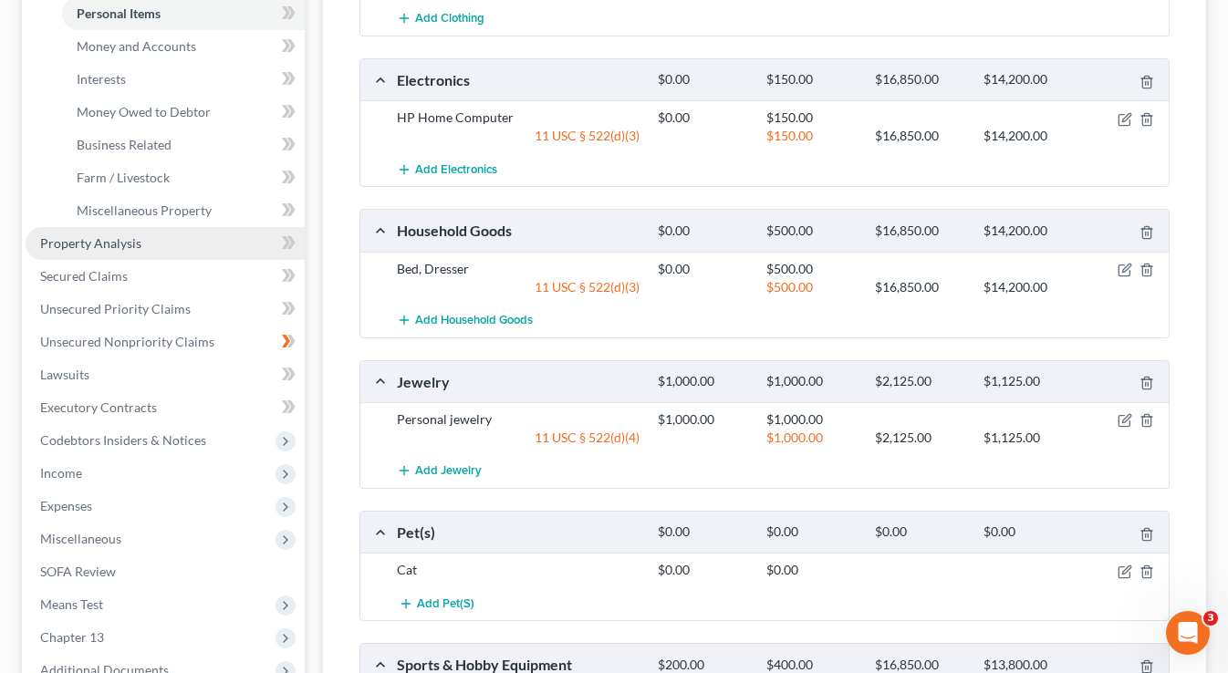
click at [135, 249] on span "Property Analysis" at bounding box center [90, 243] width 101 height 16
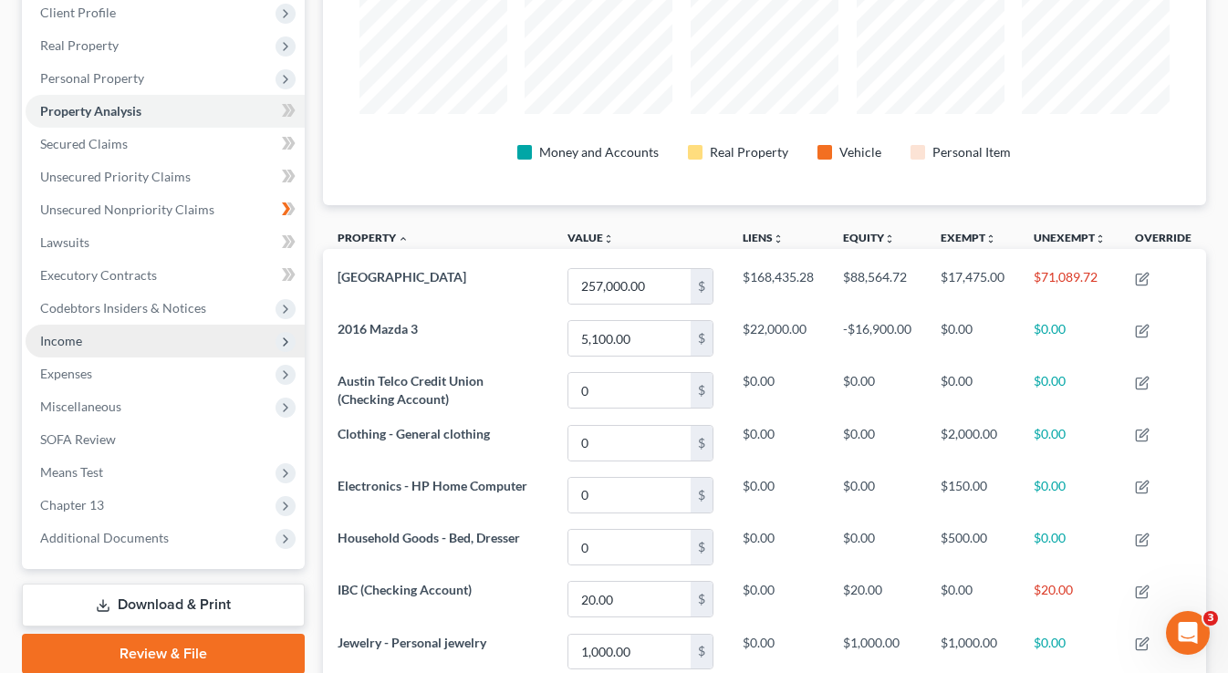
scroll to position [285, 0]
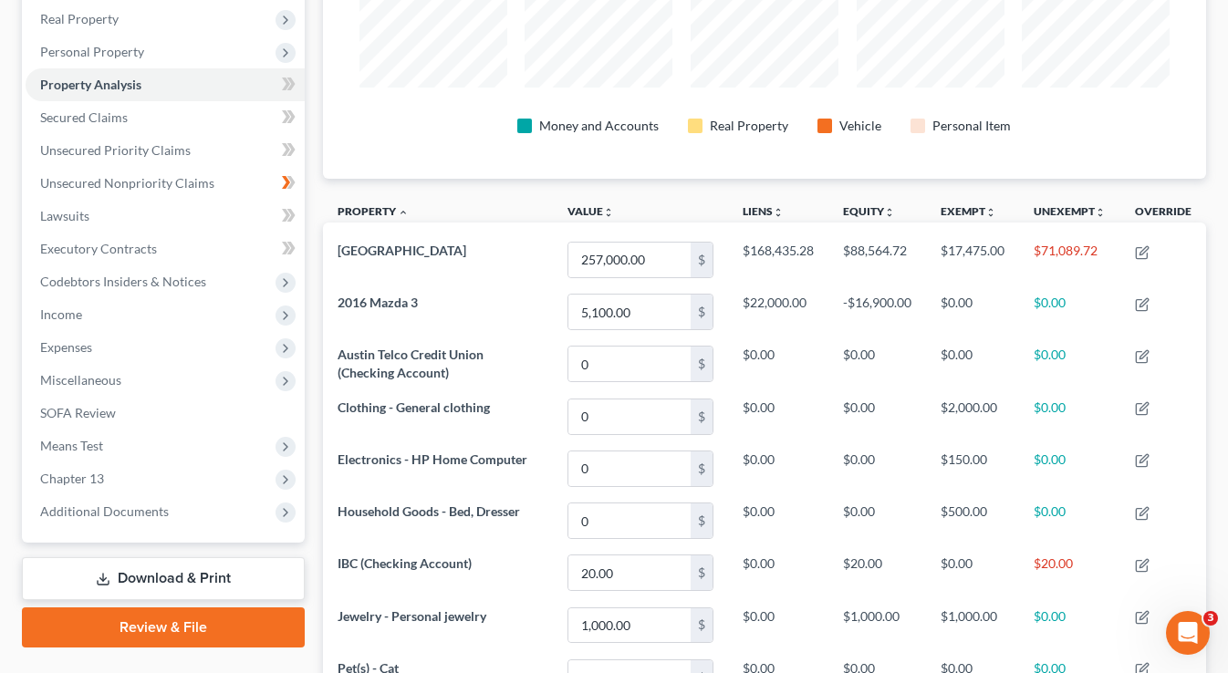
click at [193, 584] on link "Download & Print" at bounding box center [163, 578] width 283 height 43
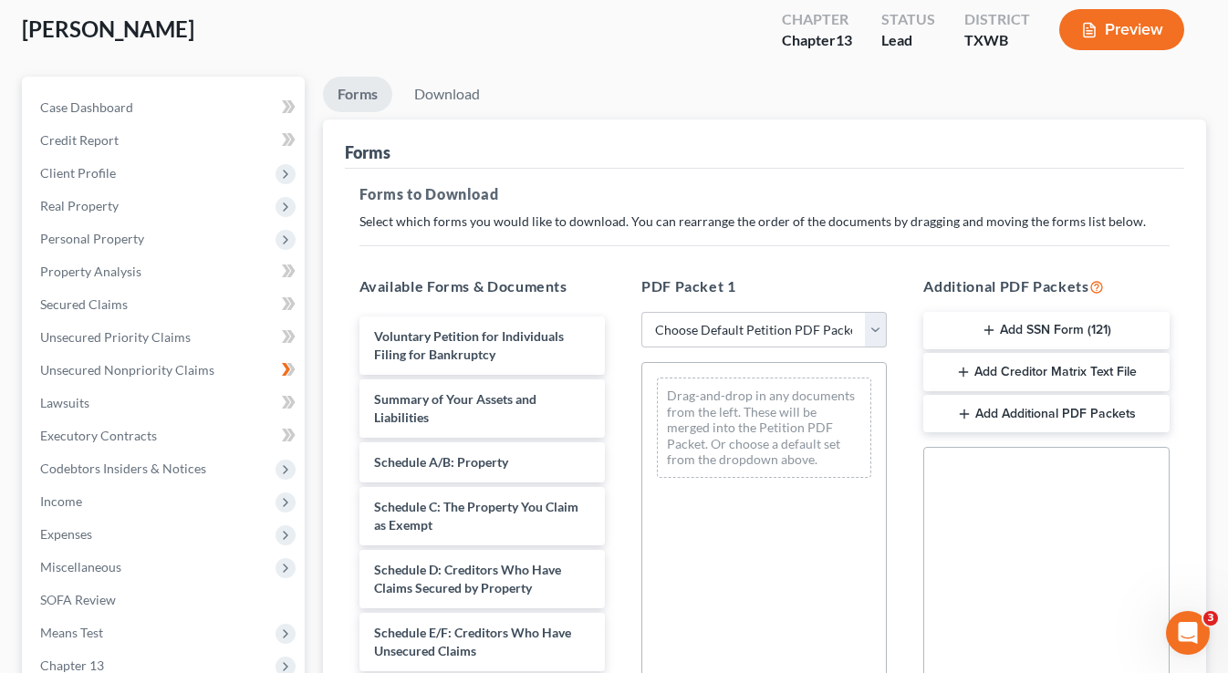
scroll to position [121, 0]
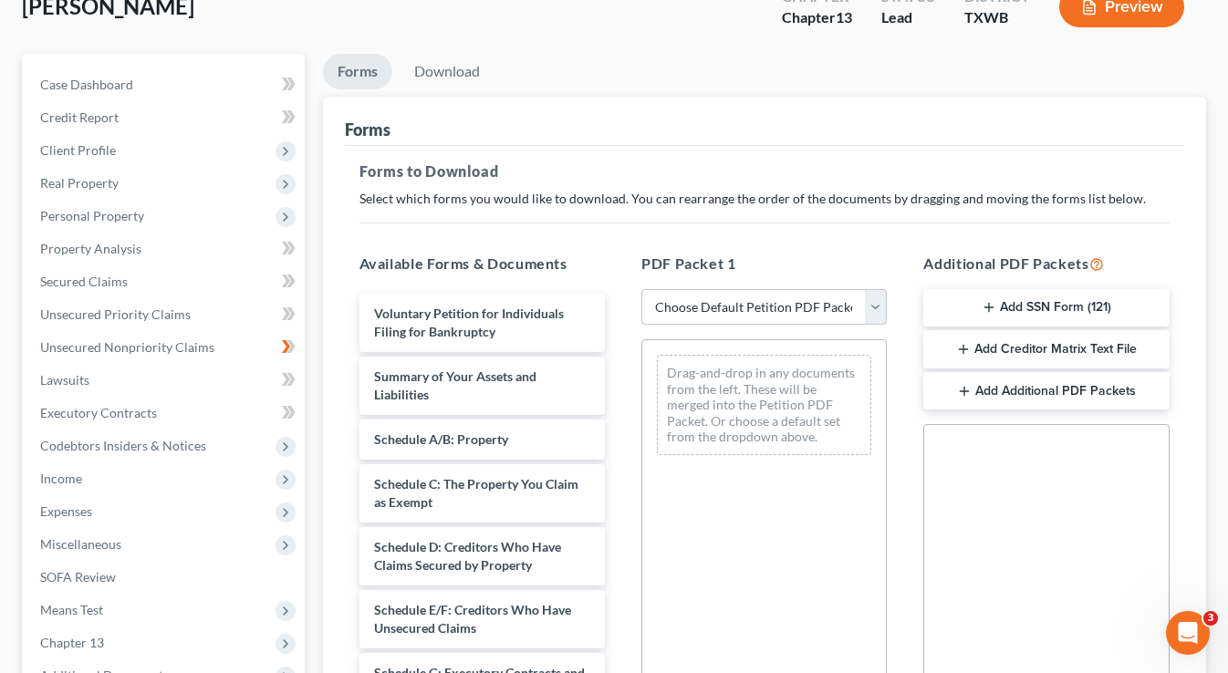
select select "0"
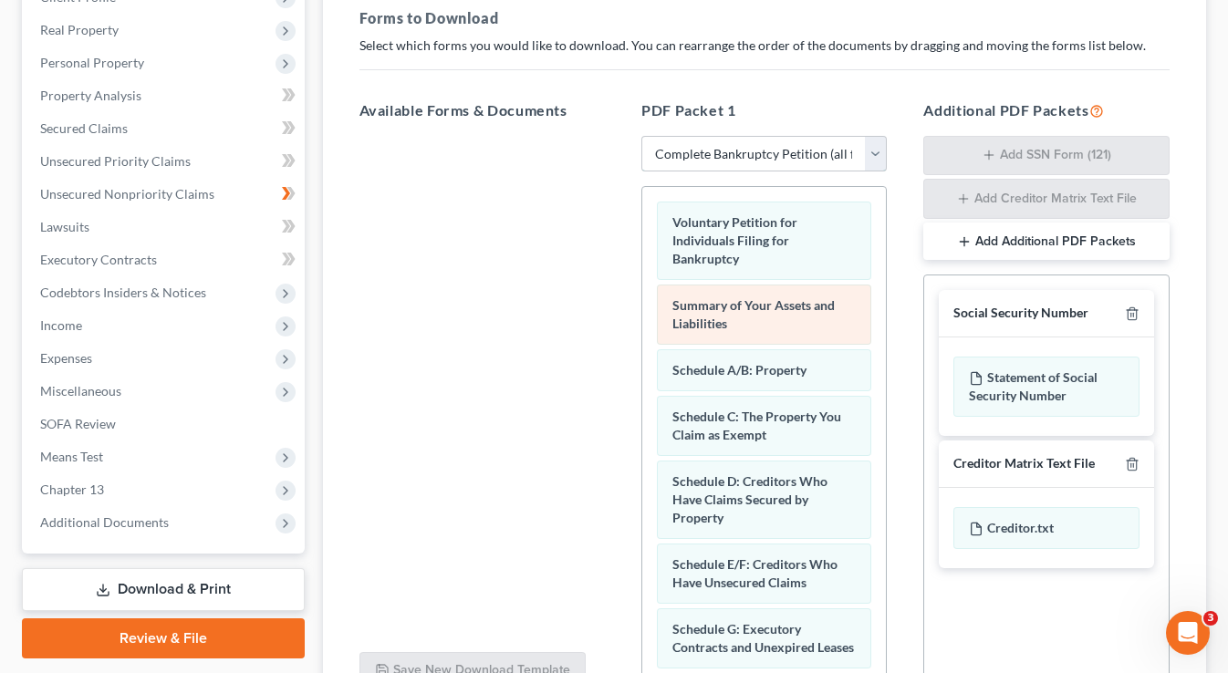
scroll to position [275, 0]
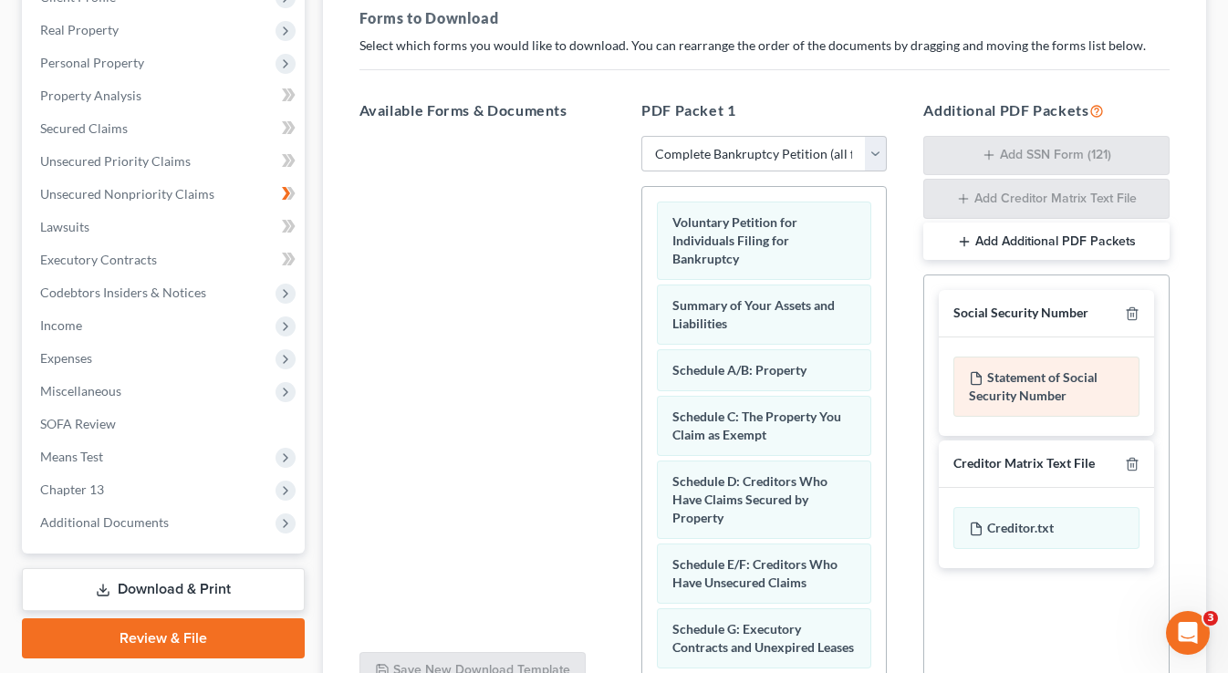
click at [1017, 378] on div "Statement of Social Security Number" at bounding box center [1045, 387] width 185 height 60
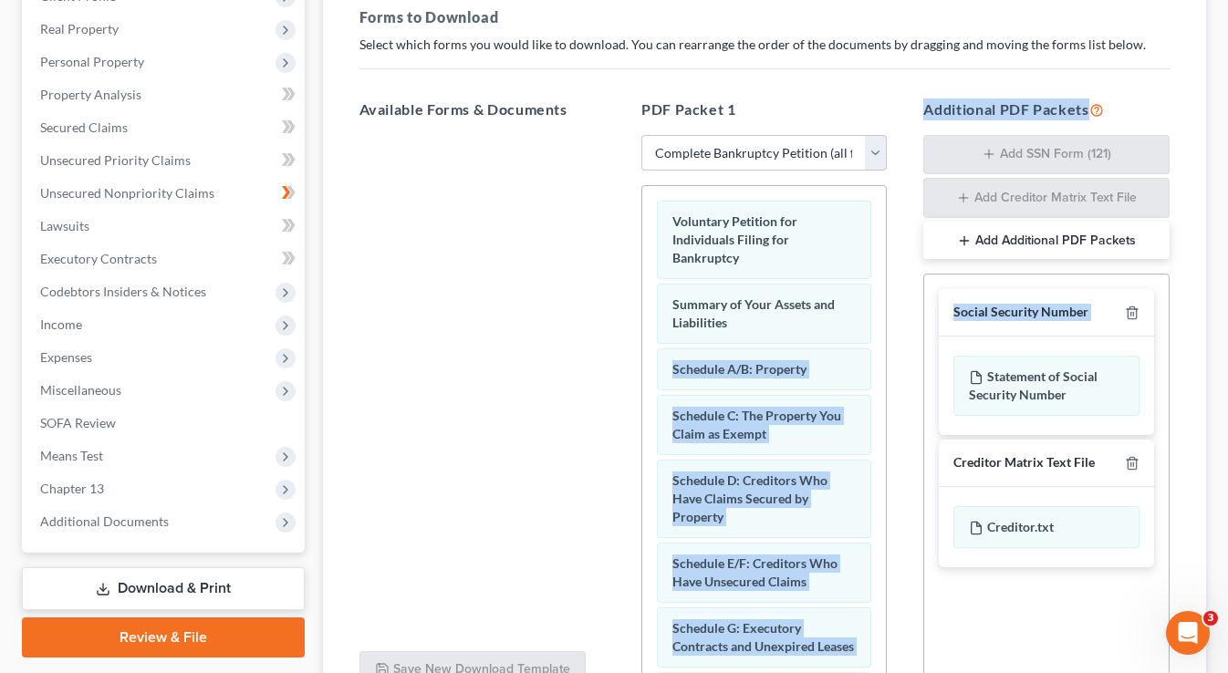
drag, startPoint x: 1007, startPoint y: 347, endPoint x: 895, endPoint y: 348, distance: 112.2
click at [895, 348] on div "Available Forms & Documents Save New Download Template PDF Packet 1 Choose Defa…" at bounding box center [764, 394] width 847 height 620
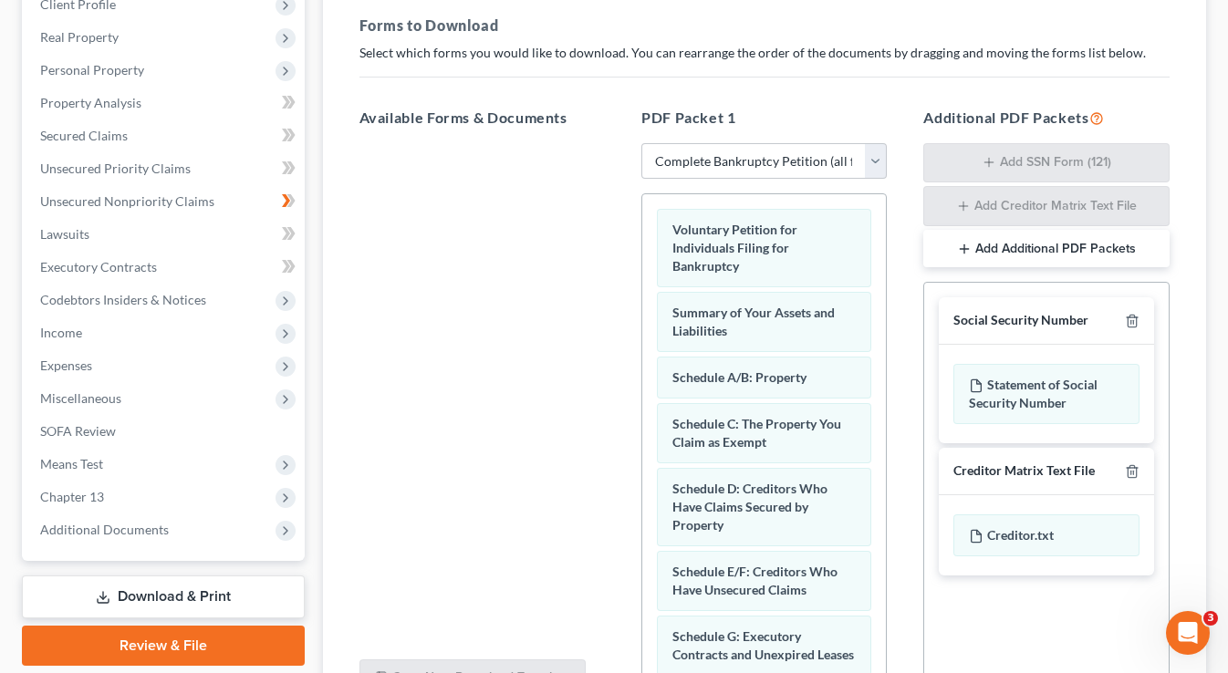
drag, startPoint x: 1013, startPoint y: 332, endPoint x: 1020, endPoint y: 320, distance: 13.9
click at [1014, 331] on div "Social Security Number" at bounding box center [1045, 320] width 214 height 47
drag, startPoint x: 1021, startPoint y: 303, endPoint x: 991, endPoint y: 302, distance: 30.1
click at [1008, 304] on div "Social Security Number" at bounding box center [1045, 320] width 214 height 47
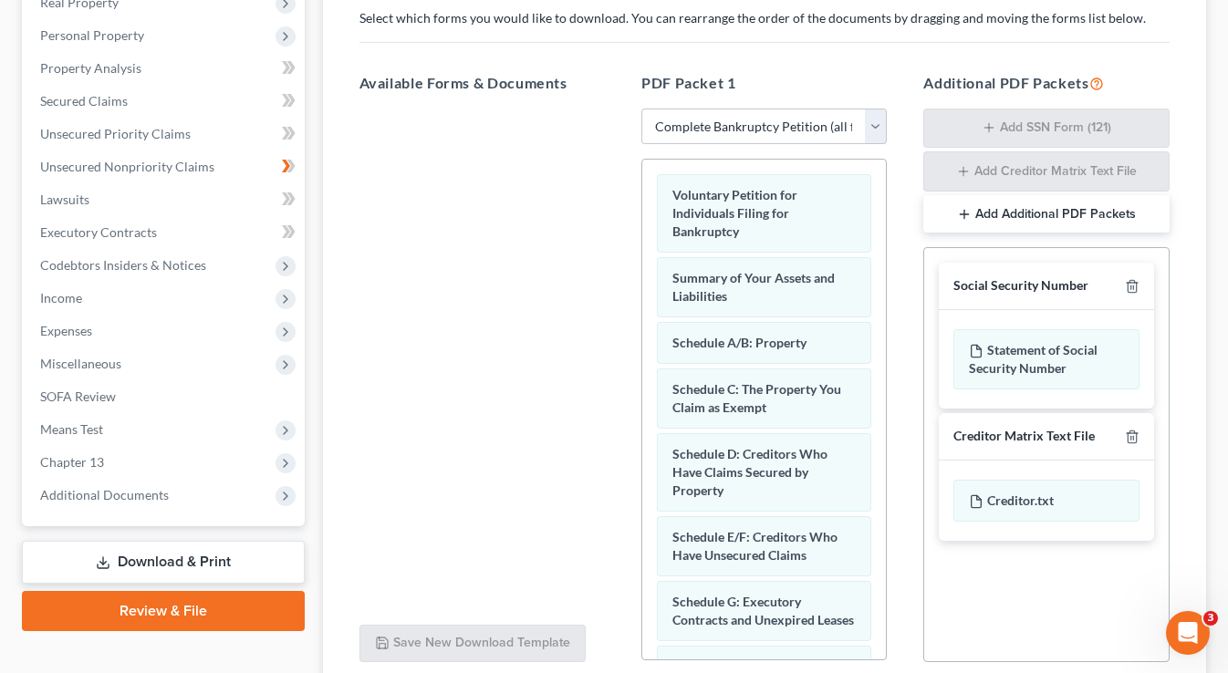
scroll to position [303, 0]
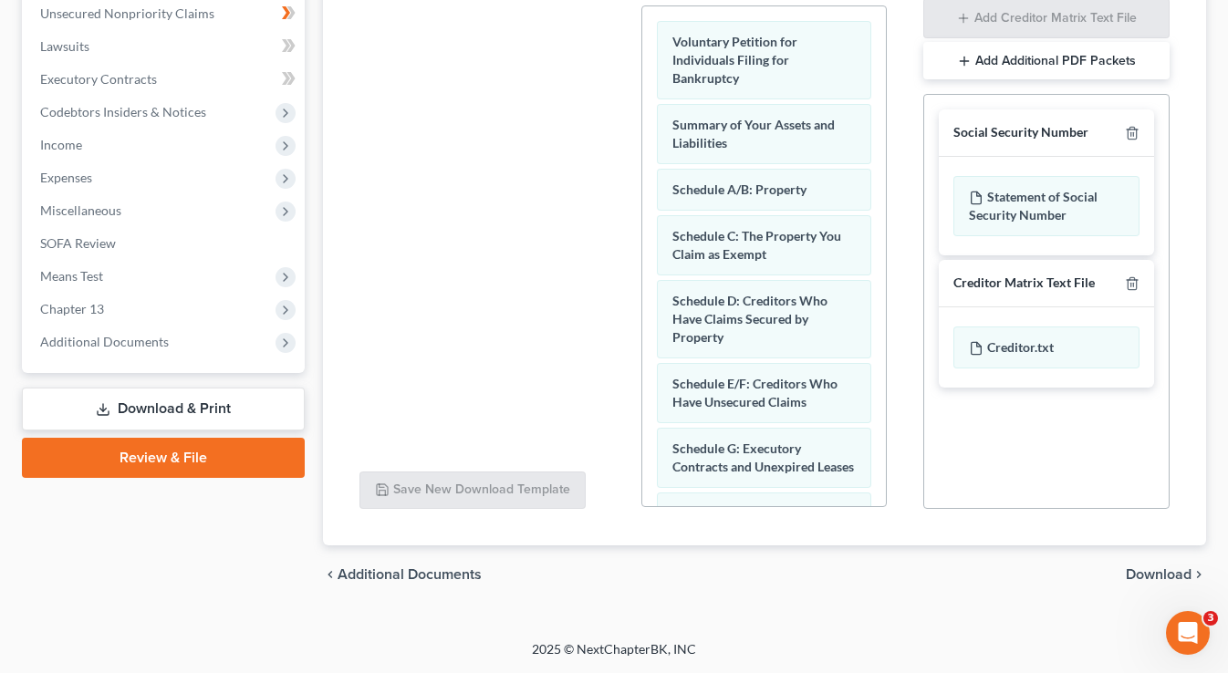
click at [1140, 575] on span "Download" at bounding box center [1158, 574] width 66 height 15
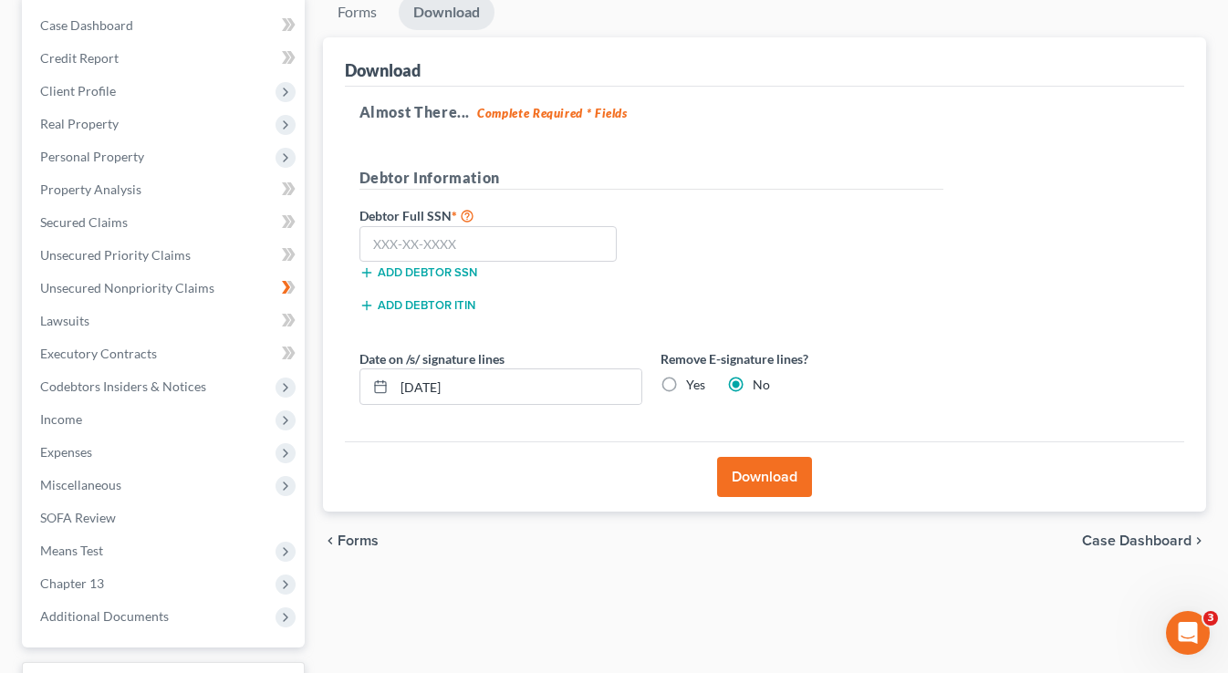
scroll to position [178, 0]
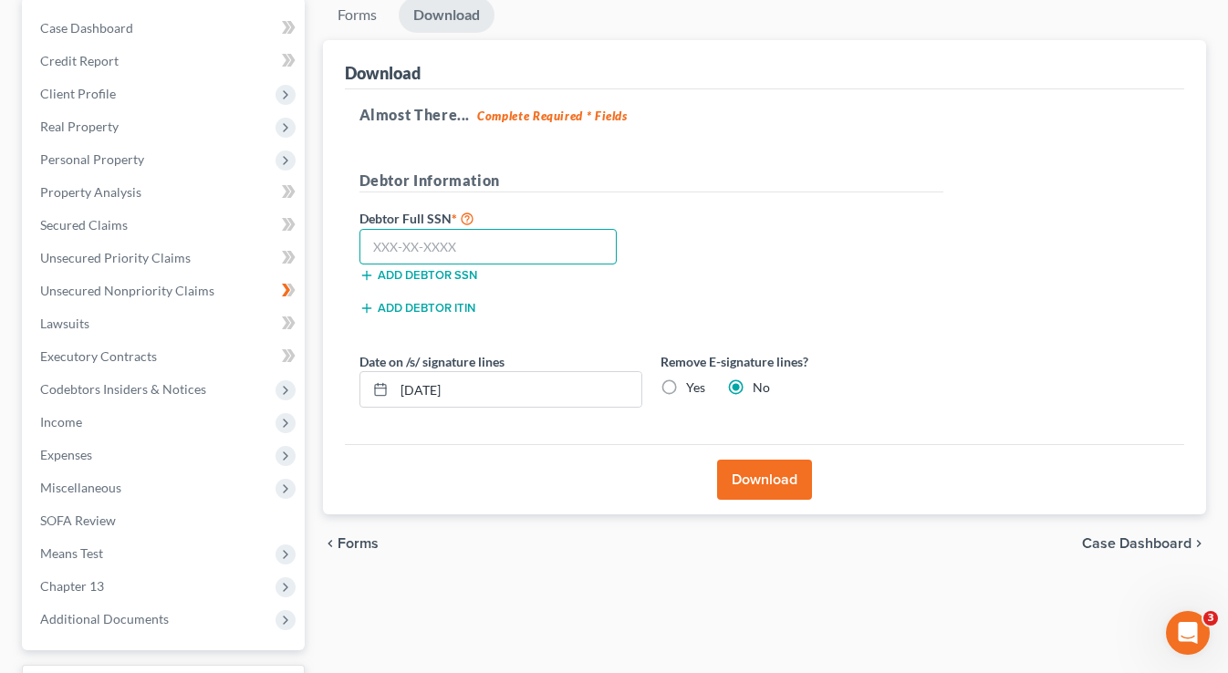
click at [504, 251] on input "text" at bounding box center [488, 247] width 258 height 36
type input "460-08-5292"
click at [762, 478] on button "Download" at bounding box center [764, 480] width 95 height 40
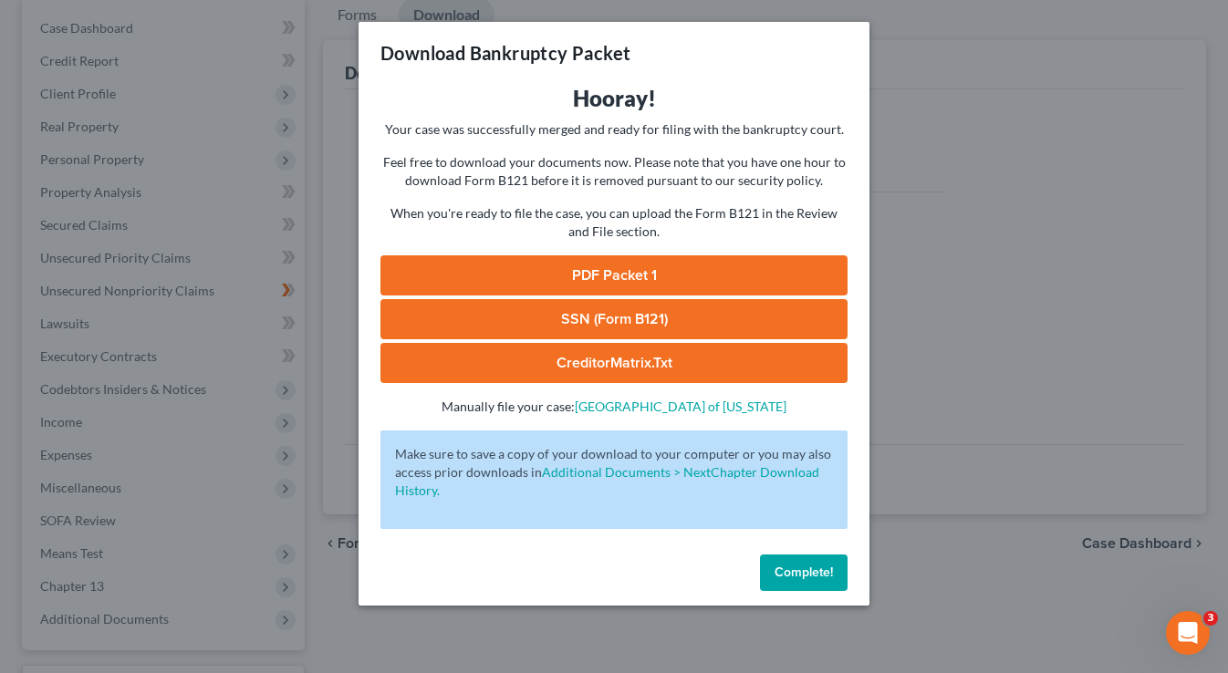
click at [645, 279] on link "PDF Packet 1" at bounding box center [613, 275] width 467 height 40
